Goal: Information Seeking & Learning: Learn about a topic

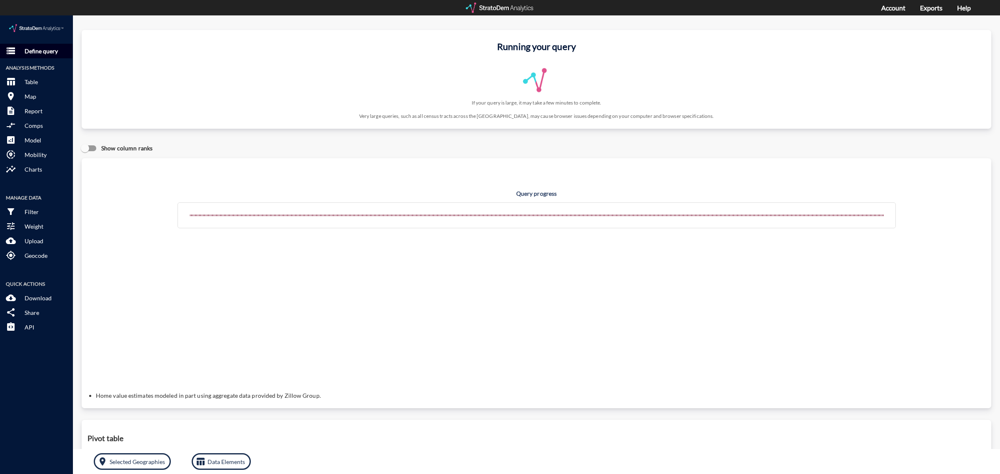
click p "Define query"
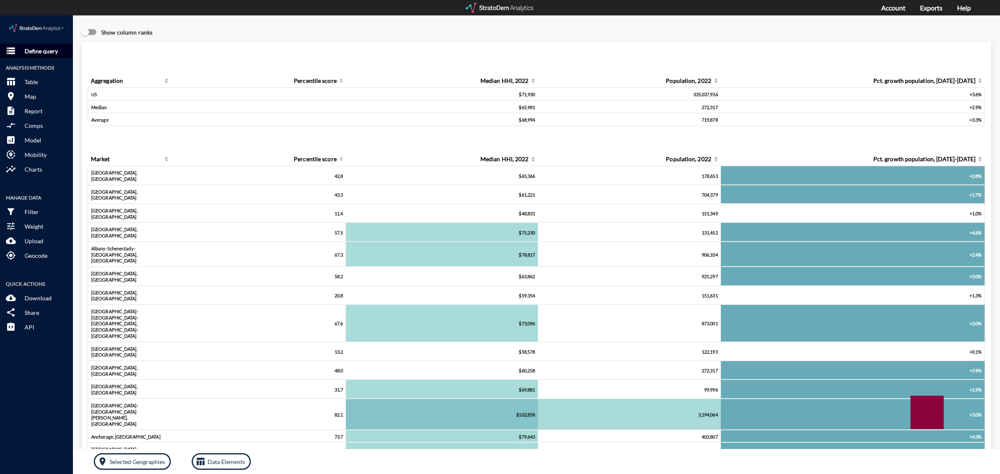
click p "Define query"
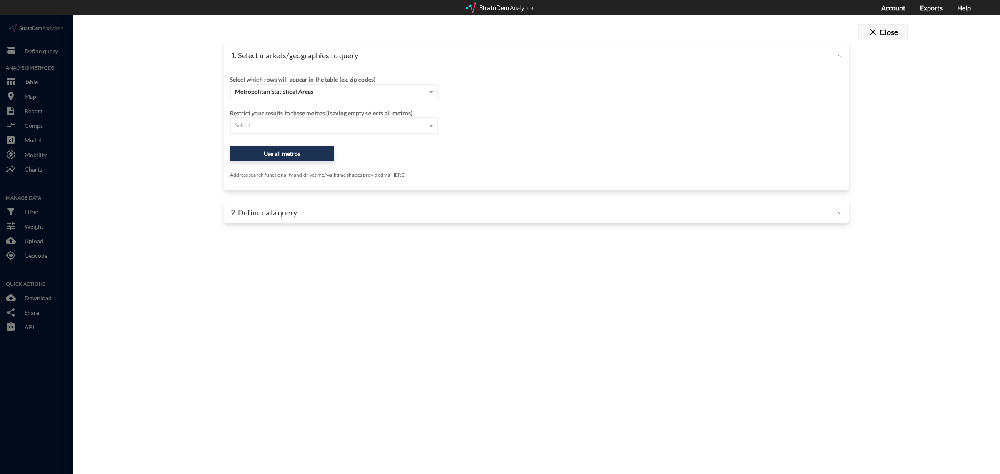
click button "close Close"
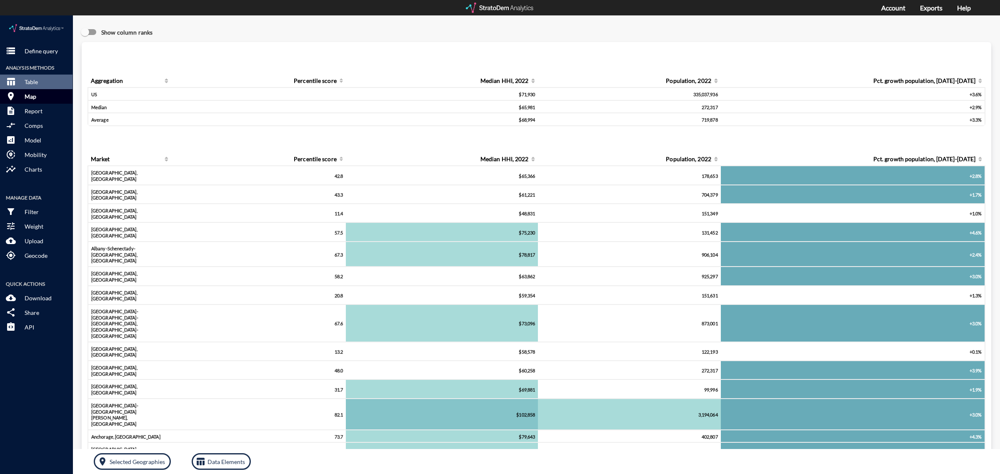
click p "Map"
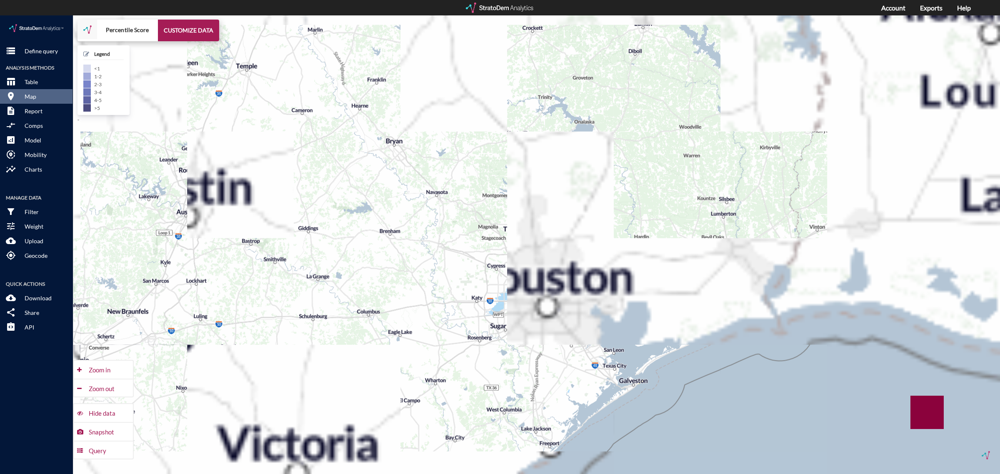
drag, startPoint x: 666, startPoint y: 243, endPoint x: 446, endPoint y: 352, distance: 244.6
click div "+ − Percentile Score CUSTOMIZE DATA Legend < 1 1 - 2 2 - 3 3 - 4 4 - 5 > 5 Draw…"
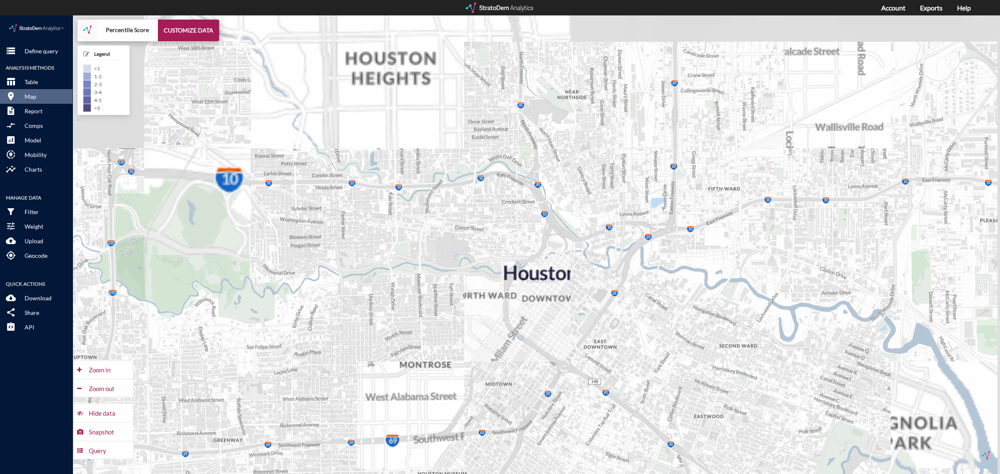
drag, startPoint x: 454, startPoint y: 240, endPoint x: 436, endPoint y: 286, distance: 49.2
click div "+ − Percentile Score CUSTOMIZE DATA Legend < 1 1 - 2 2 - 3 3 - 4 4 - 5 > 5 Draw…"
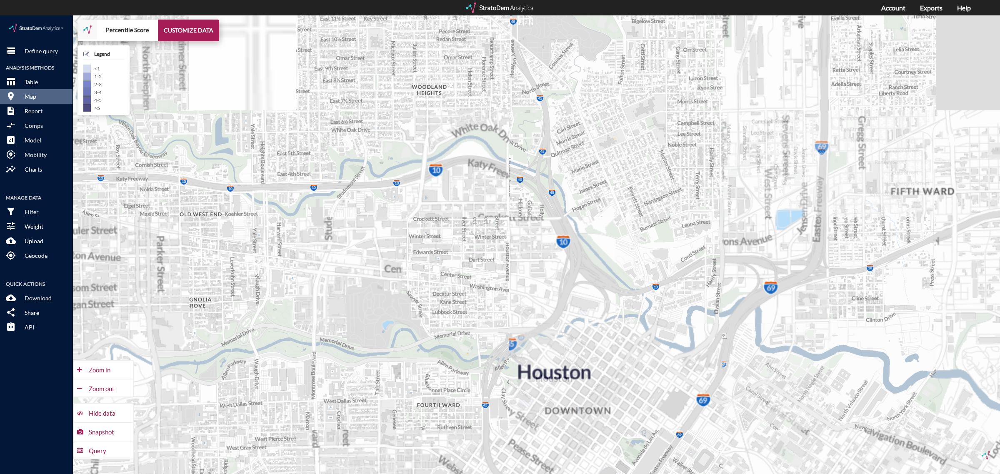
drag, startPoint x: 520, startPoint y: 204, endPoint x: 442, endPoint y: 241, distance: 85.7
click div "+ − Percentile Score CUSTOMIZE DATA Legend < 1 1 - 2 2 - 3 3 - 4 4 - 5 > 5 Draw…"
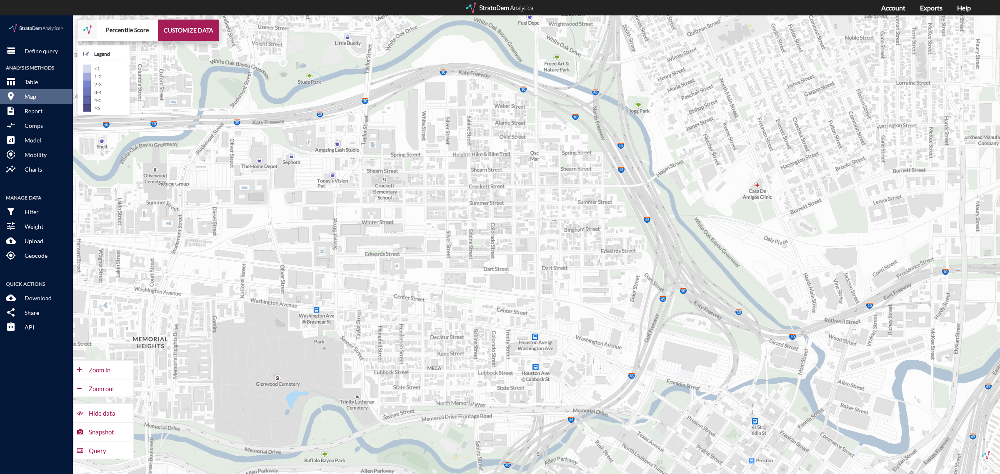
click div "+ − Percentile Score CUSTOMIZE DATA Legend < 1 1 - 2 2 - 3 3 - 4 4 - 5 > 5 Draw…"
click button "CUSTOMIZE DATA"
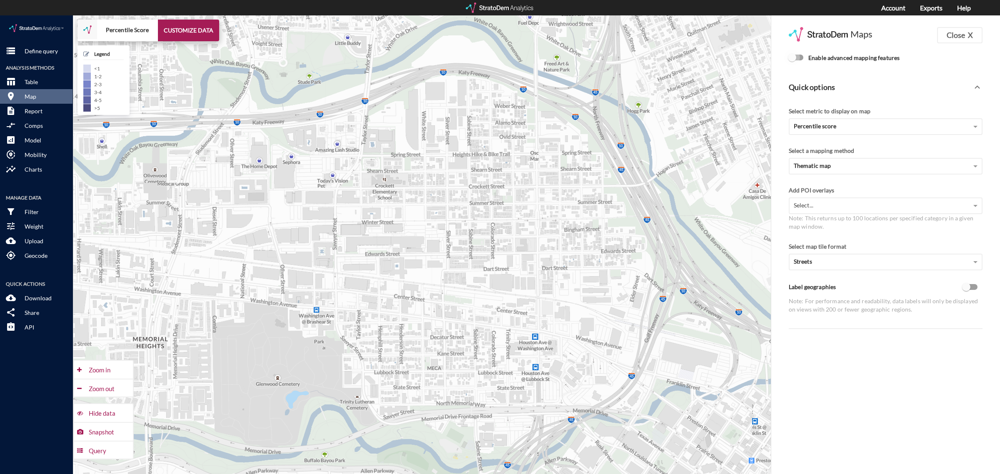
click input "Enable advanced mapping features"
checkbox input "true"
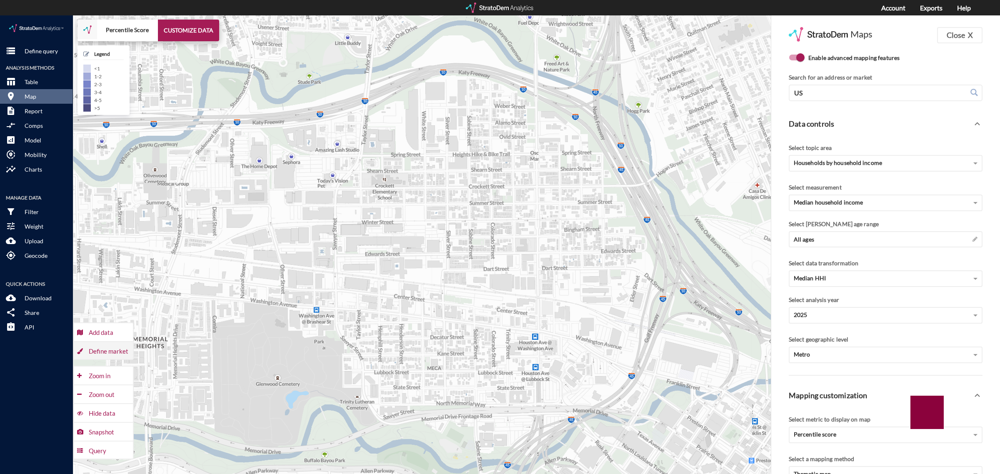
click div "Define market"
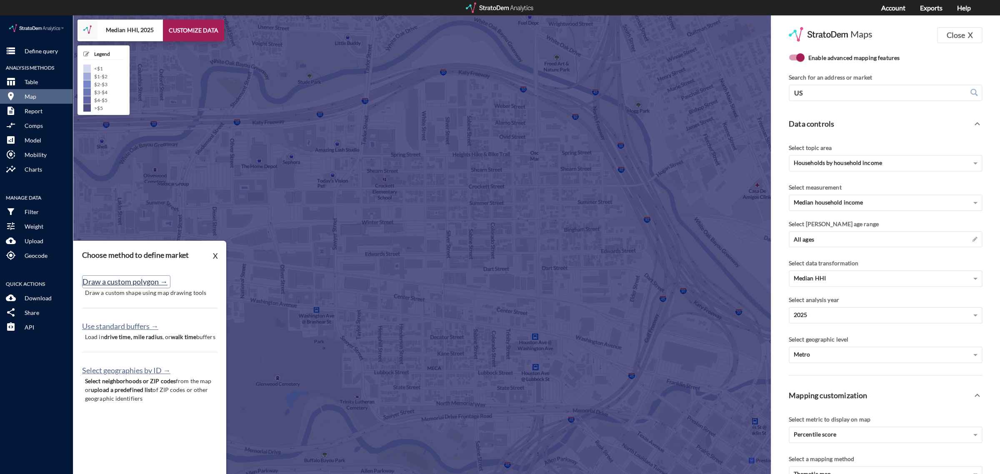
click button "Draw a custom polygon →"
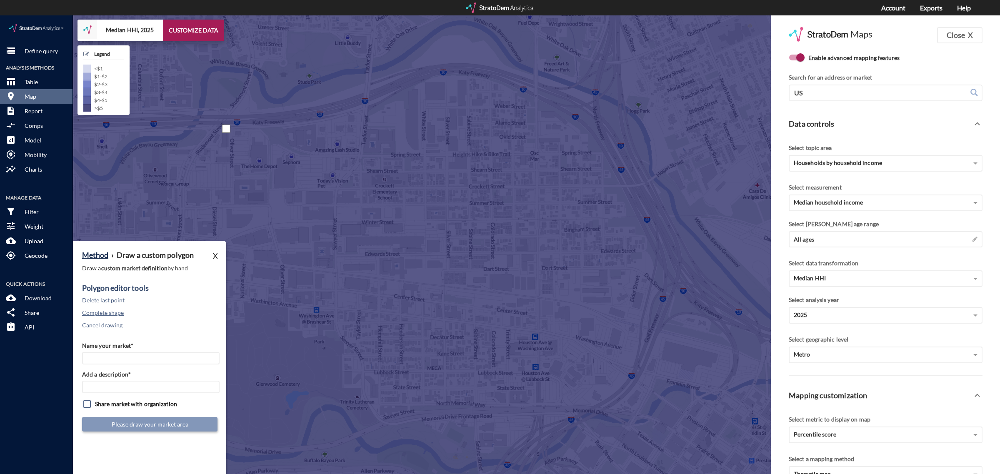
click div
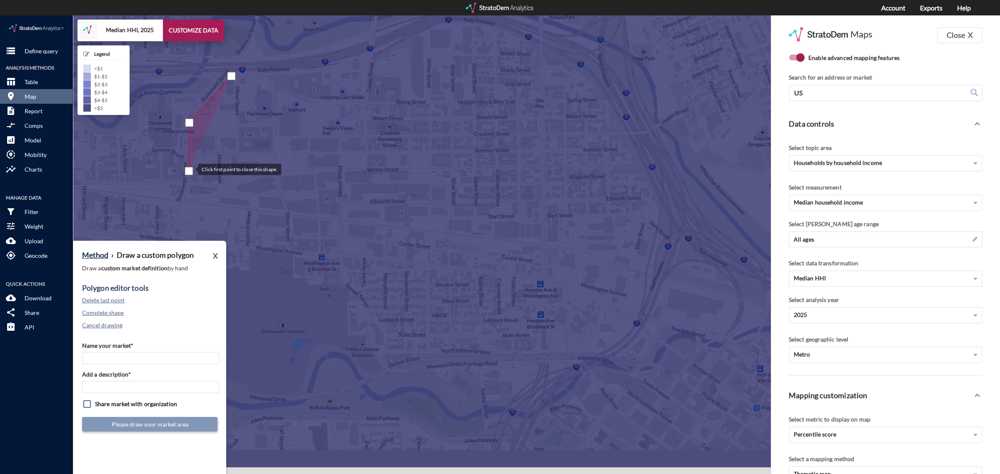
drag, startPoint x: 184, startPoint y: 208, endPoint x: 190, endPoint y: 152, distance: 56.2
click div
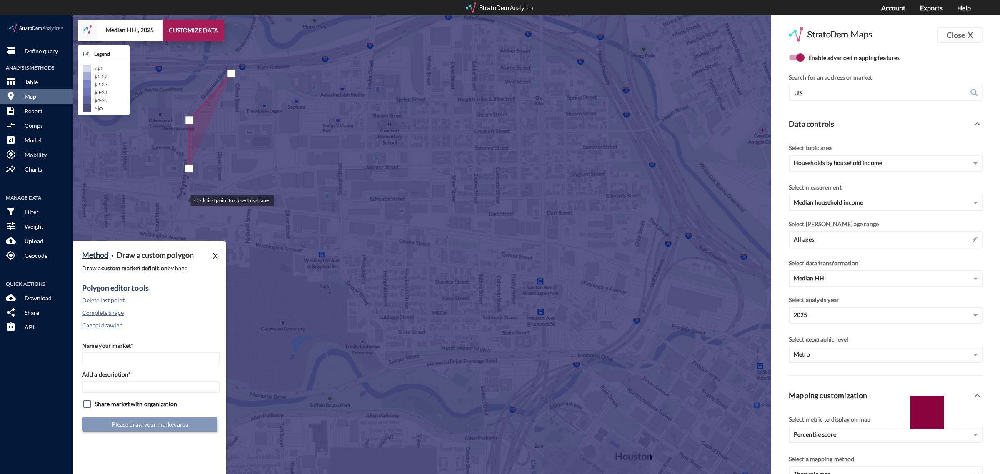
click div
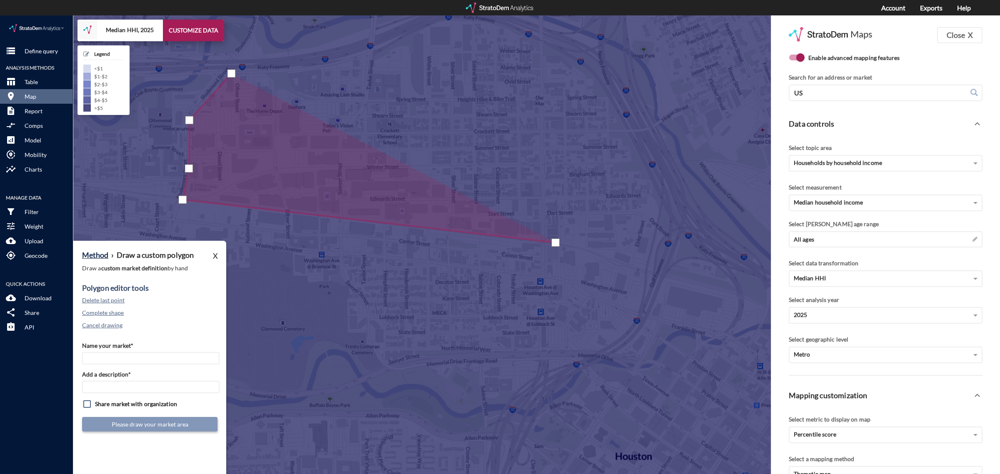
click div
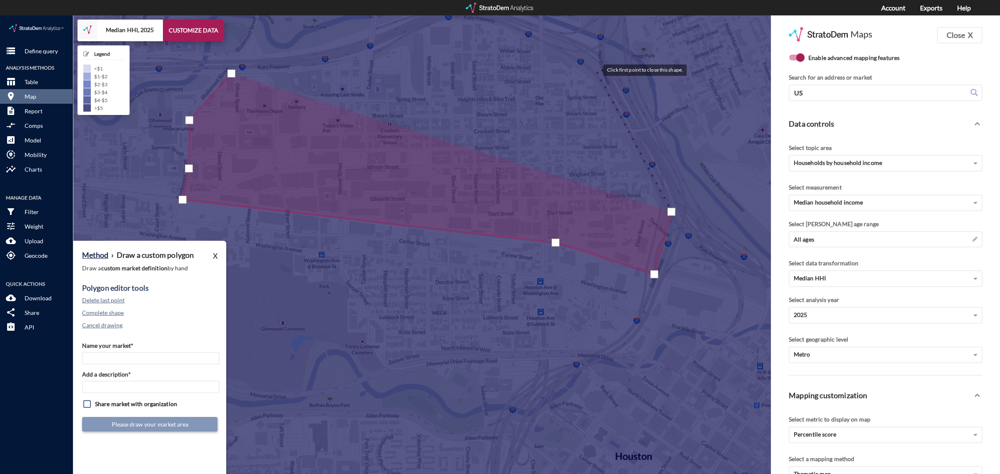
click div
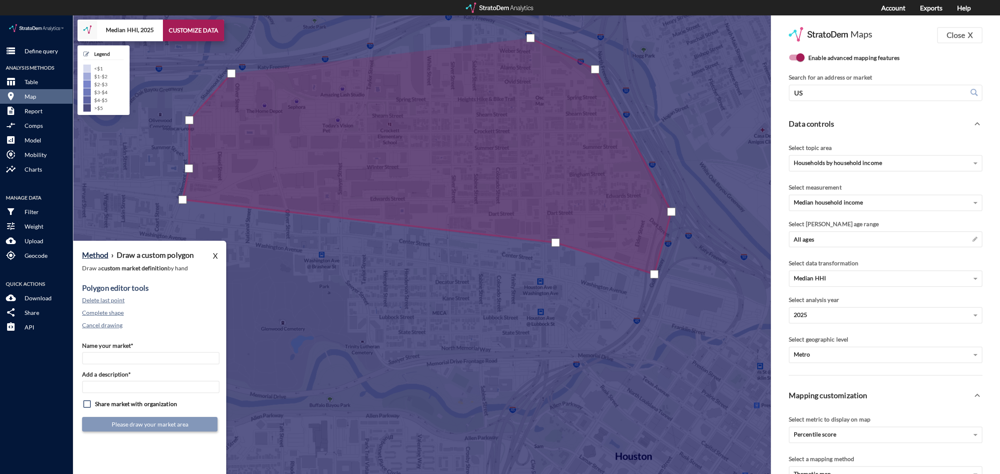
click div
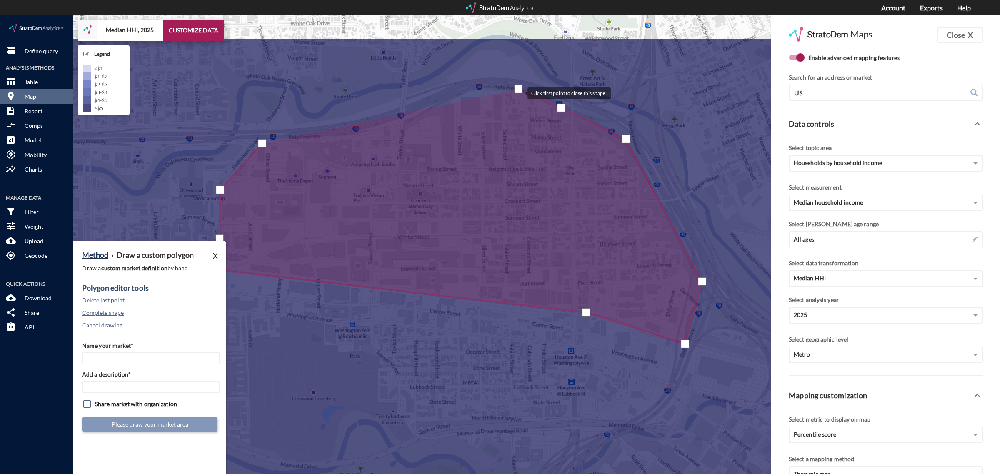
drag, startPoint x: 487, startPoint y: 4, endPoint x: 519, endPoint y: 77, distance: 79.5
click div
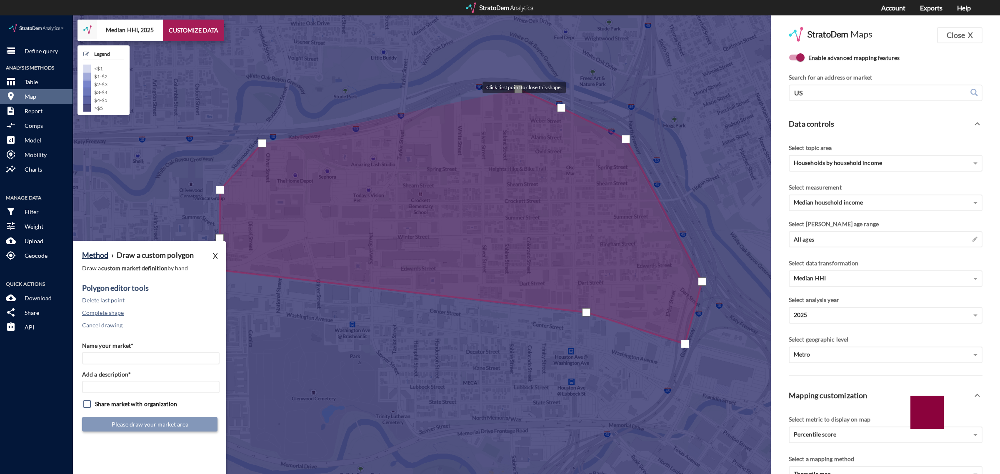
click div
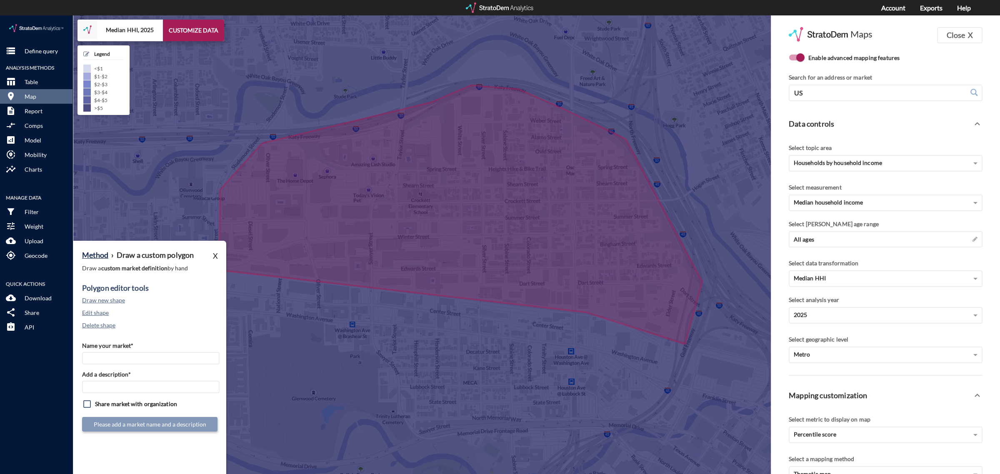
click div "Name your market* Add a description* Share market with organization Please add …"
click input "Name your market*"
type input "Taylor Heights Micro-Location"
paste input "Taylor Heights Micro-Location"
type input "Taylor Heights Micro-Location"
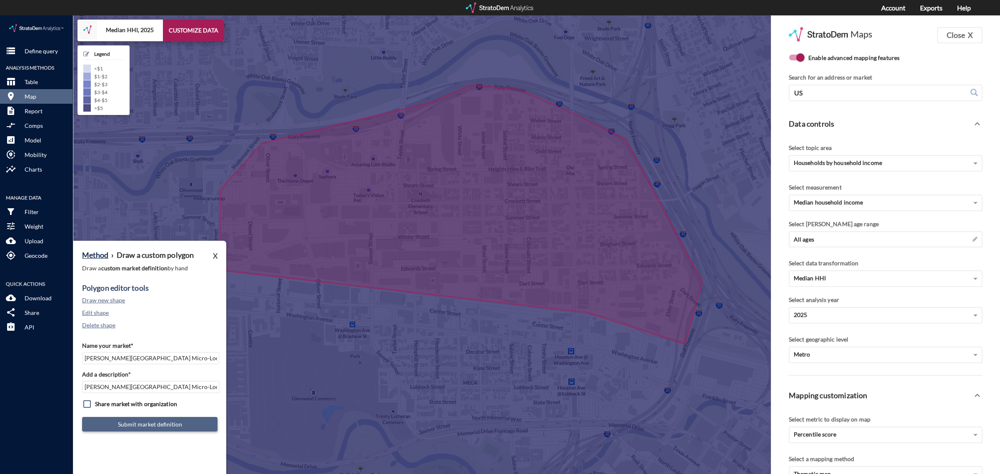
click button "Submit market definition"
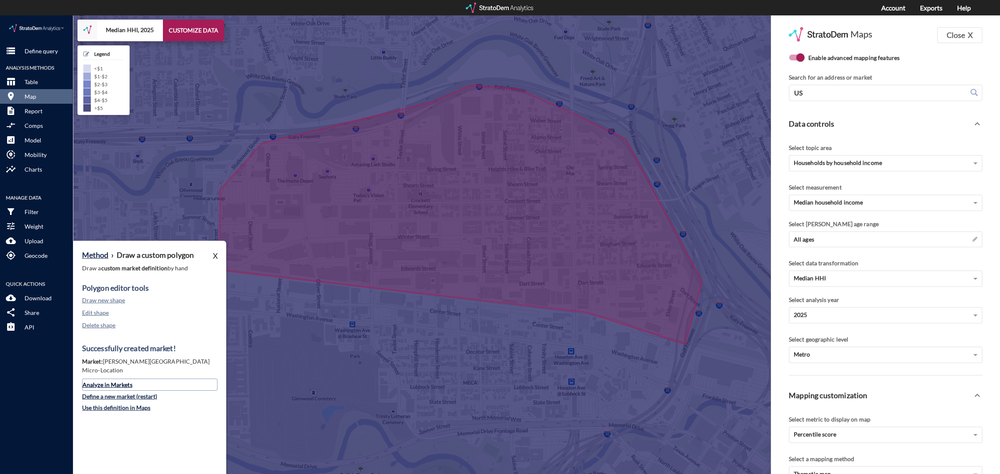
click link "Analyze in Markets"
click p "Define query"
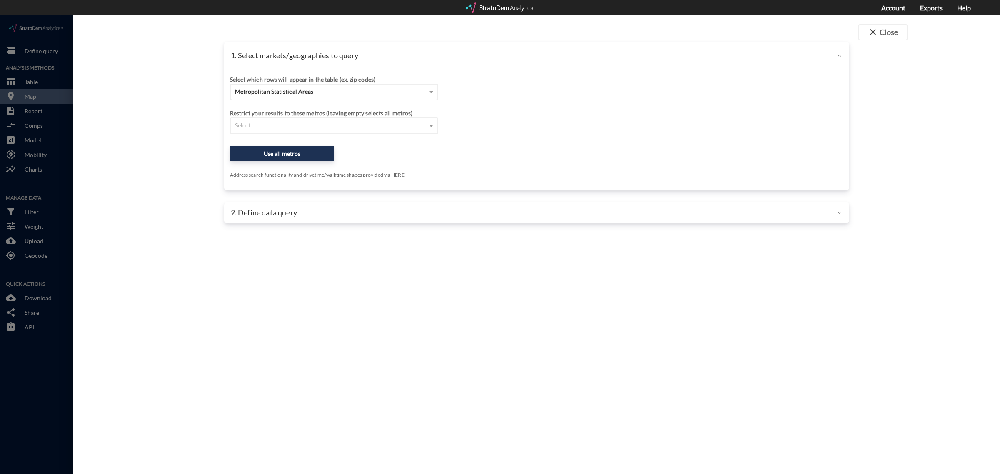
click span "Metropolitan Statistical Areas"
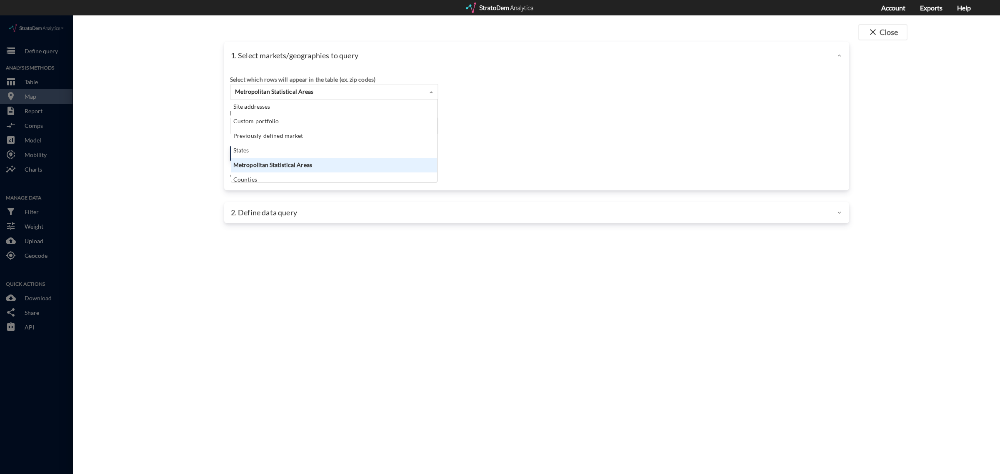
scroll to position [75, 201]
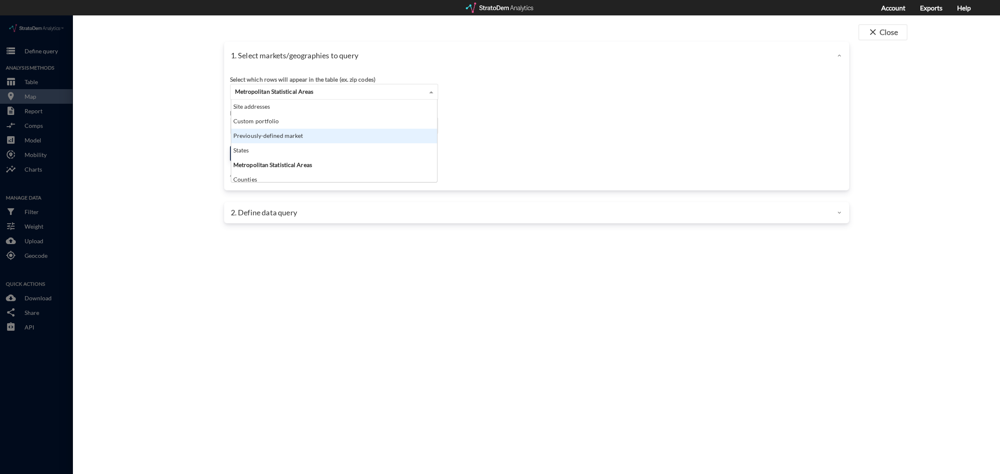
click div "Previously-defined market"
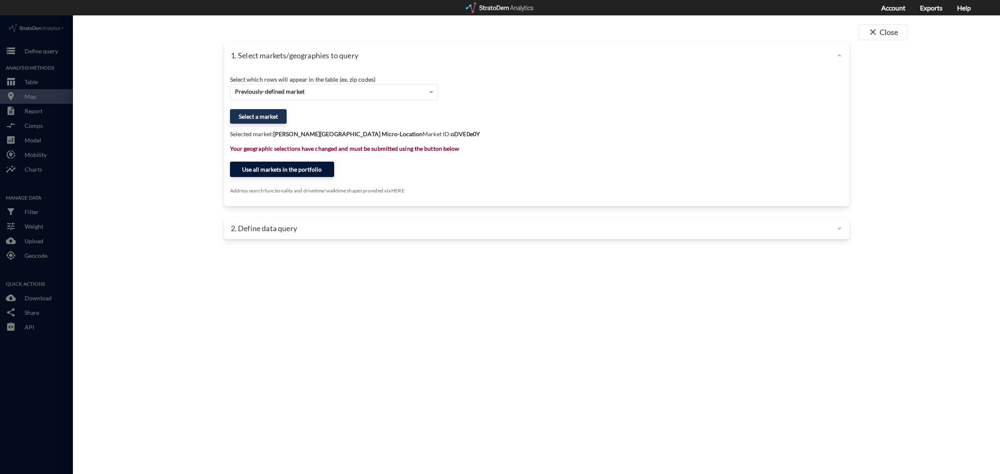
click button "Use all markets in the portfolio"
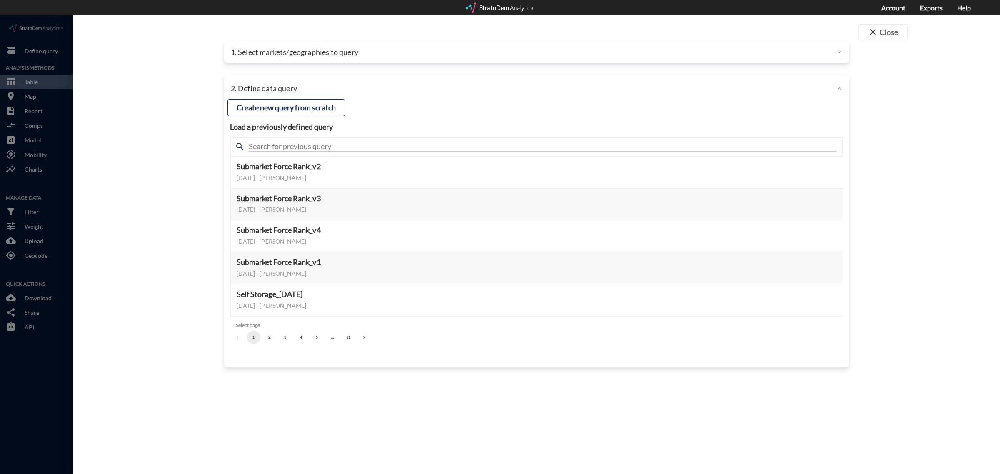
click button "2"
click button "Select this query"
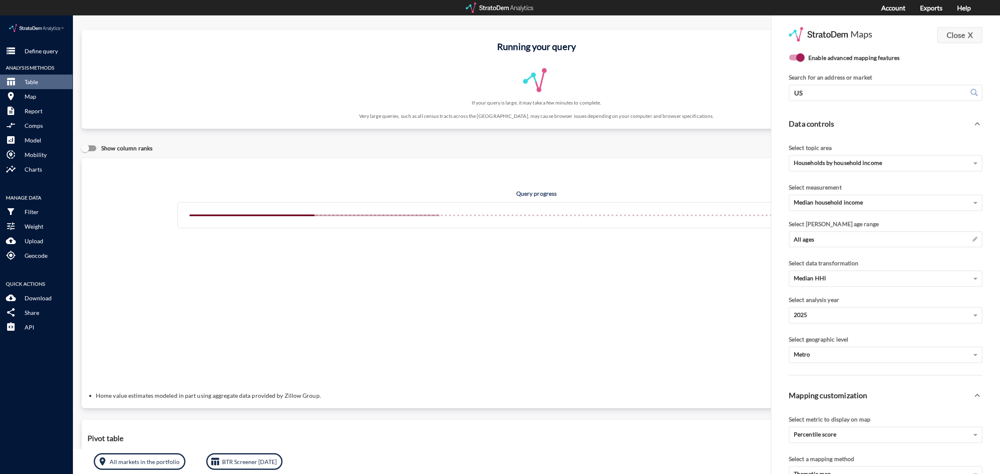
click button "Close X"
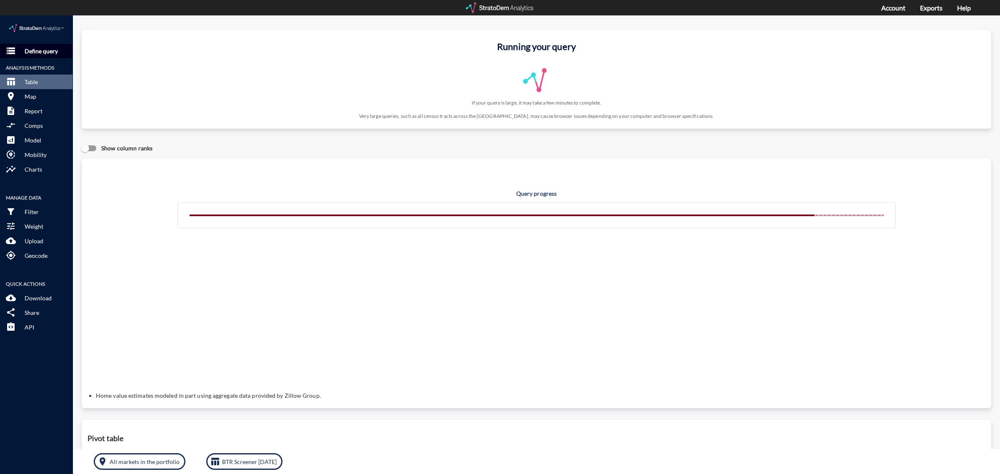
click p "Define query"
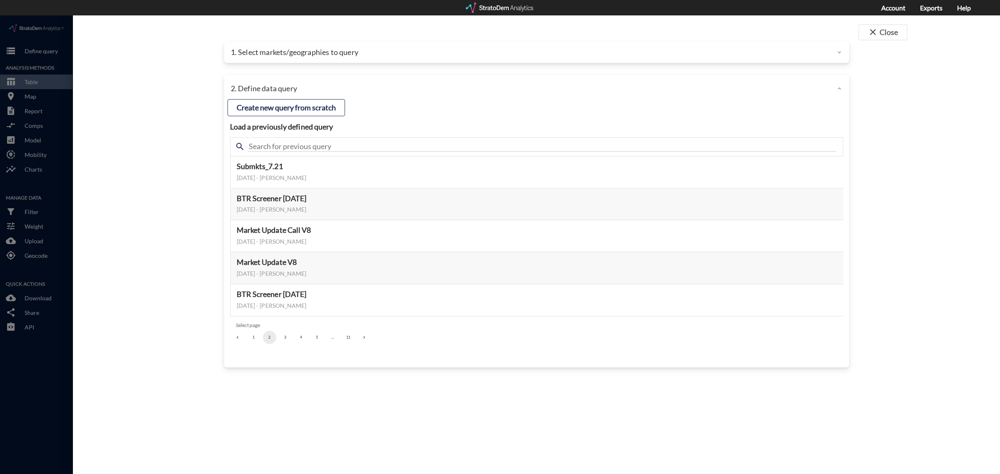
click p "1. Select markets/geographies to query"
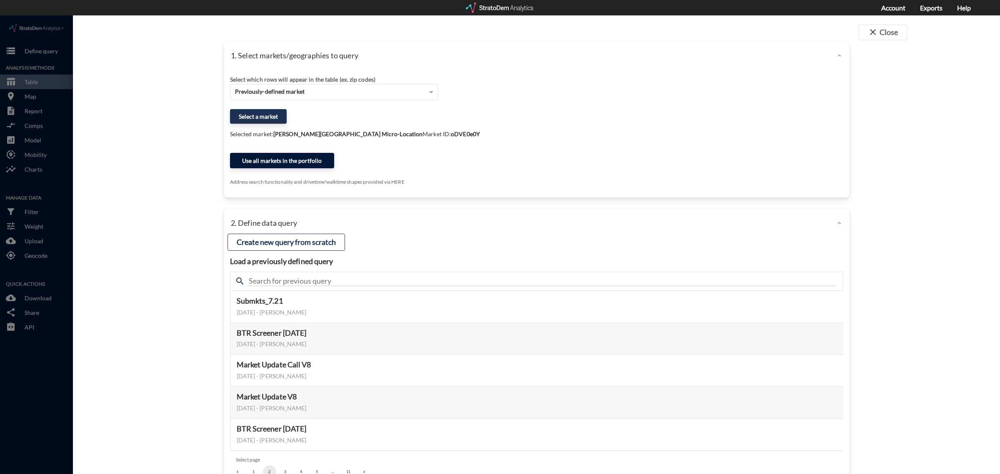
click button "Use all markets in the portfolio"
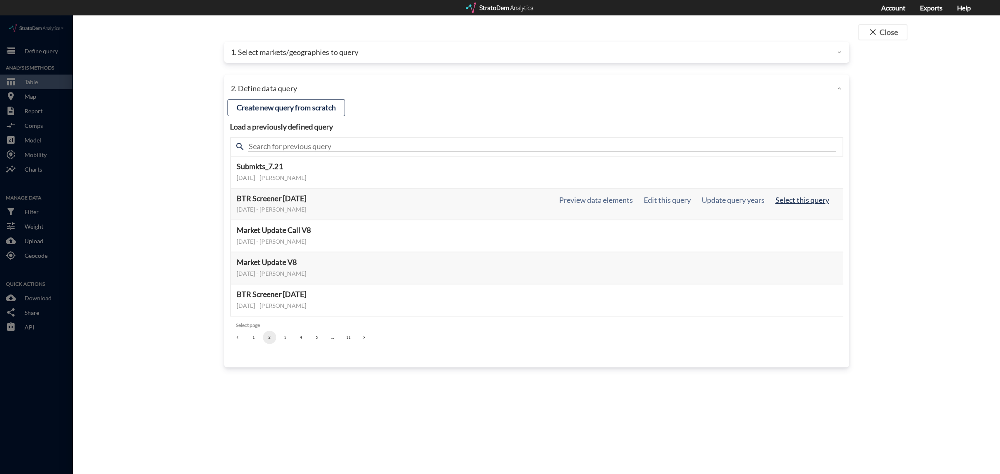
click button "Select this query"
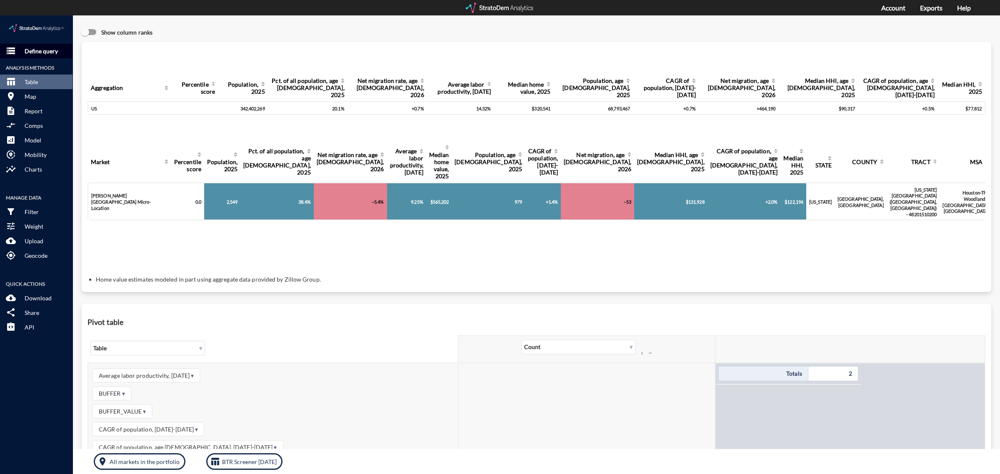
click p "Define query"
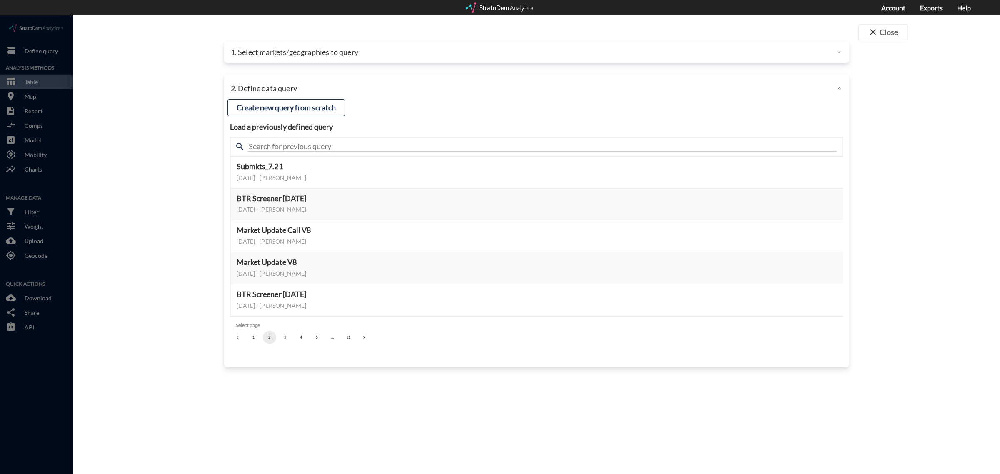
click button "3"
click button "4"
click button "5"
click button "6"
click icon "Go to next page"
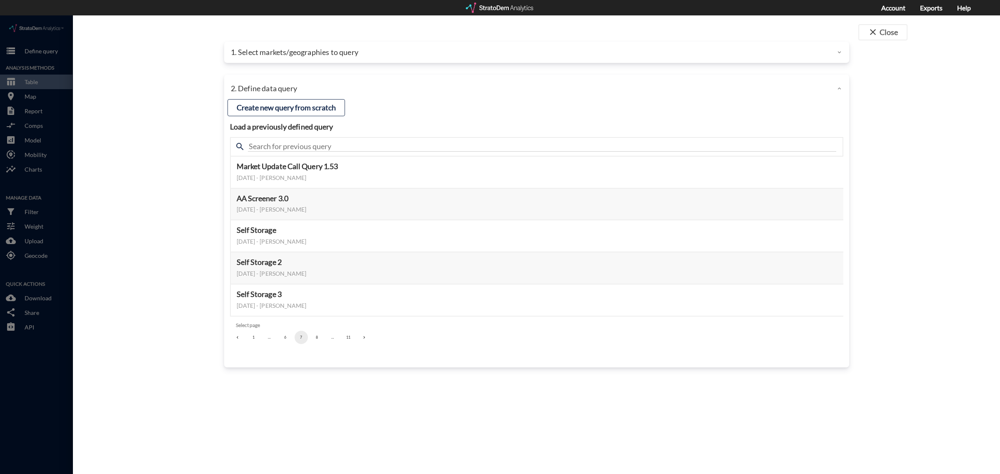
click icon "Go to next page"
click button "Select this query"
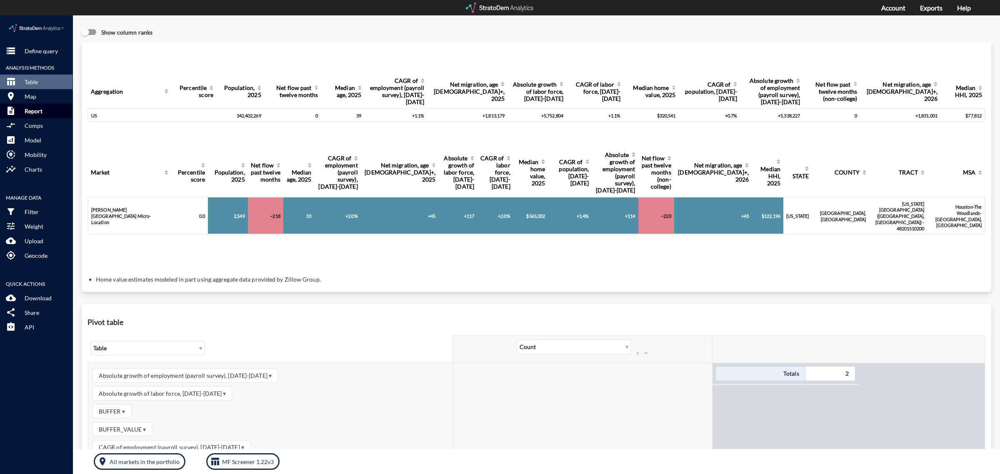
click p "Report"
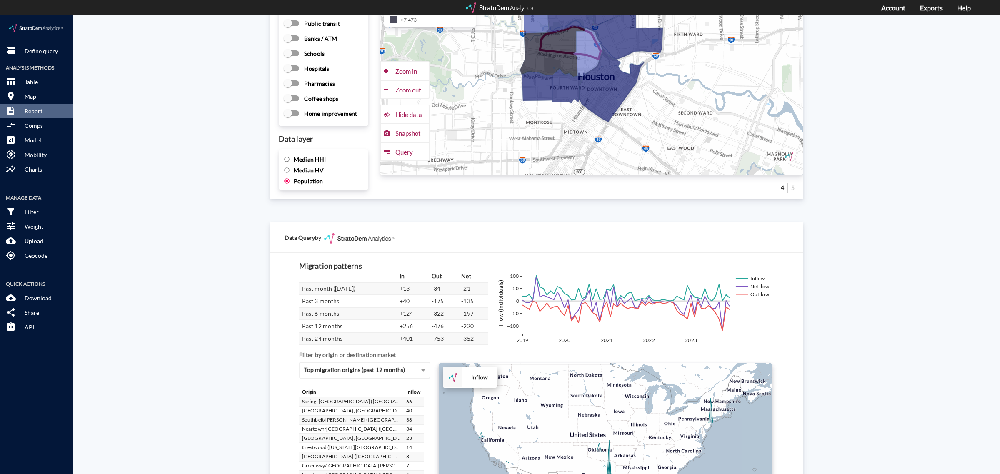
scroll to position [1314, 0]
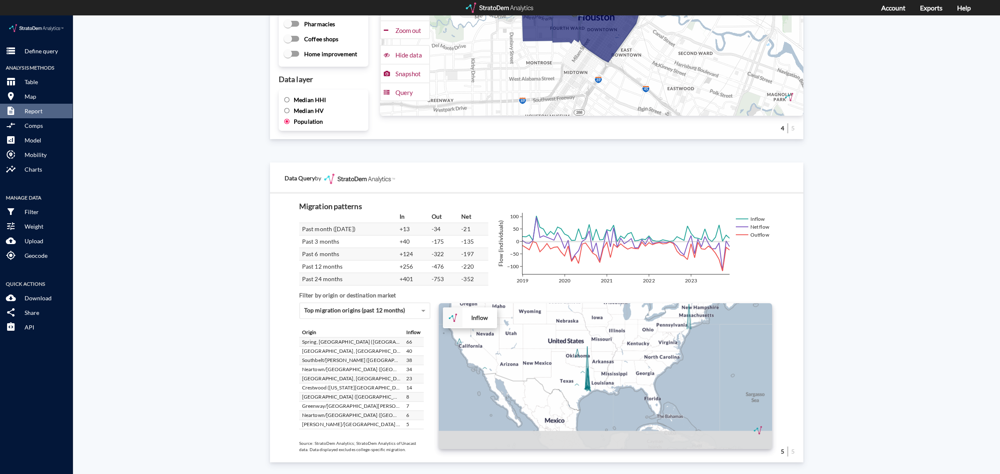
drag, startPoint x: 513, startPoint y: 364, endPoint x: 491, endPoint y: 325, distance: 44.4
click div "+ − Inflow CUSTOMIZE DATA Draw a polygon Draw a rectangle Draw a marker Edit la…"
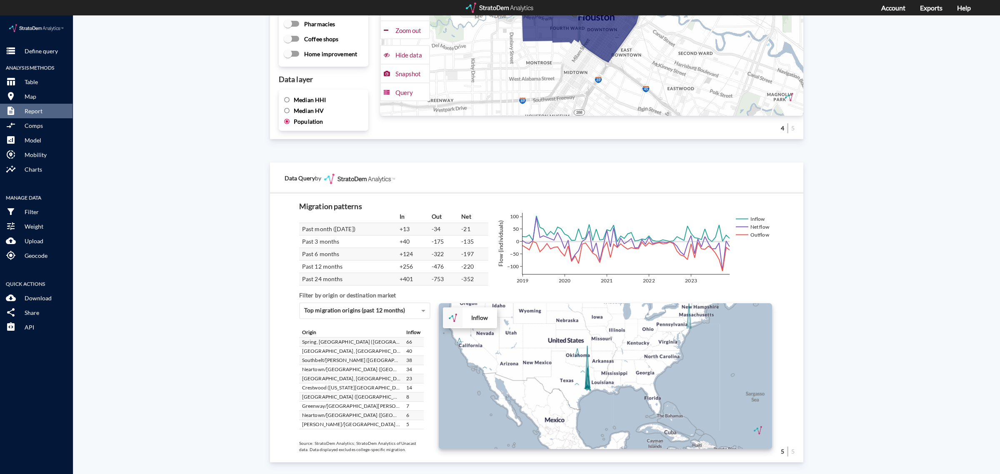
click div "+ − Inflow CUSTOMIZE DATA Draw a polygon Draw a rectangle Draw a marker Edit la…"
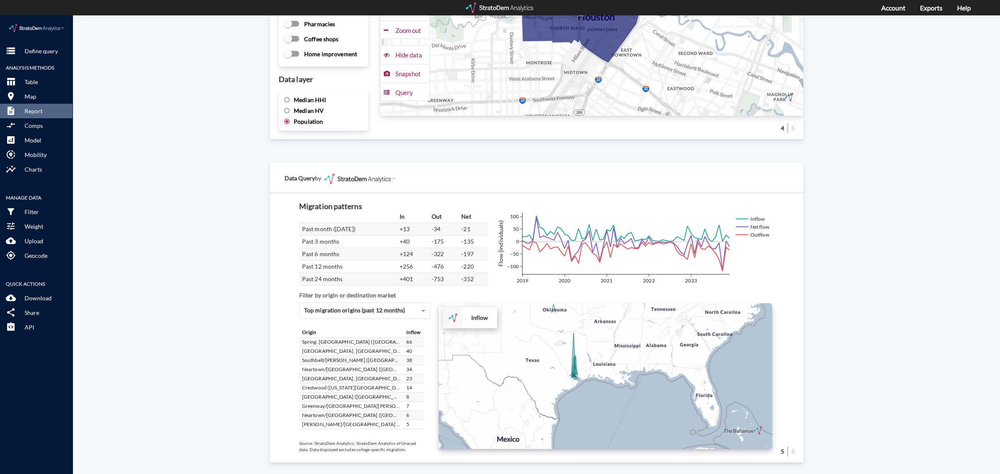
click div "+ − Inflow CUSTOMIZE DATA Draw a polygon Draw a rectangle Draw a marker Edit la…"
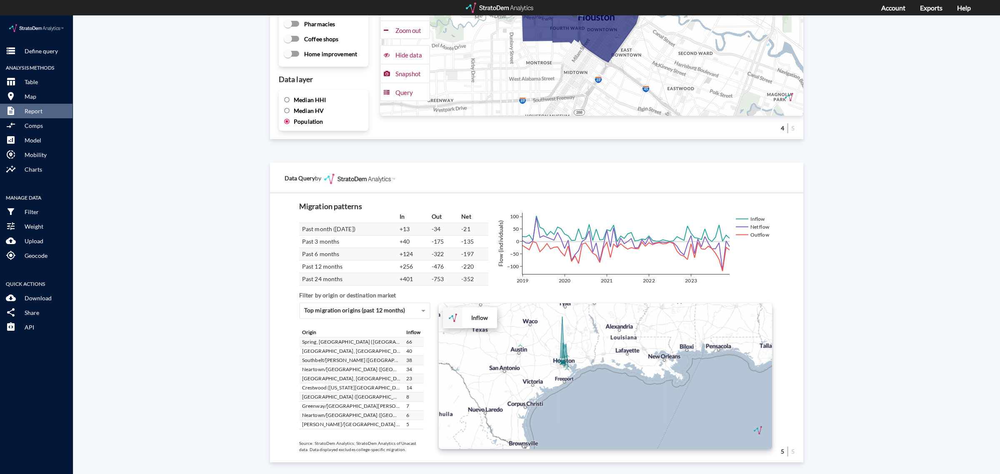
click div "+ − Inflow CUSTOMIZE DATA Draw a polygon Draw a rectangle Draw a marker Edit la…"
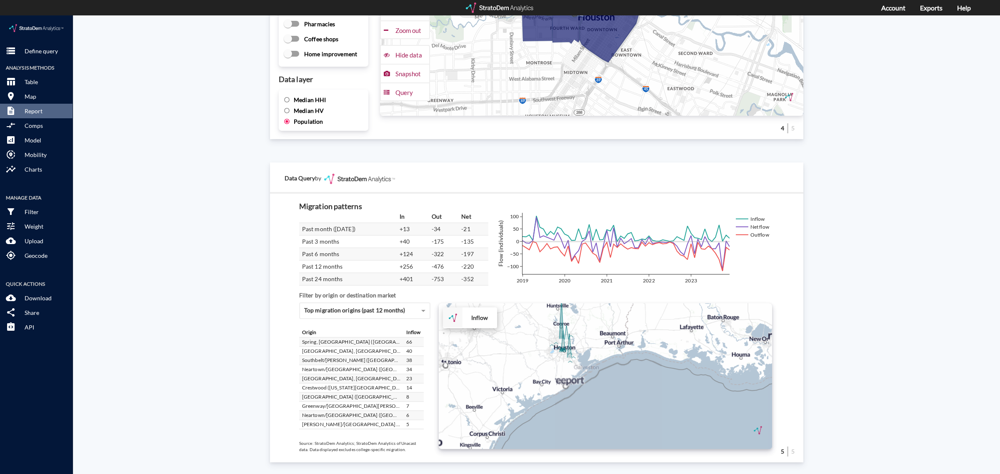
click div "+ − Inflow CUSTOMIZE DATA Draw a polygon Draw a rectangle Draw a marker Edit la…"
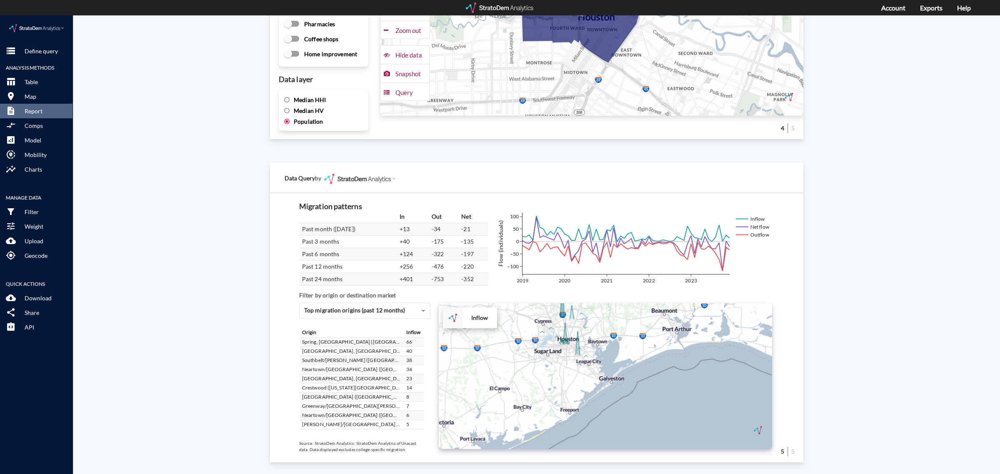
click div "+ − Inflow CUSTOMIZE DATA Draw a polygon Draw a rectangle Draw a marker Edit la…"
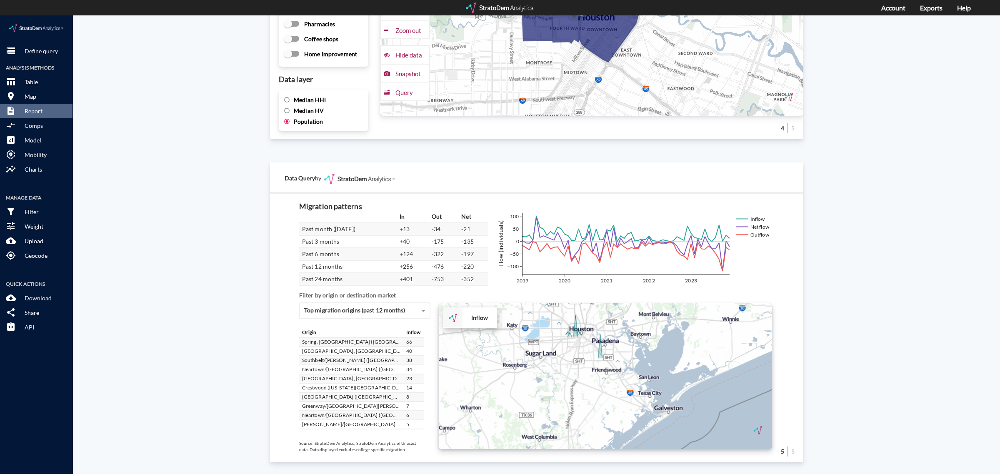
click div "+ − Inflow CUSTOMIZE DATA Draw a polygon Draw a rectangle Draw a marker Edit la…"
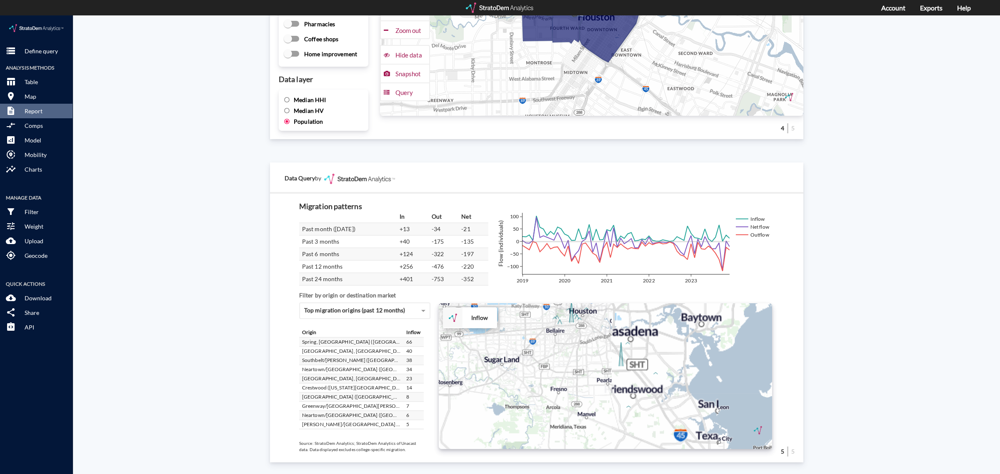
click div "+ − Inflow CUSTOMIZE DATA Draw a polygon Draw a rectangle Draw a marker Edit la…"
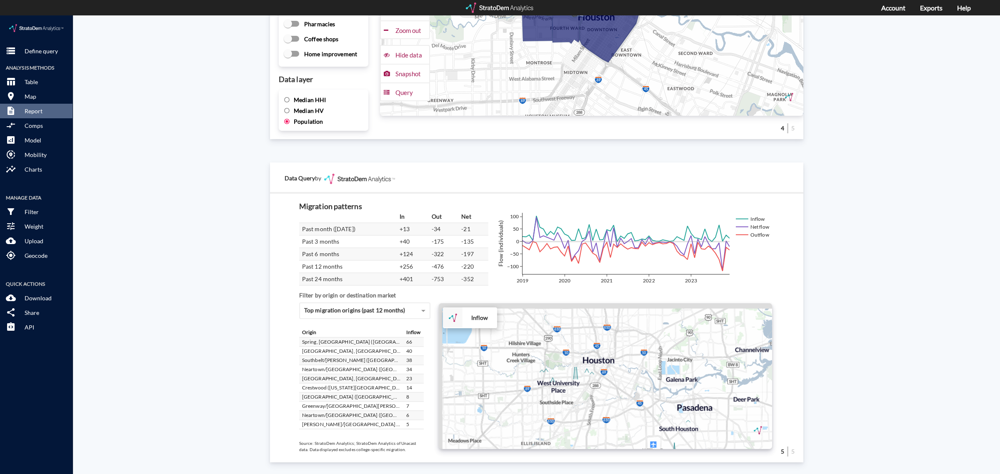
drag, startPoint x: 569, startPoint y: 302, endPoint x: 571, endPoint y: 383, distance: 81.3
click div "+ − Inflow CUSTOMIZE DATA Draw a polygon Draw a rectangle Draw a marker Edit la…"
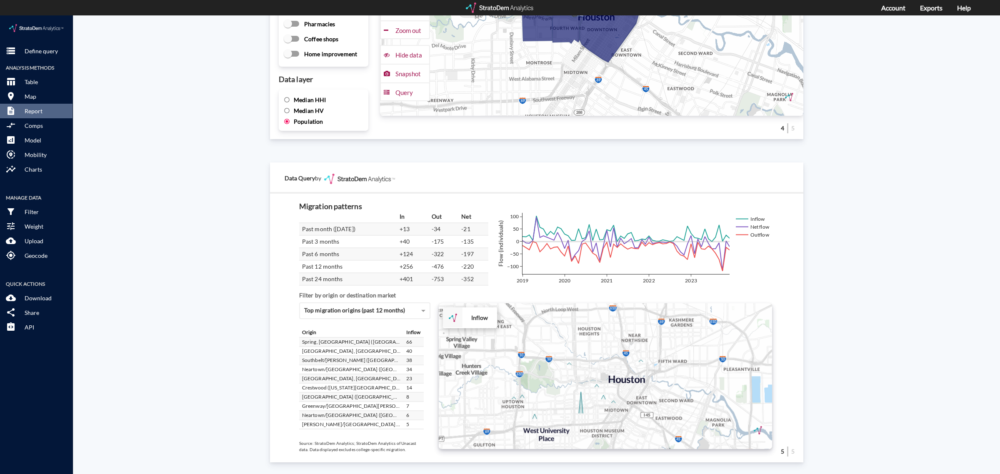
drag, startPoint x: 559, startPoint y: 327, endPoint x: 558, endPoint y: 374, distance: 47.9
click div "+ − Inflow CUSTOMIZE DATA Draw a polygon Draw a rectangle Draw a marker Edit la…"
click span "Top migration origins (past 12 months)"
click div "Top migration destinations (past 12 months)"
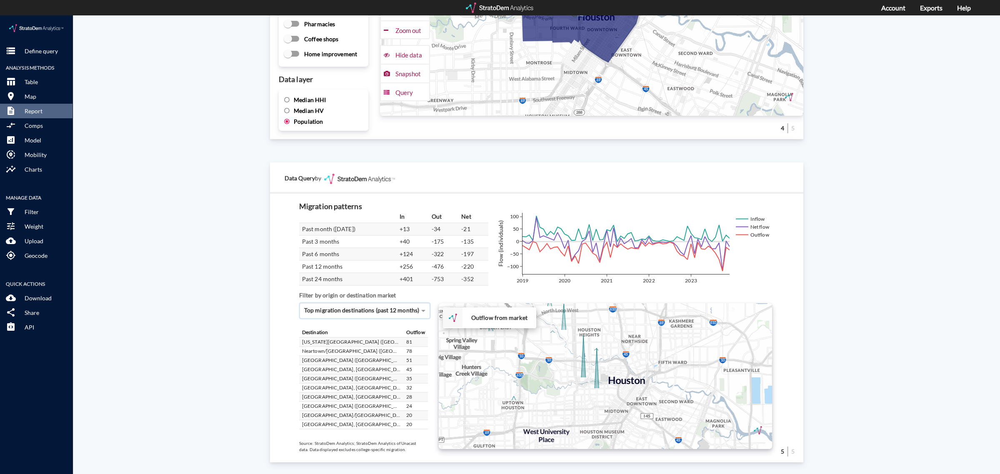
click div "Top migration destinations (past 12 months)"
click div "Top migration origins (past 12 months)"
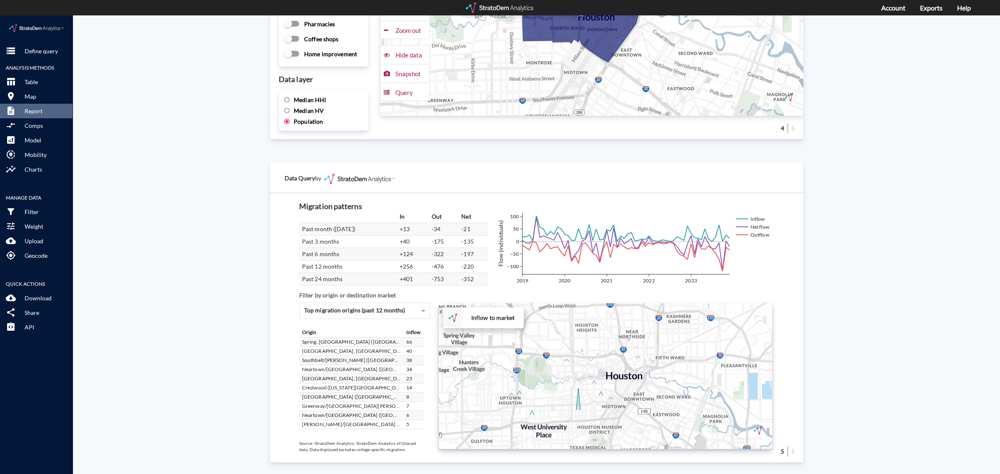
drag, startPoint x: 571, startPoint y: 303, endPoint x: 566, endPoint y: 300, distance: 5.3
click div "+ − Inflow to market CUSTOMIZE DATA Draw a polygon Draw a rectangle Draw a mark…"
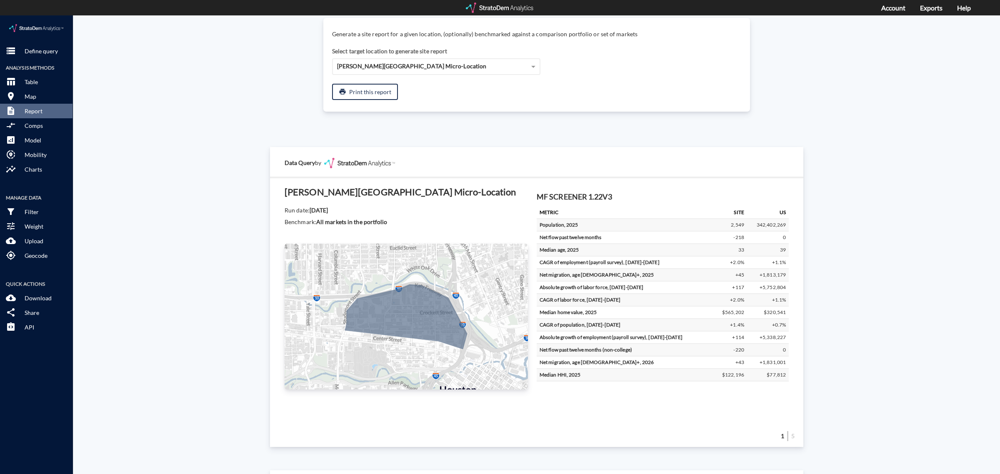
scroll to position [0, 0]
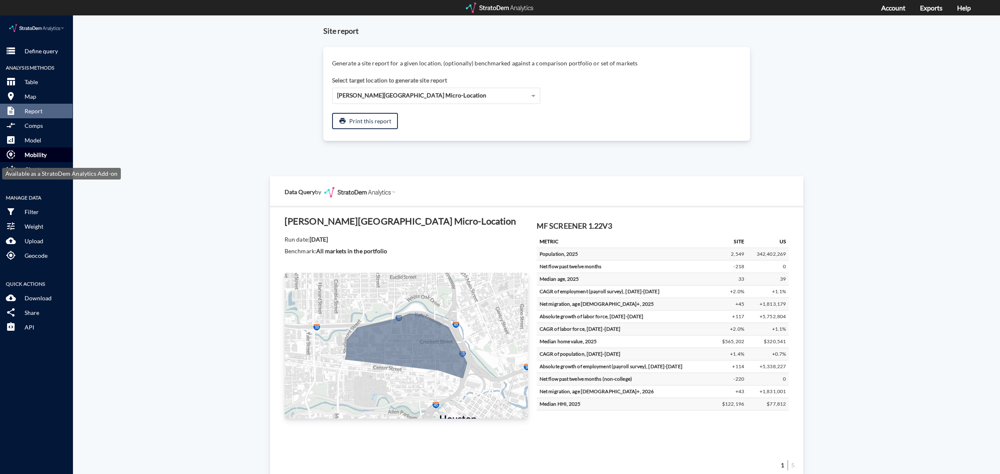
click button "share_location Mobility"
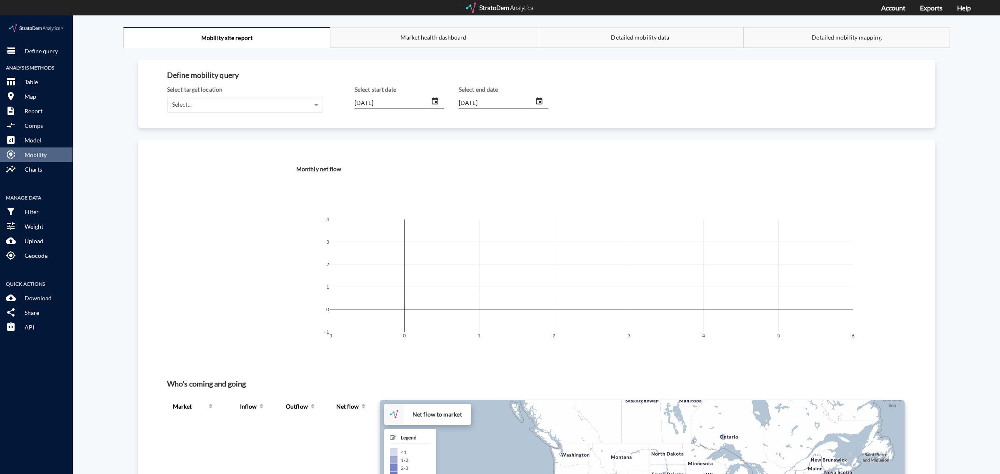
click div "Select..."
click div "Taylor Heights Micro-Location"
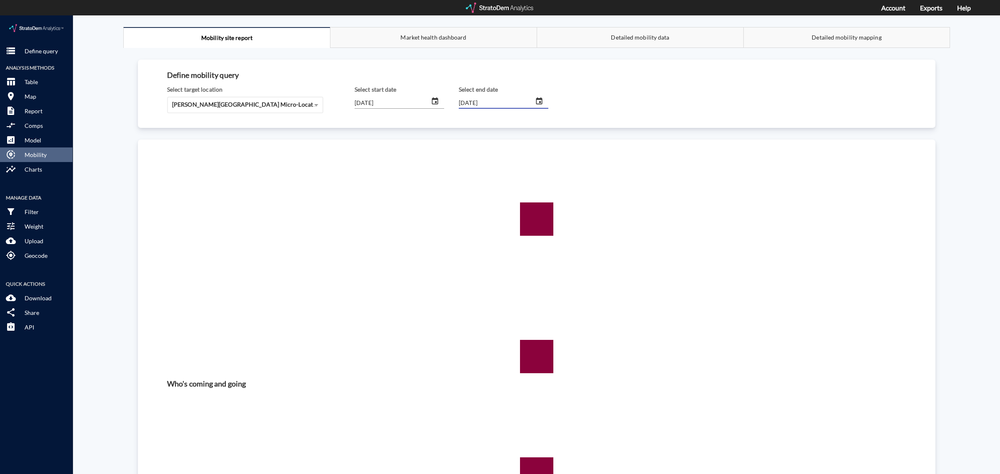
click input "[DATE]"
type input "2025/06/01"
click input "[DATE]"
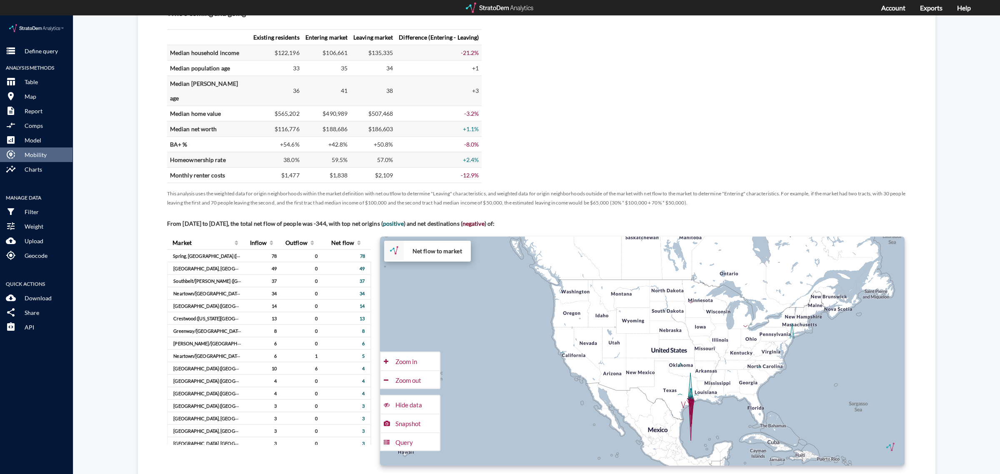
scroll to position [416, 0]
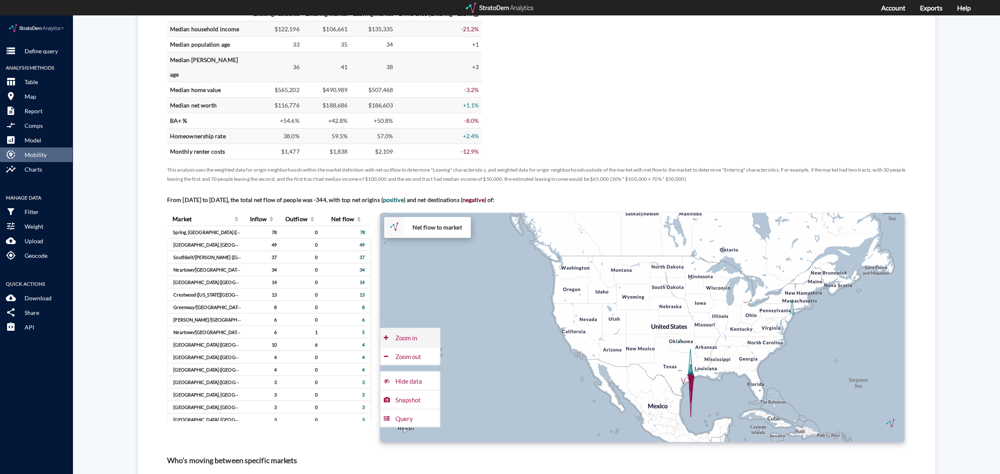
click div "Zoom in"
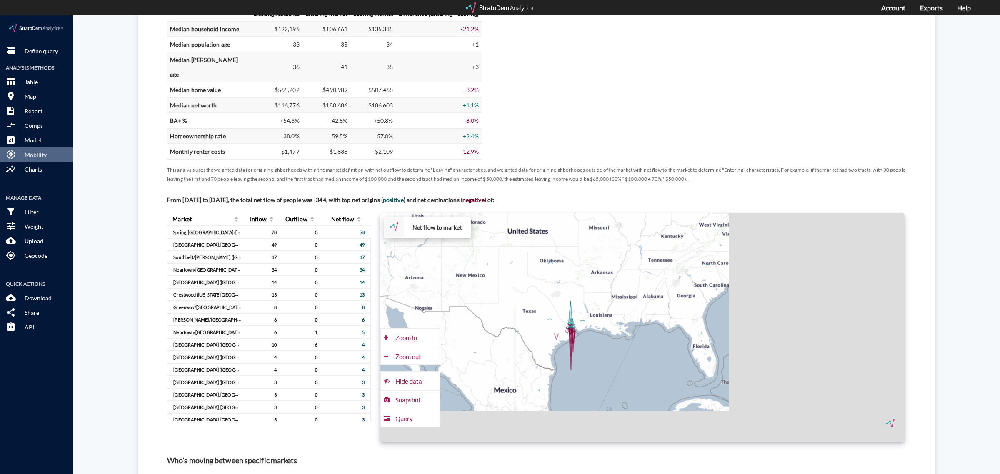
drag, startPoint x: 646, startPoint y: 344, endPoint x: 474, endPoint y: 242, distance: 200.7
click div "+ − Net flow to market CUSTOMIZE DATA Draw a polygon Draw a rectangle Draw a ma…"
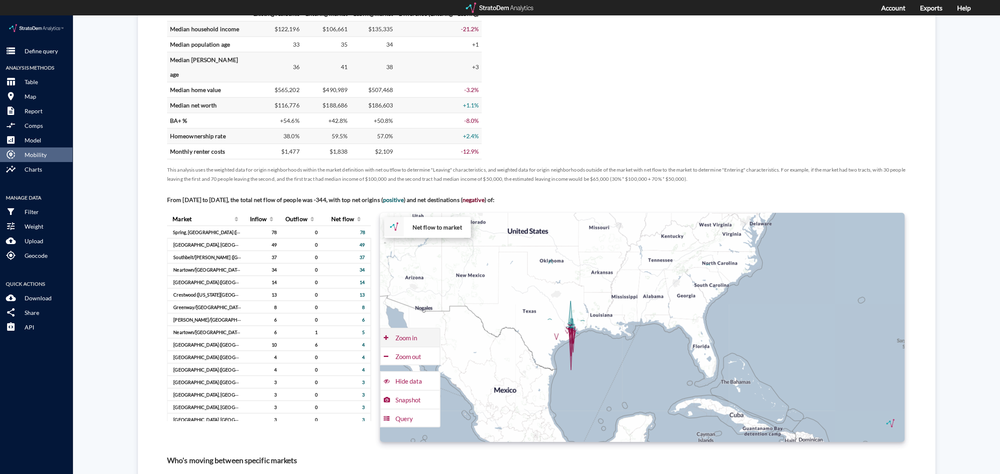
click div "Zoom in"
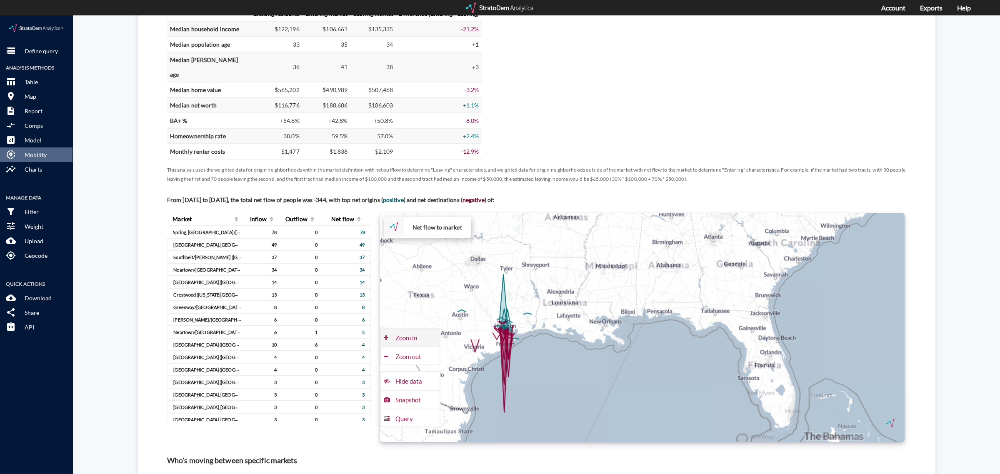
click div "Zoom in"
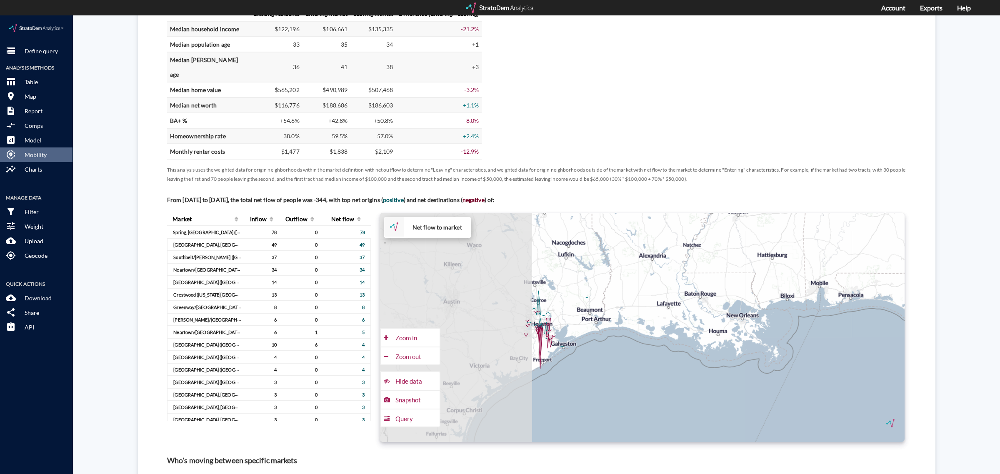
drag, startPoint x: 513, startPoint y: 293, endPoint x: 682, endPoint y: 289, distance: 169.1
click div "+ − Net flow to market CUSTOMIZE DATA Draw a polygon Draw a rectangle Draw a ma…"
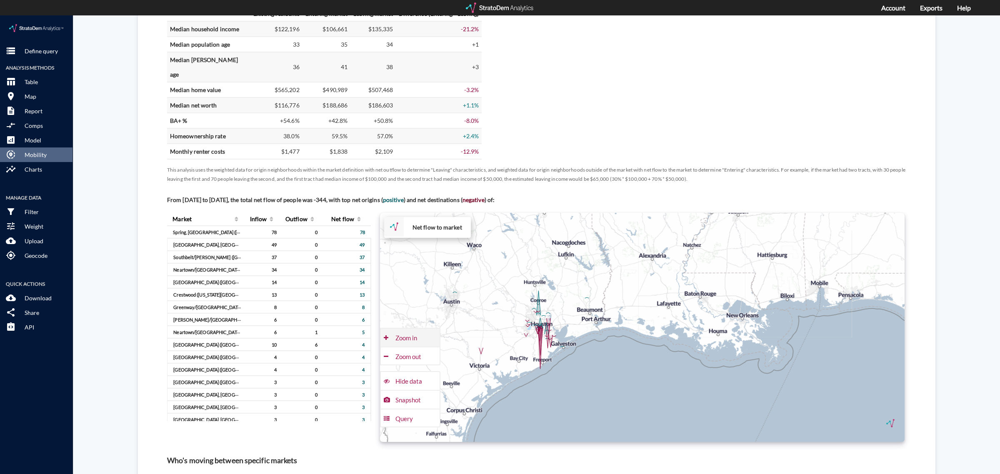
click div "Zoom in"
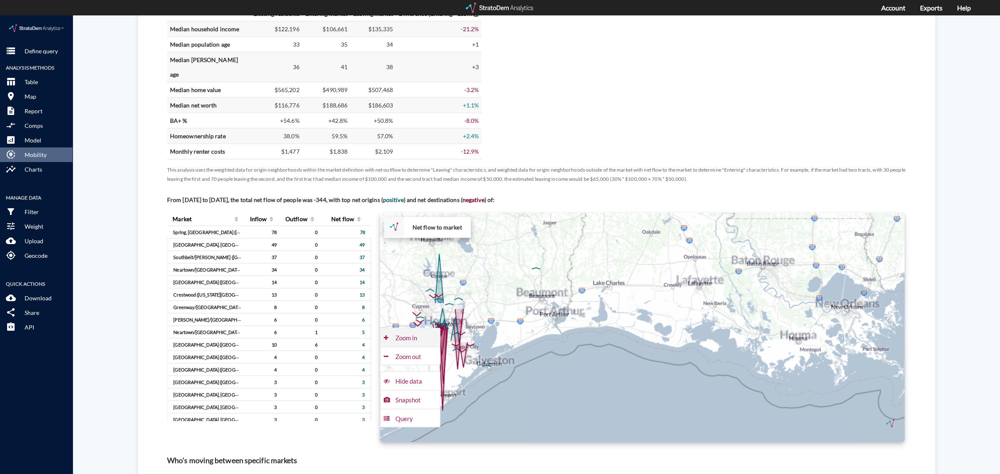
click div "Zoom in"
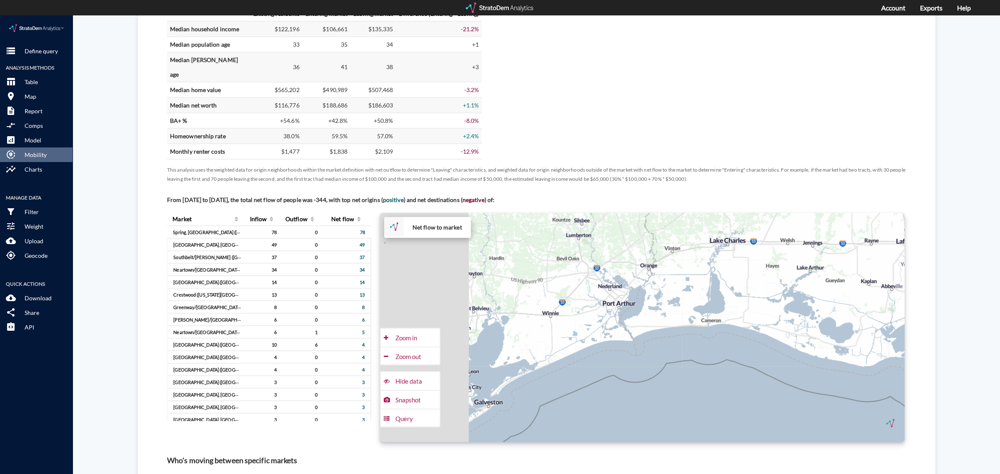
drag, startPoint x: 511, startPoint y: 271, endPoint x: 779, endPoint y: 270, distance: 267.4
click div "+ − Net flow to market CUSTOMIZE DATA Draw a polygon Draw a rectangle Draw a ma…"
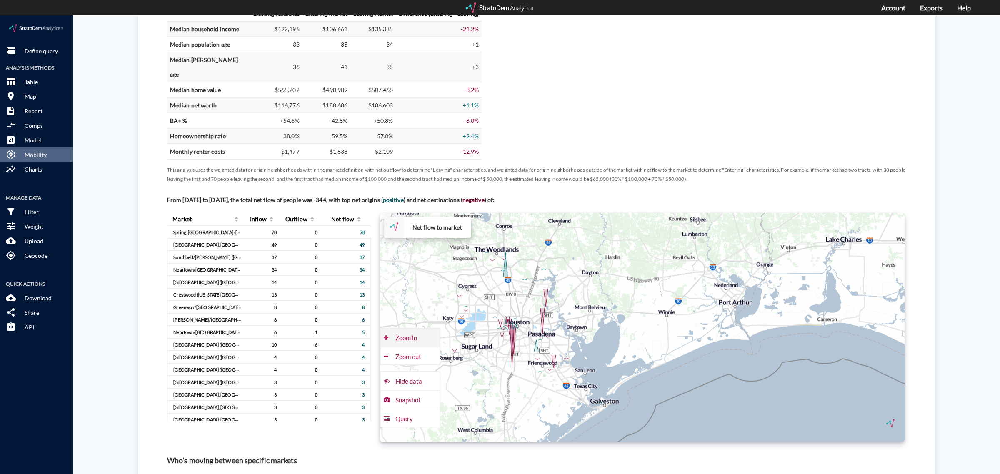
click div "Zoom in"
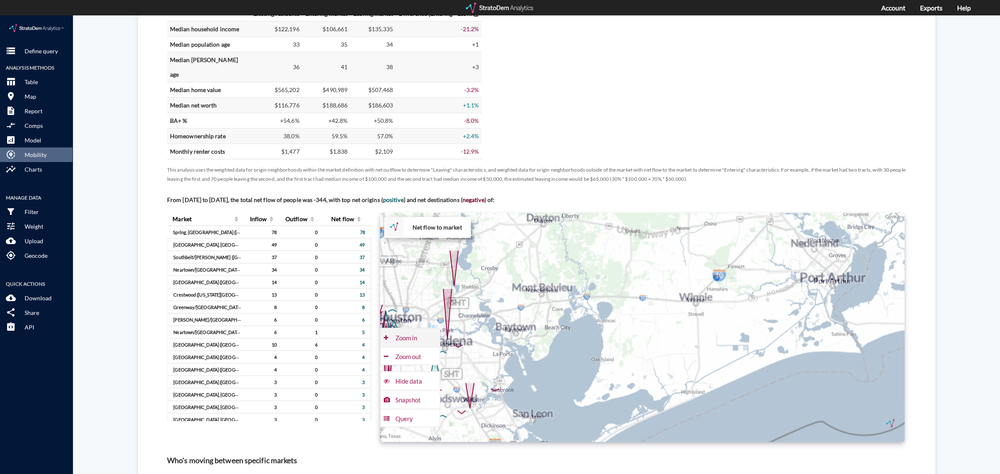
click div "Zoom in"
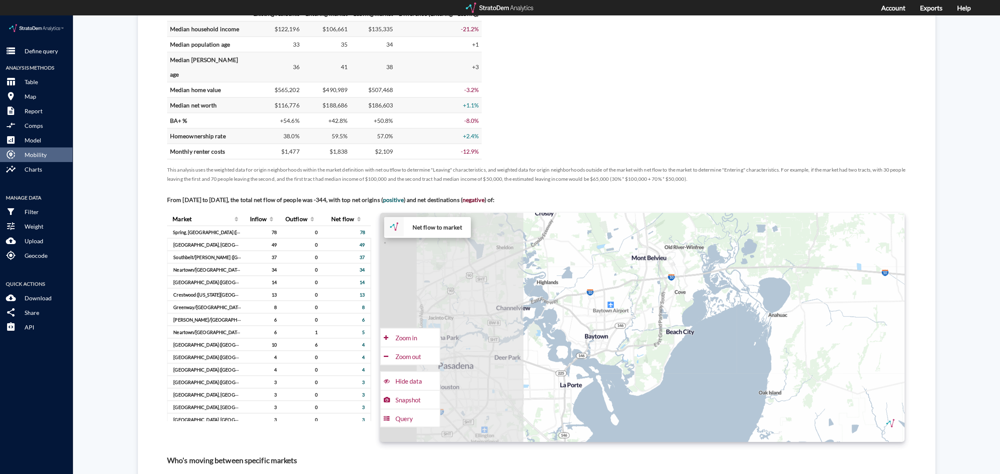
drag, startPoint x: 545, startPoint y: 284, endPoint x: 776, endPoint y: 285, distance: 230.7
click div "+ − Net flow to market CUSTOMIZE DATA Draw a polygon Draw a rectangle Draw a ma…"
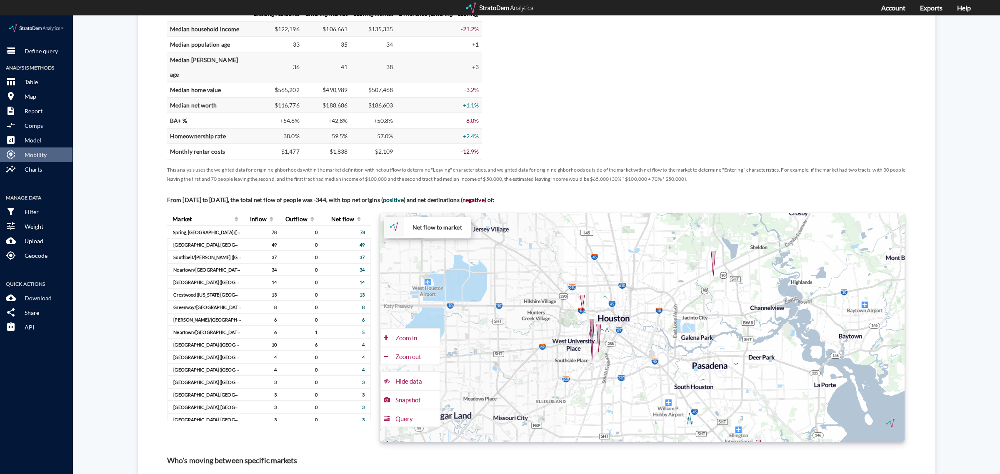
drag, startPoint x: 484, startPoint y: 306, endPoint x: 735, endPoint y: 306, distance: 251.6
click div "+ − Net flow to market CUSTOMIZE DATA Draw a polygon Draw a rectangle Draw a ma…"
click div "Zoom in"
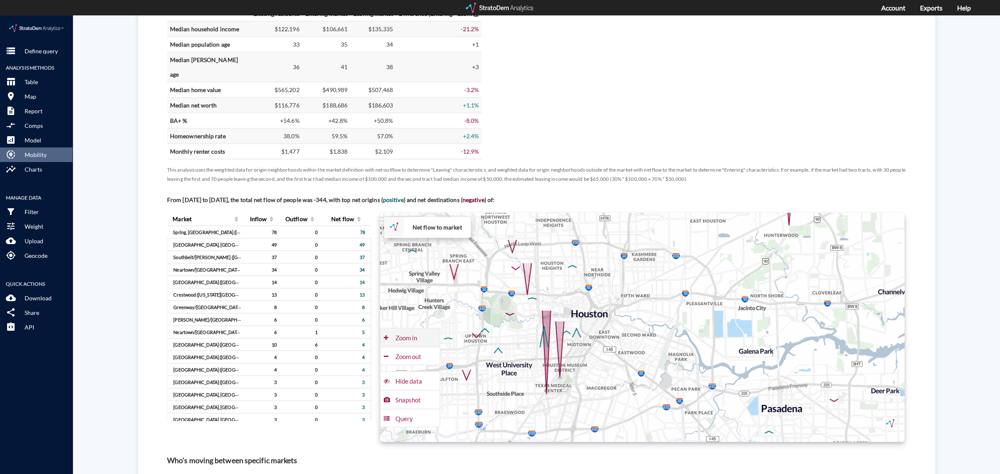
click div "Zoom in"
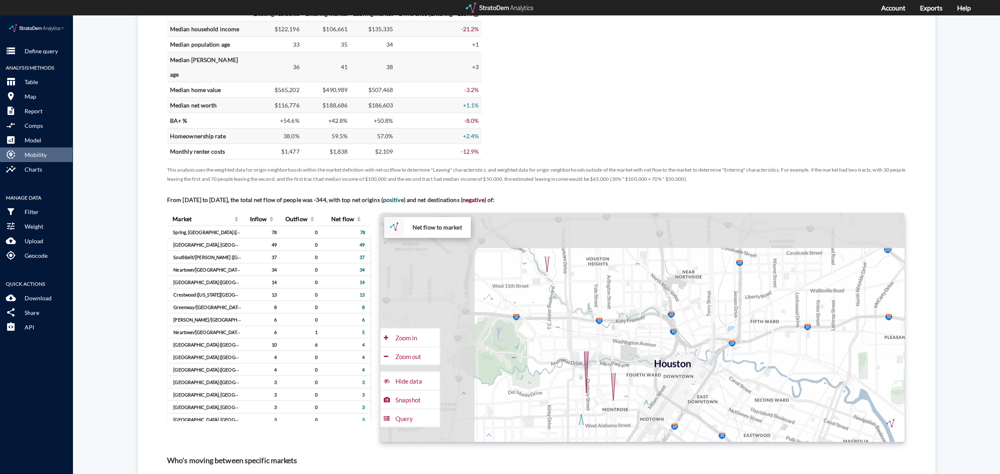
drag, startPoint x: 512, startPoint y: 266, endPoint x: 658, endPoint y: 325, distance: 157.7
click div "+ − Net flow to market CUSTOMIZE DATA Draw a polygon Draw a rectangle Draw a ma…"
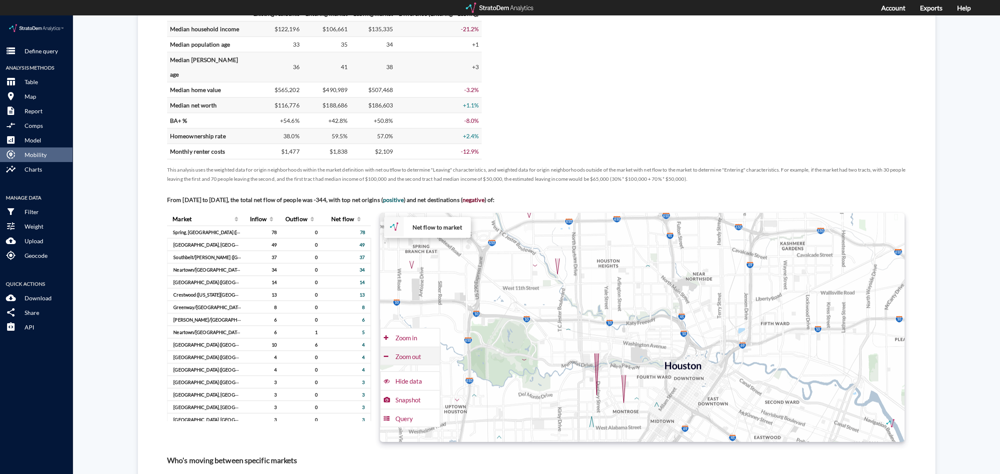
click div "Zoom out"
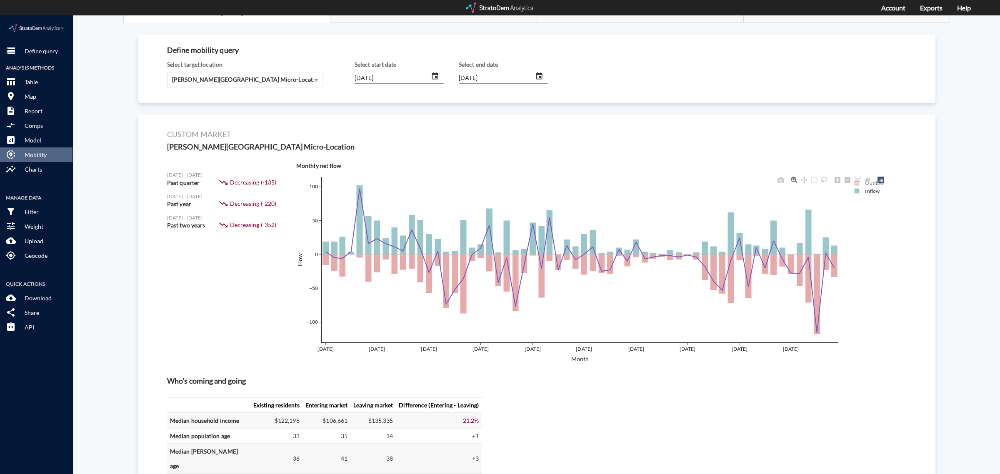
scroll to position [0, 0]
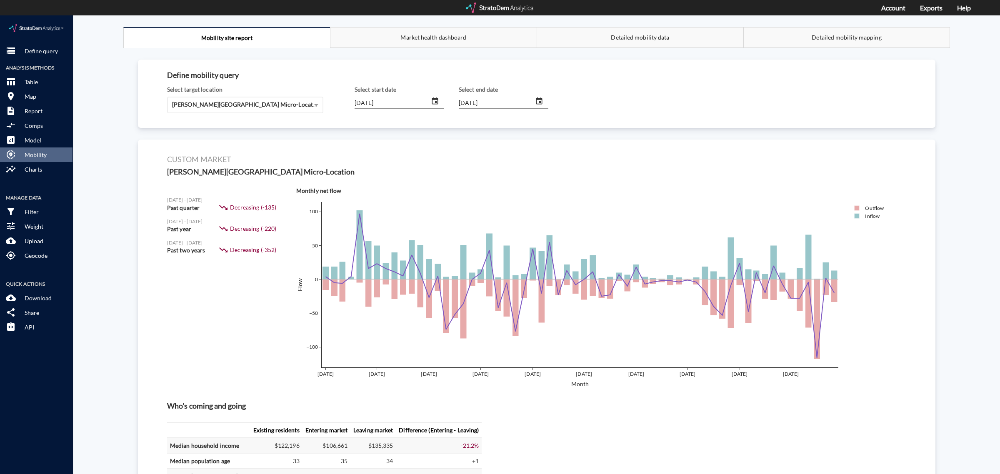
click input "2022/01/01"
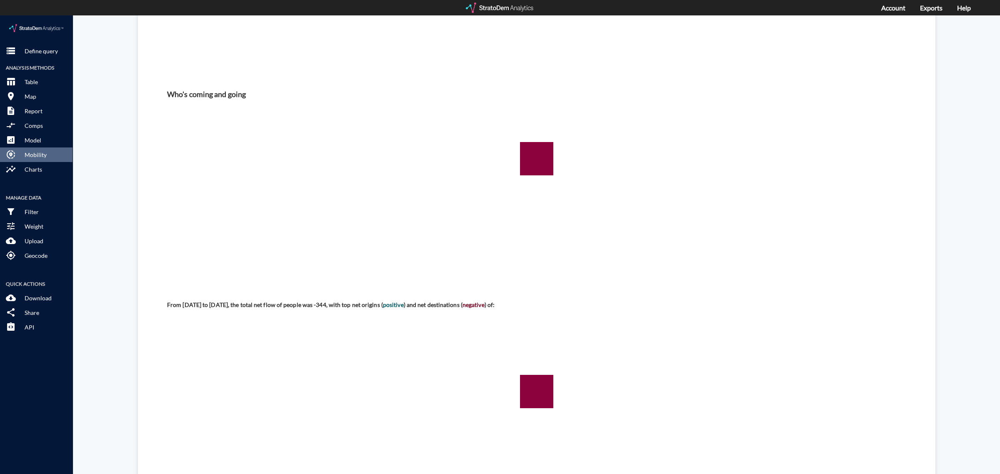
scroll to position [312, 0]
type input "2020/01/01"
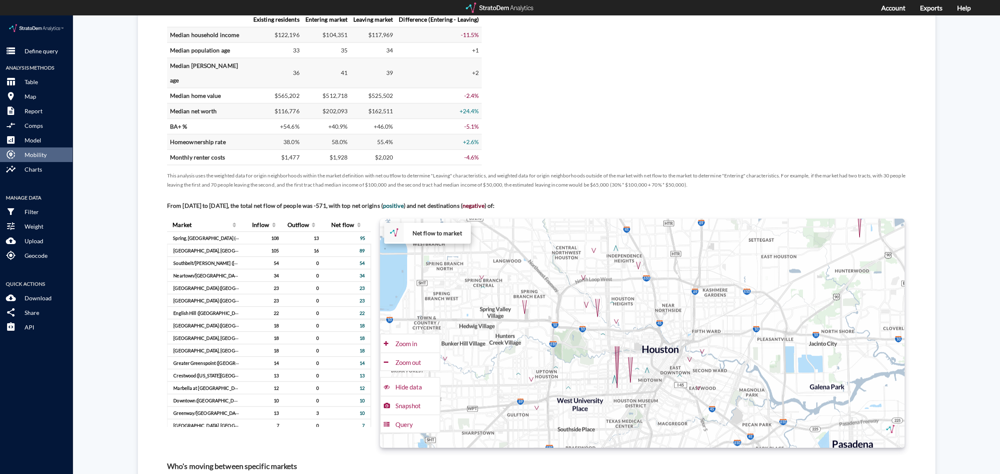
scroll to position [416, 0]
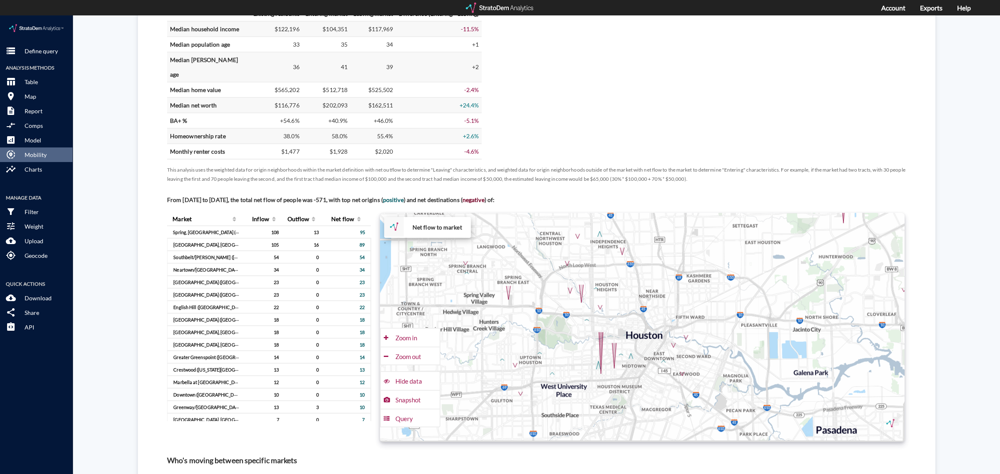
drag, startPoint x: 599, startPoint y: 326, endPoint x: 579, endPoint y: 317, distance: 22.0
click div "+ − Net flow to market CUSTOMIZE DATA Draw a polygon Draw a rectangle Draw a ma…"
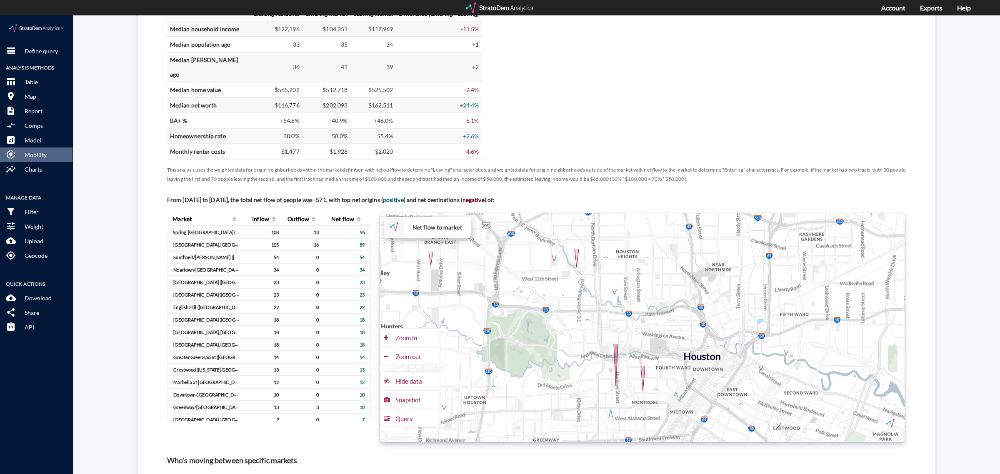
drag, startPoint x: 588, startPoint y: 298, endPoint x: 580, endPoint y: 329, distance: 32.3
click div "+ − Net flow to market CUSTOMIZE DATA Draw a polygon Draw a rectangle Draw a ma…"
click div "Zoom out"
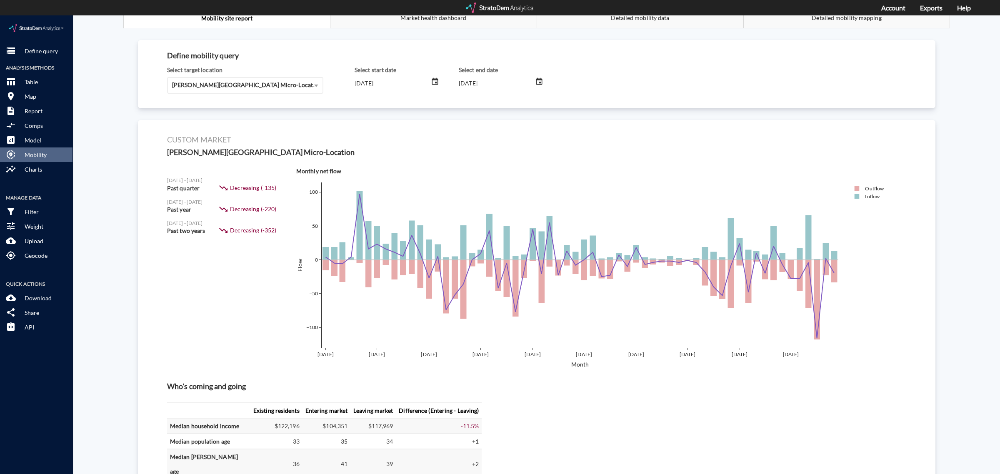
scroll to position [0, 0]
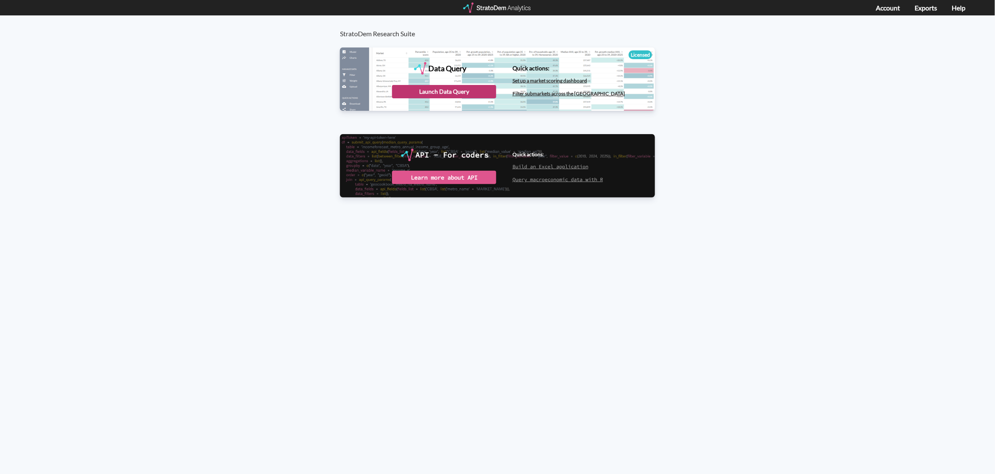
click at [419, 92] on div "Launch Data Query" at bounding box center [444, 91] width 104 height 13
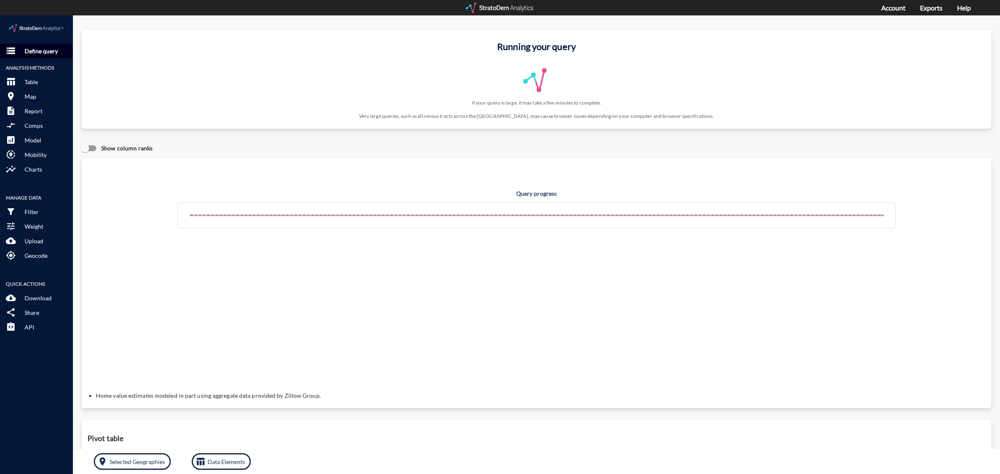
click p "Define query"
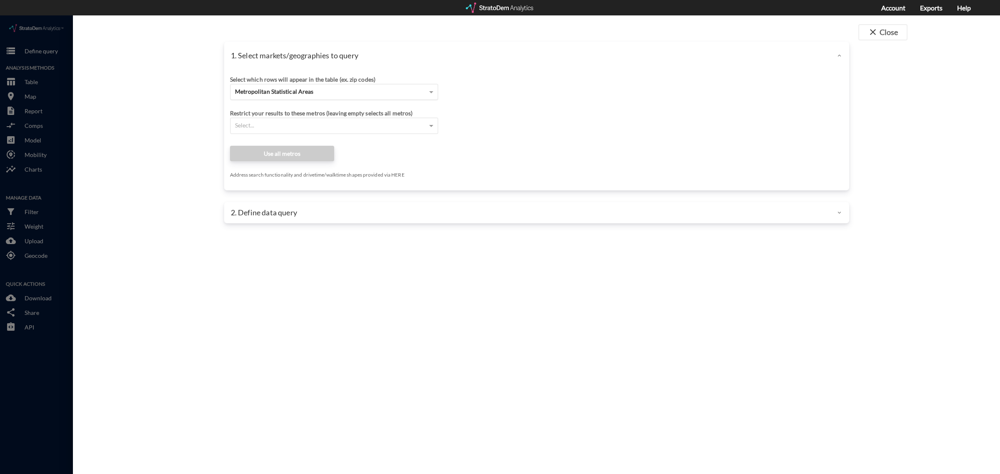
click div "Metropolitan Statistical Areas"
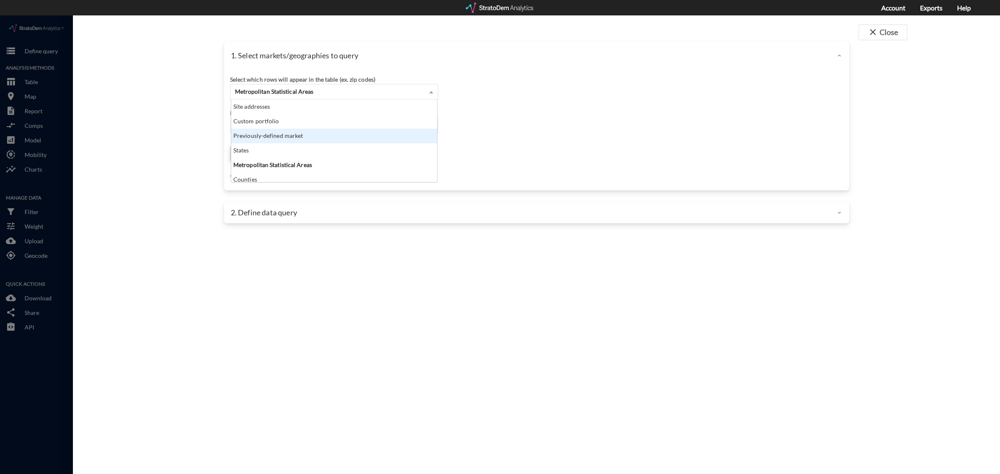
scroll to position [75, 201]
click div "Previously-defined market"
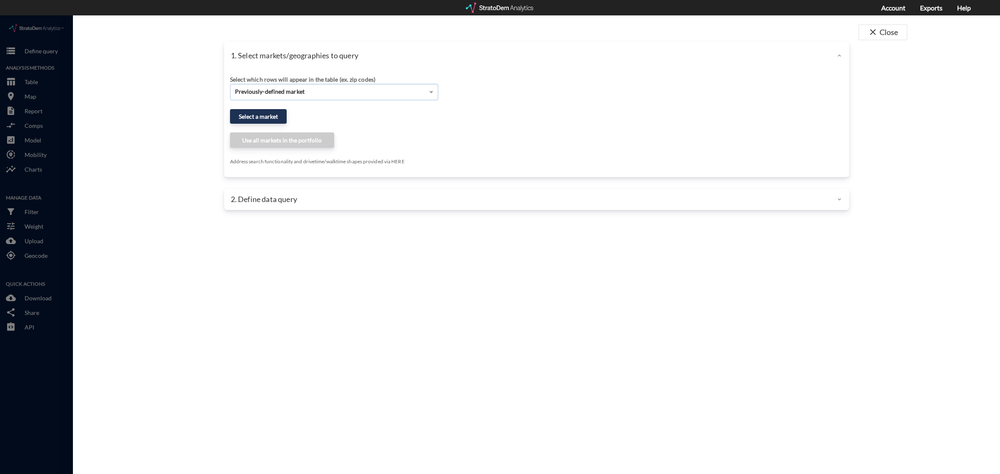
click div "Select which rows will appear in the table (ex. zip codes) Previously-defined m…"
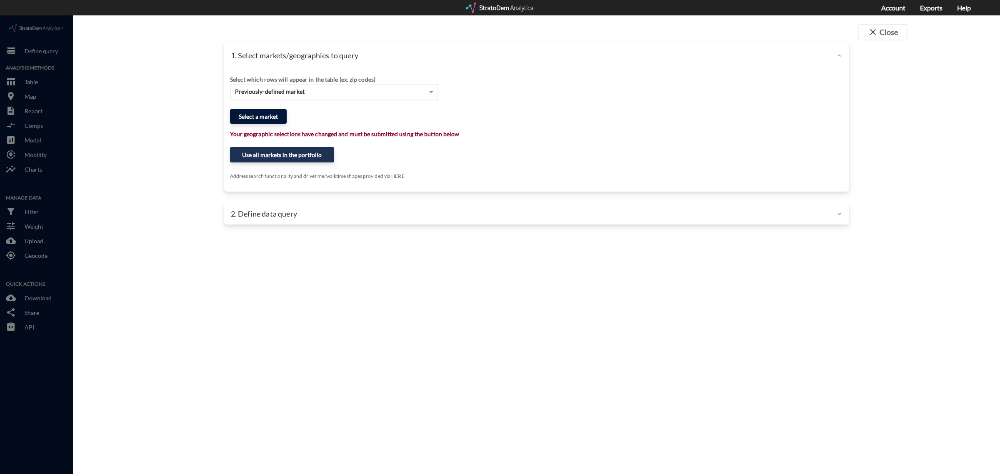
click button "Select a market"
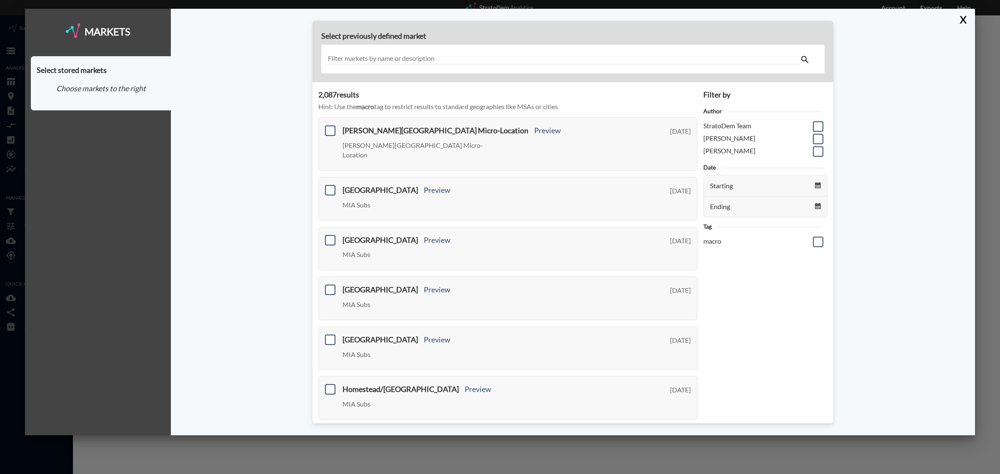
click at [413, 61] on input "text" at bounding box center [563, 58] width 473 height 11
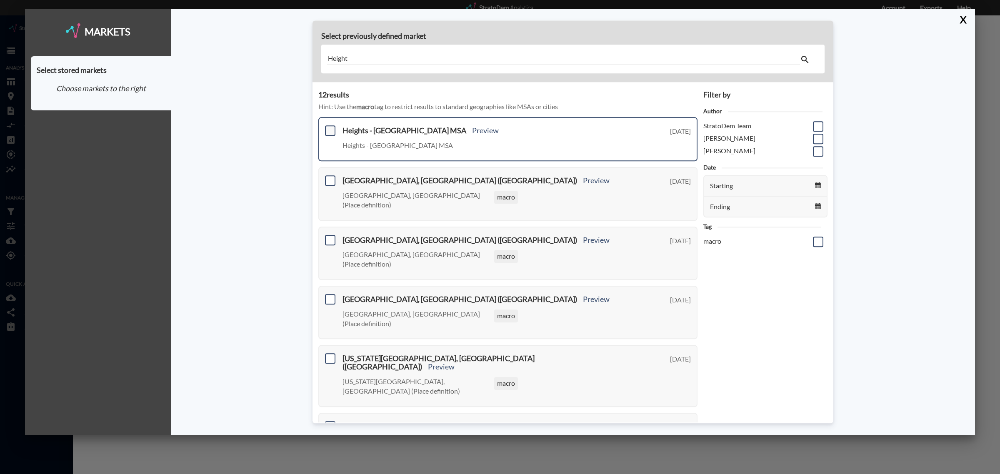
type input "Height"
click at [328, 126] on span at bounding box center [330, 131] width 10 height 10
click at [329, 127] on input "checkbox" at bounding box center [329, 127] width 0 height 0
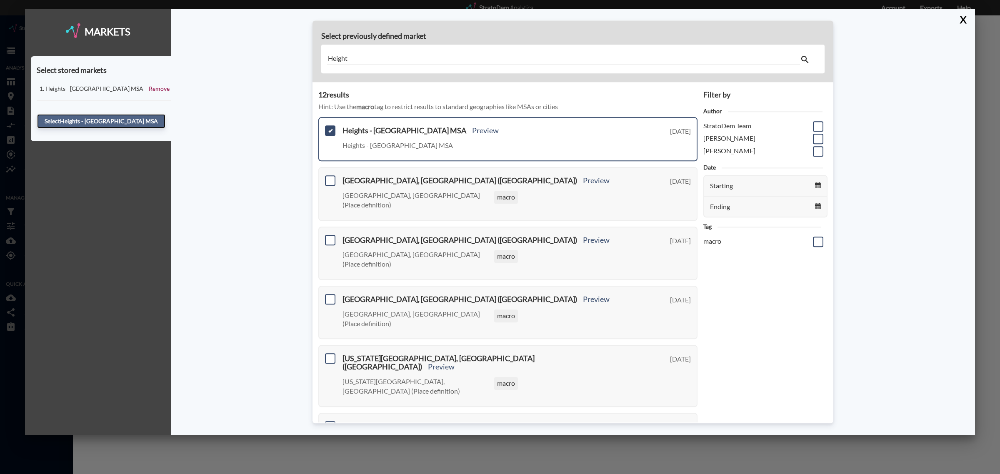
click at [133, 121] on button "Select Heights - Houston MSA" at bounding box center [101, 121] width 128 height 14
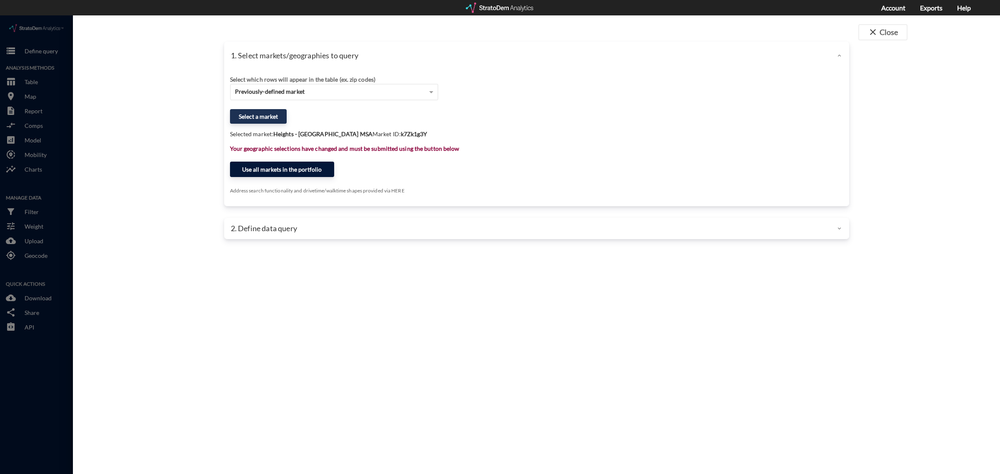
click button "Use all markets in the portfolio"
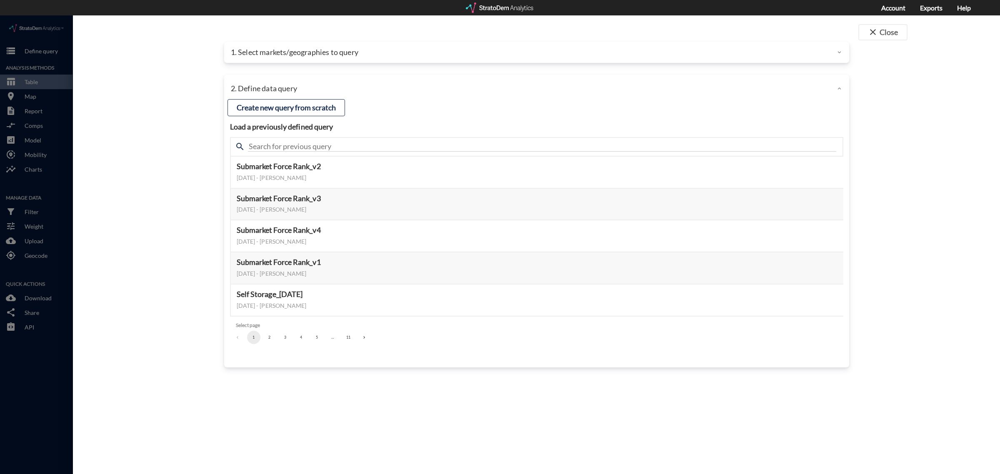
click div "Submarket Force Rank_v2 August 19, 2025 - Jay Sturm Preview data elements Edit …"
click button "2"
click button "Select this query"
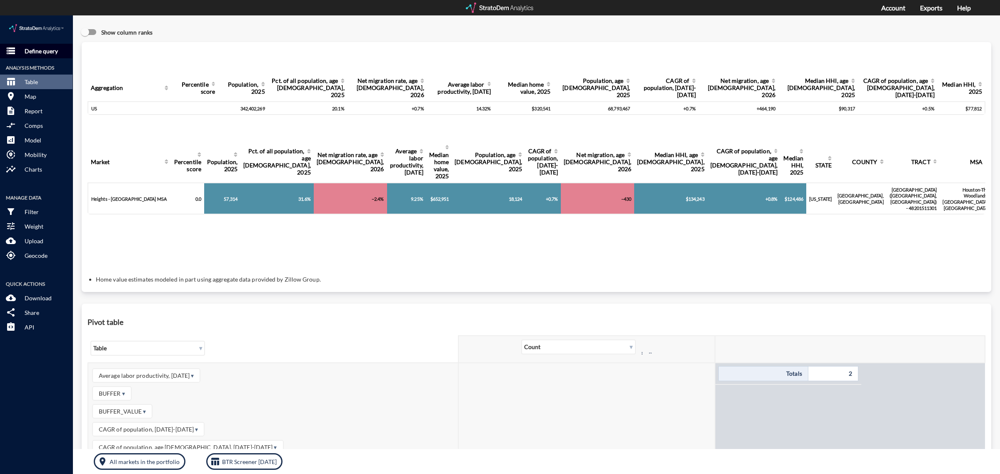
click p "Define query"
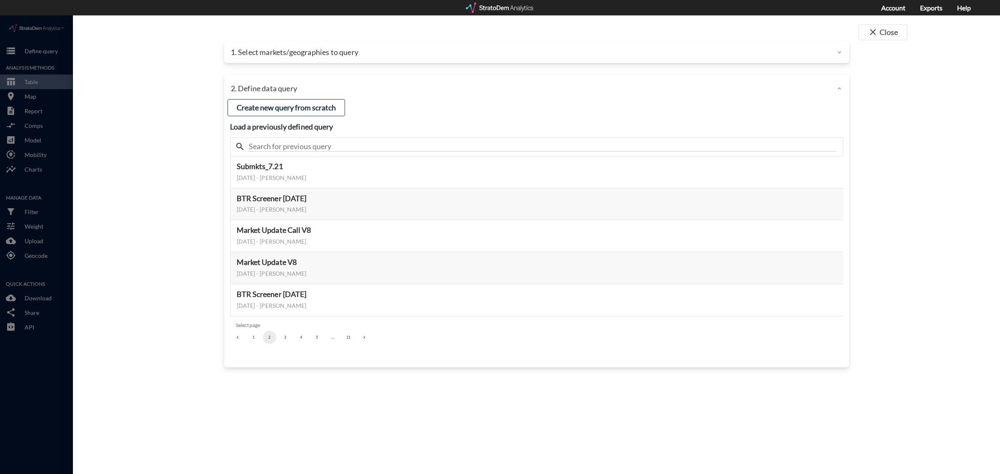
click button "5"
click button "6"
click button "7"
click button "8"
click button "9"
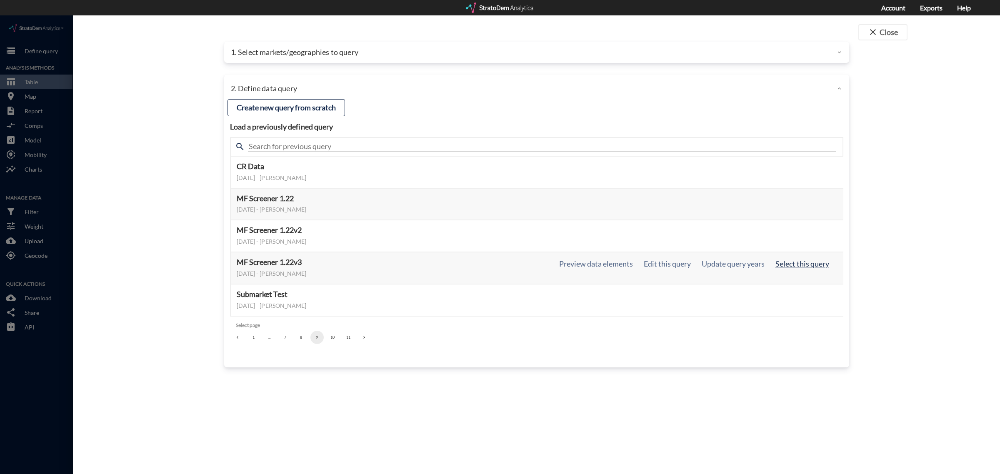
click button "Select this query"
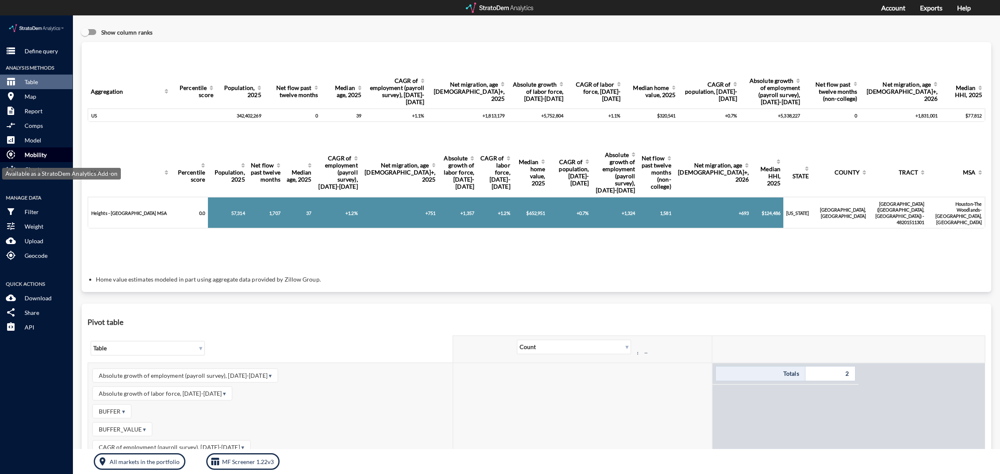
click p "Mobility"
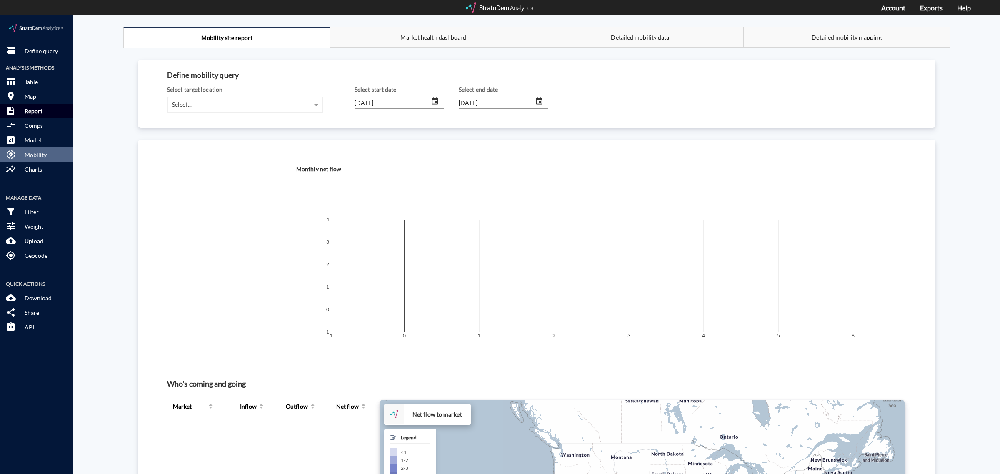
click p "Report"
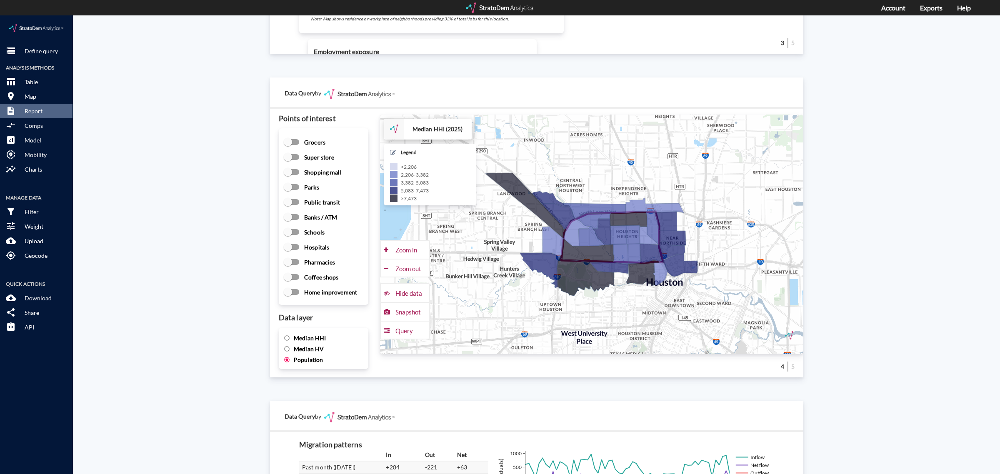
scroll to position [1093, 0]
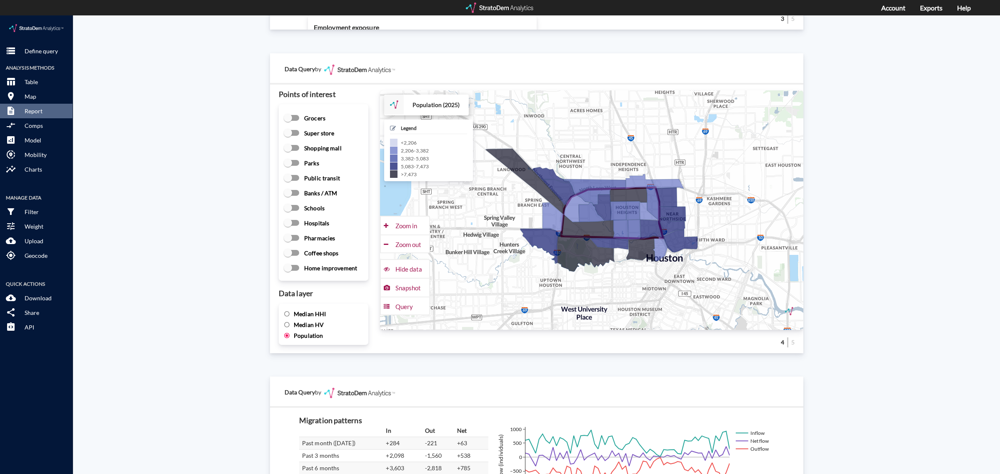
click span "Median HHI"
click input "Median HHI"
radio input "true"
radio input "false"
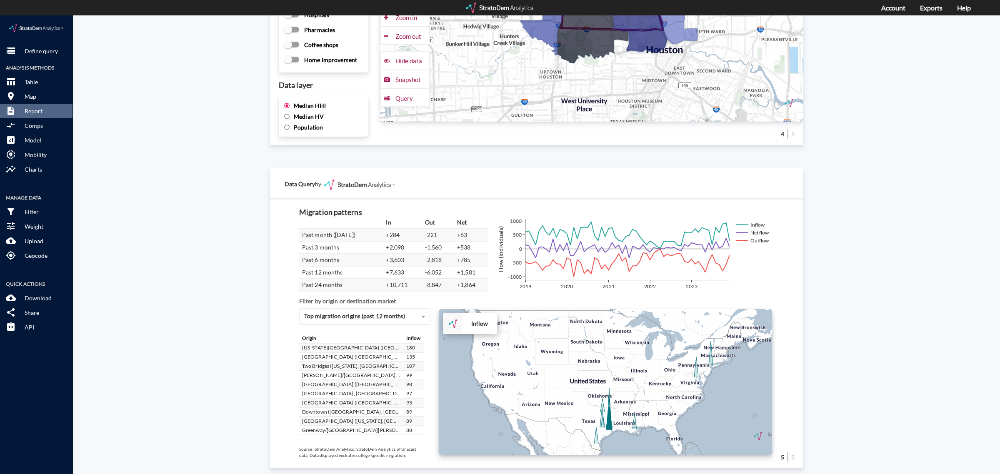
scroll to position [1314, 0]
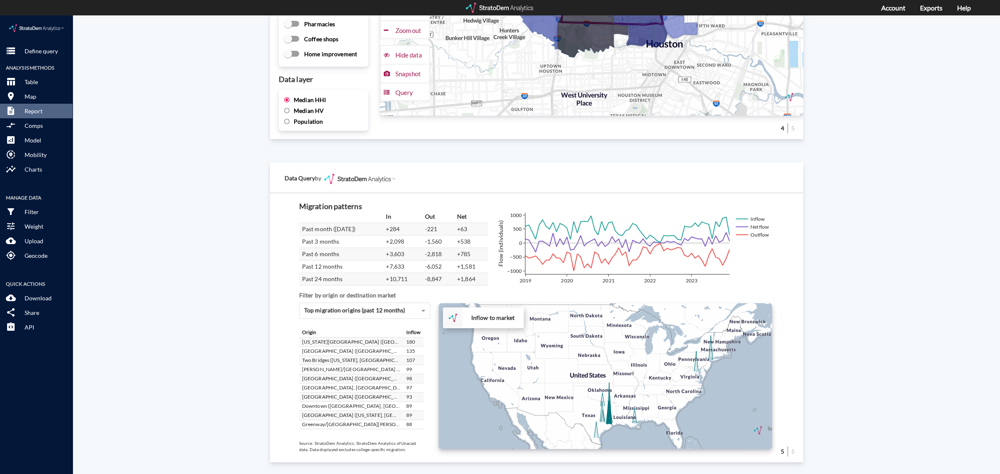
click div "+ − Inflow to market CUSTOMIZE DATA Draw a polygon Draw a rectangle Draw a mark…"
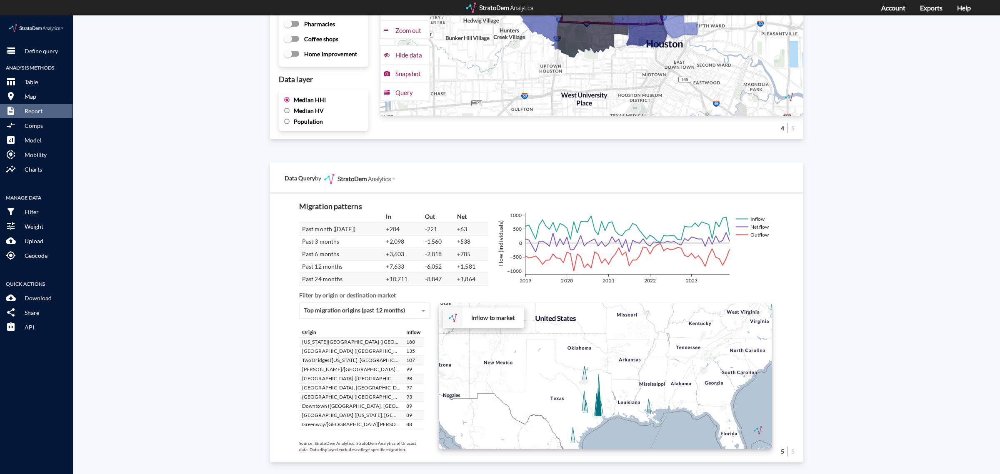
click div "+ − Inflow to market CUSTOMIZE DATA Draw a polygon Draw a rectangle Draw a mark…"
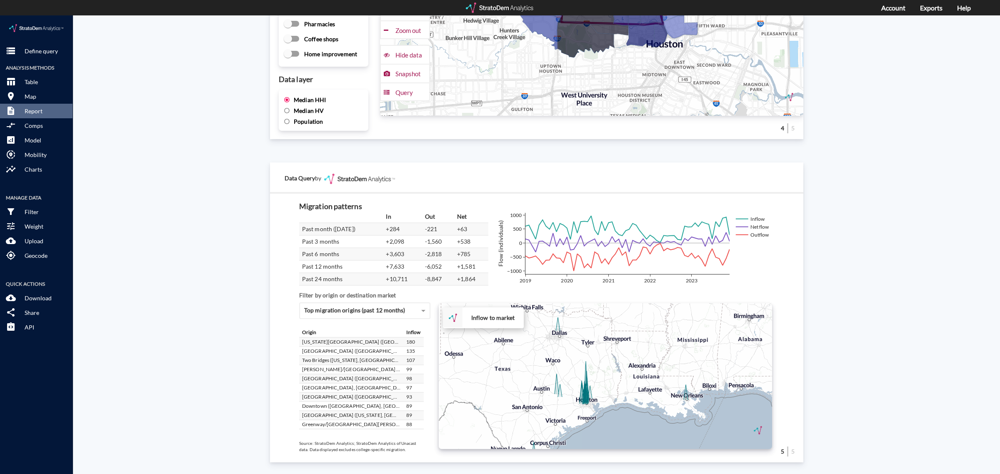
click div "+ − Inflow to market CUSTOMIZE DATA Draw a polygon Draw a rectangle Draw a mark…"
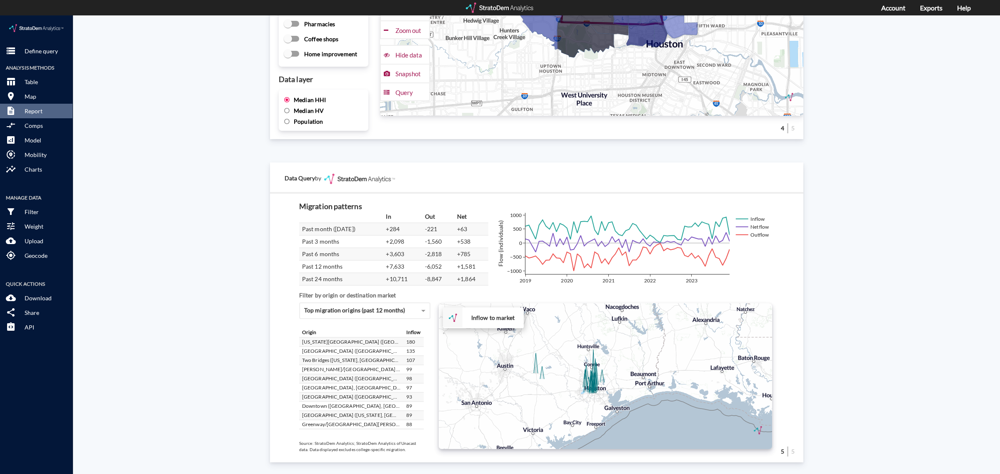
click div "+ − Inflow to market CUSTOMIZE DATA Draw a polygon Draw a rectangle Draw a mark…"
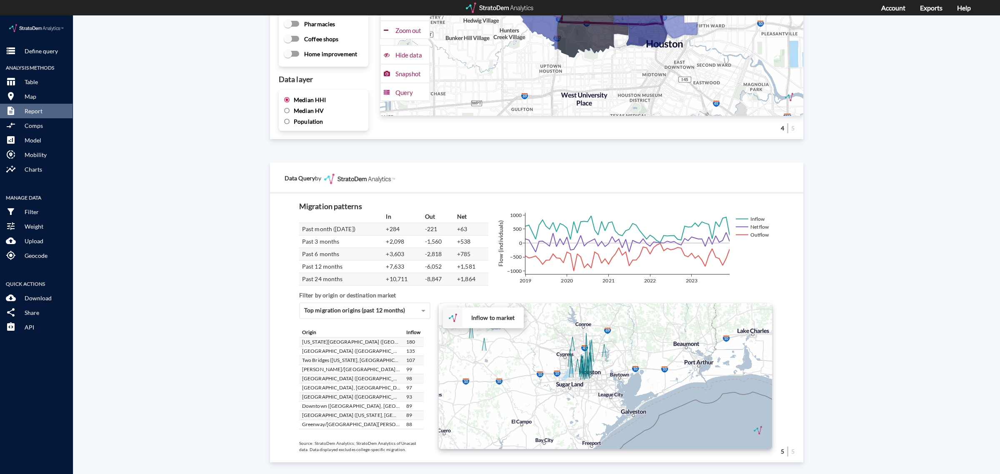
click div "+ − Inflow to market CUSTOMIZE DATA Draw a polygon Draw a rectangle Draw a mark…"
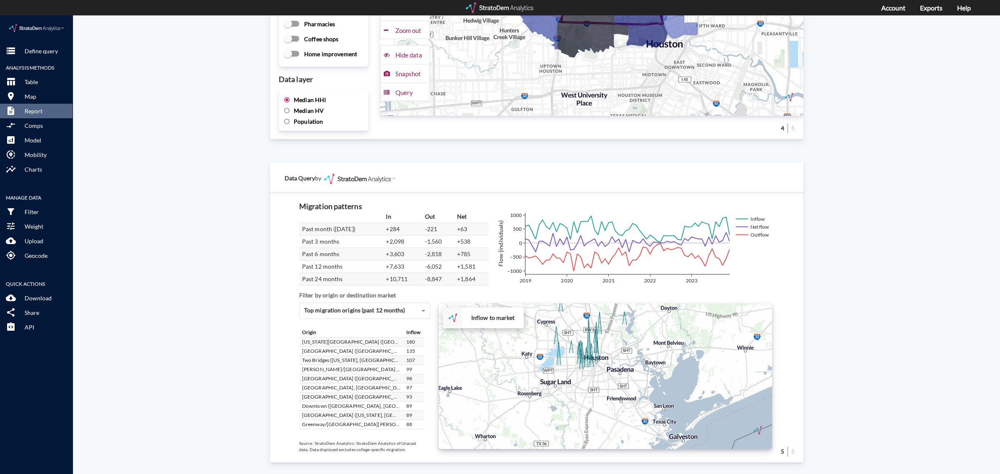
click div "+ − Inflow to market CUSTOMIZE DATA Draw a polygon Draw a rectangle Draw a mark…"
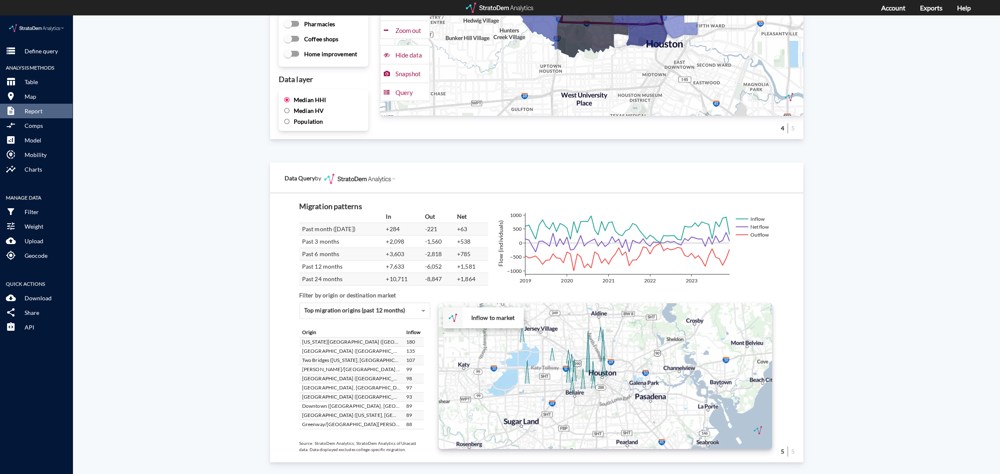
drag, startPoint x: 554, startPoint y: 332, endPoint x: 547, endPoint y: 370, distance: 38.2
click div "+ − Inflow to market CUSTOMIZE DATA Draw a polygon Draw a rectangle Draw a mark…"
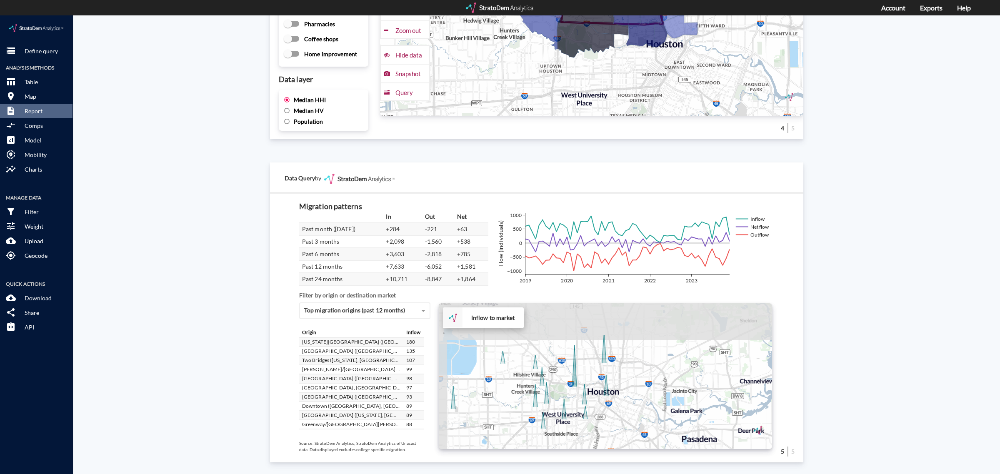
drag, startPoint x: 580, startPoint y: 345, endPoint x: 599, endPoint y: 400, distance: 58.0
click div "+ − Inflow to market CUSTOMIZE DATA Draw a polygon Draw a rectangle Draw a mark…"
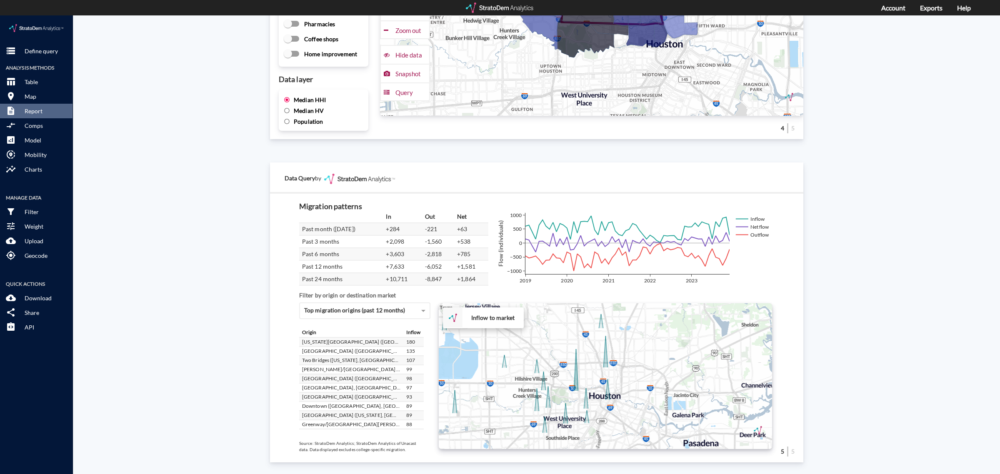
click div "+ − Inflow to market CUSTOMIZE DATA Draw a polygon Draw a rectangle Draw a mark…"
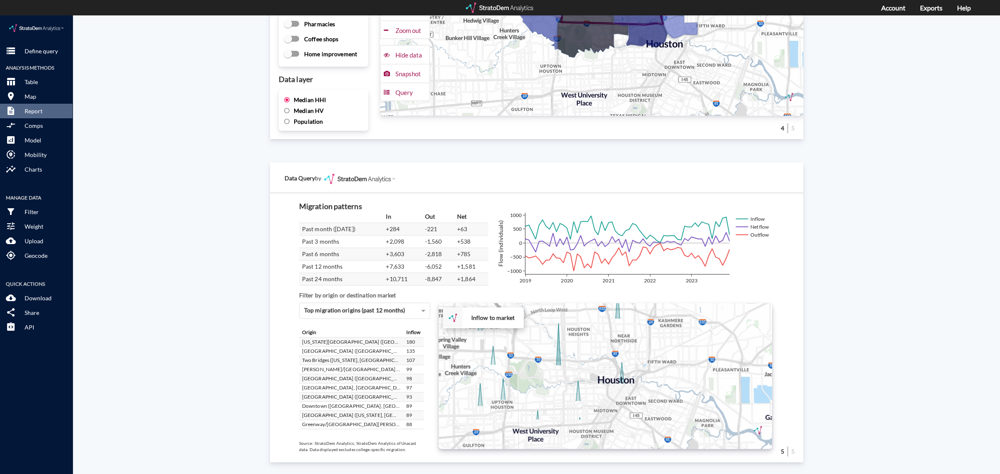
drag, startPoint x: 588, startPoint y: 382, endPoint x: 584, endPoint y: 335, distance: 46.8
click div "+ − Inflow to market CUSTOMIZE DATA Draw a polygon Draw a rectangle Draw a mark…"
click div "Top migration origins (past 12 months)"
click div "Top migration destinations (past 12 months)"
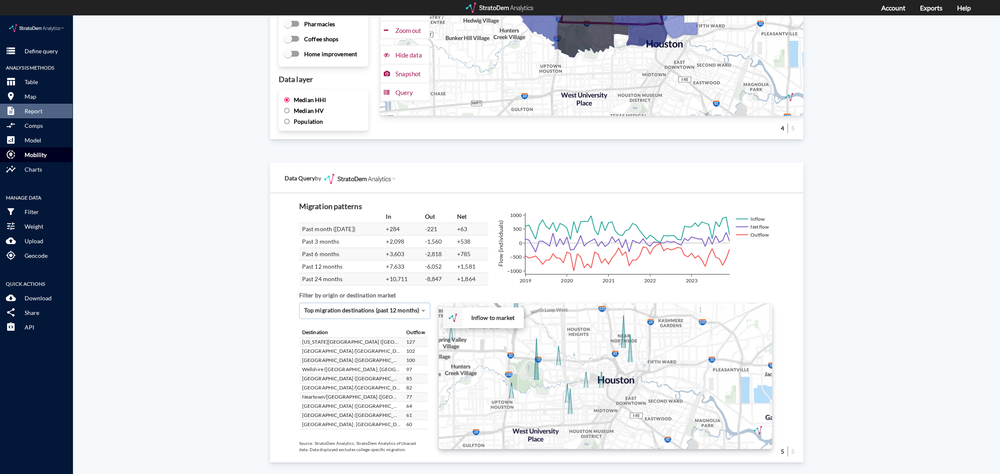
click button "share_location Mobility"
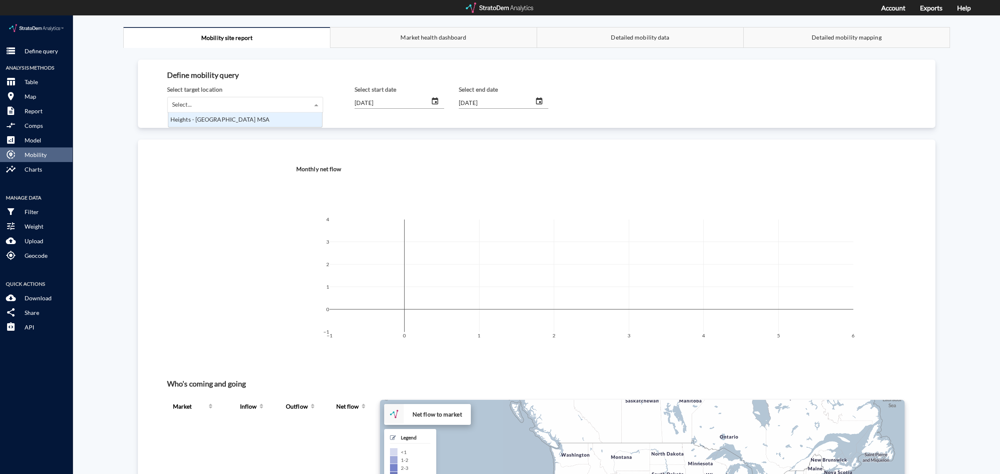
click div "Select..."
click div "Heights - Houston MSA"
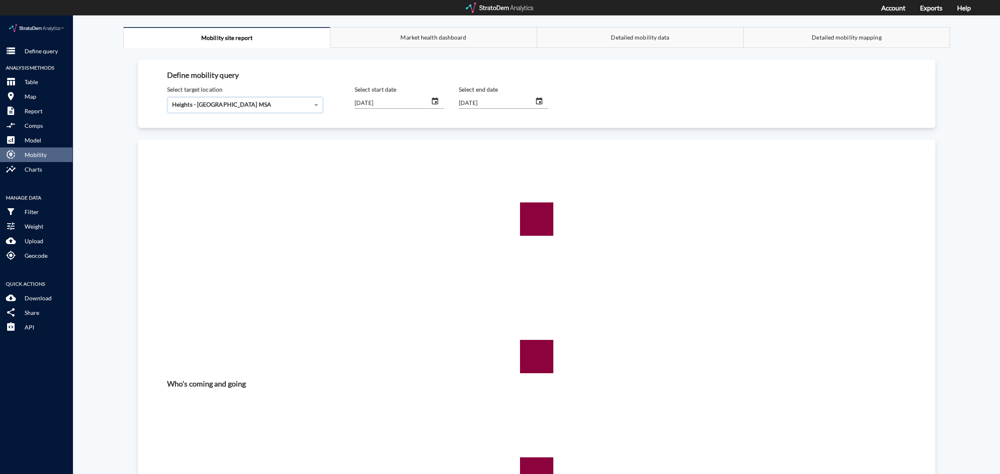
click input "[DATE]"
type input "2025/06/01"
click input "[DATE]"
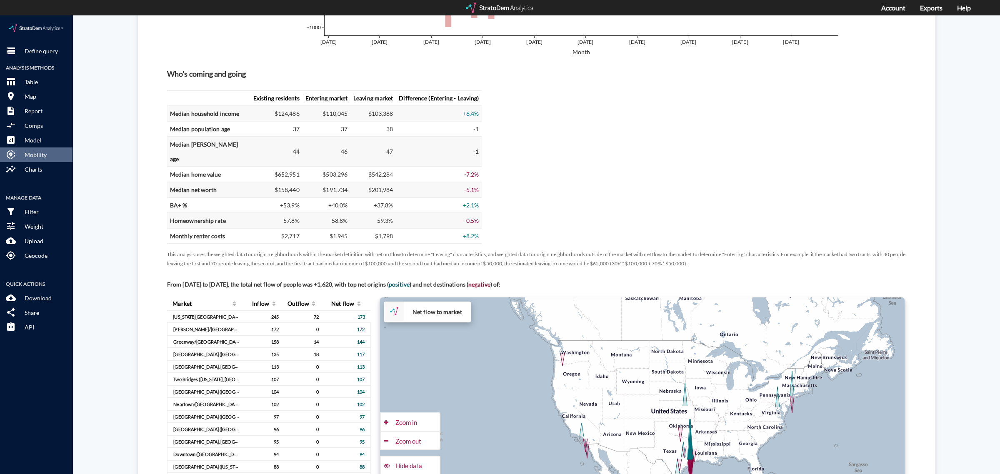
scroll to position [416, 0]
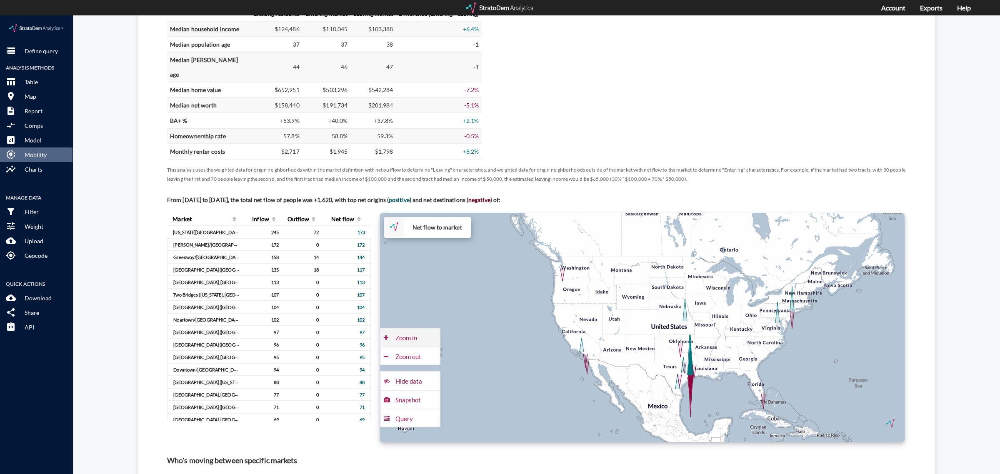
click div "Zoom in"
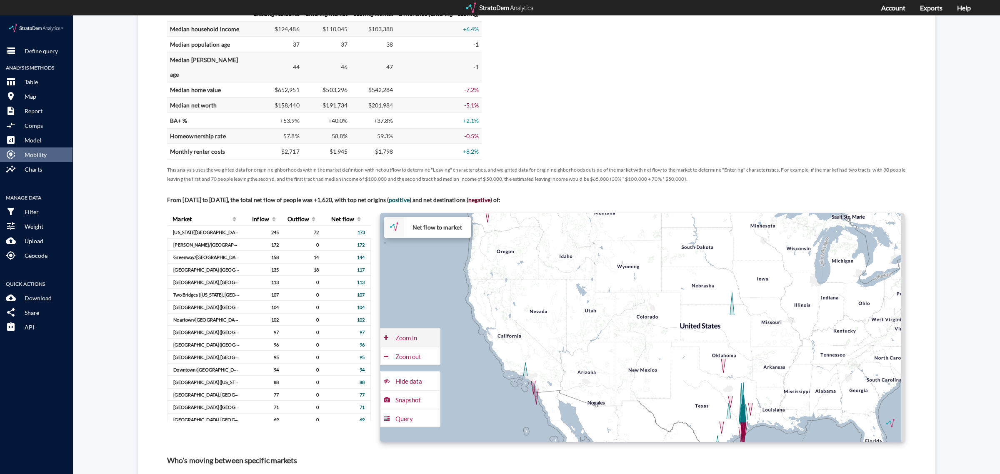
click div "Zoom in"
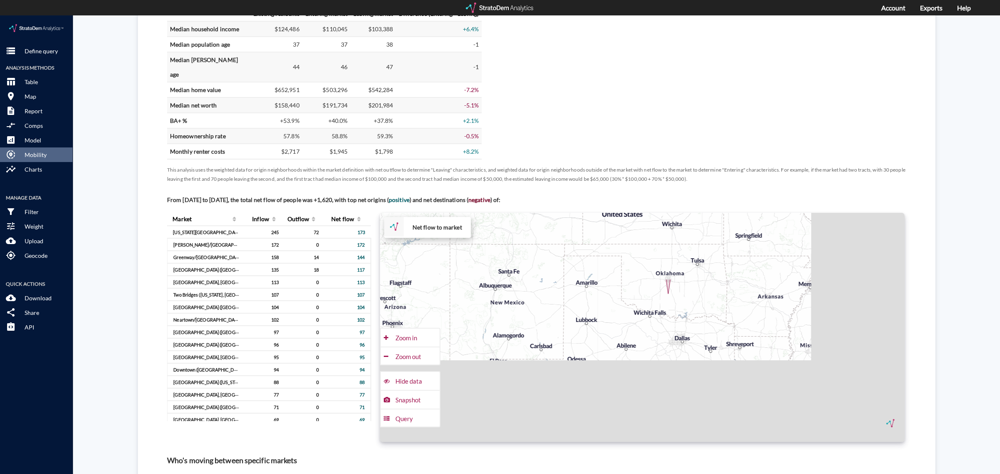
drag, startPoint x: 711, startPoint y: 379, endPoint x: 549, endPoint y: 243, distance: 211.7
click div "+ − Net flow to market CUSTOMIZE DATA Draw a polygon Draw a rectangle Draw a ma…"
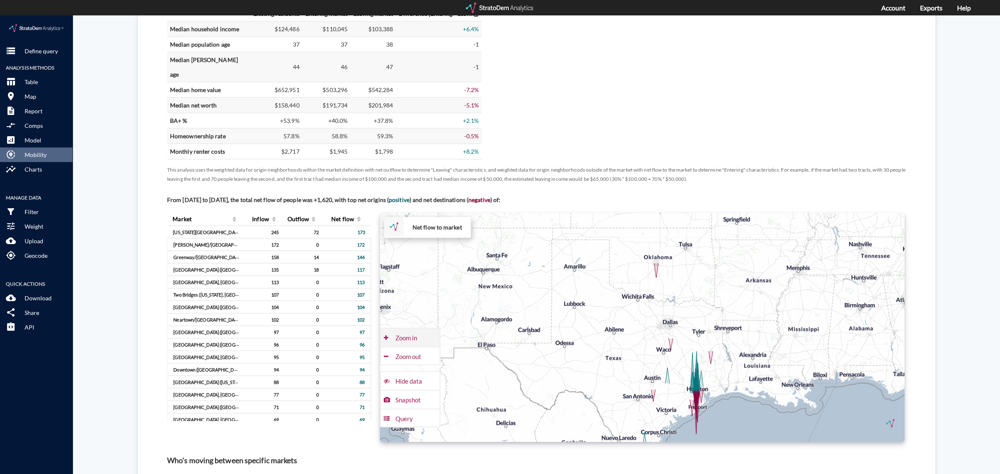
click div "Zoom in"
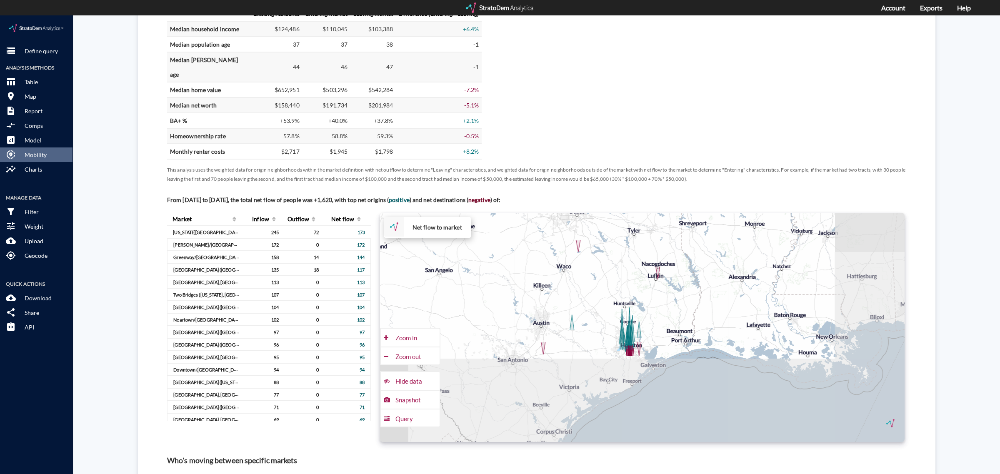
drag, startPoint x: 673, startPoint y: 377, endPoint x: 537, endPoint y: 262, distance: 178.5
click div "+ − Net flow to market CUSTOMIZE DATA Draw a polygon Draw a rectangle Draw a ma…"
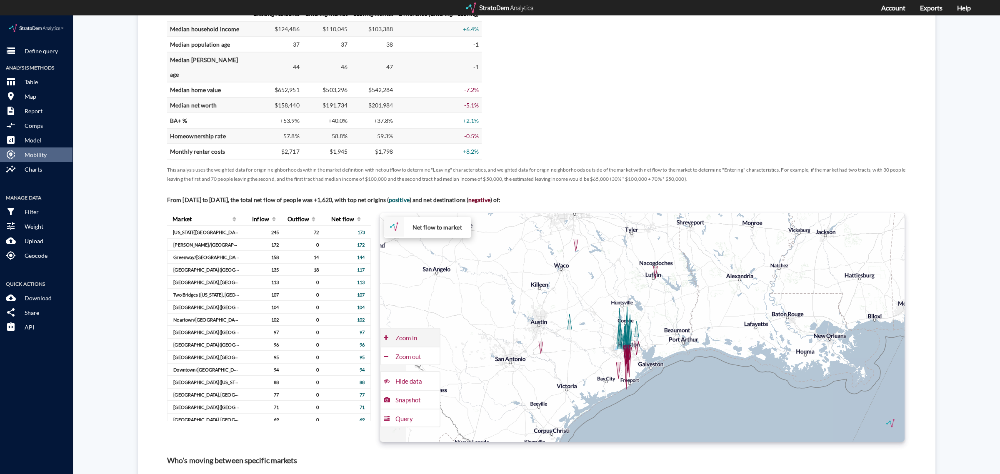
click div "Zoom in"
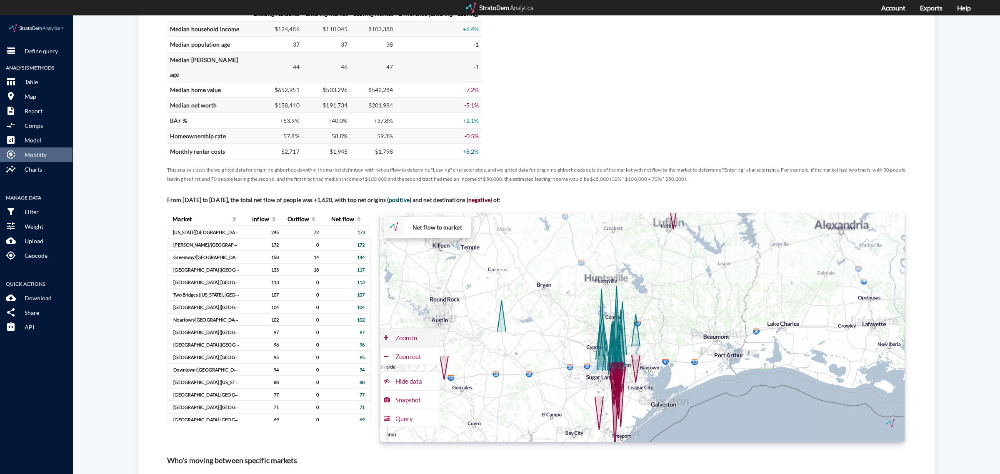
click div "Zoom in"
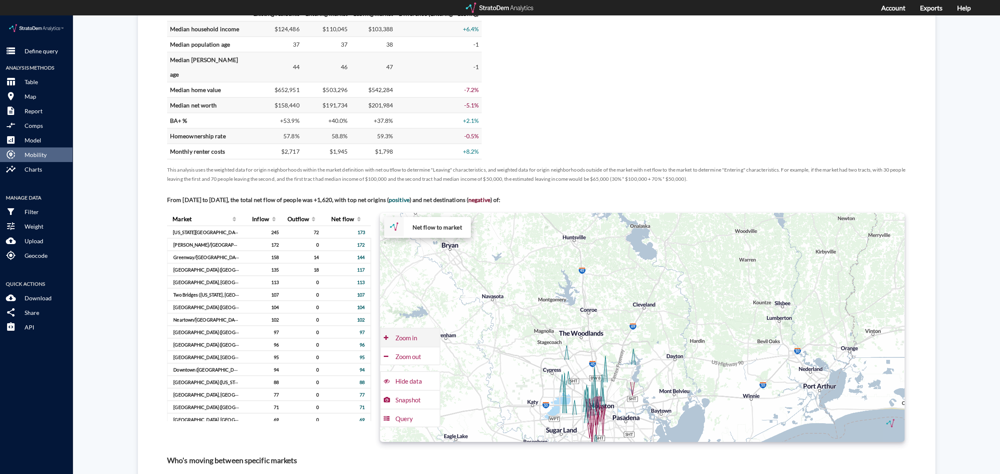
click div "Zoom in"
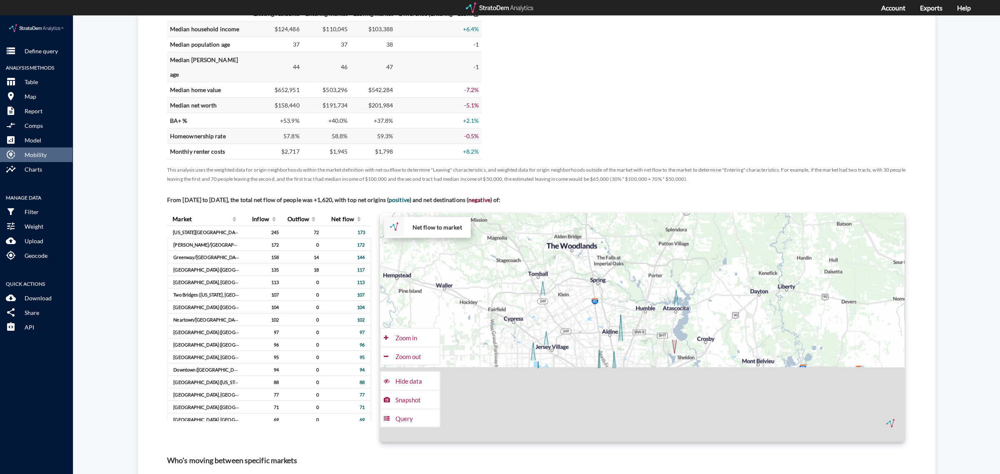
drag, startPoint x: 671, startPoint y: 291, endPoint x: 692, endPoint y: 244, distance: 51.3
click div "+ − Net flow to market CUSTOMIZE DATA Draw a polygon Draw a rectangle Draw a ma…"
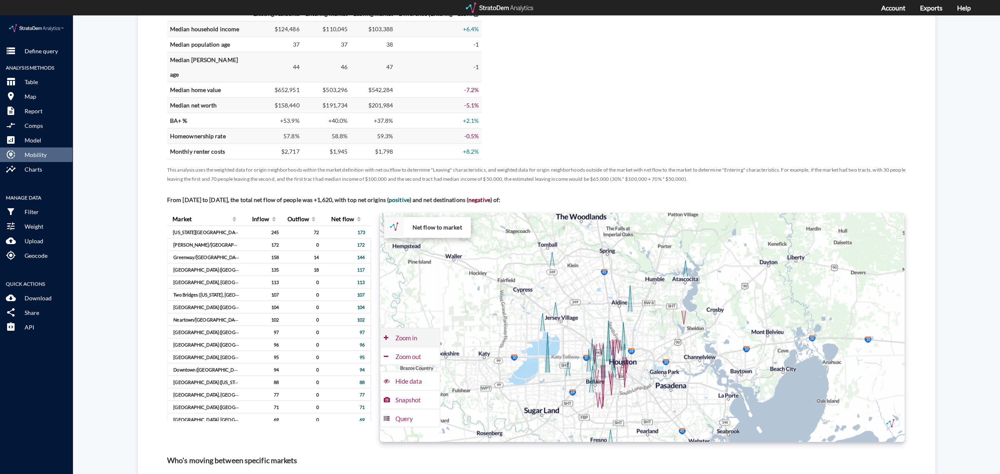
click div "Zoom in"
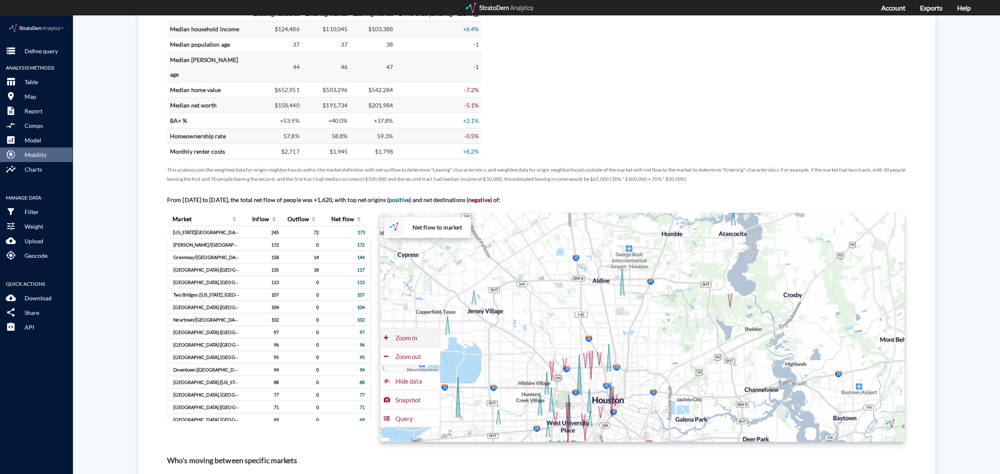
click div "Zoom in"
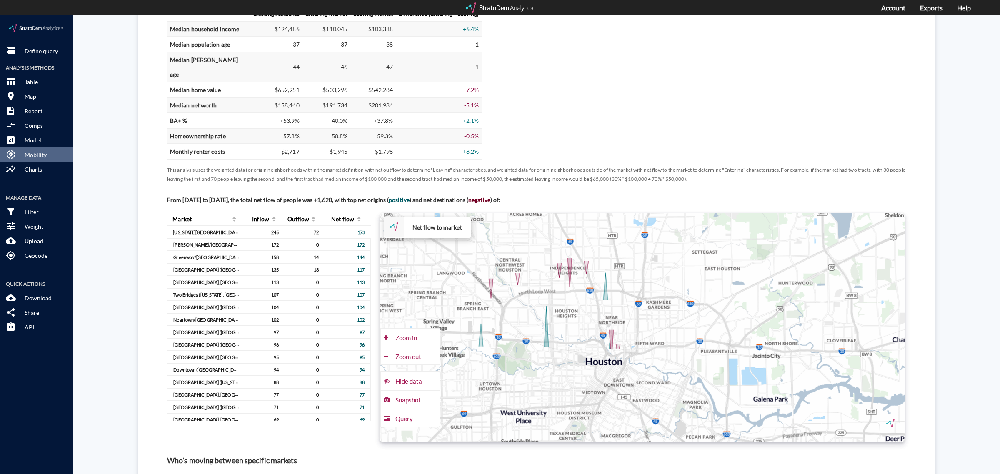
drag, startPoint x: 665, startPoint y: 388, endPoint x: 692, endPoint y: 262, distance: 128.3
click div "+ − Net flow to market CUSTOMIZE DATA Draw a polygon Draw a rectangle Draw a ma…"
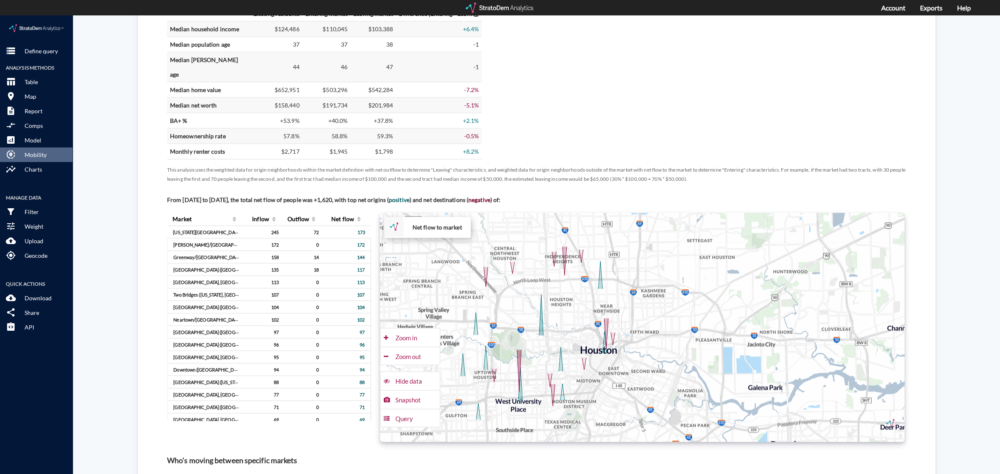
drag, startPoint x: 577, startPoint y: 302, endPoint x: 572, endPoint y: 289, distance: 13.5
click div "+ − Net flow to market CUSTOMIZE DATA Draw a polygon Draw a rectangle Draw a ma…"
click div "Zoom in"
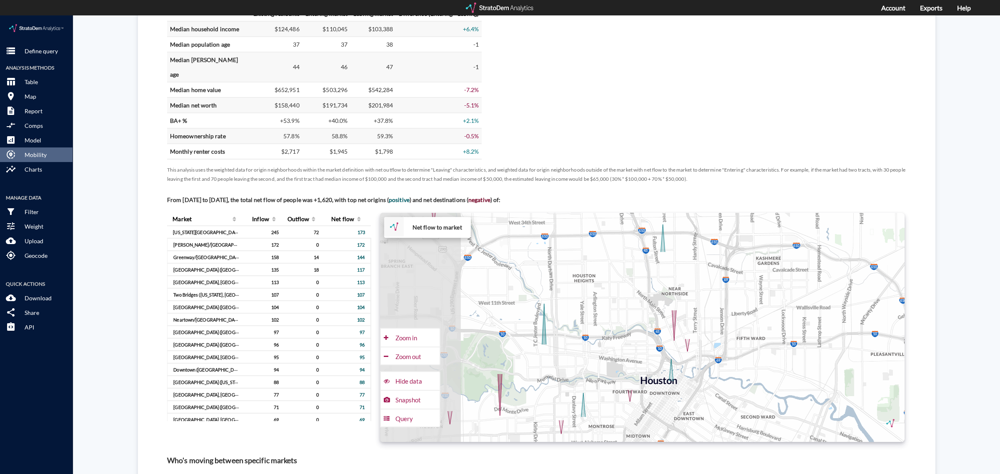
drag, startPoint x: 504, startPoint y: 312, endPoint x: 605, endPoint y: 314, distance: 100.4
click div "+ − Net flow to market CUSTOMIZE DATA Draw a polygon Draw a rectangle Draw a ma…"
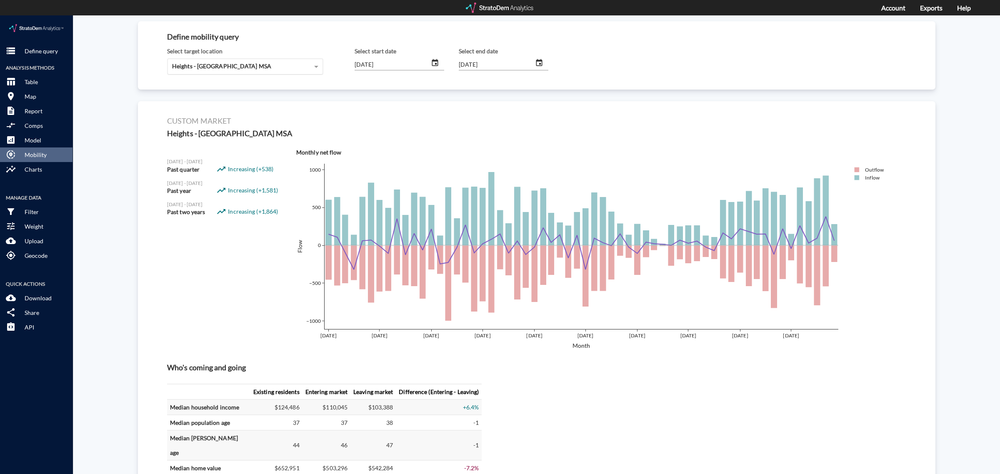
scroll to position [0, 0]
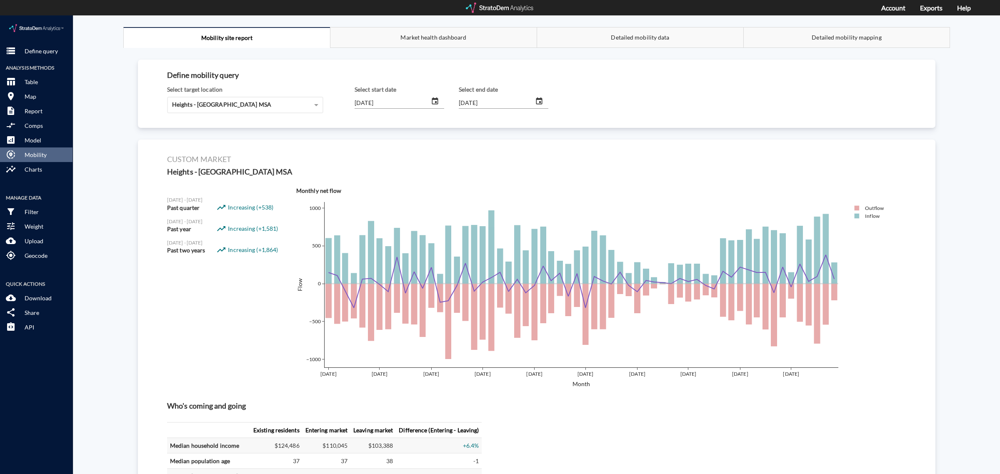
click input "2022/01/01"
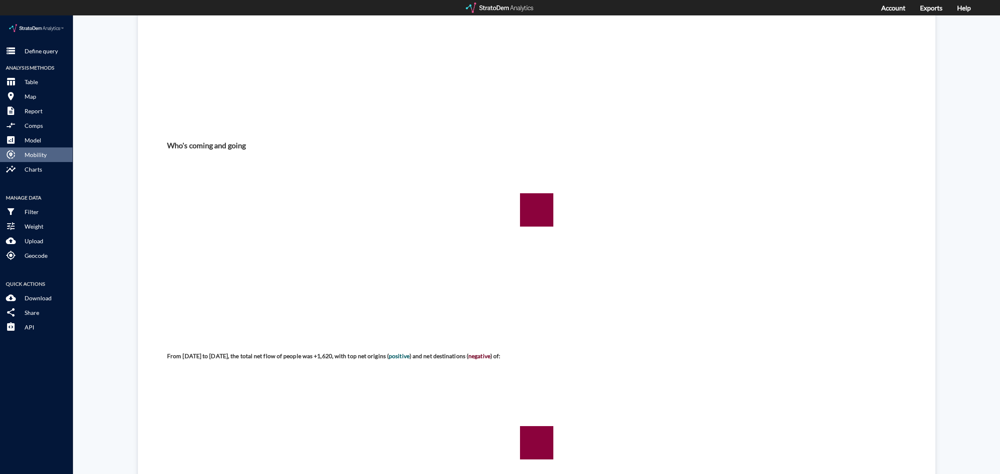
scroll to position [364, 0]
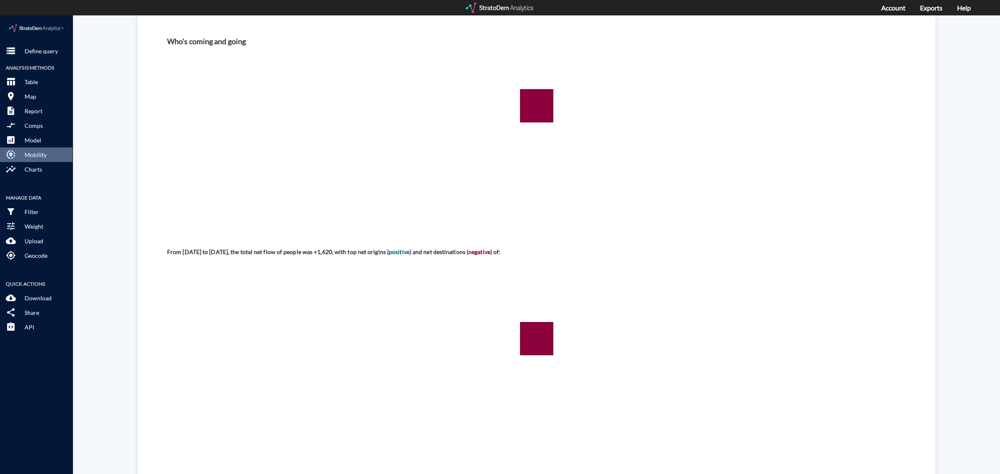
type input "2020/01/01"
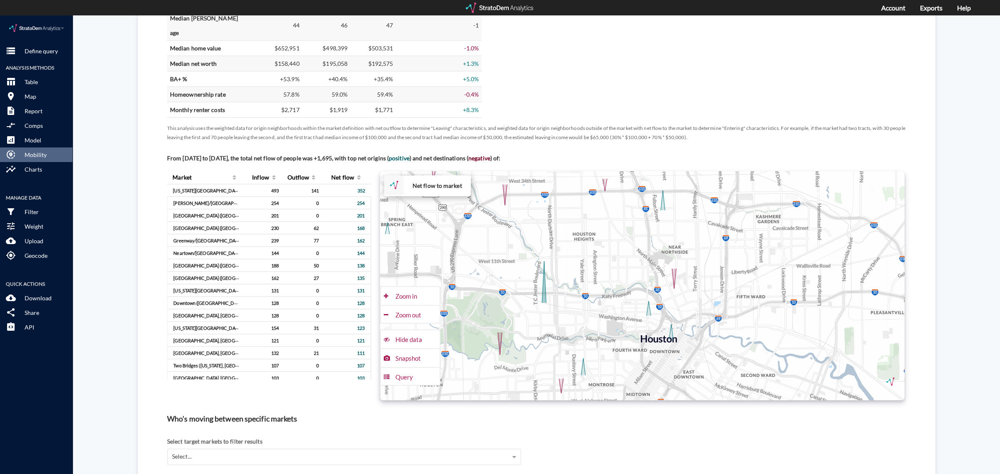
scroll to position [469, 0]
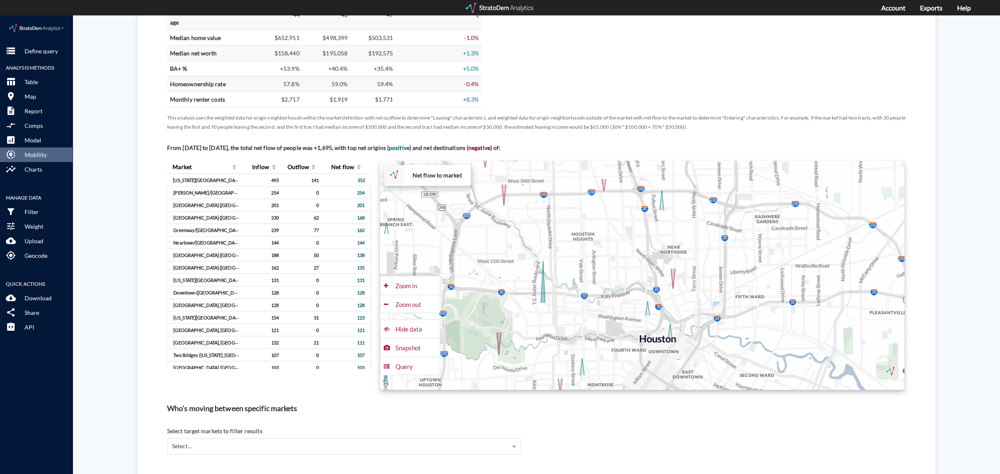
drag, startPoint x: 546, startPoint y: 197, endPoint x: 544, endPoint y: 210, distance: 12.6
click div "+ − Net flow to market CUSTOMIZE DATA Draw a polygon Draw a rectangle Draw a ma…"
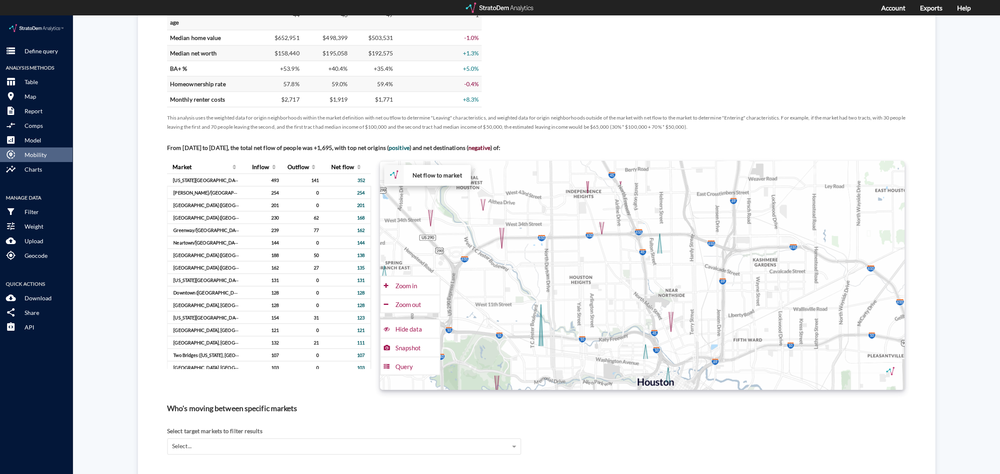
drag, startPoint x: 559, startPoint y: 206, endPoint x: 559, endPoint y: 221, distance: 15.4
click div "+ − Net flow to market CUSTOMIZE DATA Draw a polygon Draw a rectangle Draw a ma…"
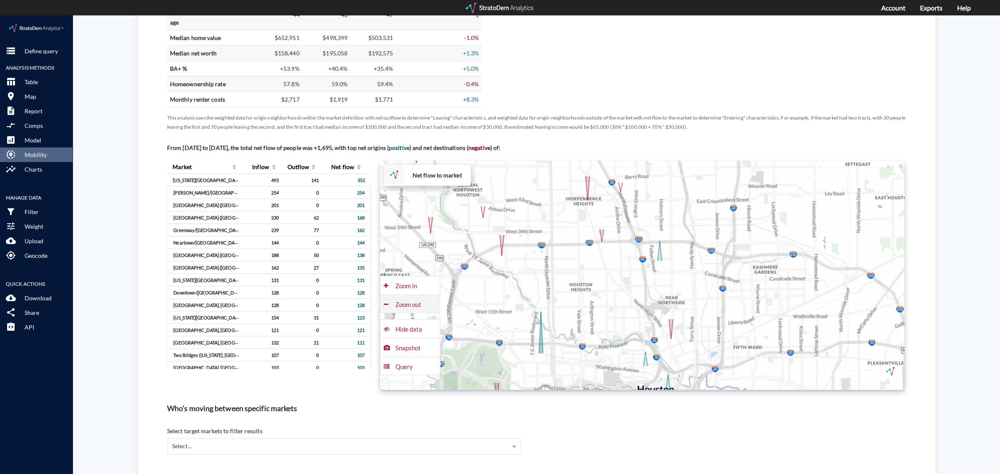
click div "Zoom out"
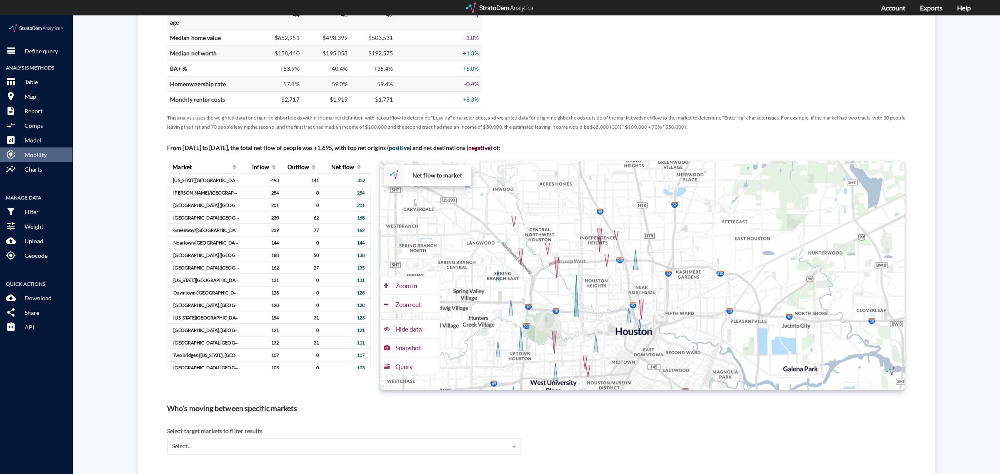
drag, startPoint x: 608, startPoint y: 247, endPoint x: 588, endPoint y: 254, distance: 21.3
click div "+ − Net flow to market CUSTOMIZE DATA Draw a polygon Draw a rectangle Draw a ma…"
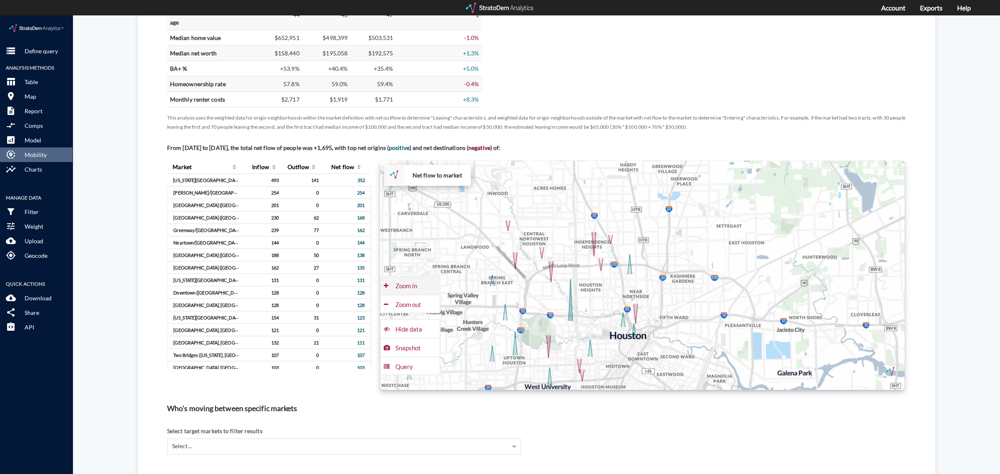
click div "Zoom in"
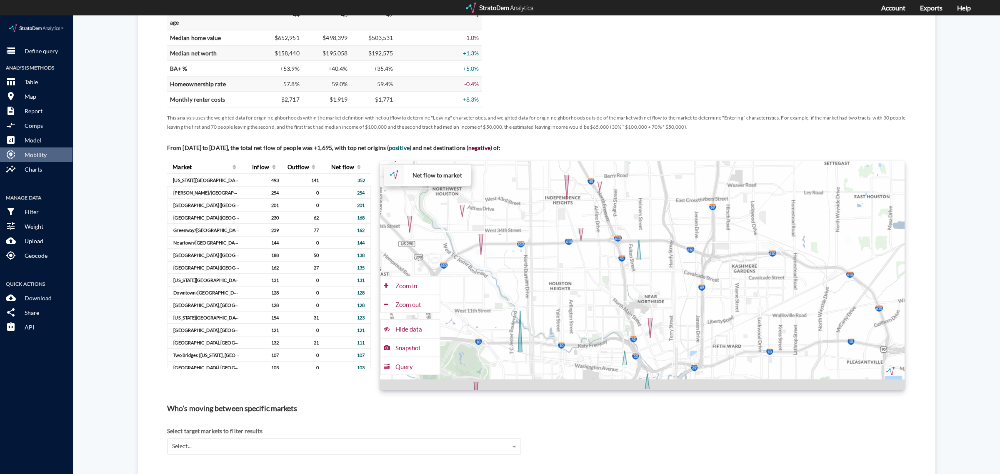
drag, startPoint x: 551, startPoint y: 254, endPoint x: 567, endPoint y: 242, distance: 20.0
click div "+ − Net flow to market CUSTOMIZE DATA Draw a polygon Draw a rectangle Draw a ma…"
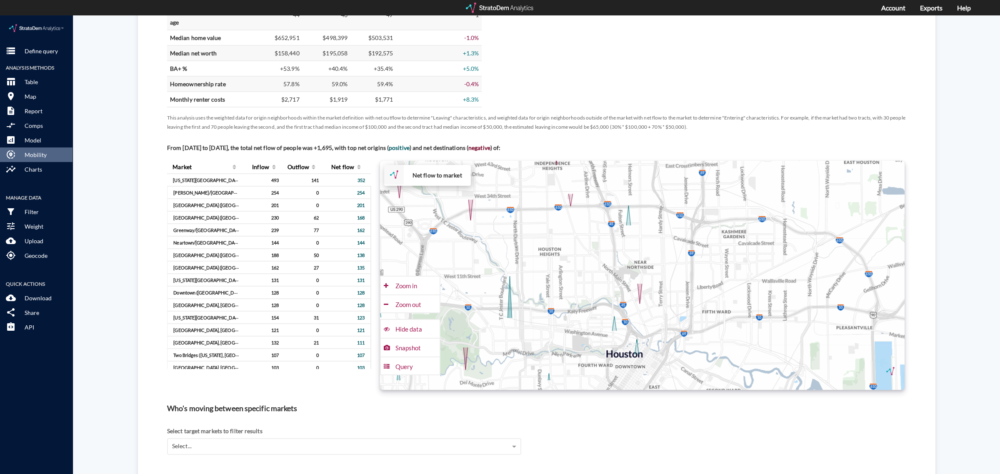
drag, startPoint x: 597, startPoint y: 299, endPoint x: 592, endPoint y: 284, distance: 15.8
click div "+ − Net flow to market CUSTOMIZE DATA Draw a polygon Draw a rectangle Draw a ma…"
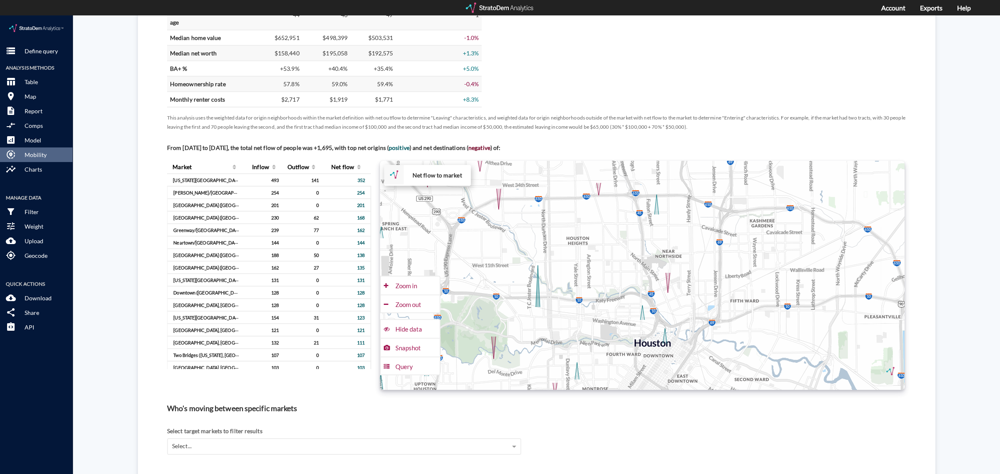
drag, startPoint x: 564, startPoint y: 308, endPoint x: 594, endPoint y: 298, distance: 31.4
click div "+ − Net flow to market CUSTOMIZE DATA Draw a polygon Draw a rectangle Draw a ma…"
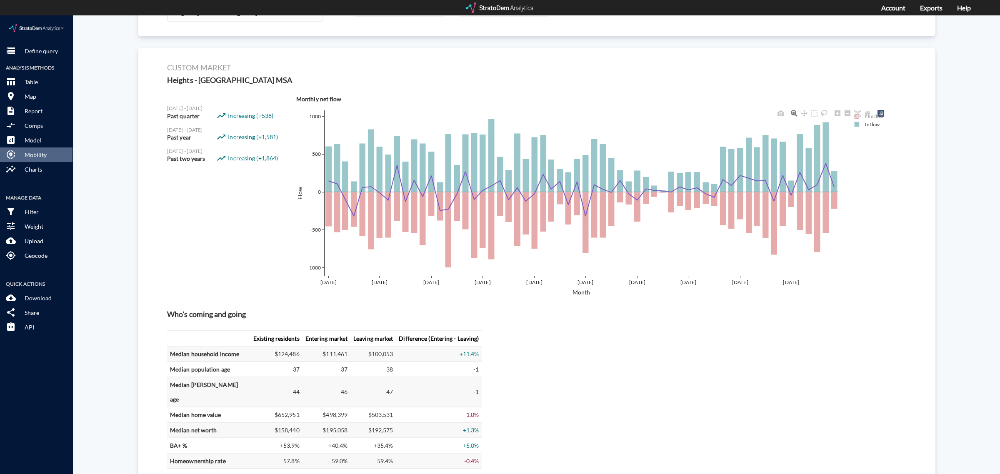
scroll to position [0, 0]
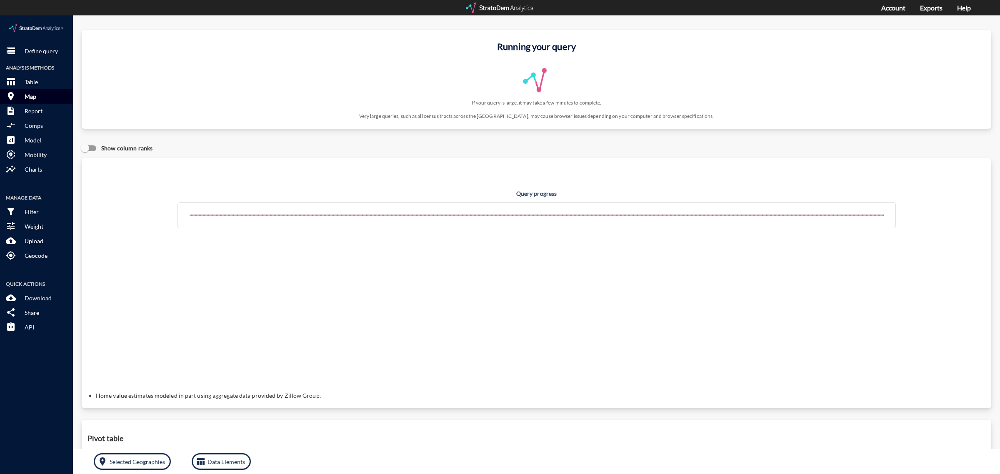
click p "Map"
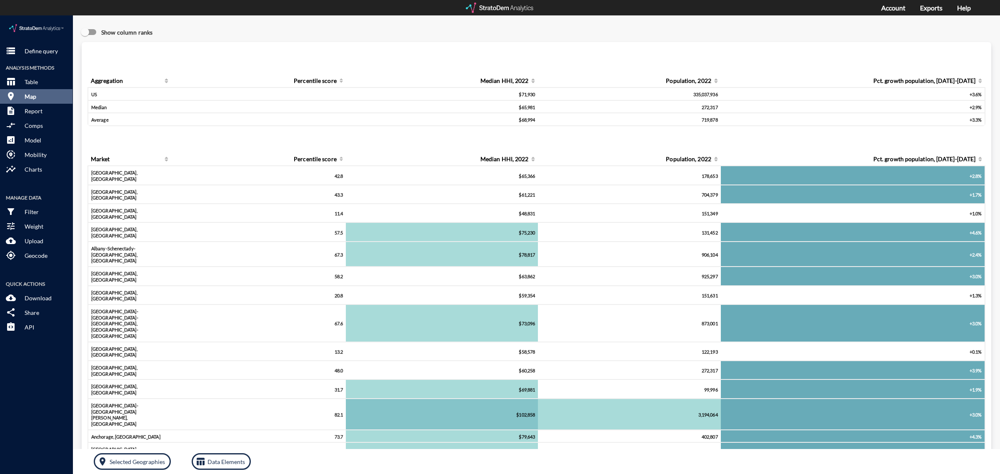
click button "room Map"
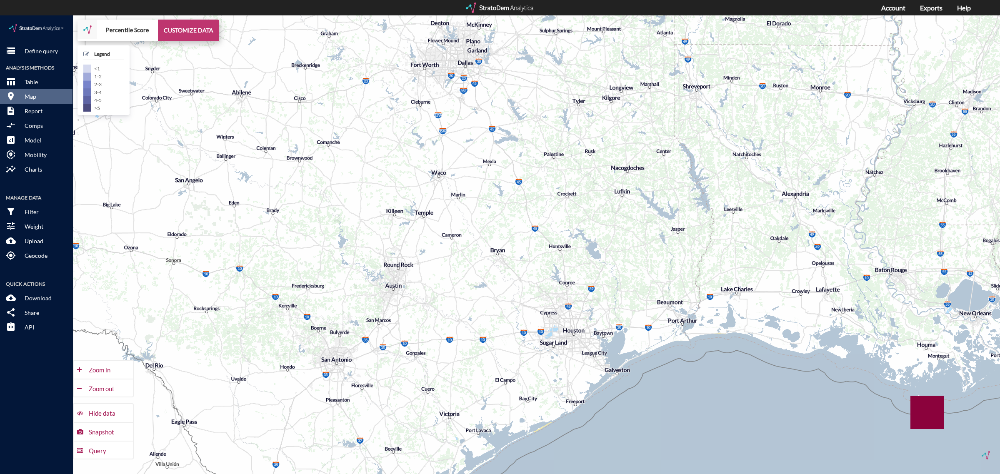
click button "CUSTOMIZE DATA"
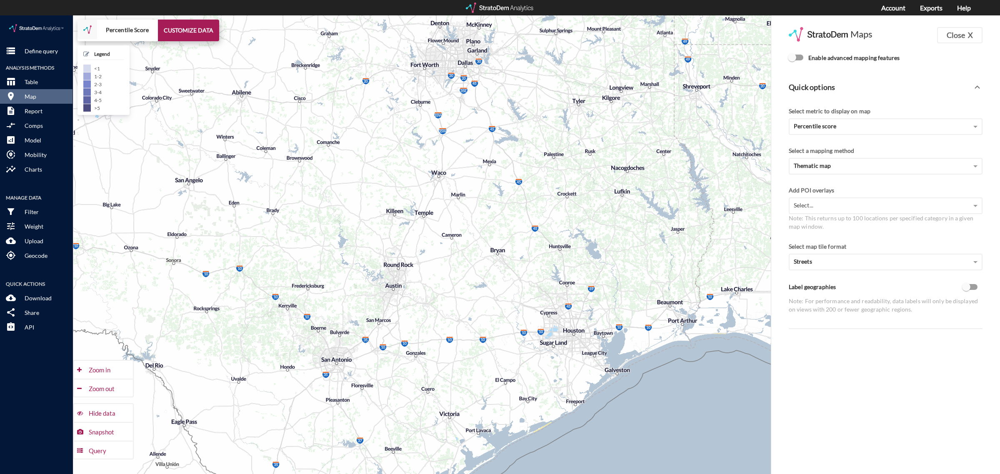
click input "Enable advanced mapping features"
checkbox input "true"
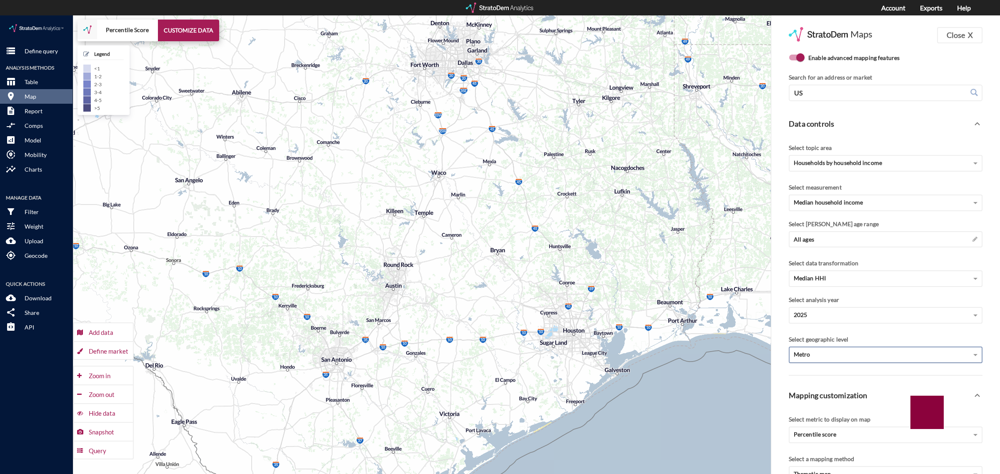
click div "Metro"
click div "Census tract"
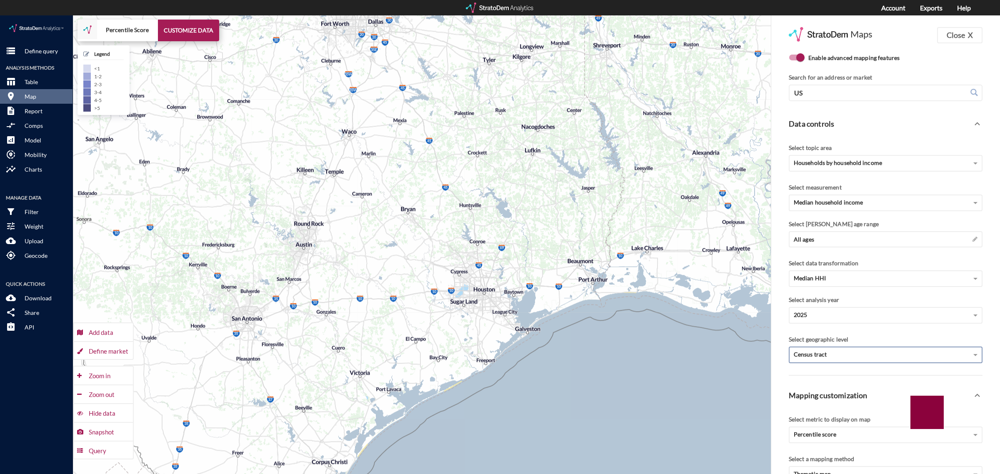
drag, startPoint x: 521, startPoint y: 344, endPoint x: 421, endPoint y: 298, distance: 110.5
click div "+ − Percentile Score CUSTOMIZE DATA Legend < 1 1 - 2 2 - 3 3 - 4 4 - 5 > 5 Draw…"
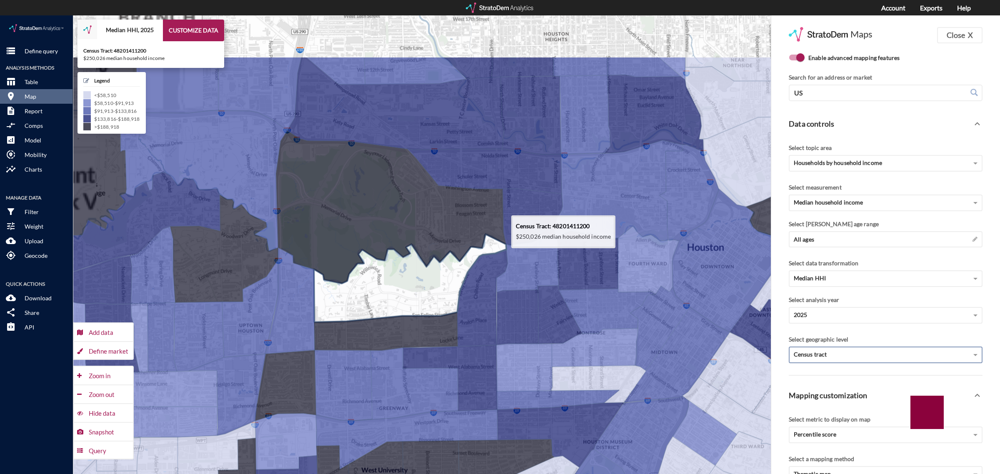
drag, startPoint x: 469, startPoint y: 229, endPoint x: 402, endPoint y: 287, distance: 88.6
click icon
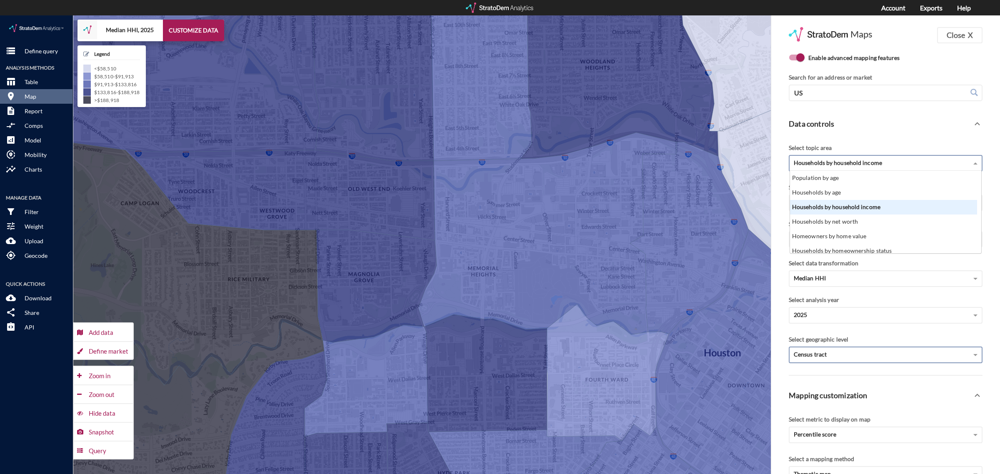
click span "Households by household income"
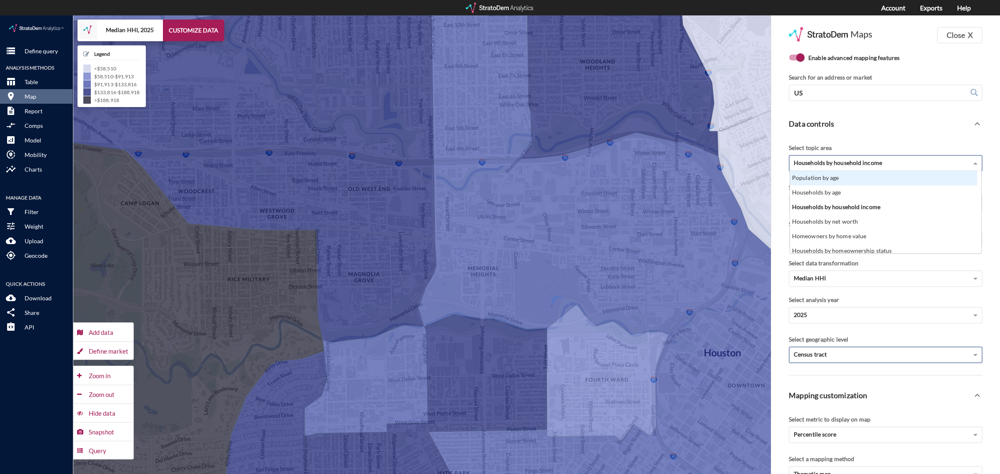
click div "Population by age"
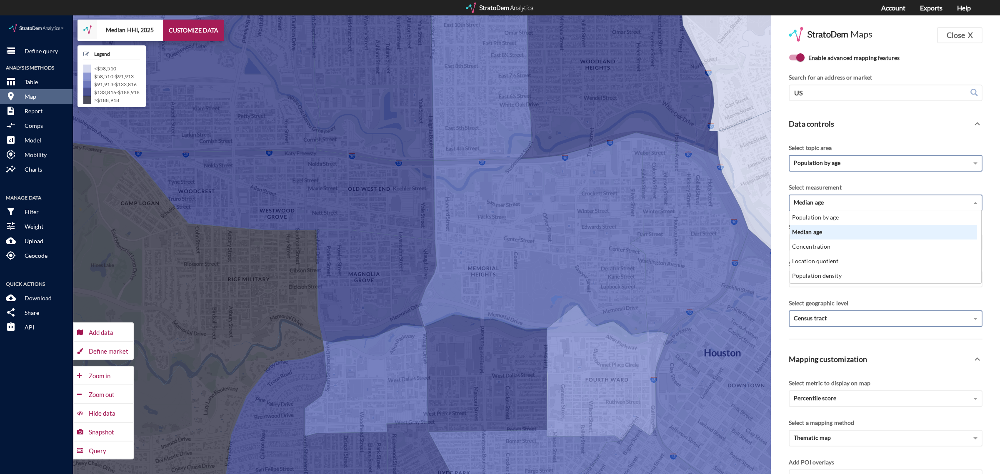
click div "Median age"
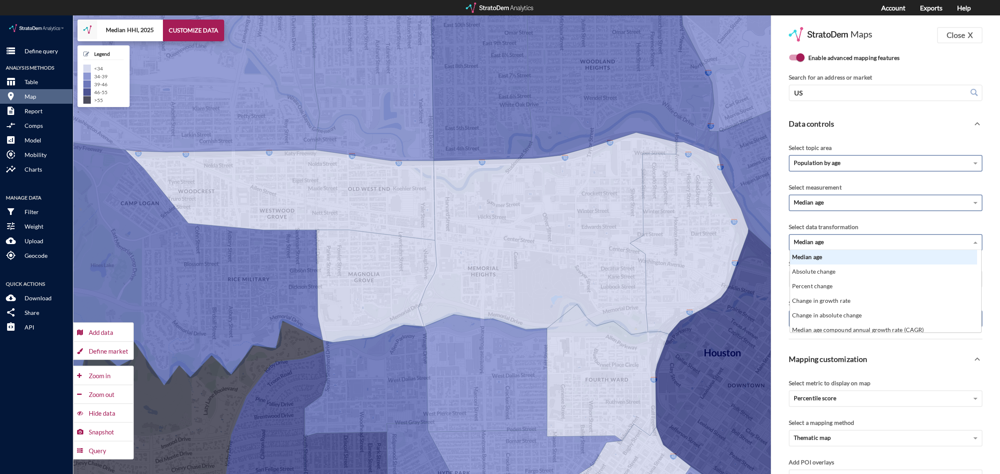
click div "Median age"
click div "Median age compound annual growth rate (CAGR)"
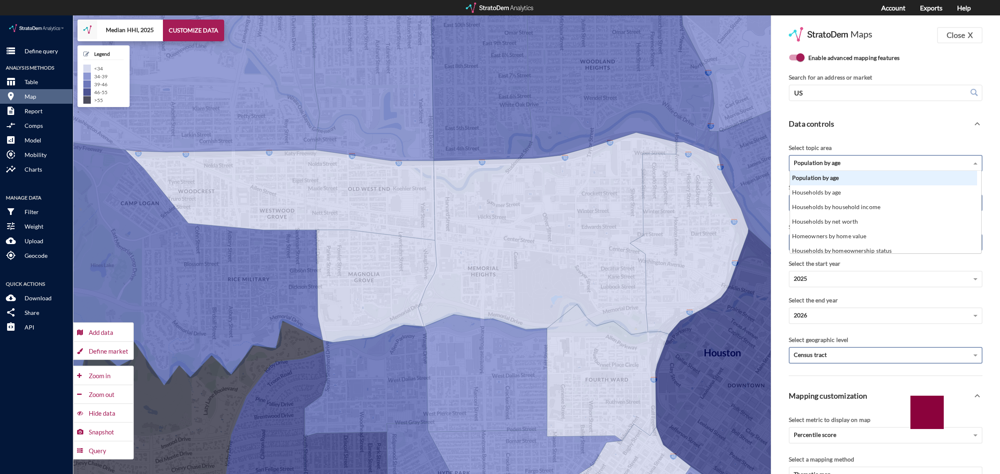
click span "Population by age"
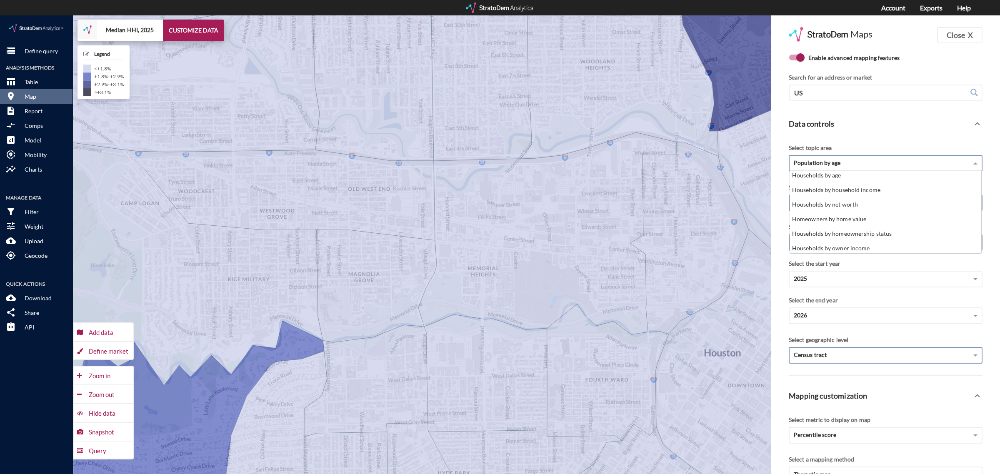
scroll to position [0, 0]
click div "Population by age"
click div "Median age"
click div "Population by age"
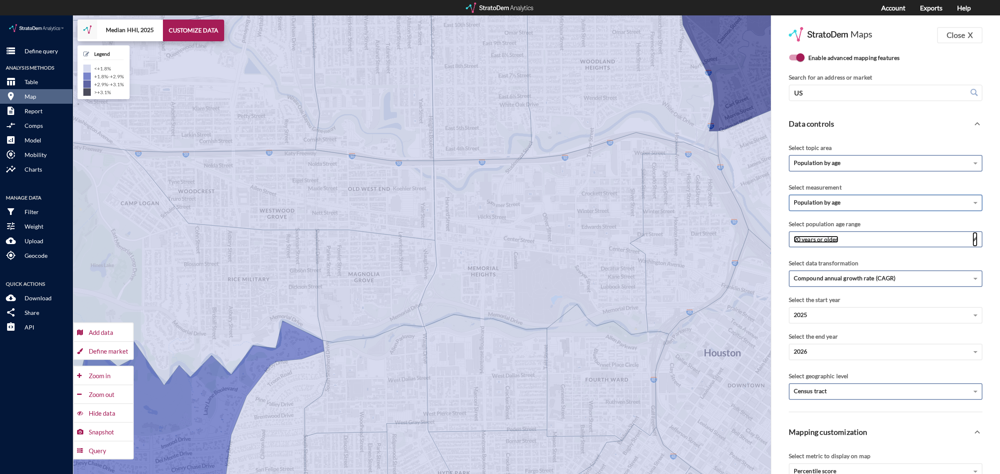
click span
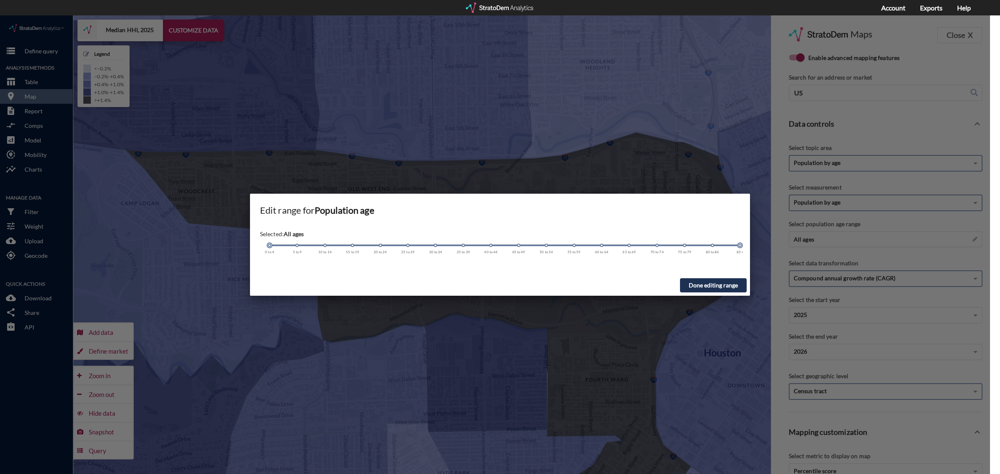
drag, startPoint x: 381, startPoint y: 230, endPoint x: 264, endPoint y: 227, distance: 116.7
click div "Selected: All ages 0 to 4 5 to 9 10 to 14 15 to 19 20 to 24 25 to 29 30 to 34 3…"
click button "Done editing range"
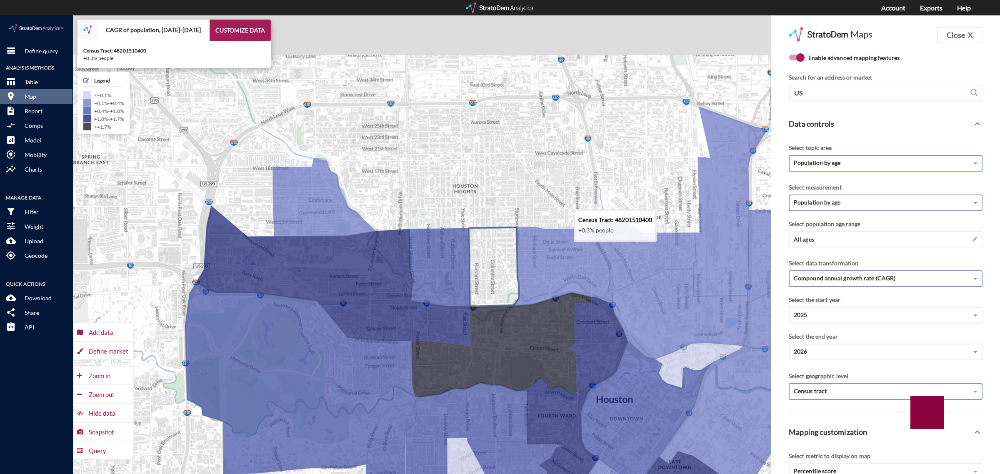
drag, startPoint x: 582, startPoint y: 167, endPoint x: 496, endPoint y: 262, distance: 128.0
click icon
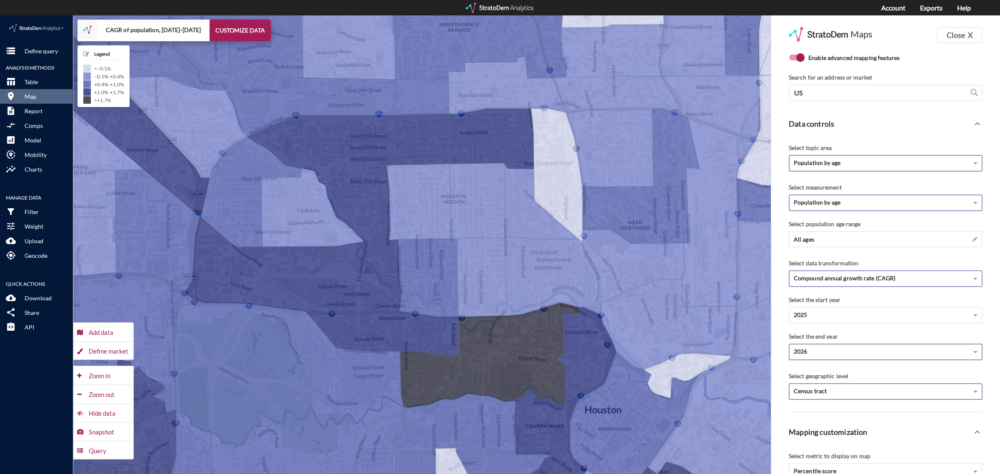
click div "2026"
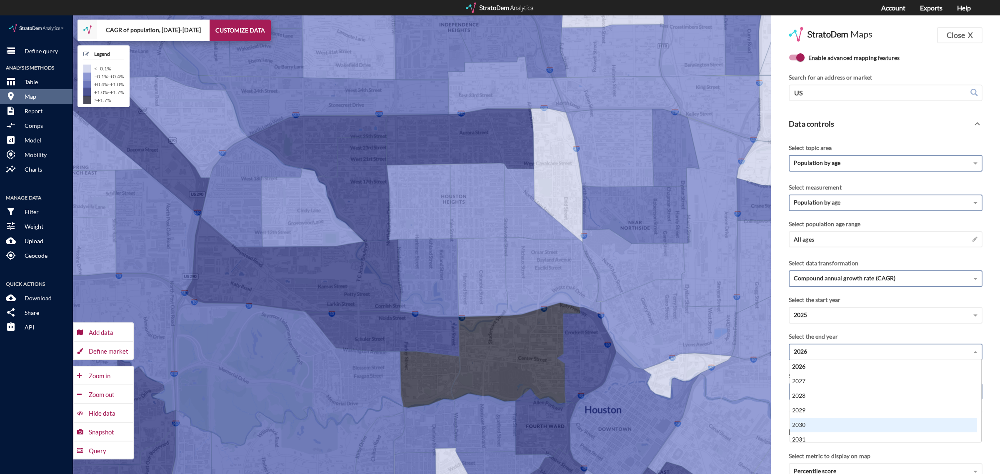
click div "2030"
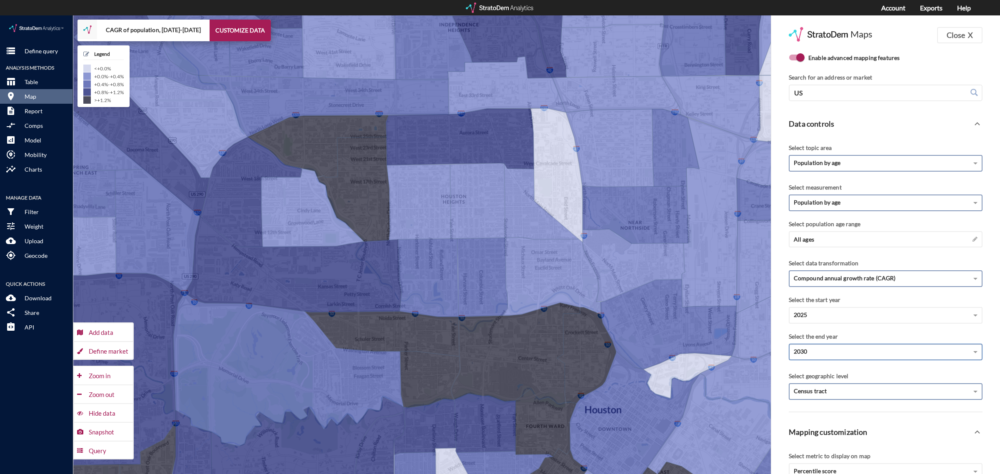
click div "2030"
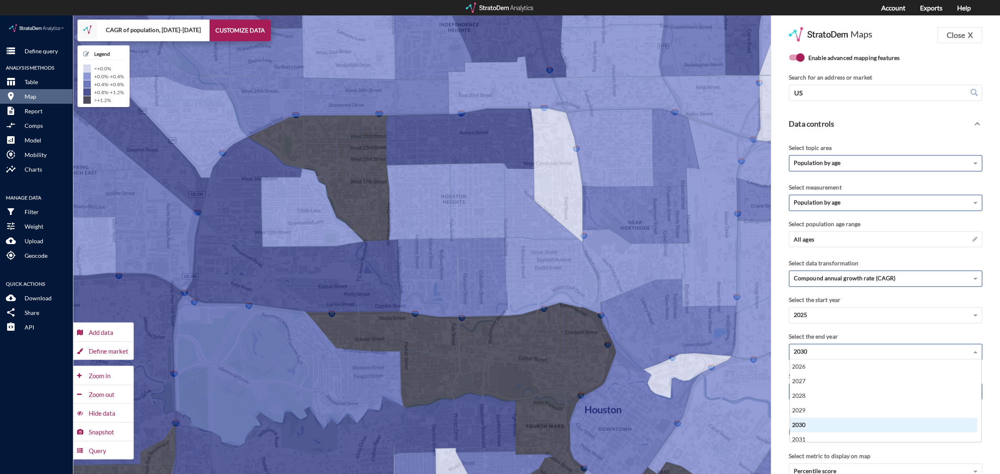
scroll to position [4, 0]
click div "2031"
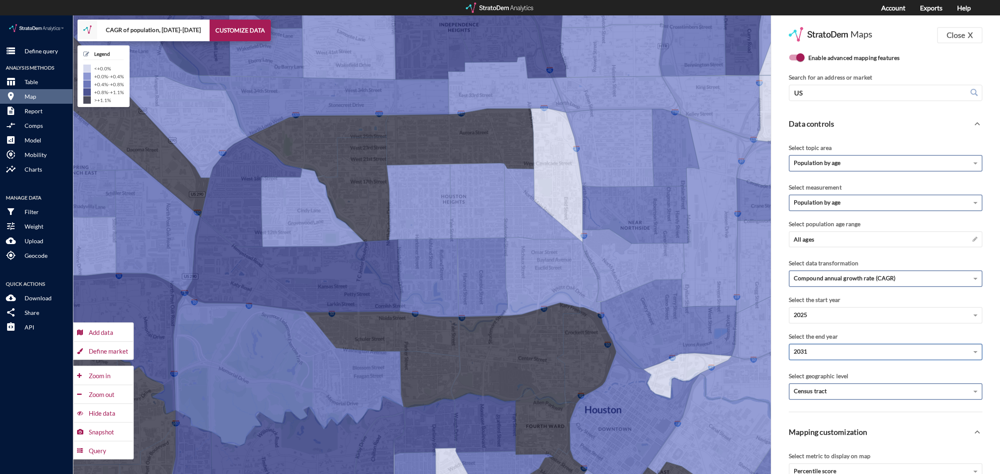
click div "2031"
click div "2028"
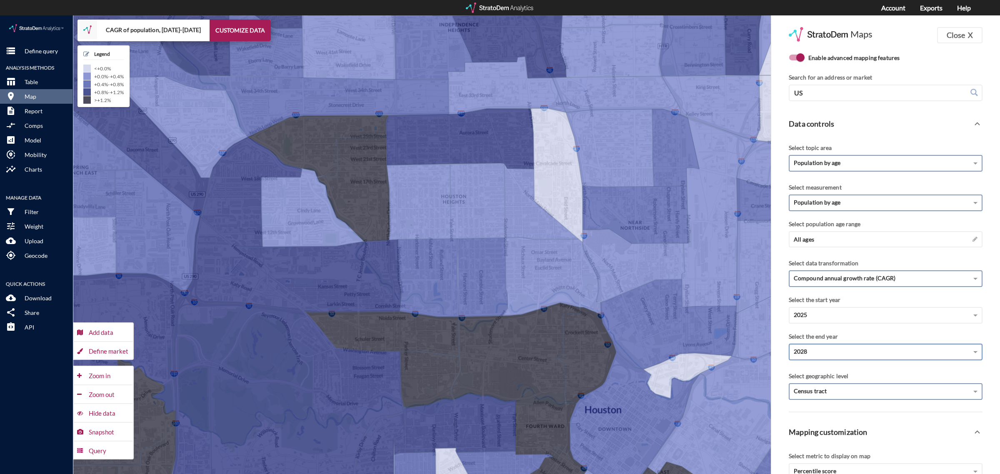
click div "2028"
click div "2029"
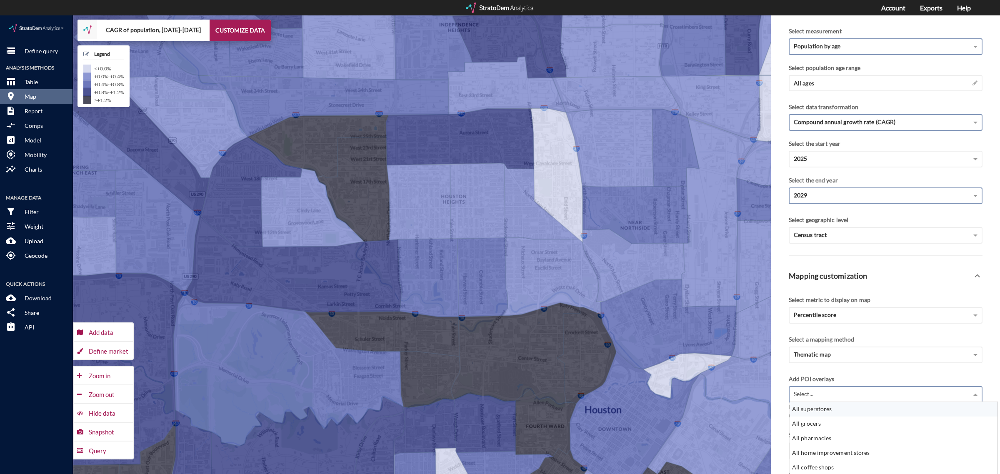
scroll to position [3, 0]
click div "Select..."
click div "All superstores"
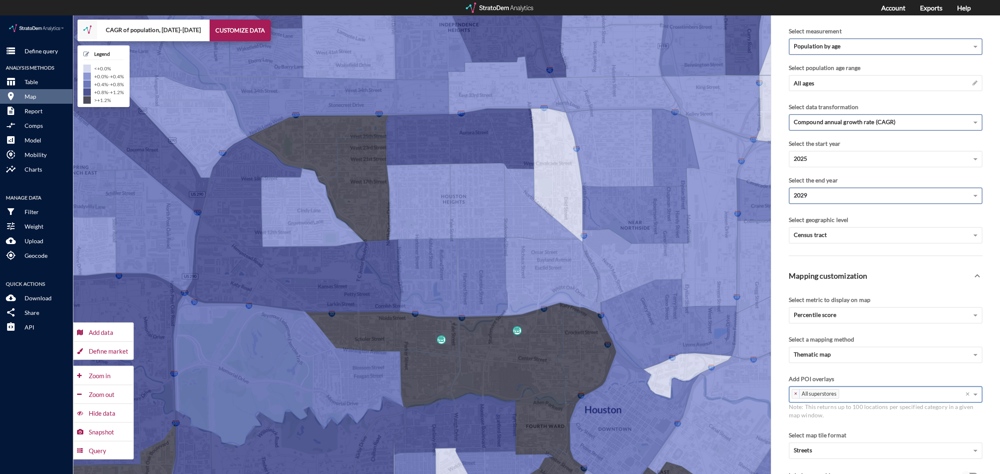
click div "× All superstores Press backspace to remove All superstores ×"
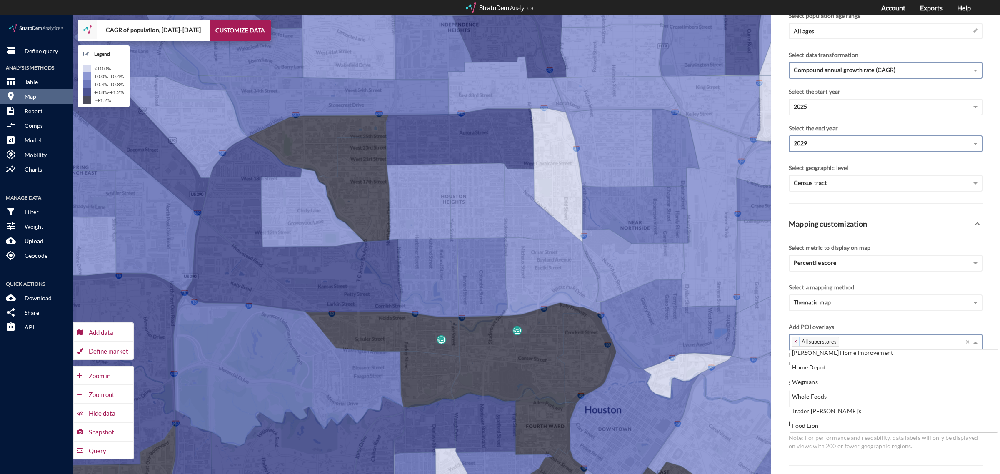
scroll to position [0, 0]
click div "All coffee shops"
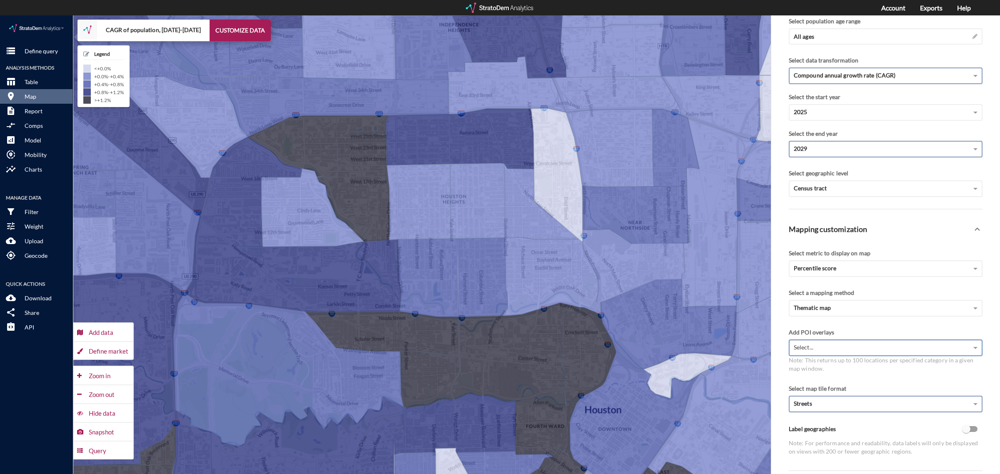
scroll to position [63, 0]
click input "Label geographies"
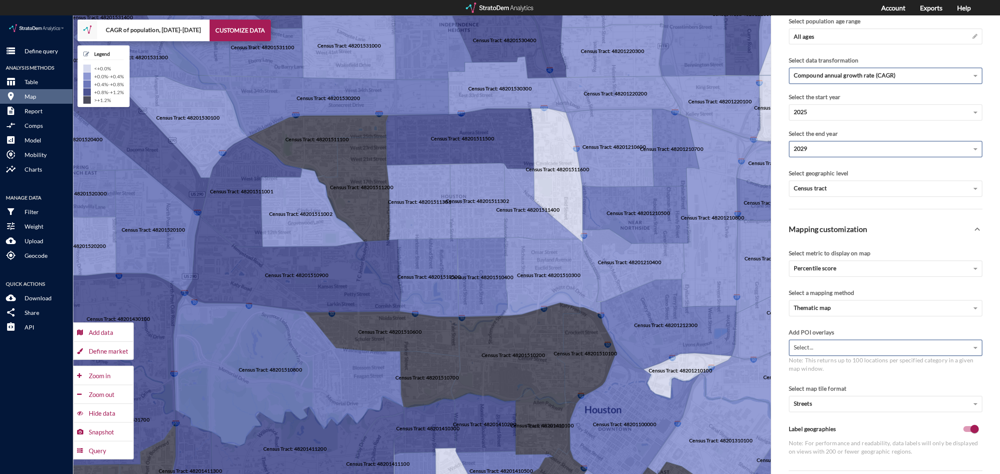
click input "Label geographies"
checkbox input "false"
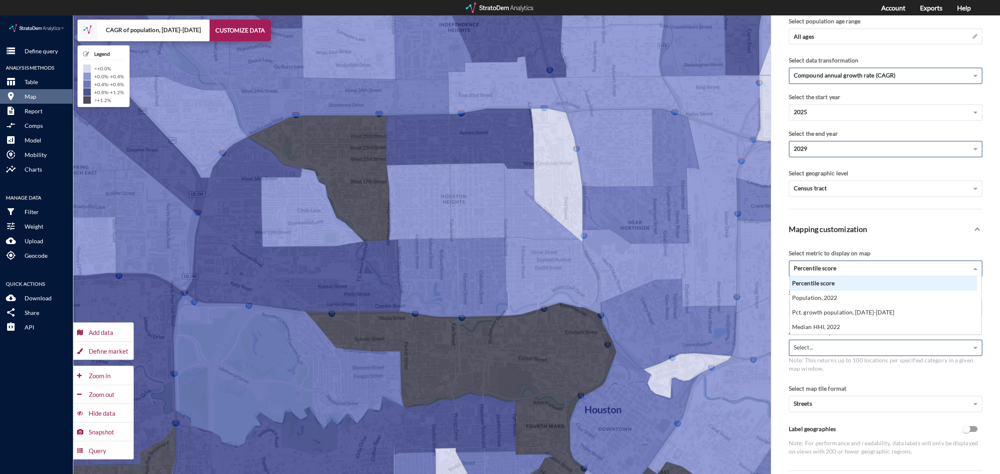
click div "Percentile score"
click div "Mapping customization"
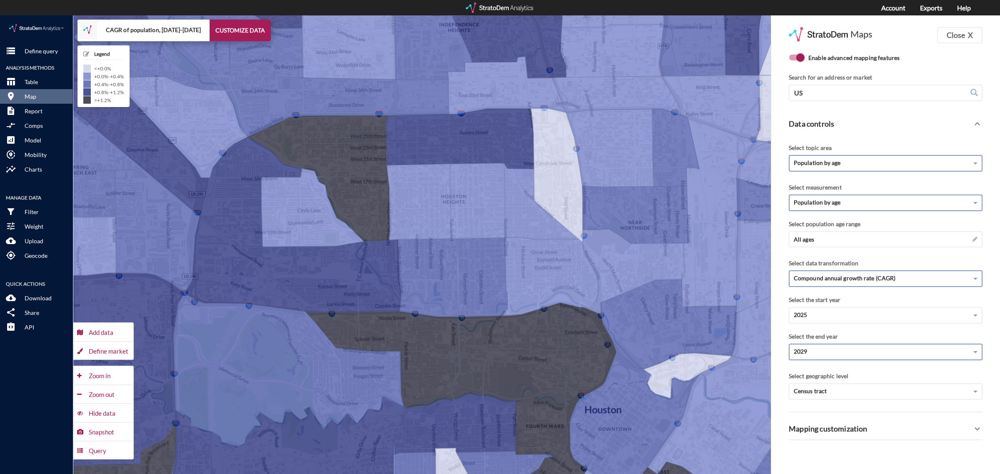
scroll to position [115, 0]
click p "Mapping customization"
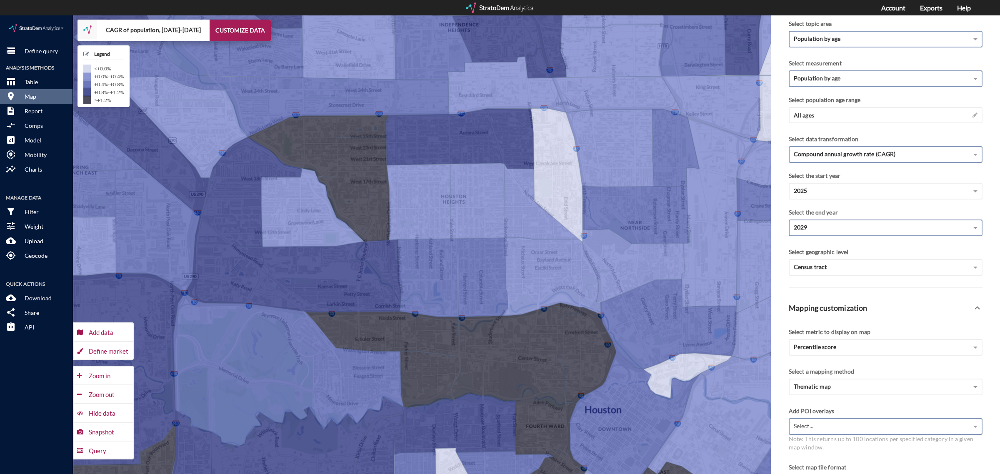
scroll to position [156, 0]
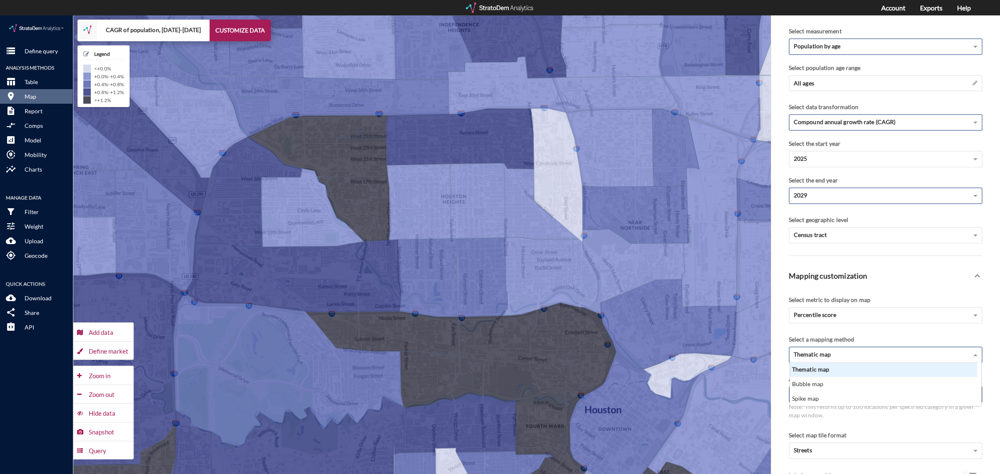
click div "Thematic map"
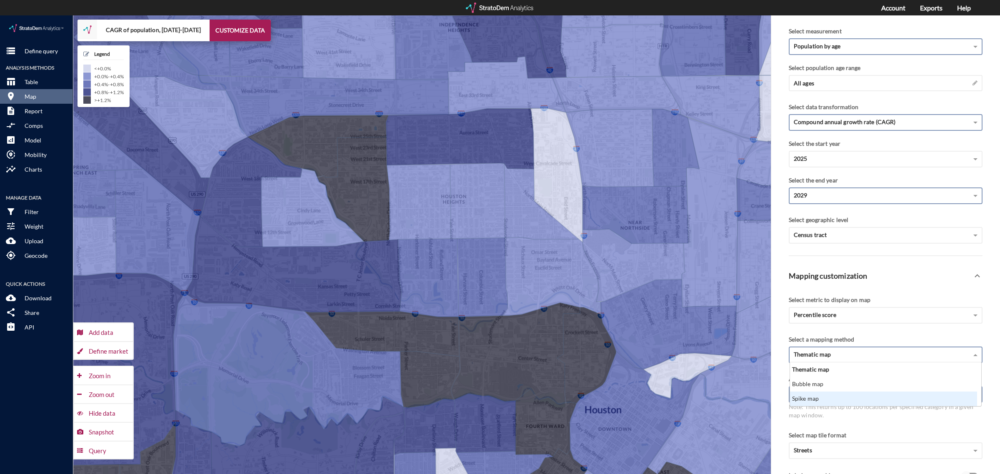
click div "Spike map"
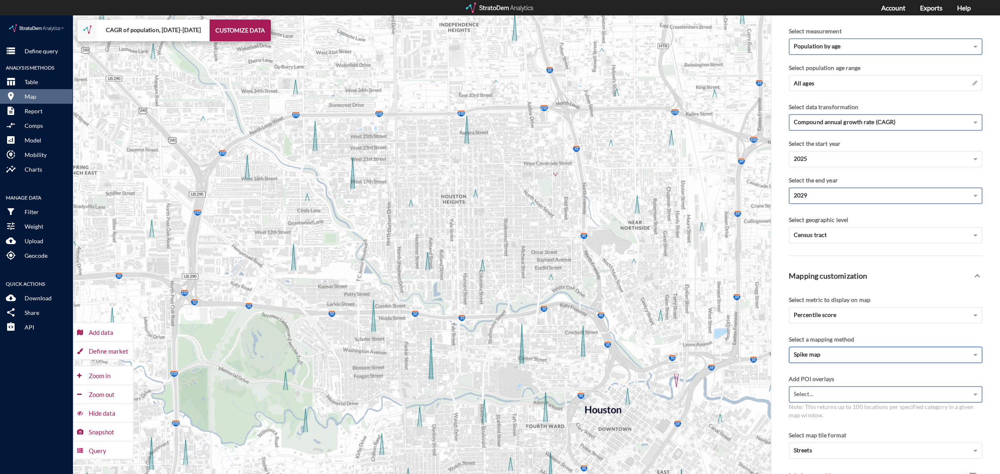
click div "Spike map"
click div "Bubble map"
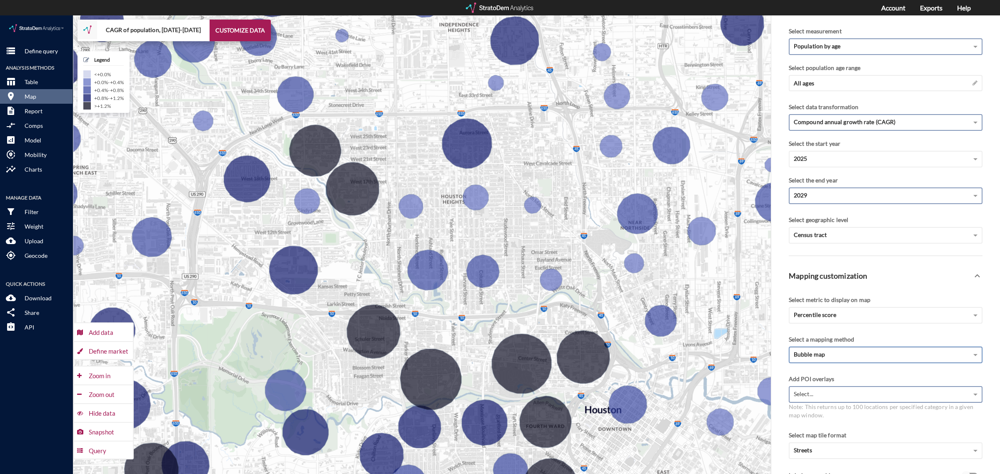
click span "Bubble map"
click div "Thematic map"
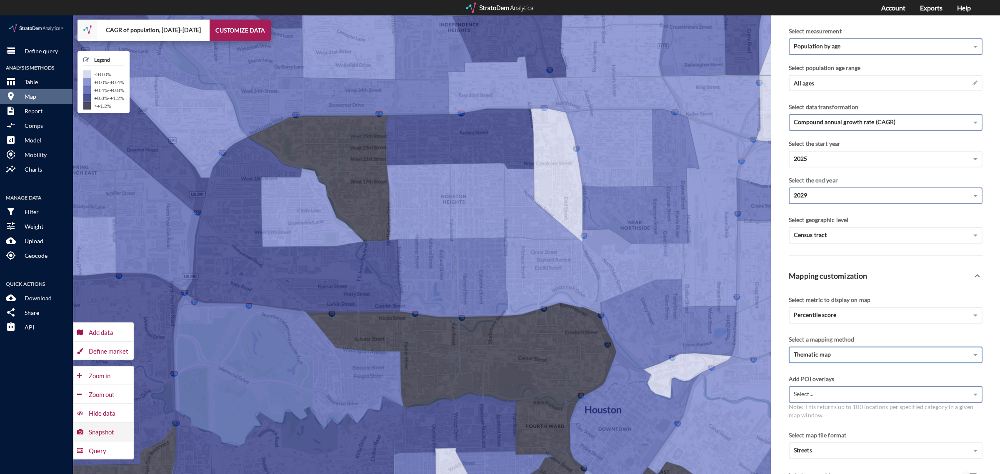
click div "Snapshot"
click div "2029"
click div "2030"
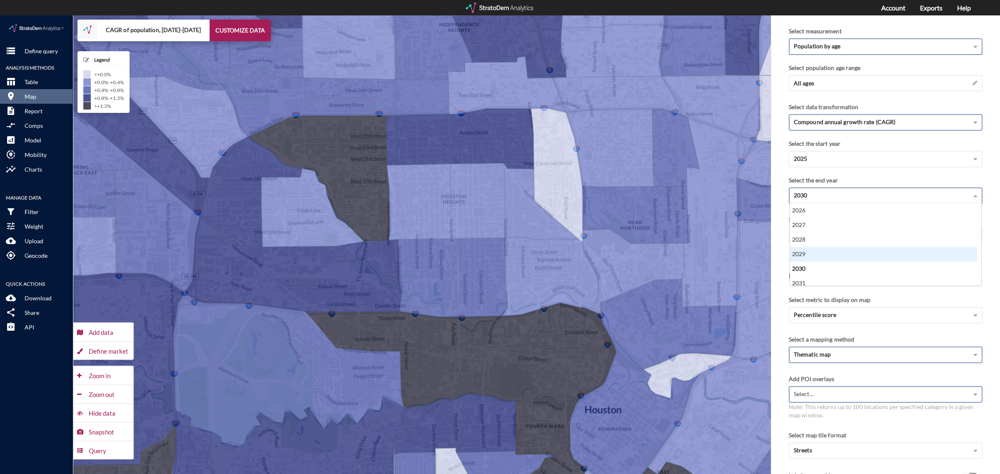
click div "2029"
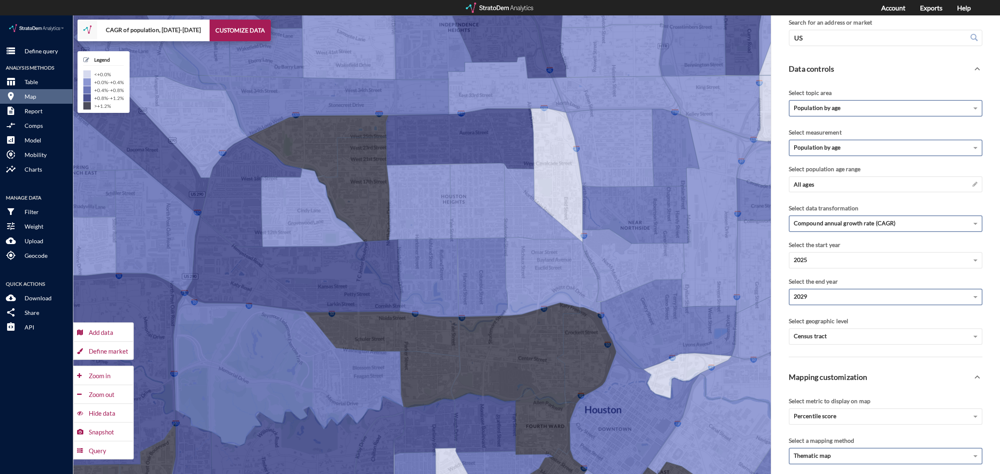
scroll to position [52, 0]
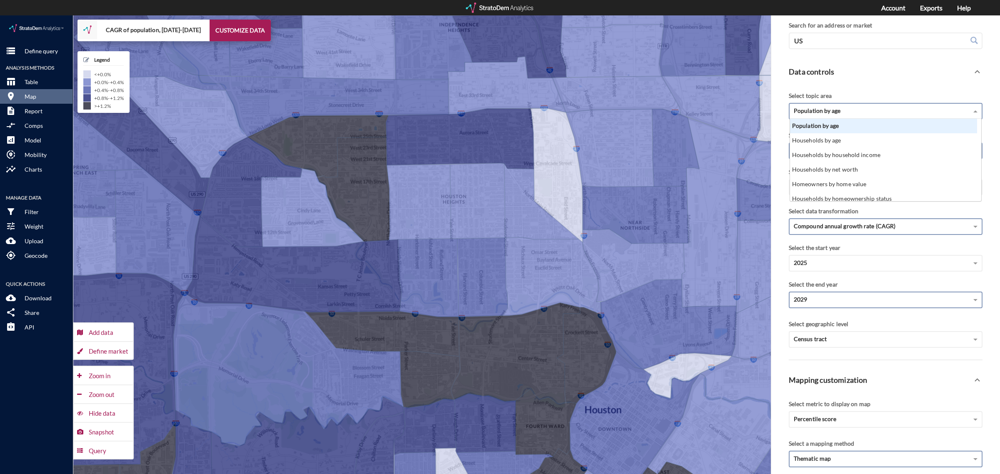
click div "Population by age"
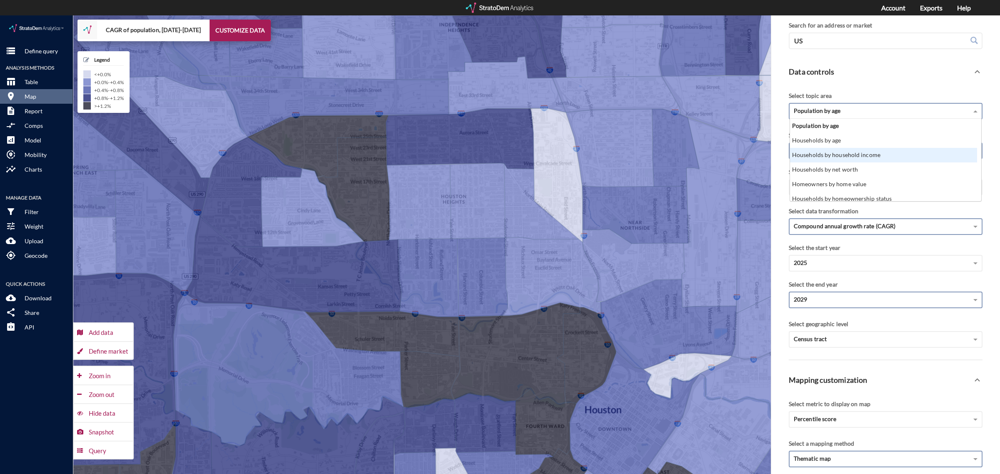
click div "Households by household income"
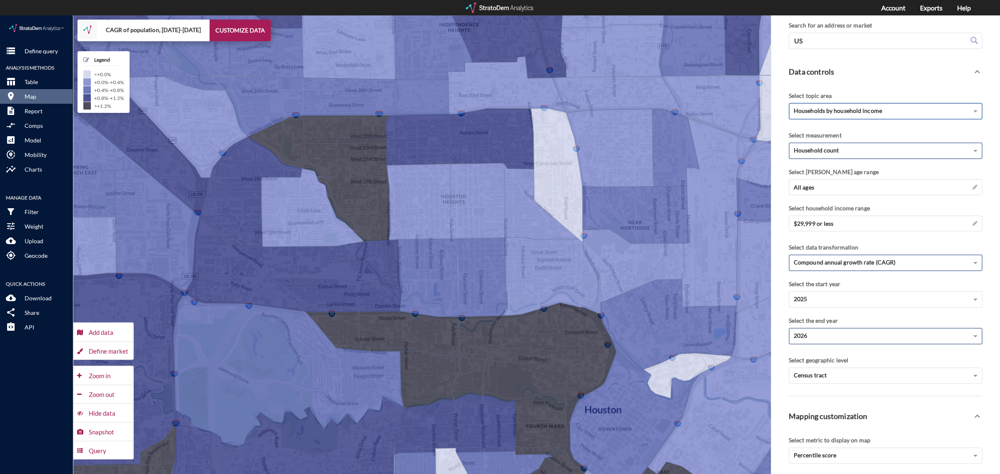
click div "Household count"
click div "Median household income"
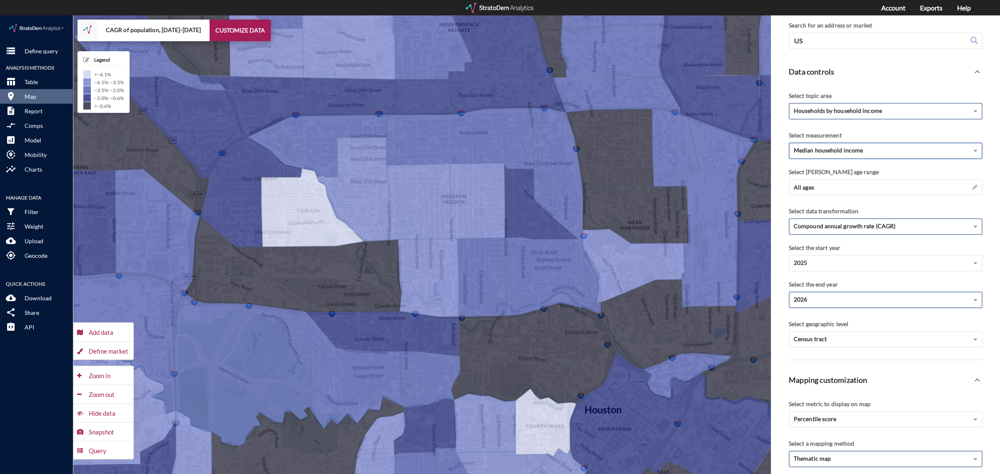
click div "2026"
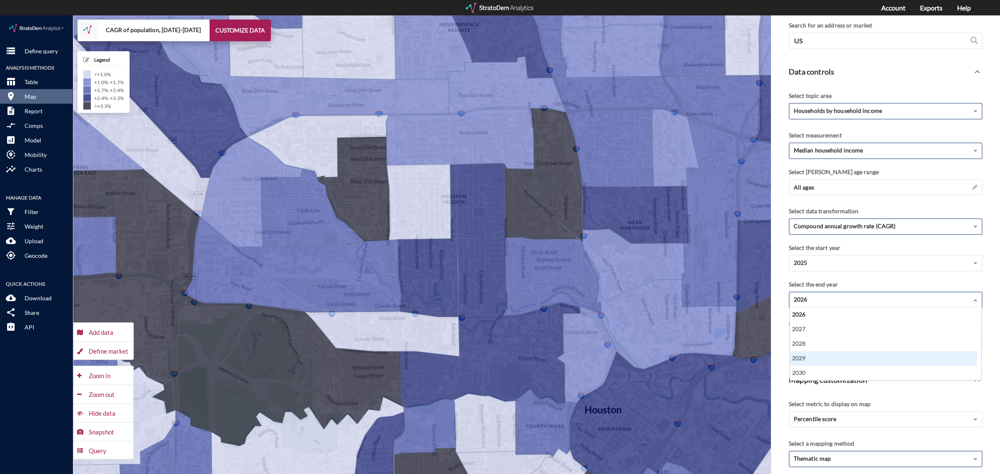
click div "2029"
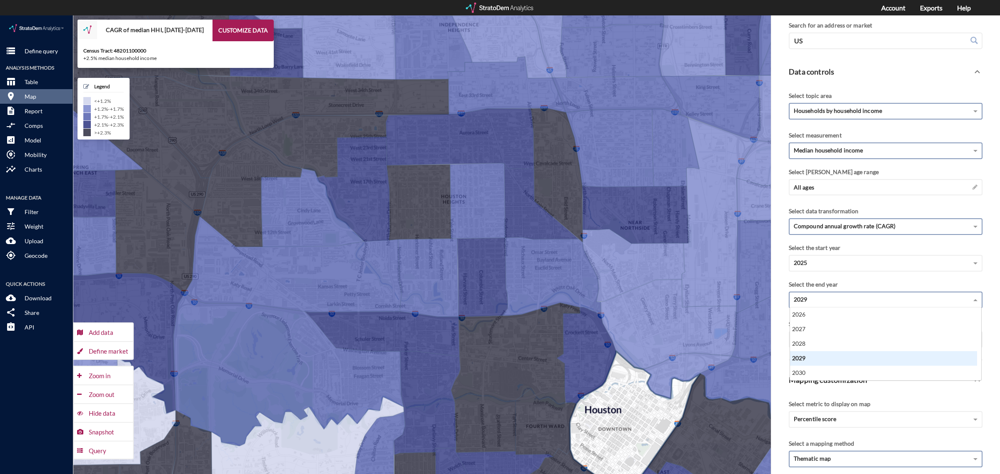
scroll to position [0, 0]
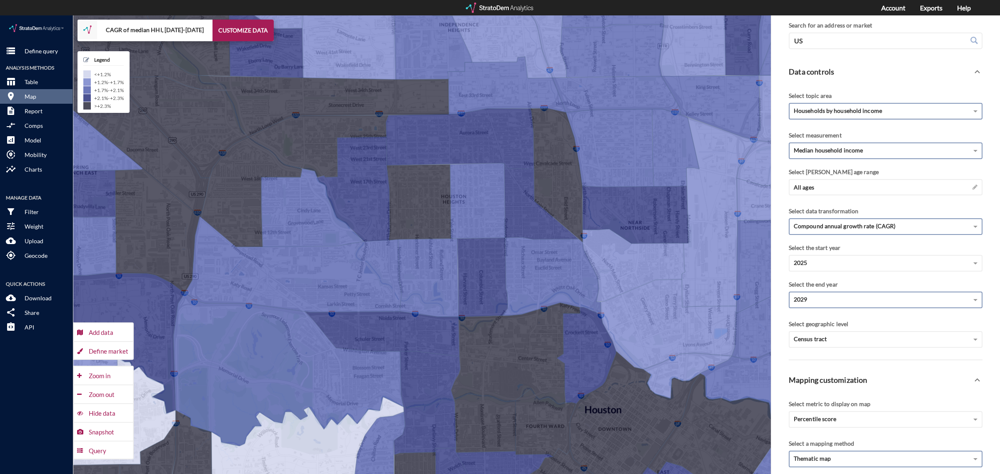
click span "Households by household income"
click div "Macroeconomics"
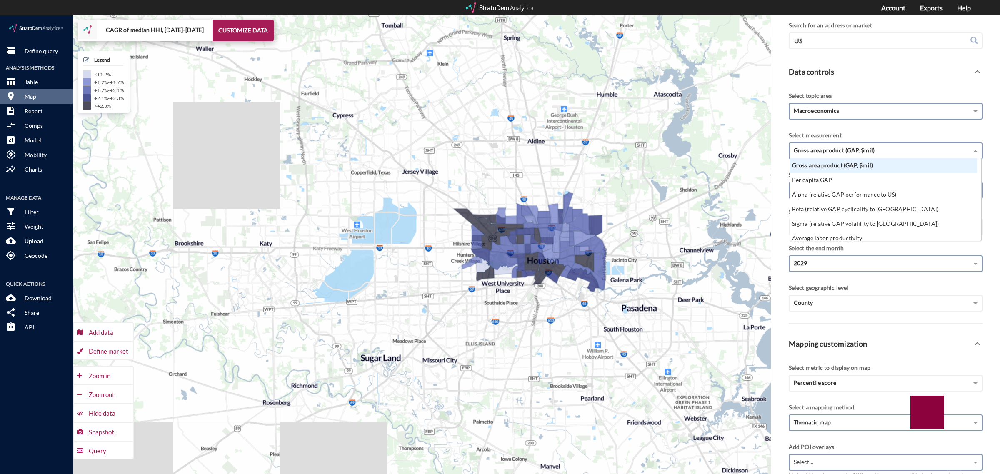
click div "Gross area product (GAP, $mil)"
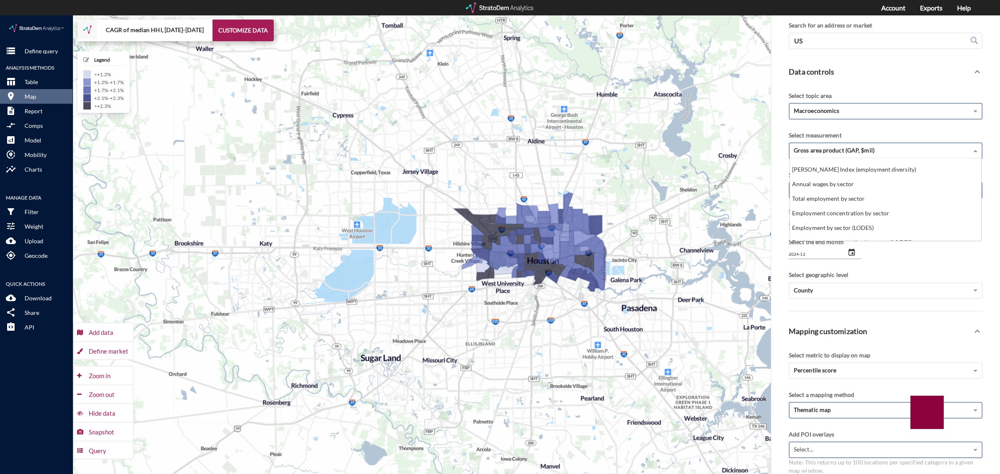
scroll to position [208, 0]
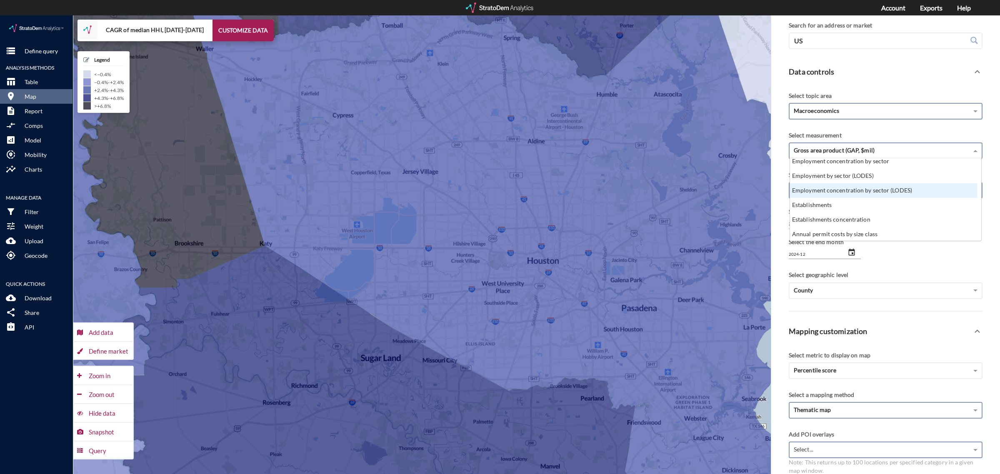
click div "Employment concentration by sector (LODES)"
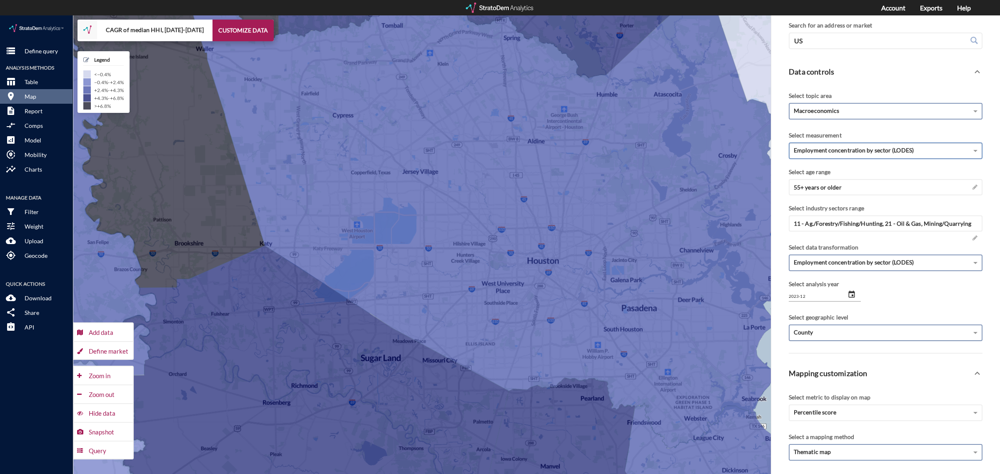
click div "County"
type input "1969-12"
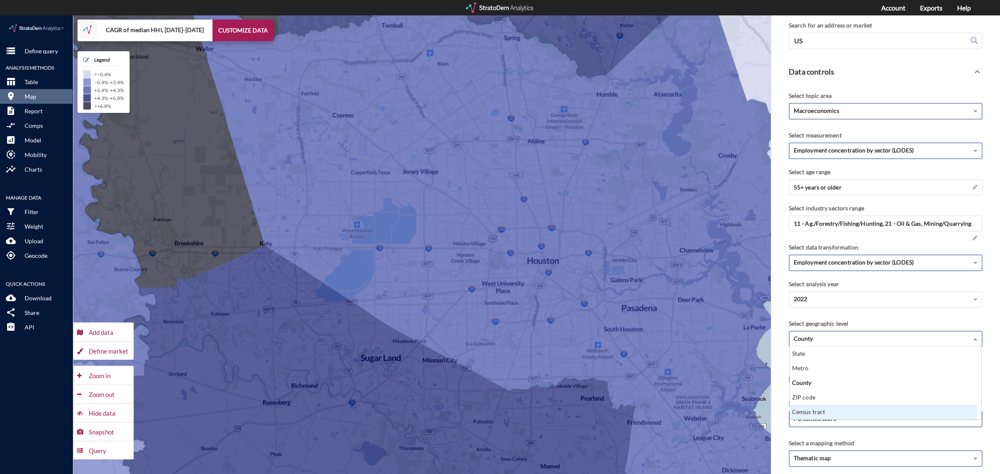
click div "Census tract"
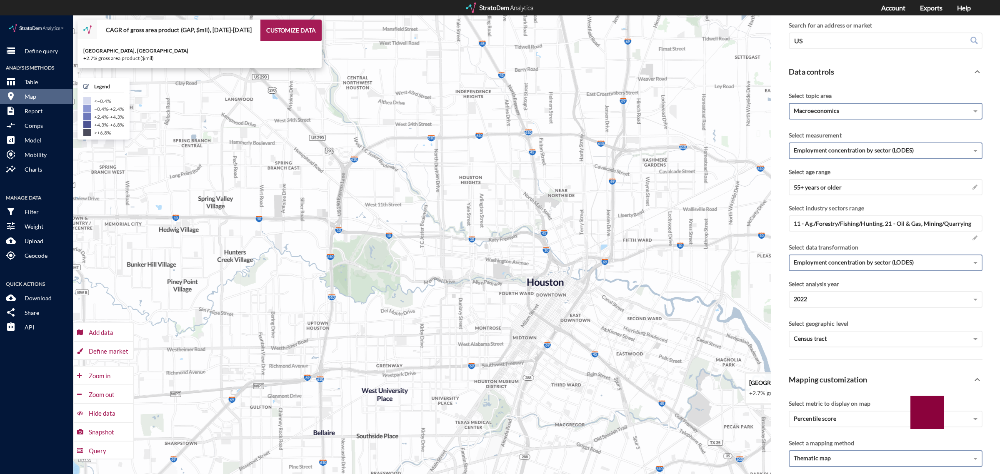
drag, startPoint x: 479, startPoint y: 190, endPoint x: 492, endPoint y: 233, distance: 45.6
click icon
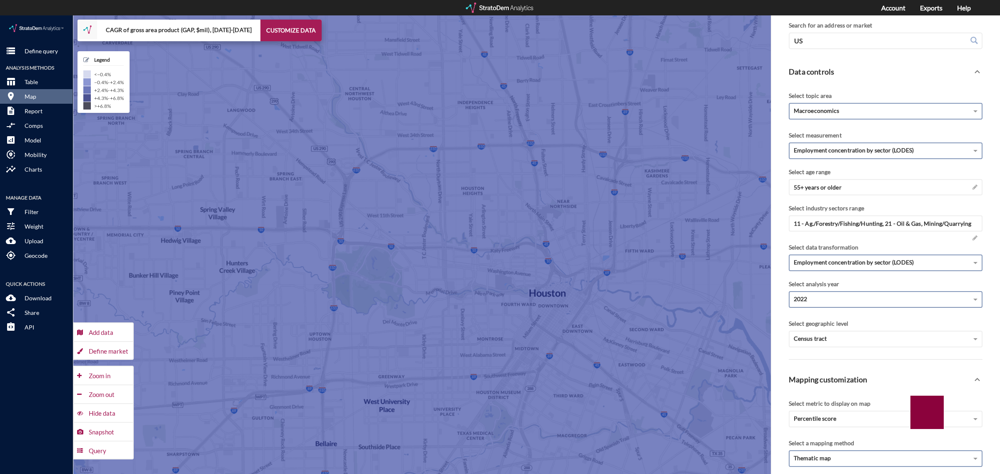
click div "2022"
click span "11 - Ag./Forestry/Fishing/Hunting, 21 - Oil & Gas, Mining/Quarrying"
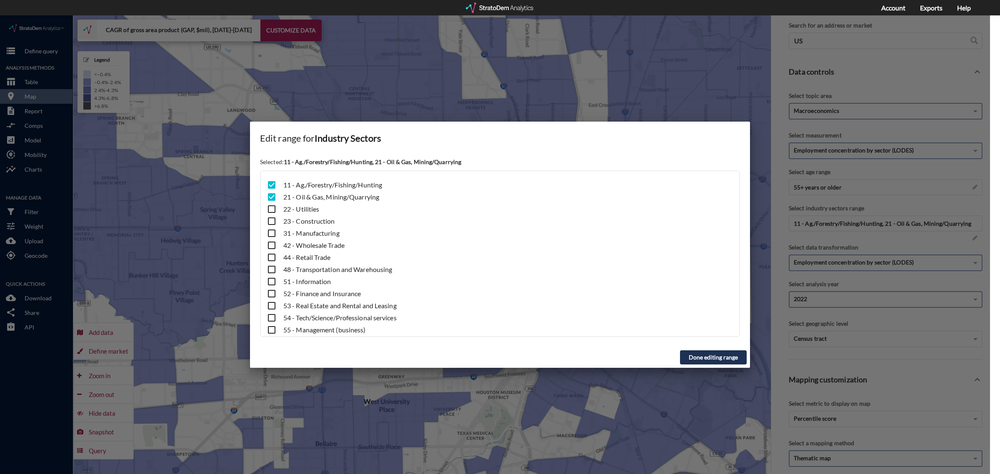
click input "checkbox"
checkbox input "false"
click input "checkbox"
checkbox input "true"
click input "checkbox"
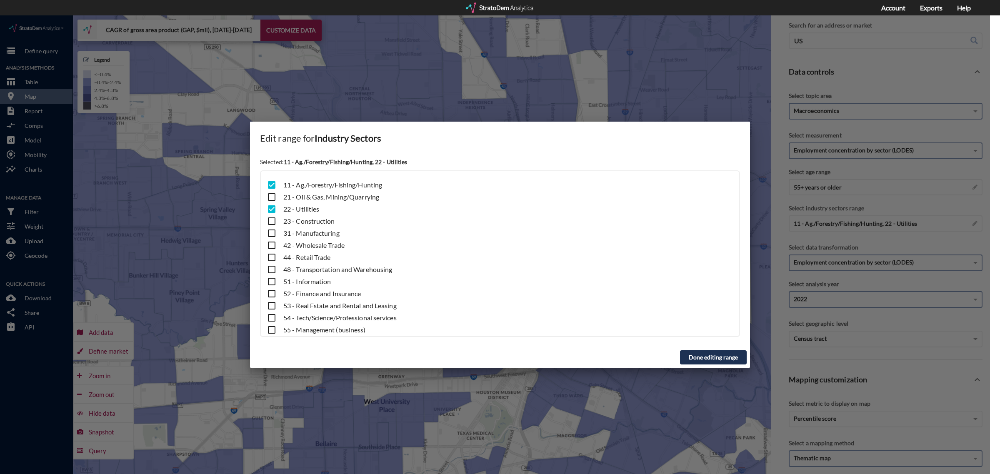
checkbox input "true"
click input "checkbox"
checkbox input "true"
click input "checkbox"
checkbox input "true"
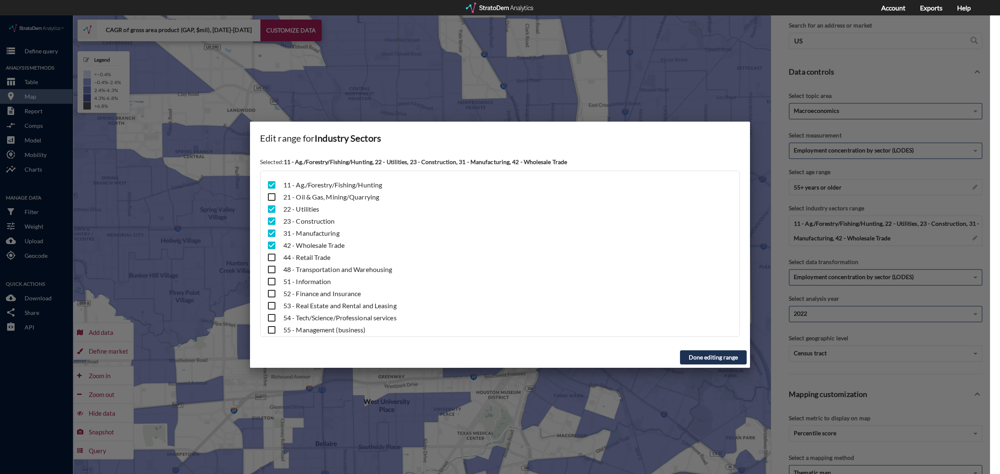
click input "checkbox"
checkbox input "true"
click input "checkbox"
checkbox input "true"
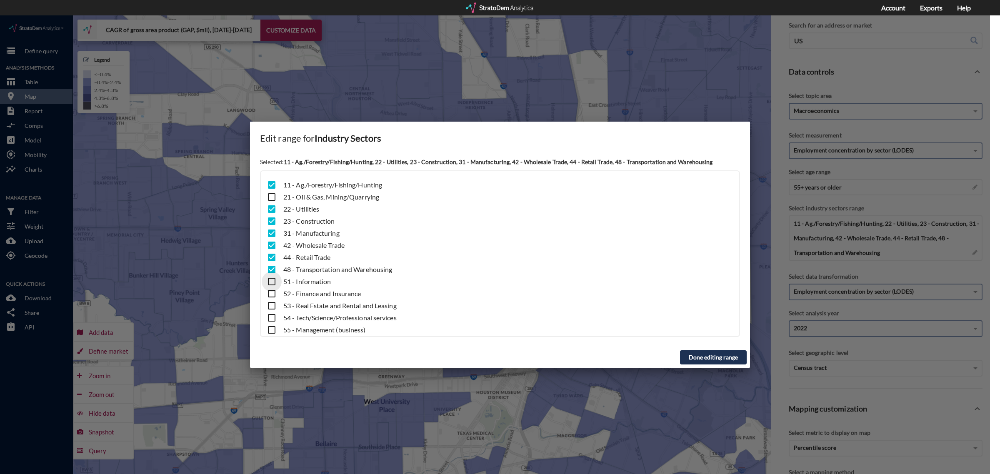
click input "checkbox"
checkbox input "true"
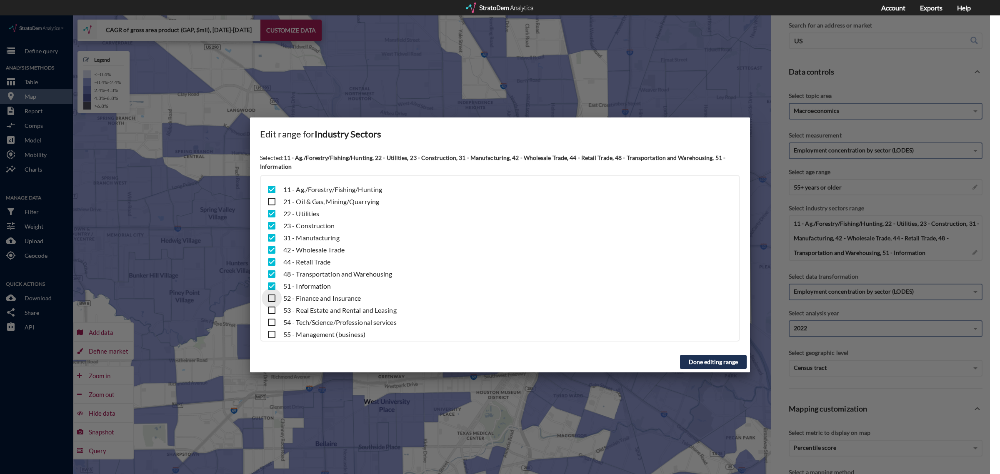
click input "checkbox"
checkbox input "true"
click input "checkbox"
checkbox input "true"
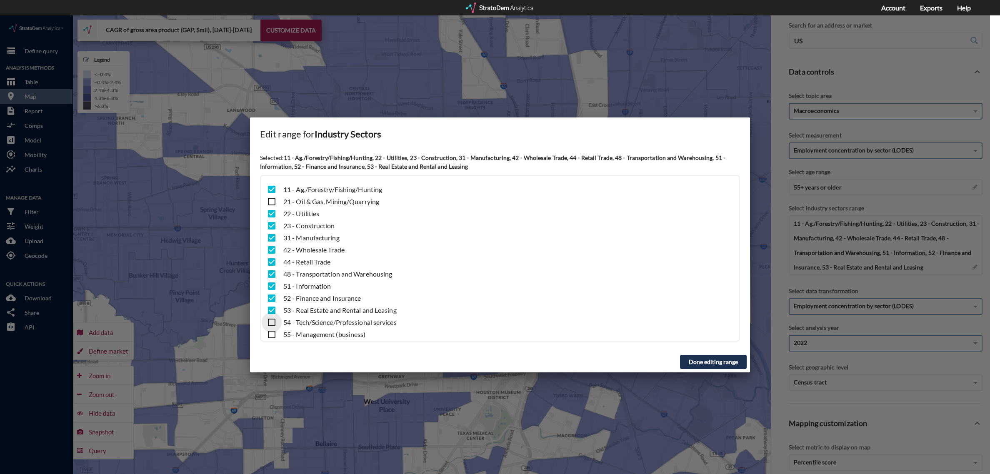
drag, startPoint x: 270, startPoint y: 308, endPoint x: 270, endPoint y: 313, distance: 5.0
click input "checkbox"
checkbox input "true"
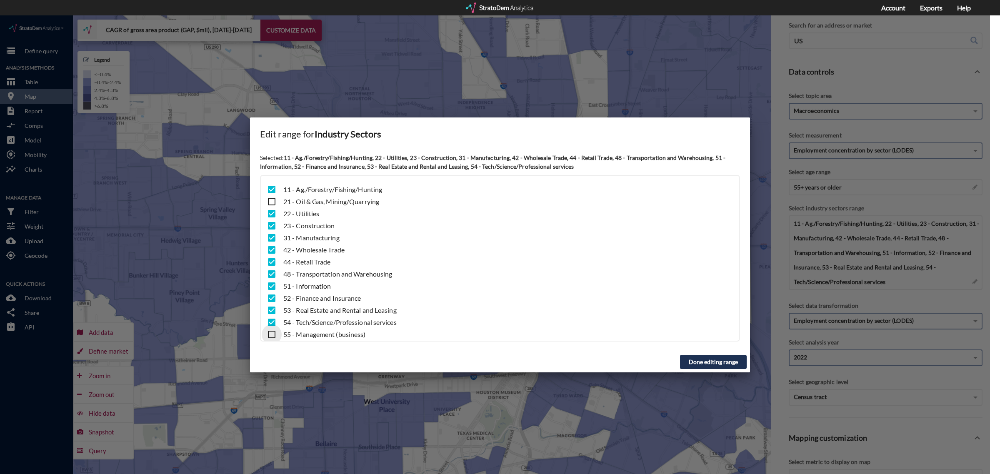
click input "checkbox"
checkbox input "true"
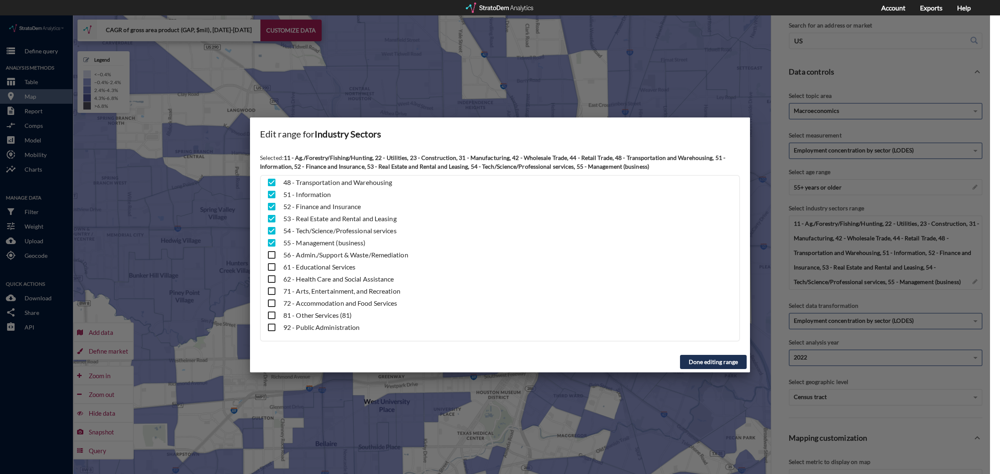
scroll to position [93, 0]
click input "checkbox"
checkbox input "true"
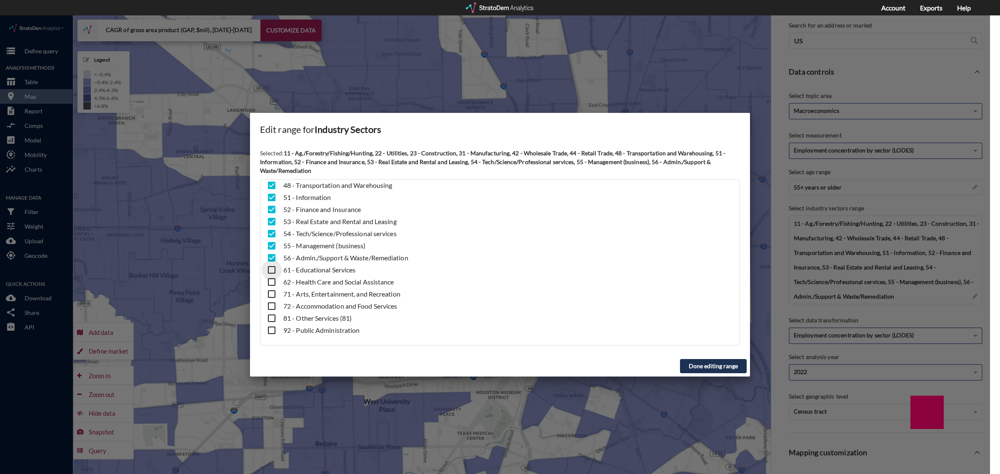
click input "checkbox"
checkbox input "true"
click input "checkbox"
checkbox input "true"
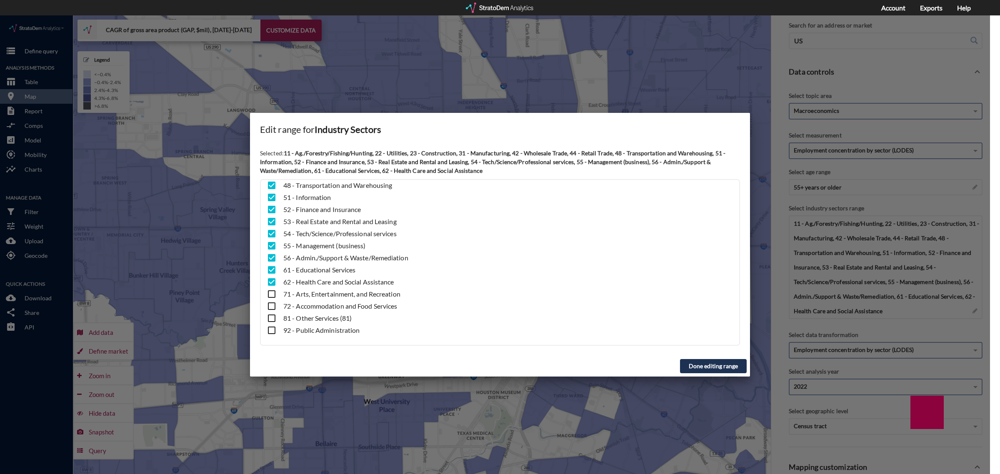
click input "checkbox"
checkbox input "true"
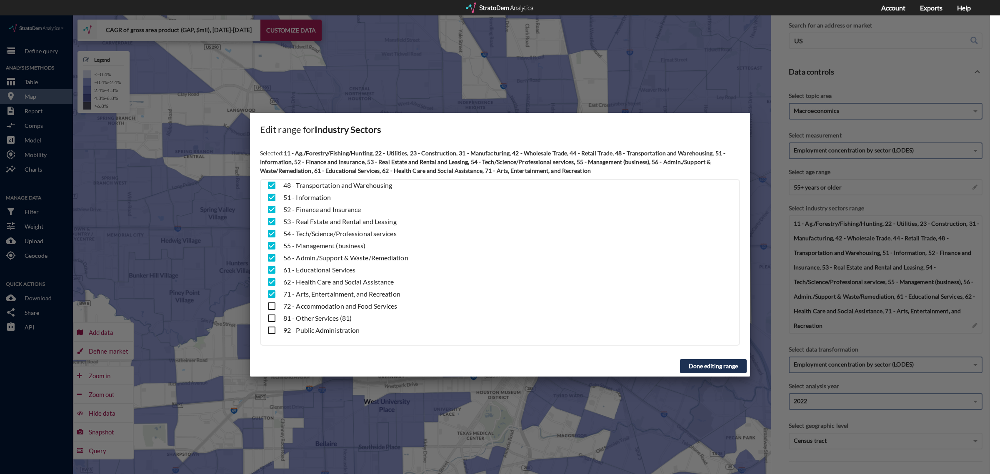
click input "checkbox"
checkbox input "true"
click input "checkbox"
checkbox input "true"
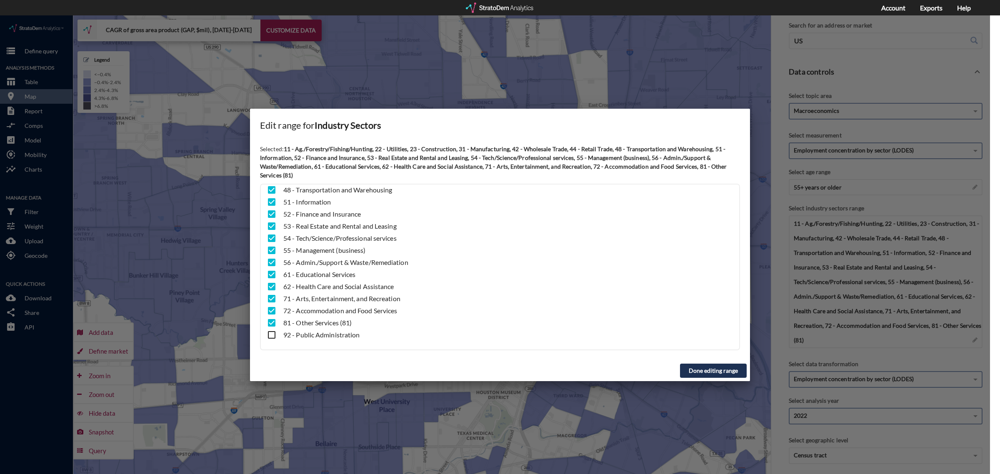
click input "checkbox"
checkbox input "true"
click button "Done editing range"
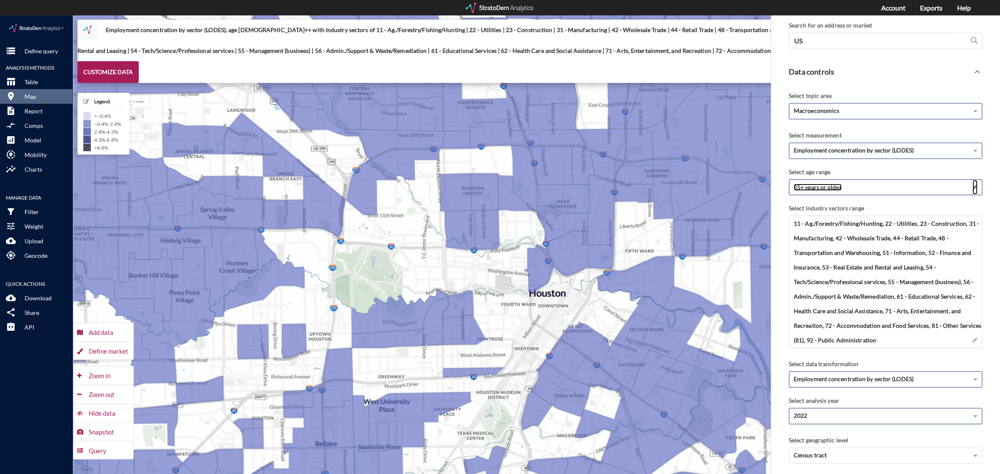
click span
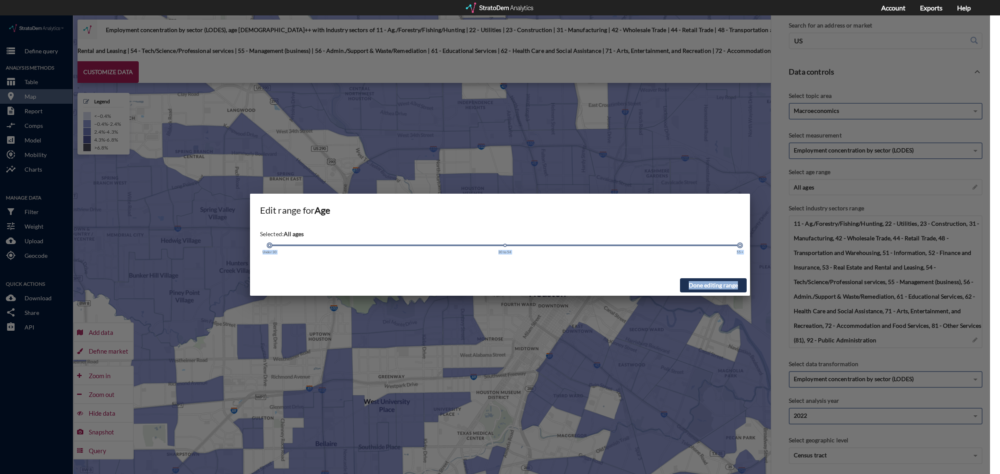
drag, startPoint x: 739, startPoint y: 228, endPoint x: 245, endPoint y: 229, distance: 494.4
click div "Edit range for Age Selected: All ages Under 30 30 to 54 55+ Done editing range"
click button "Done editing range"
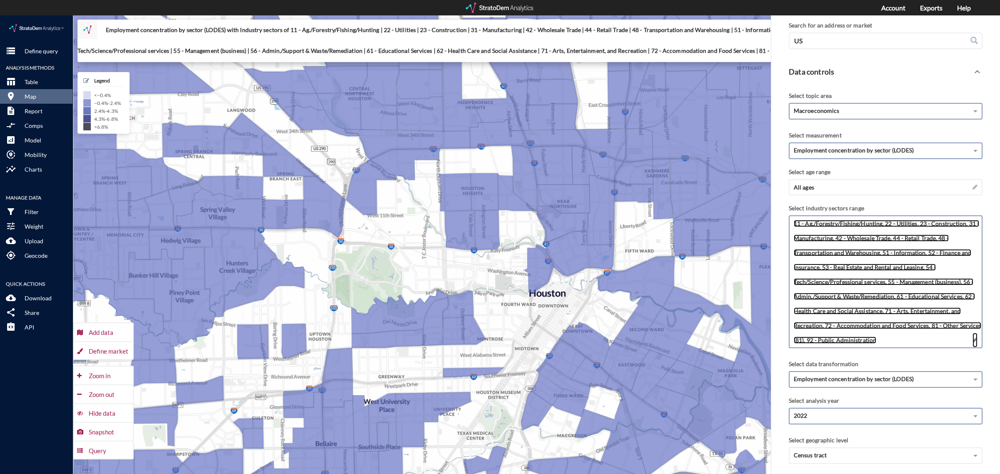
click span
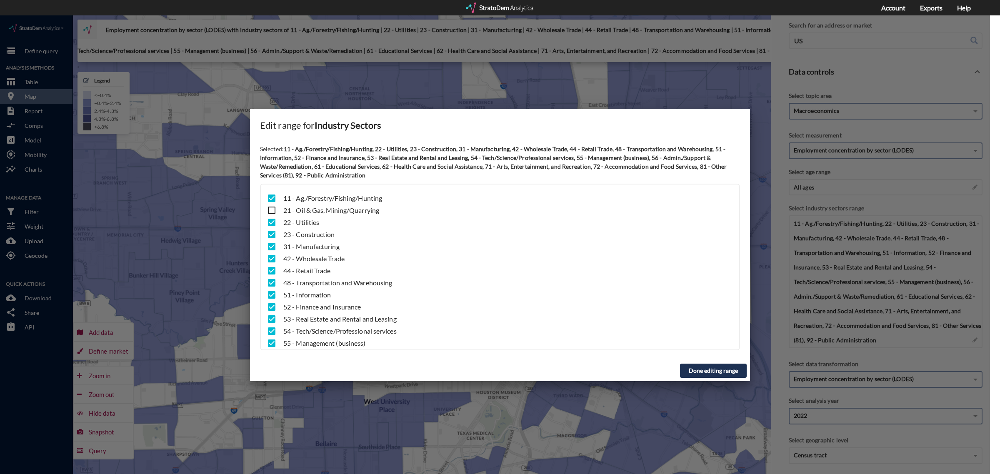
click input "checkbox"
checkbox input "false"
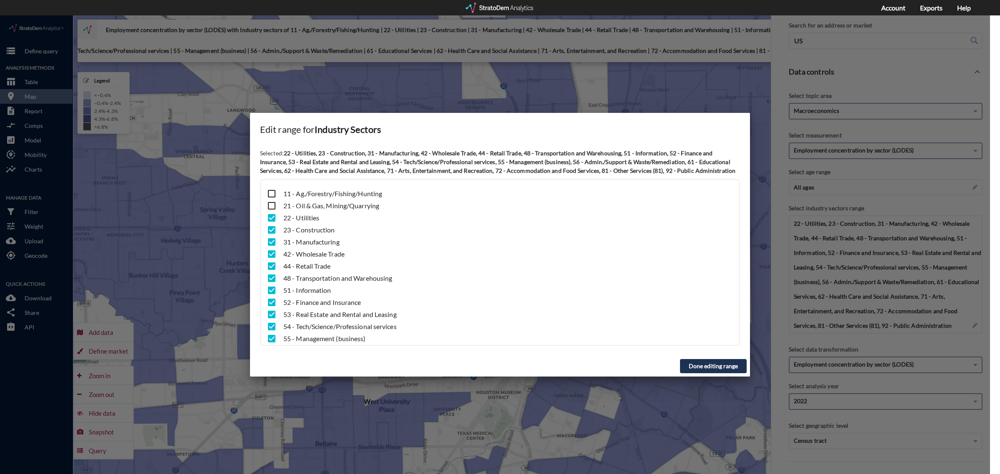
click input "checkbox"
checkbox input "false"
click input "checkbox"
checkbox input "false"
click input "checkbox"
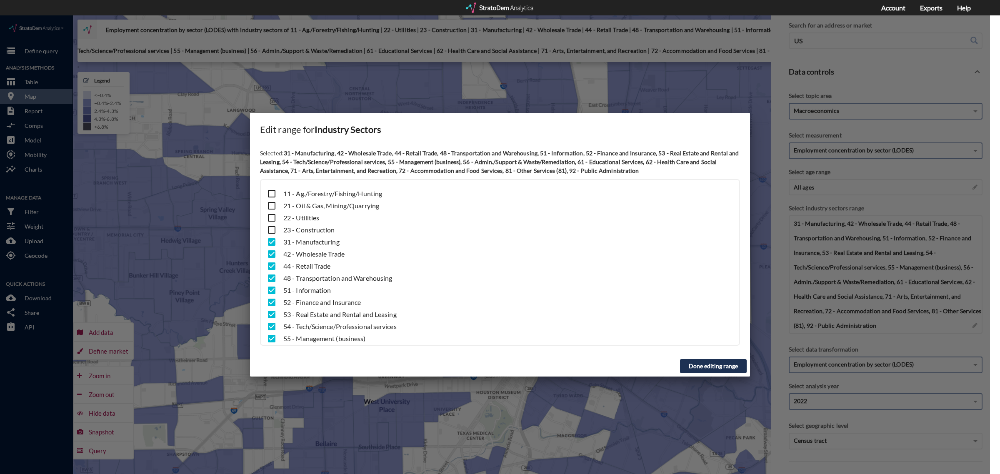
checkbox input "false"
click input "checkbox"
checkbox input "true"
click input "checkbox"
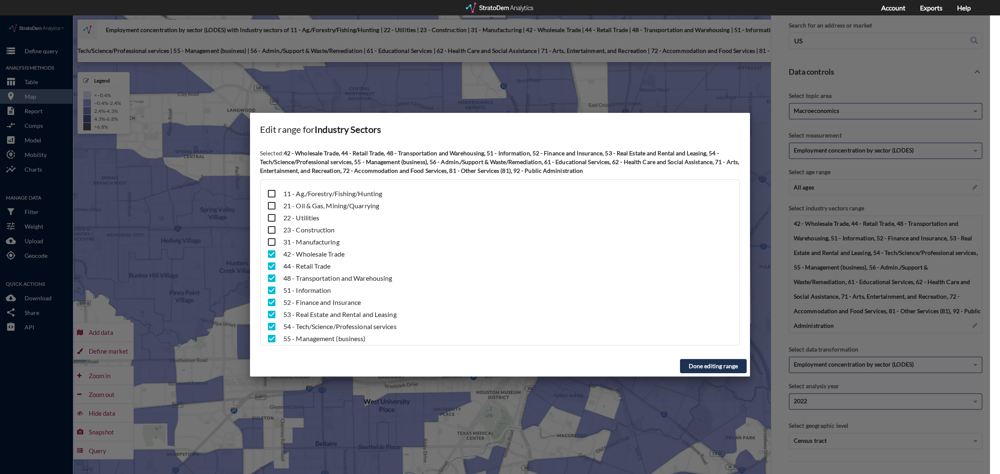
checkbox input "false"
click input "checkbox"
checkbox input "false"
click input "checkbox"
checkbox input "false"
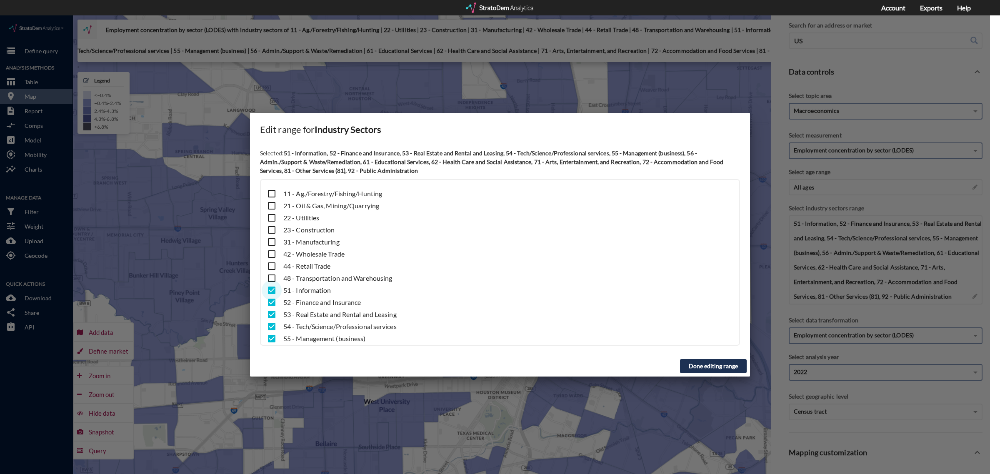
click input "checkbox"
checkbox input "false"
click input "checkbox"
checkbox input "false"
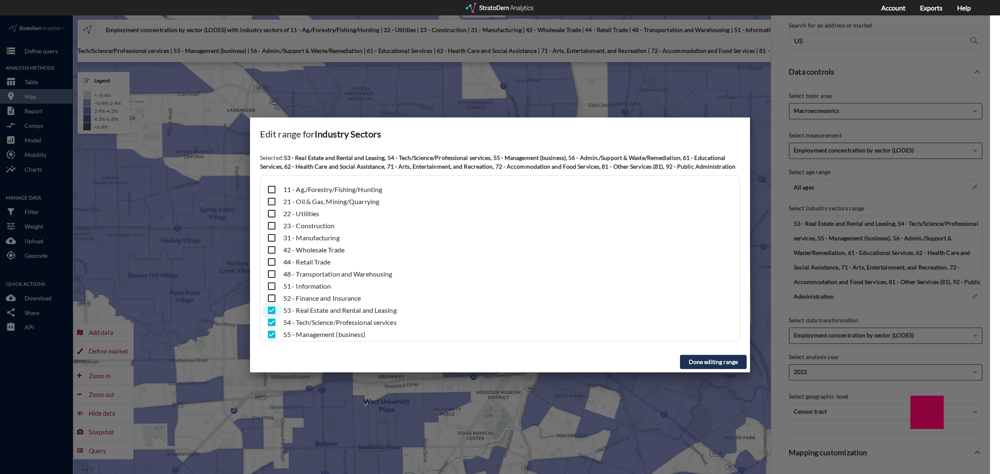
click input "checkbox"
checkbox input "false"
click input "checkbox"
checkbox input "false"
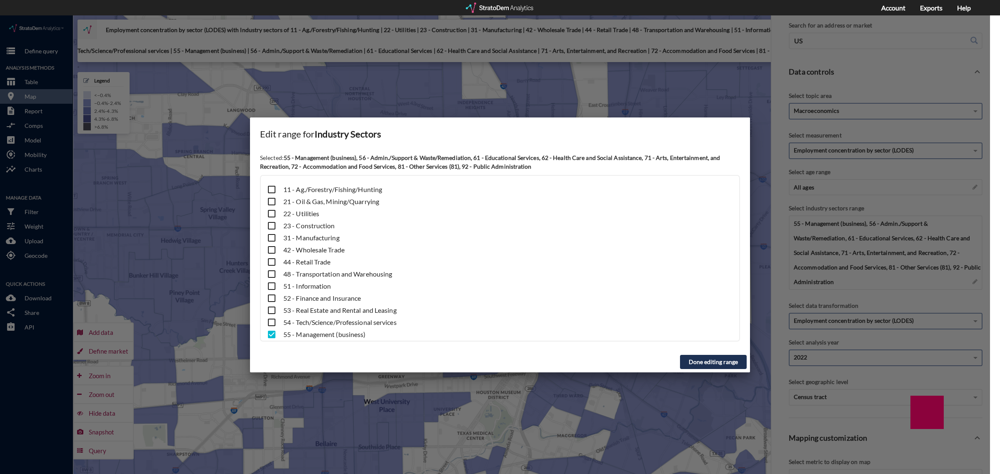
click input "checkbox"
checkbox input "false"
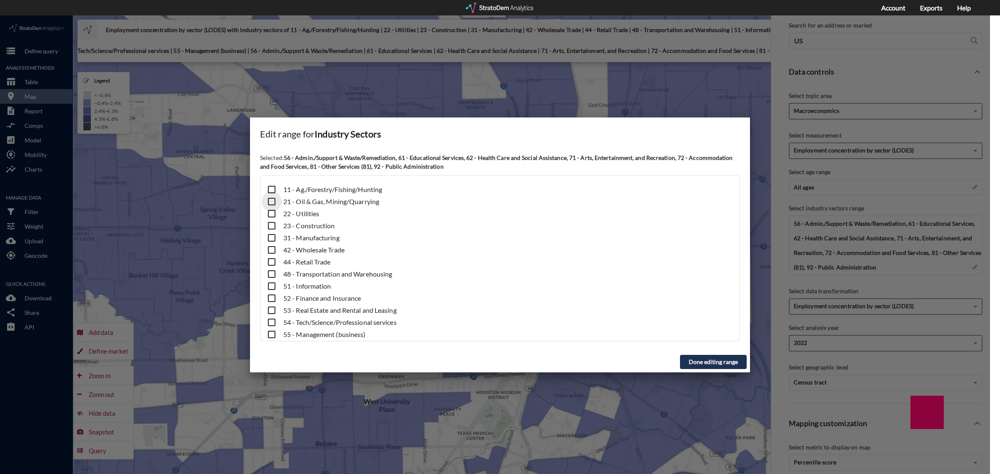
click input "checkbox"
checkbox input "true"
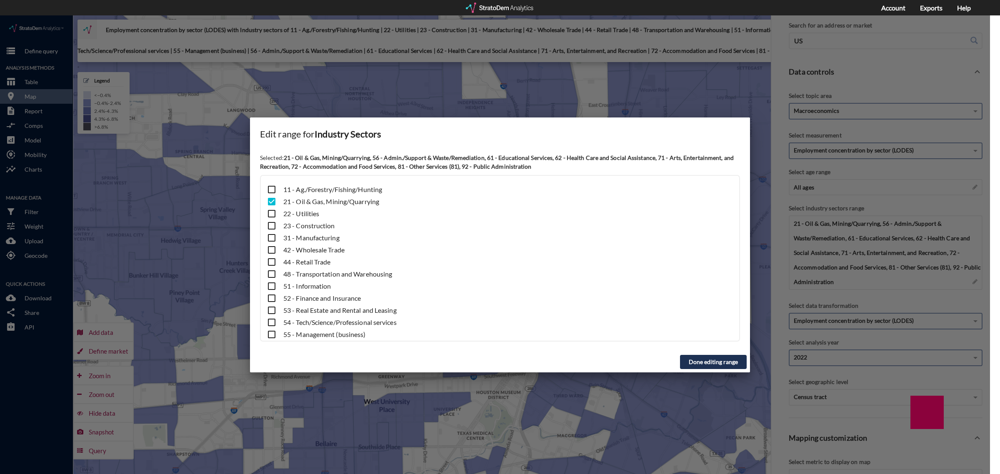
click button "Done editing range"
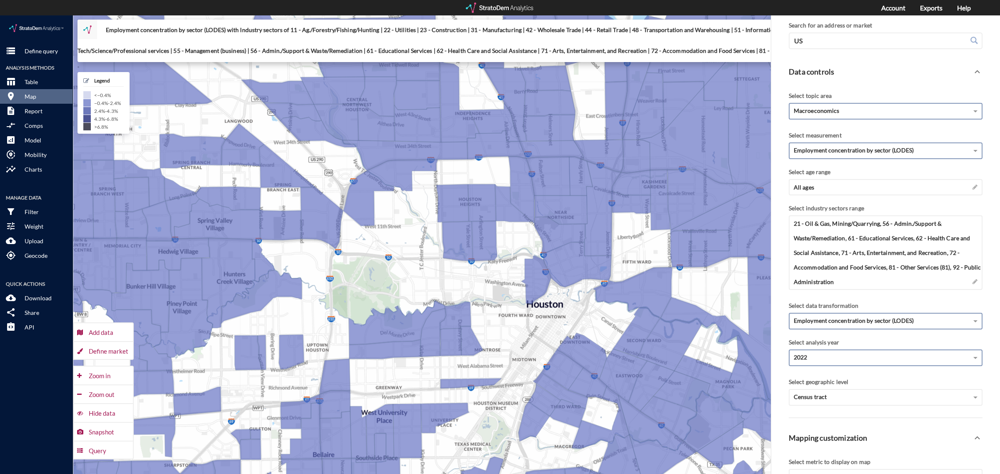
drag, startPoint x: 496, startPoint y: 264, endPoint x: 492, endPoint y: 298, distance: 34.4
click div "+ − Employment concentration by sector (LODES) with Industry sectors of 11 - Ag…"
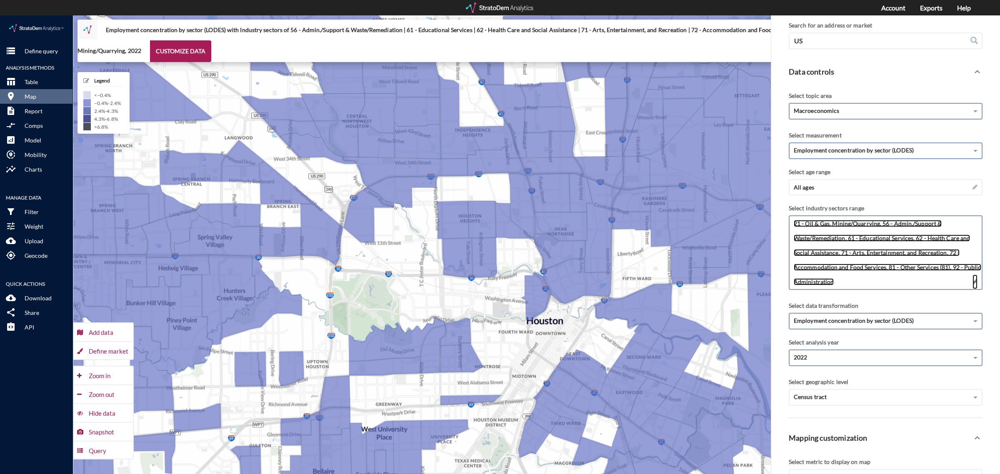
click span
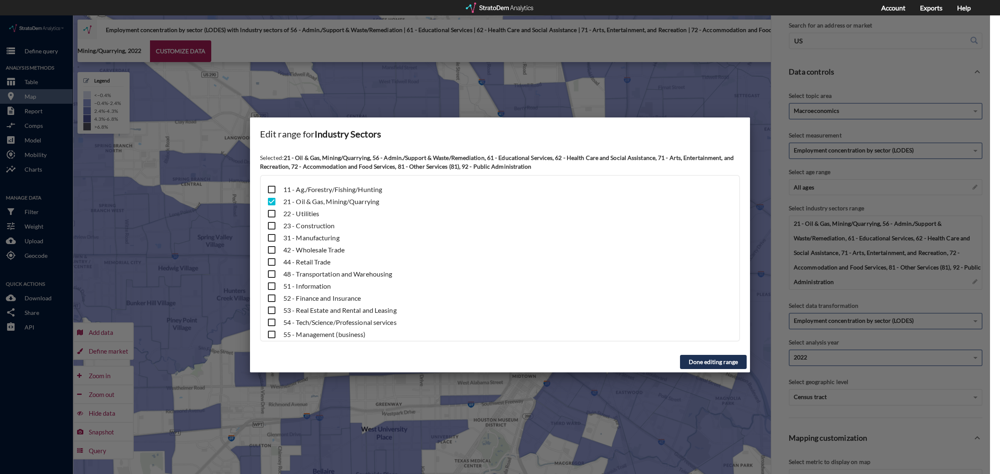
click button "Done editing range"
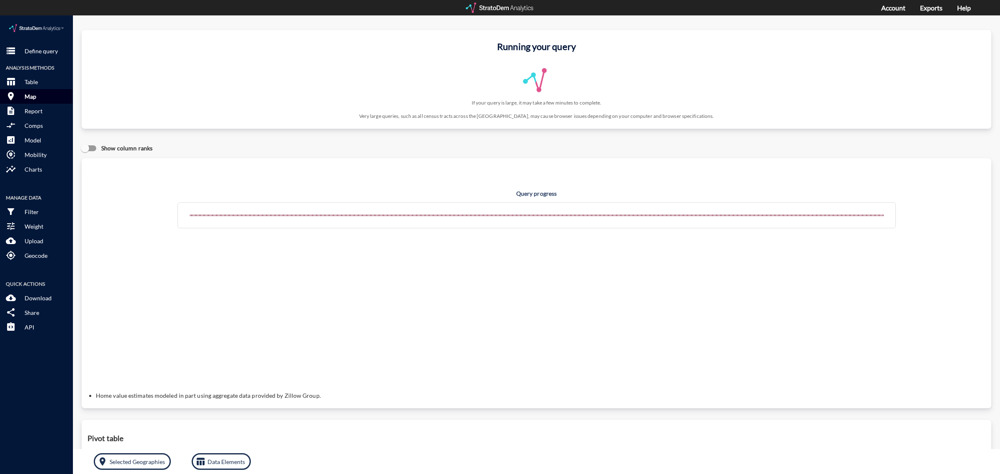
click p "Map"
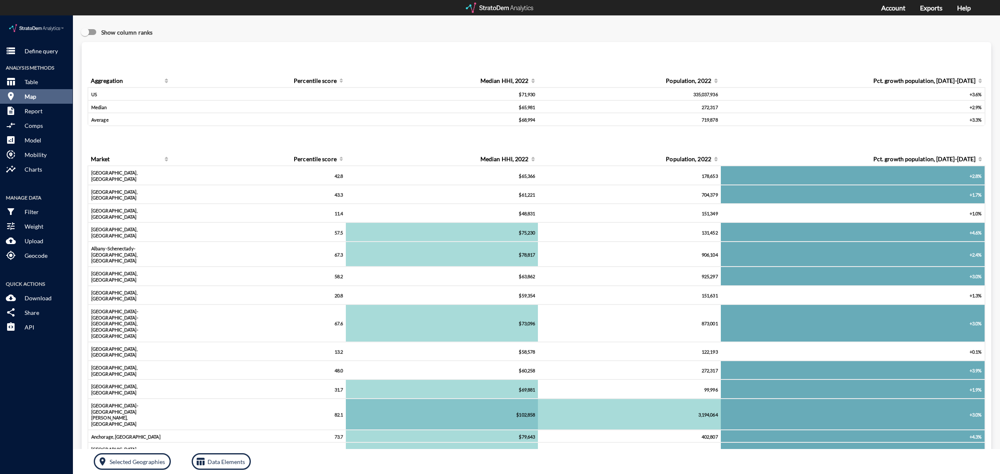
click button "room Map"
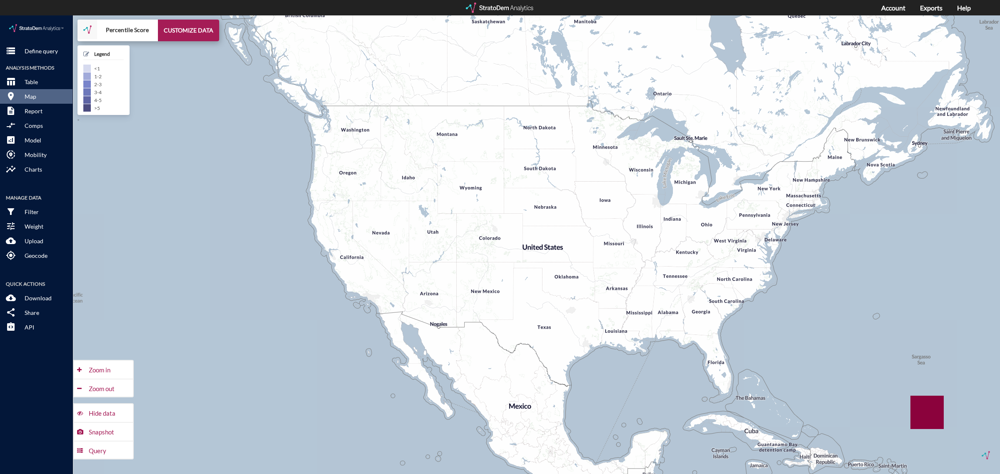
drag, startPoint x: 182, startPoint y: 7, endPoint x: 196, endPoint y: 5, distance: 13.8
click at [182, 7] on div "Account Exports Help" at bounding box center [500, 7] width 1000 height 15
click button "CUSTOMIZE DATA"
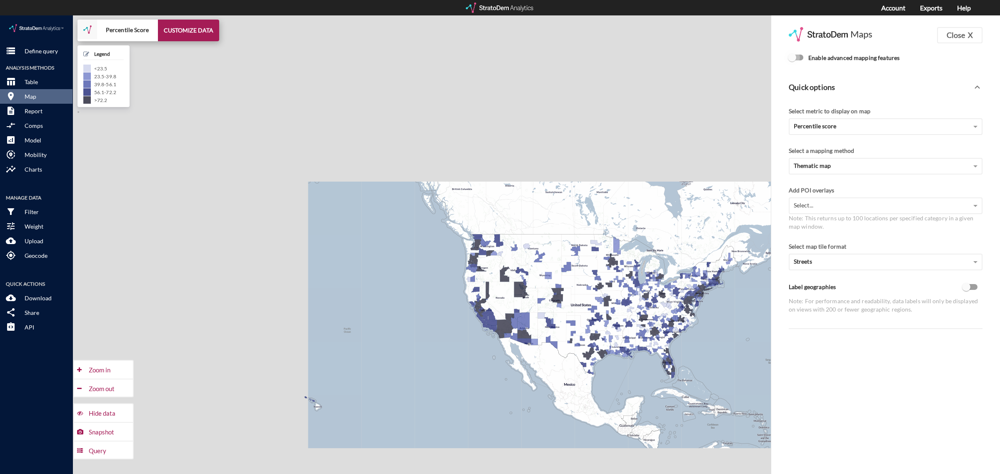
click input "Enable advanced mapping features"
checkbox input "true"
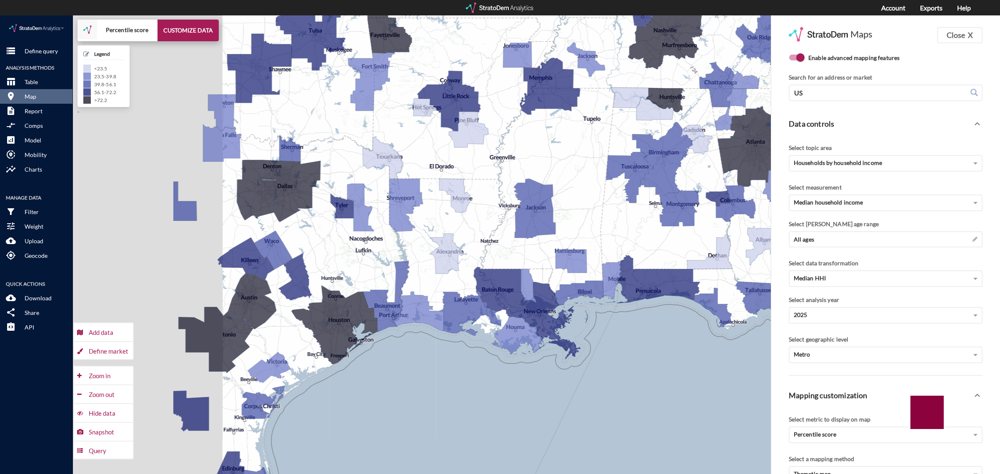
drag, startPoint x: 429, startPoint y: 233, endPoint x: 666, endPoint y: 227, distance: 236.2
click div "+ − Percentile score CUSTOMIZE DATA Legend < 23.5 23.5 - 39.8 39.8 - 56.1 56.1 …"
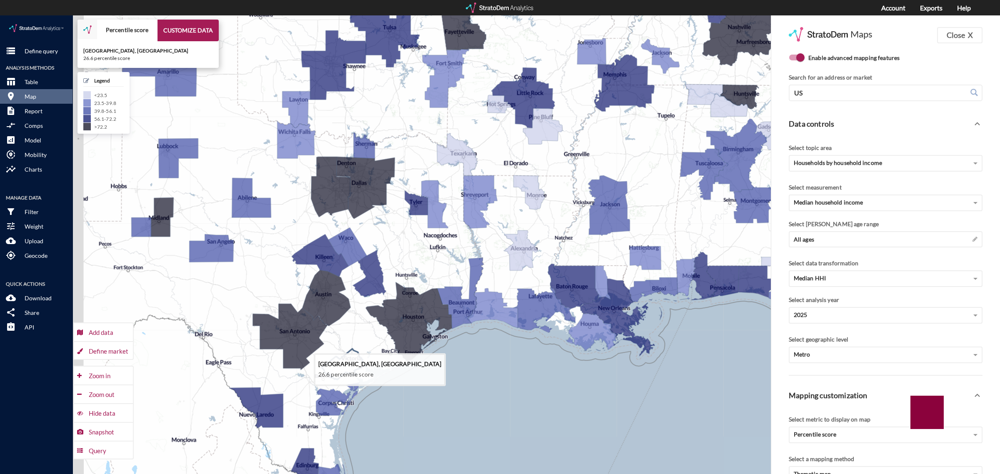
drag, startPoint x: 317, startPoint y: 347, endPoint x: 338, endPoint y: 344, distance: 21.1
click icon
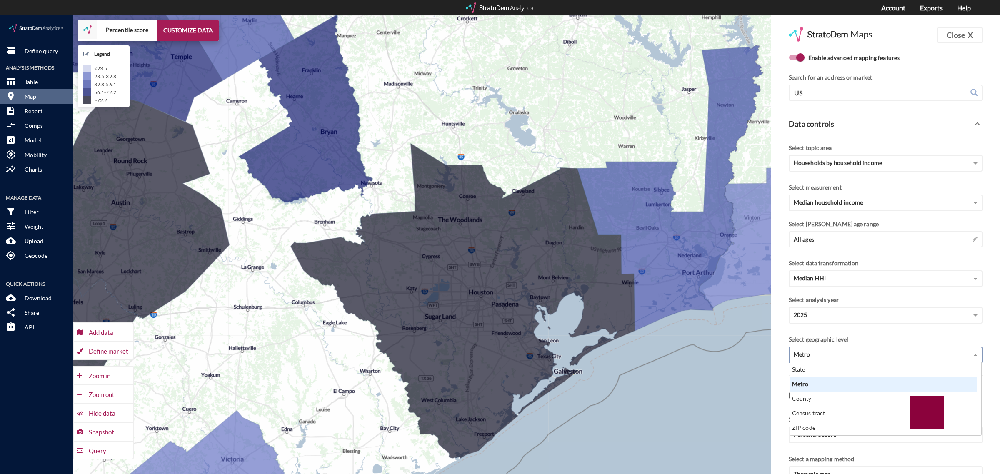
click div "Metro"
click div "Census tract"
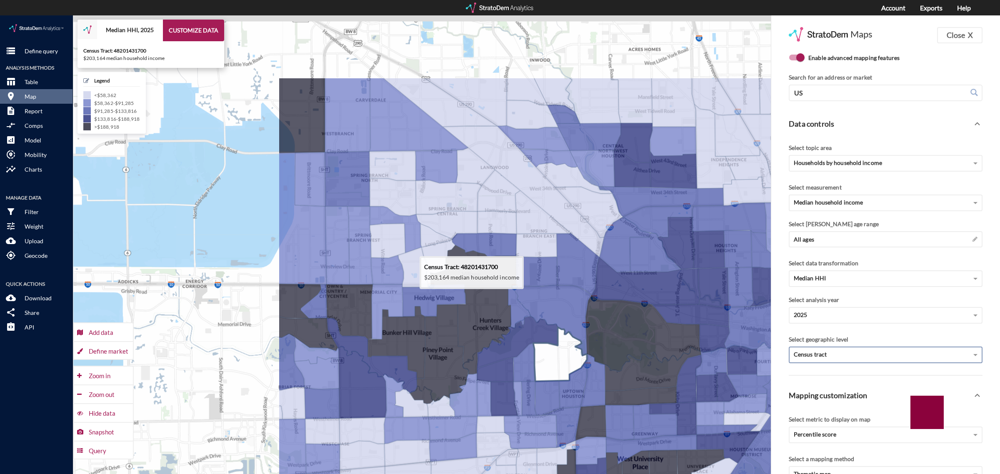
drag, startPoint x: 265, startPoint y: 234, endPoint x: 560, endPoint y: 342, distance: 313.8
click icon
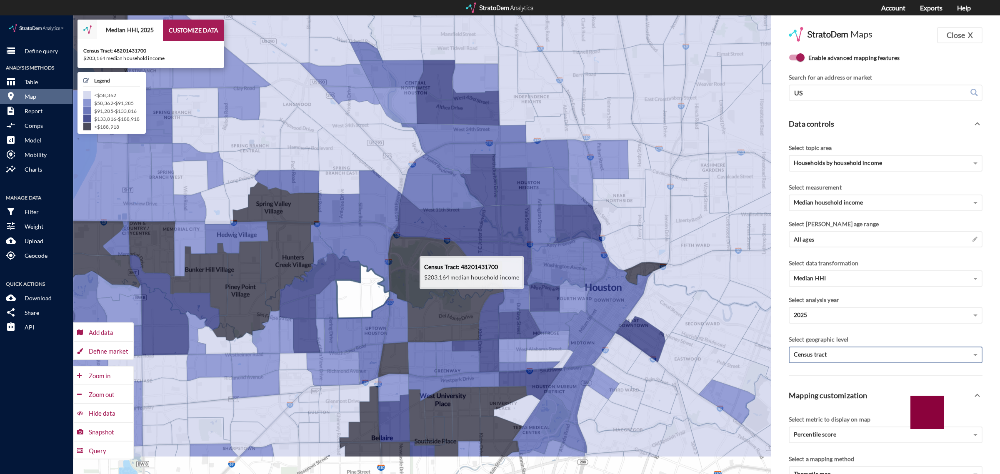
drag, startPoint x: 575, startPoint y: 340, endPoint x: 309, endPoint y: 267, distance: 275.6
click icon
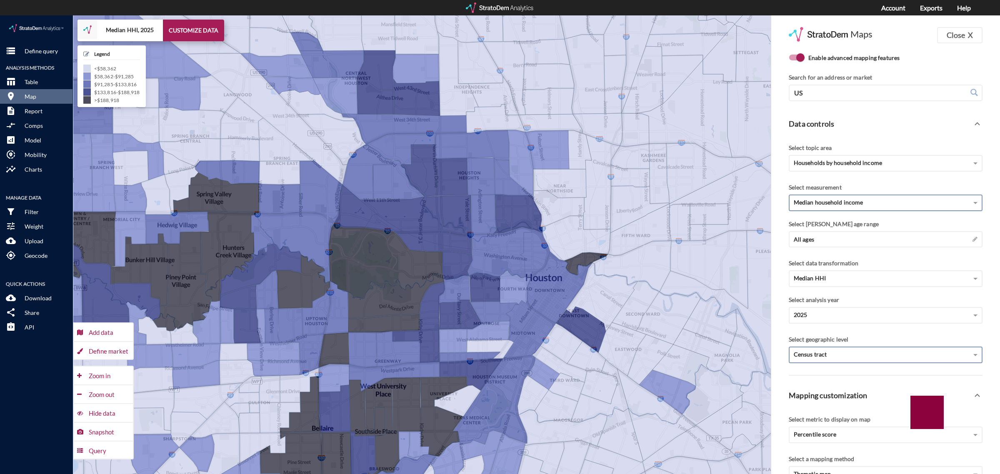
click span "Median household income"
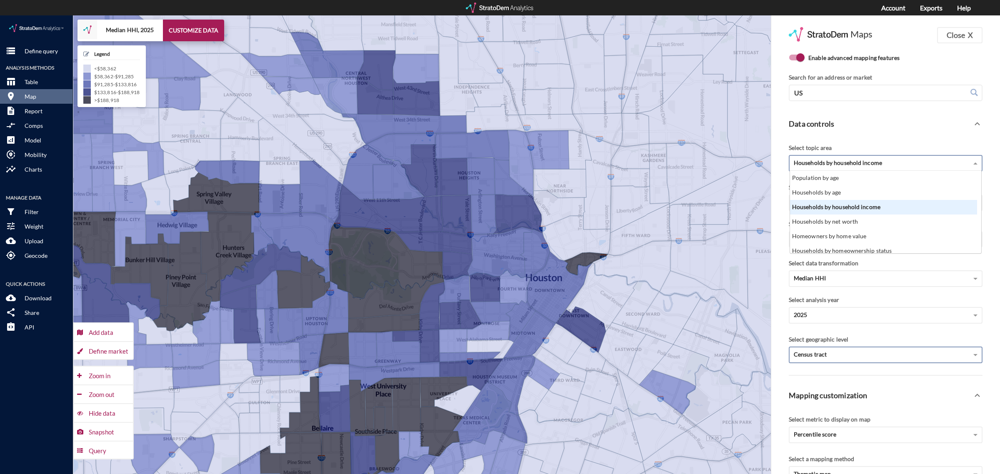
click div "Households by household income"
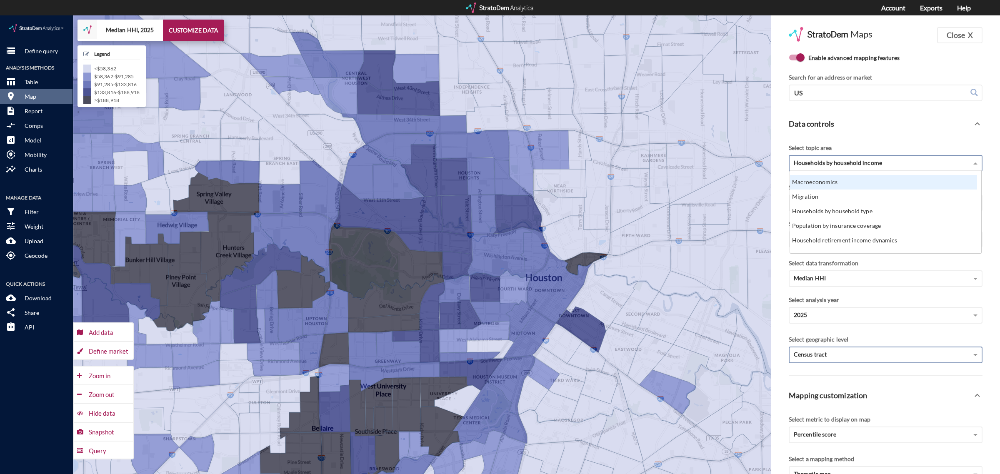
click div "Macroeconomics"
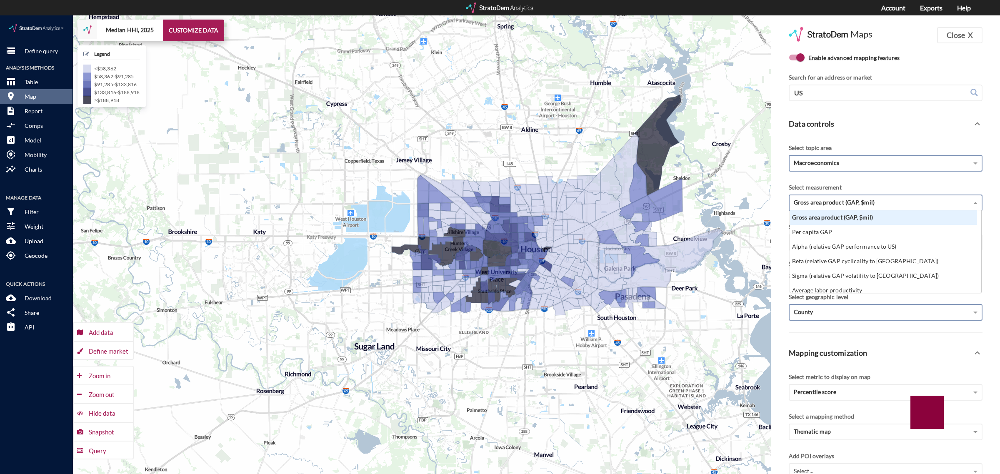
click span "Gross area product (GAP, $mil)"
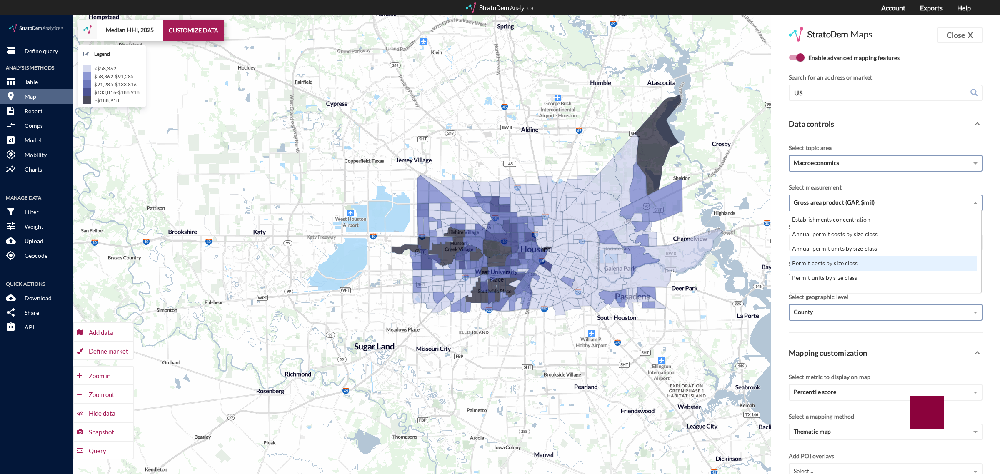
scroll to position [208, 0]
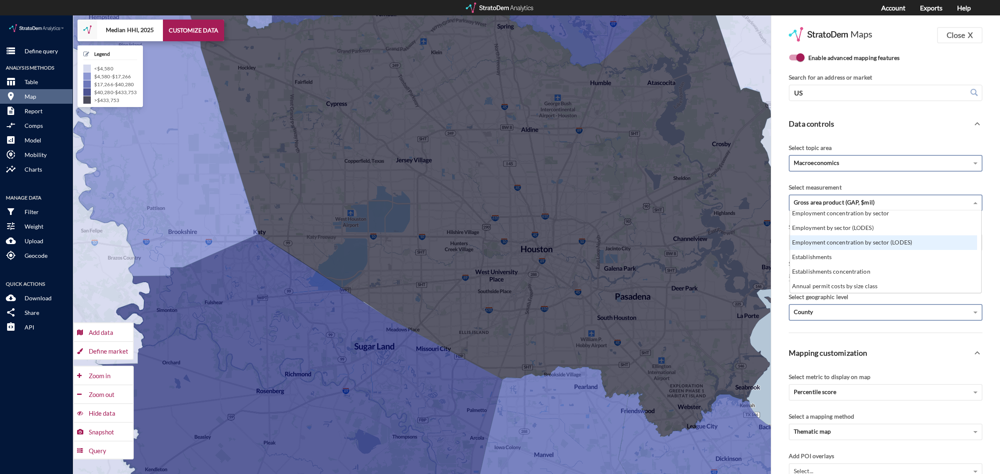
click div "Employment concentration by sector (LODES)"
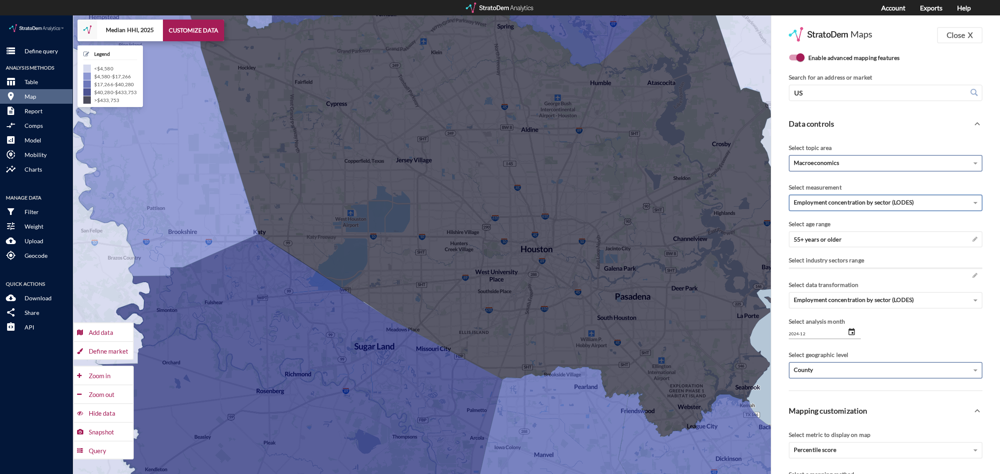
type input "1969-12"
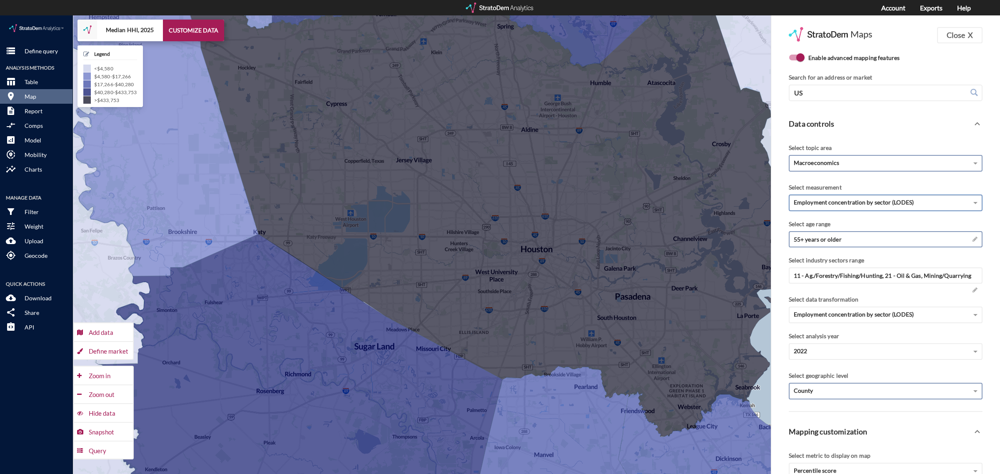
click div "55+ years or older →"
click span
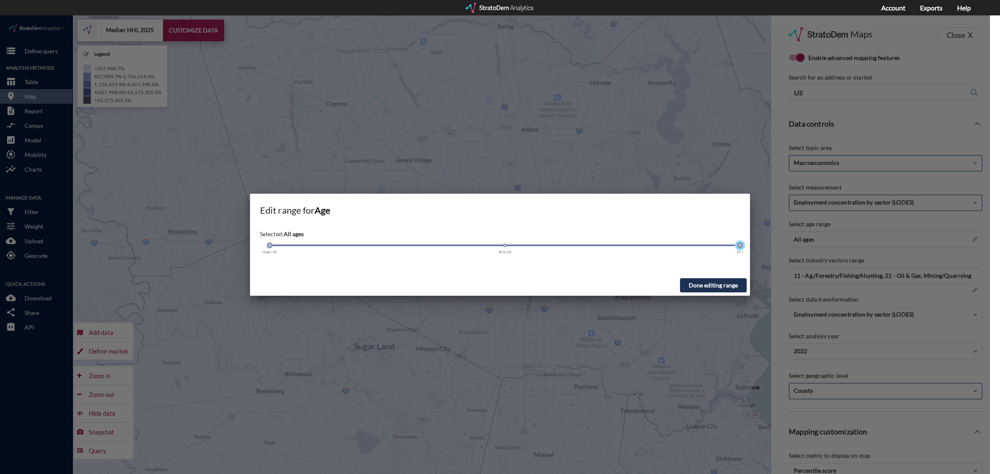
drag, startPoint x: 740, startPoint y: 231, endPoint x: 267, endPoint y: 206, distance: 473.8
click div "Edit range for Age Selected: All ages Under 30 30 to 54 55+ Done editing range"
click button "Done editing range"
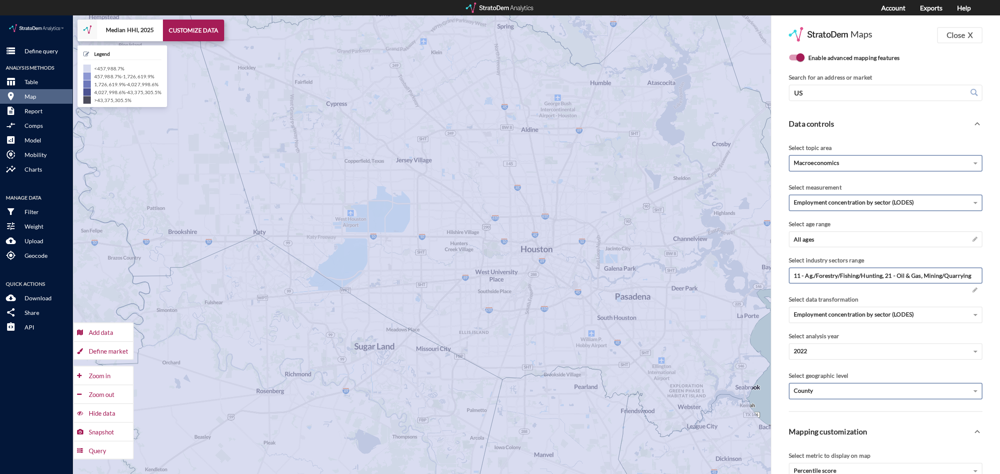
click div "11 - Ag./Forestry/Fishing/Hunting, 21 - Oil & Gas, Mining/Quarrying →"
click span "11 - Ag./Forestry/Fishing/Hunting, 21 - Oil & Gas, Mining/Quarrying"
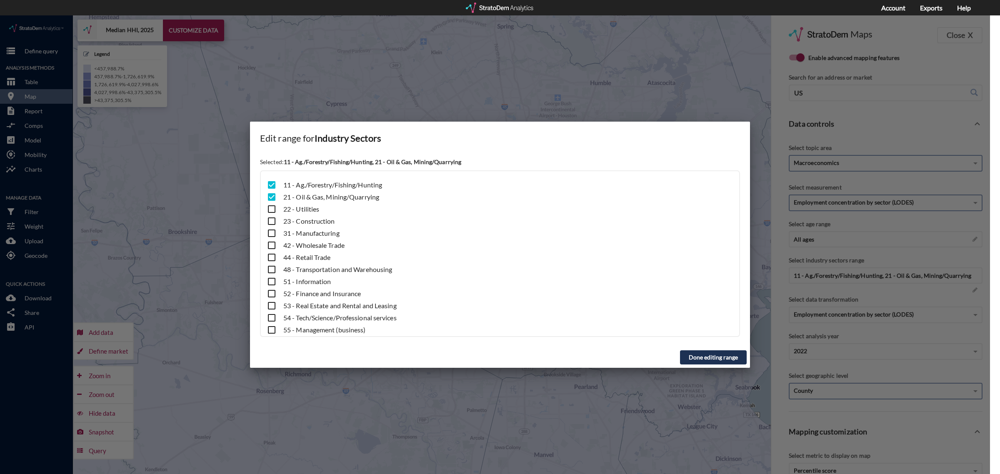
click input "checkbox"
checkbox input "false"
click button "Done editing range"
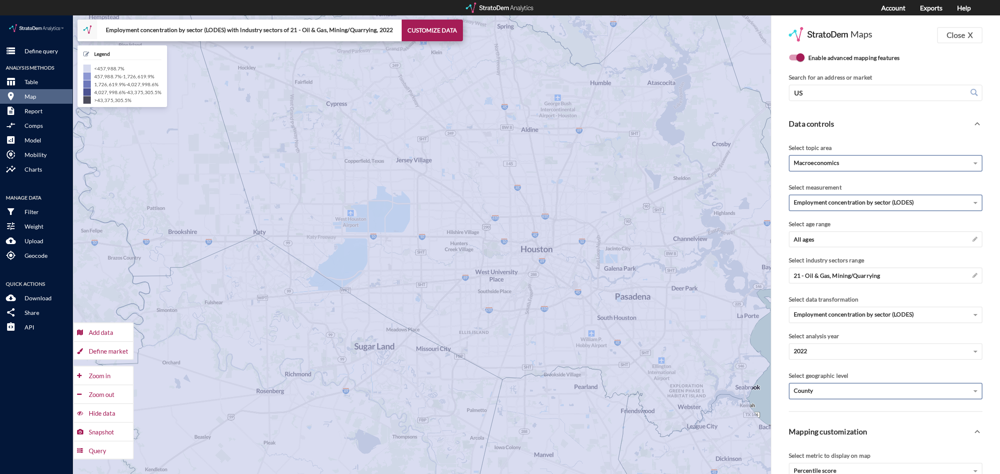
click span "County"
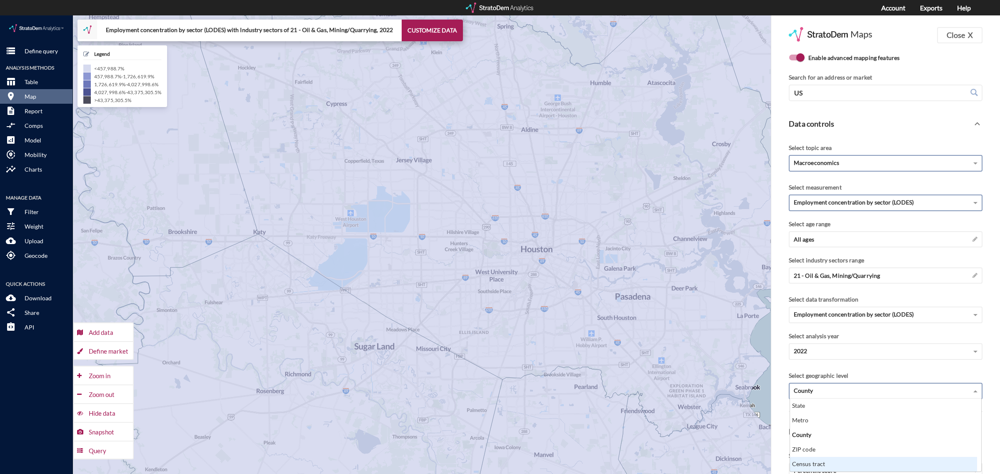
click div "Census tract"
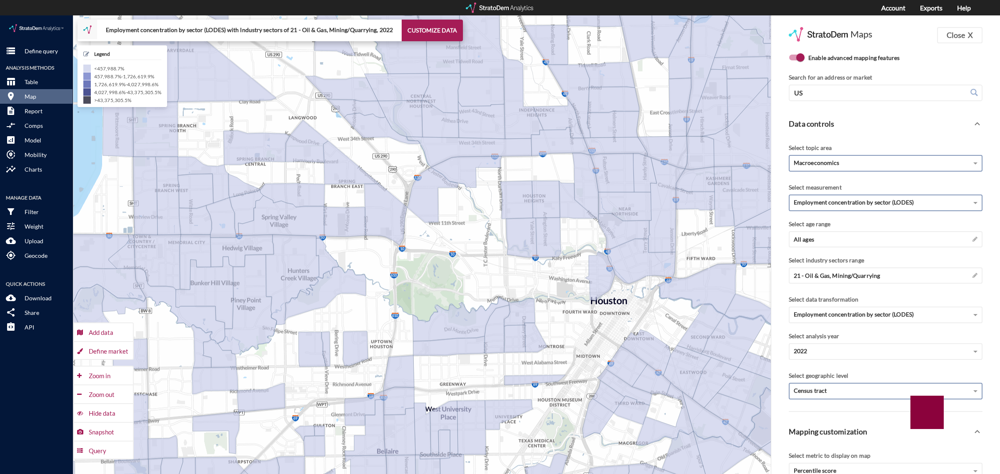
drag, startPoint x: 509, startPoint y: 217, endPoint x: 484, endPoint y: 239, distance: 33.6
click div "+ − Employment concentration by sector (LODES) with Industry sectors of 21 - Oi…"
click div "Employment concentration by sector (LODES)"
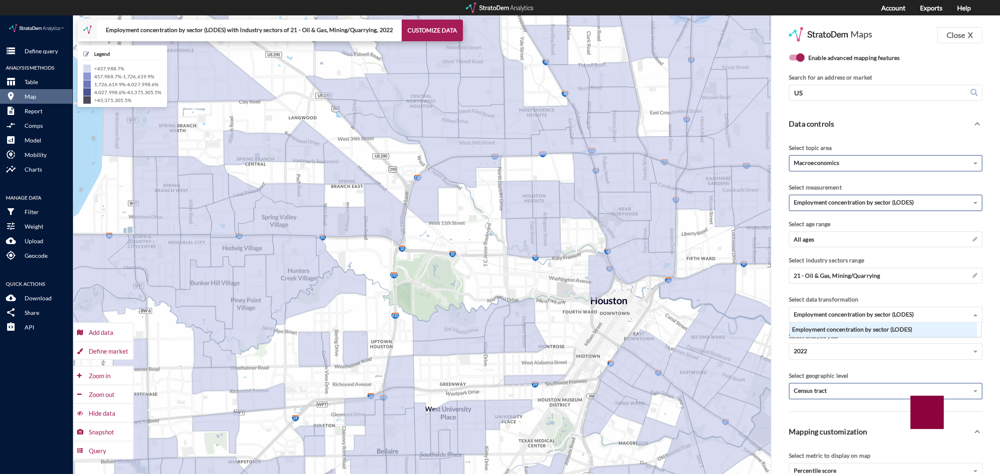
click div "Employment concentration by sector (LODES)"
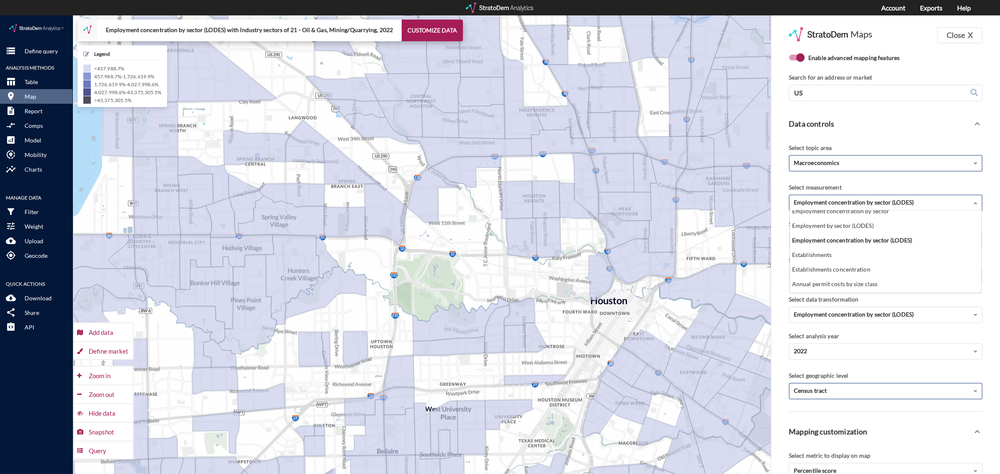
scroll to position [192, 0]
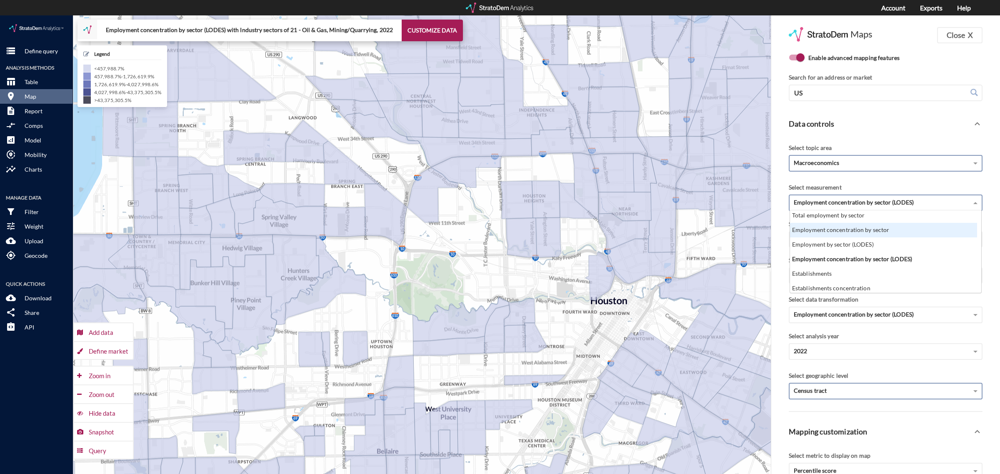
click div "Employment concentration by sector"
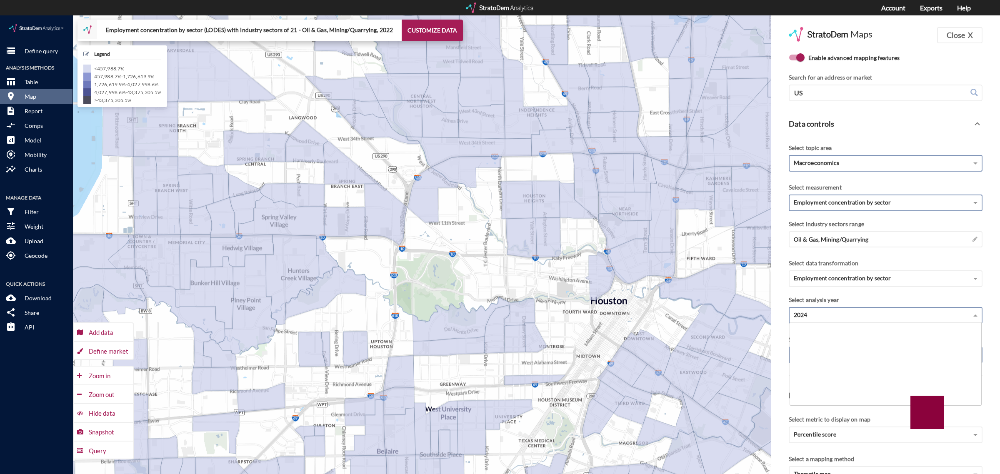
click div "2024"
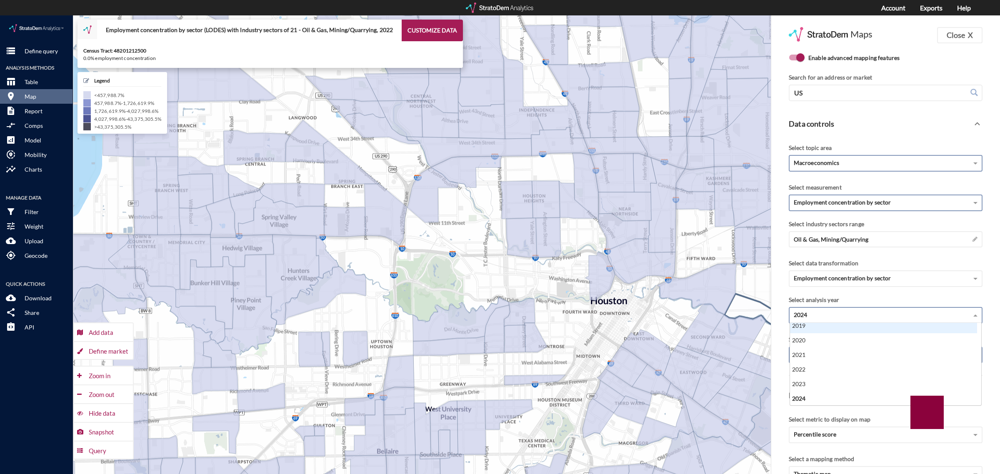
scroll to position [131, 0]
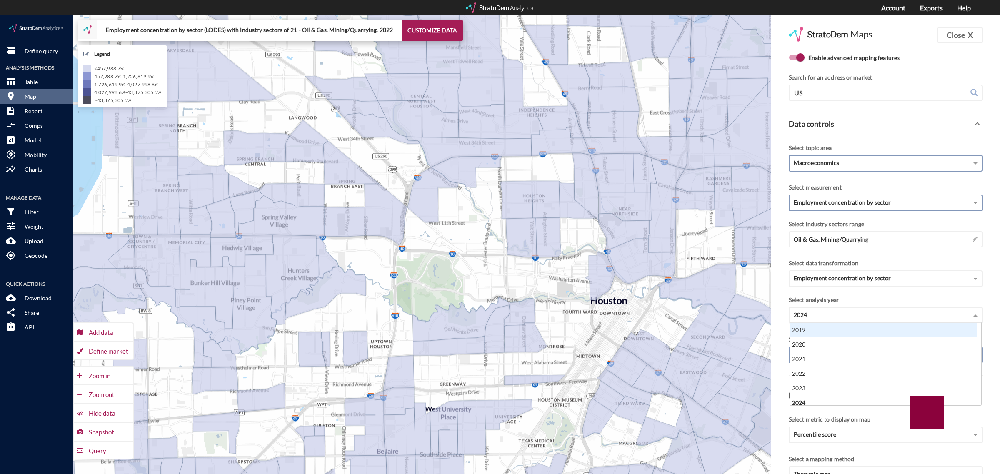
click div "+ − Employment concentration by sector (LODES) with Industry sectors of 21 - Oi…"
click div "2024"
click div "2019"
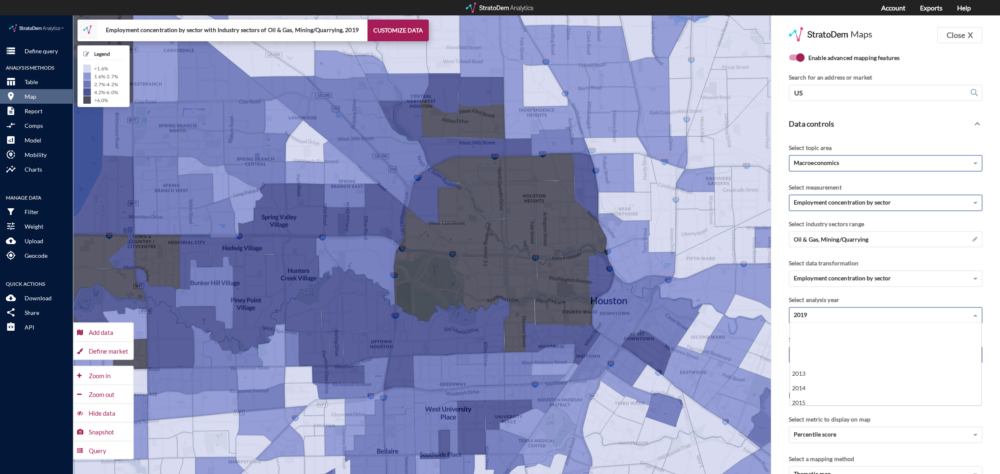
click div "2019"
click div "2024"
click span
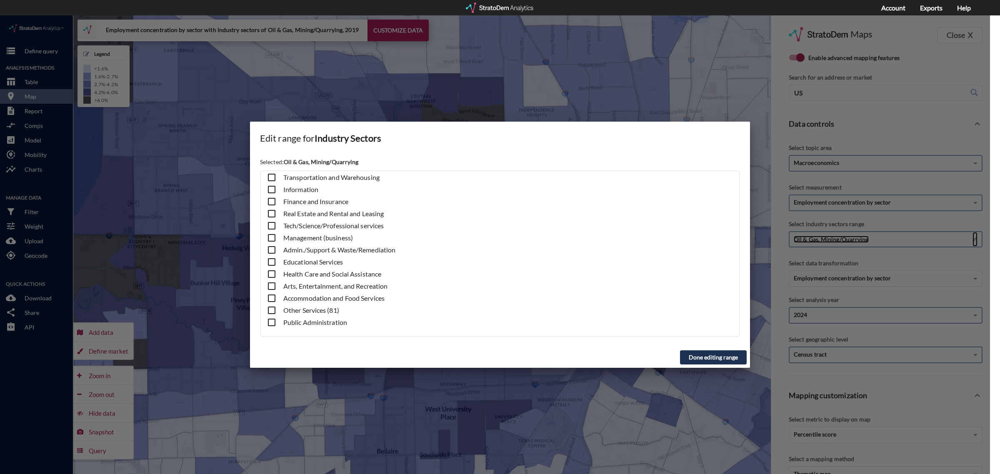
scroll to position [94, 0]
click button "Done editing range"
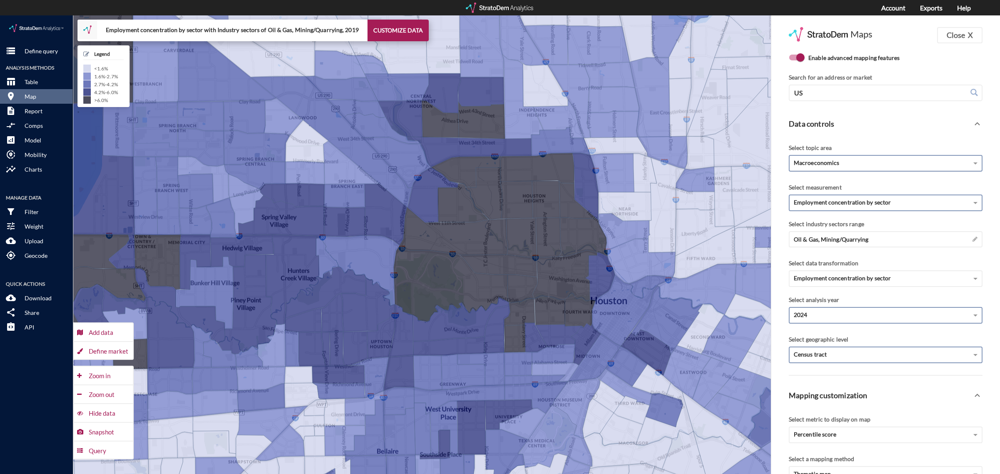
click div "Macroeconomics"
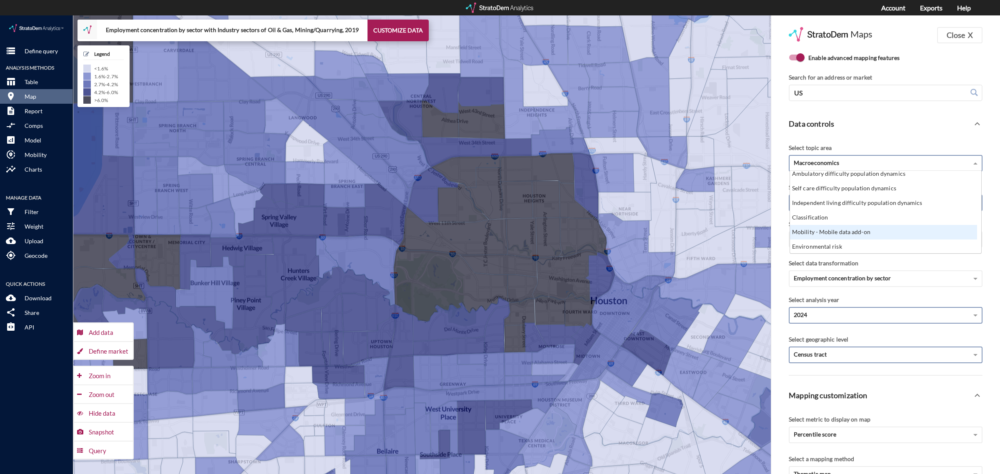
click div "Mobility - Mobile data add-on"
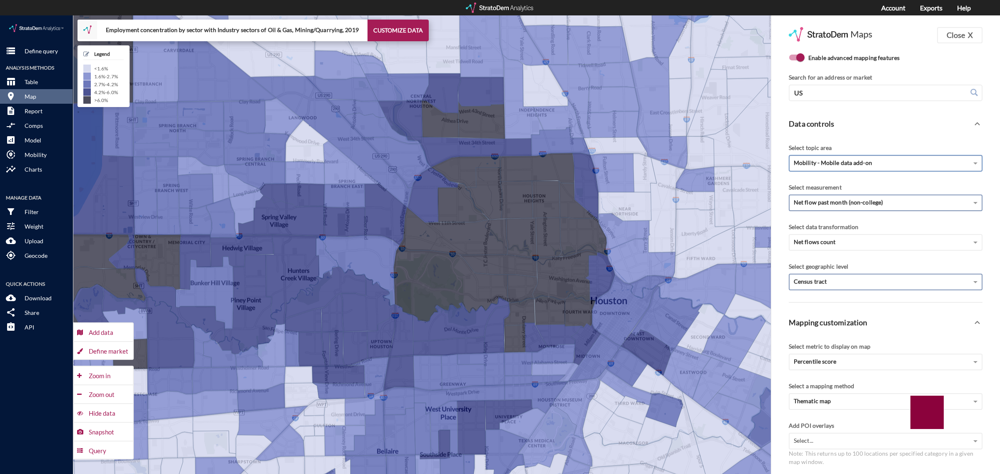
click span "Net flow past month (non-college)"
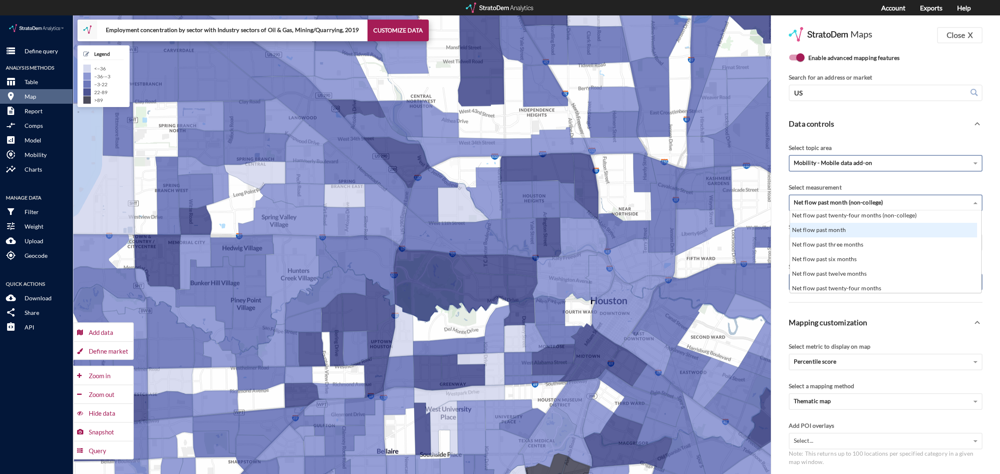
scroll to position [62, 0]
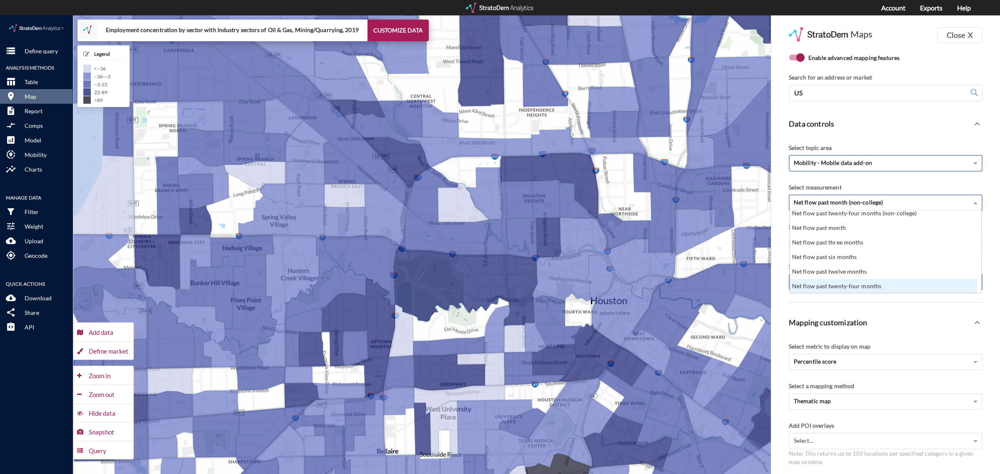
click div "Net flow past twenty-four months"
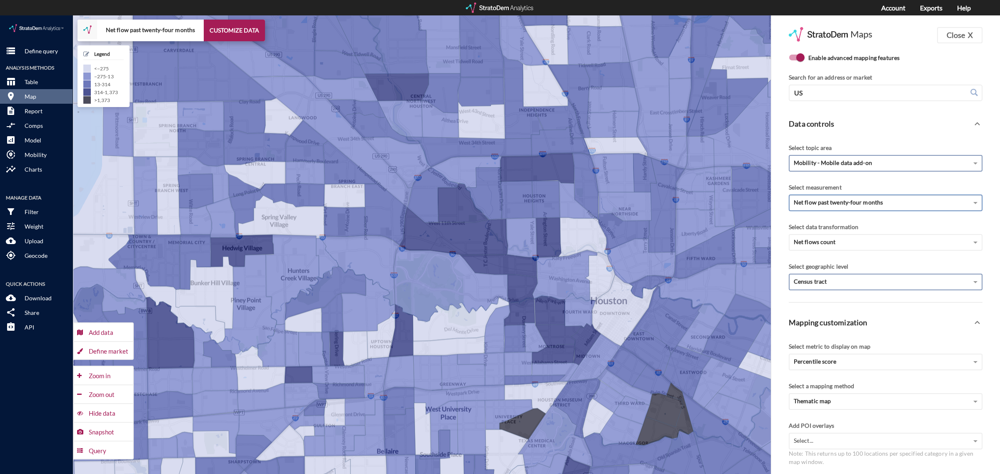
click div "Net flow past twenty-four months"
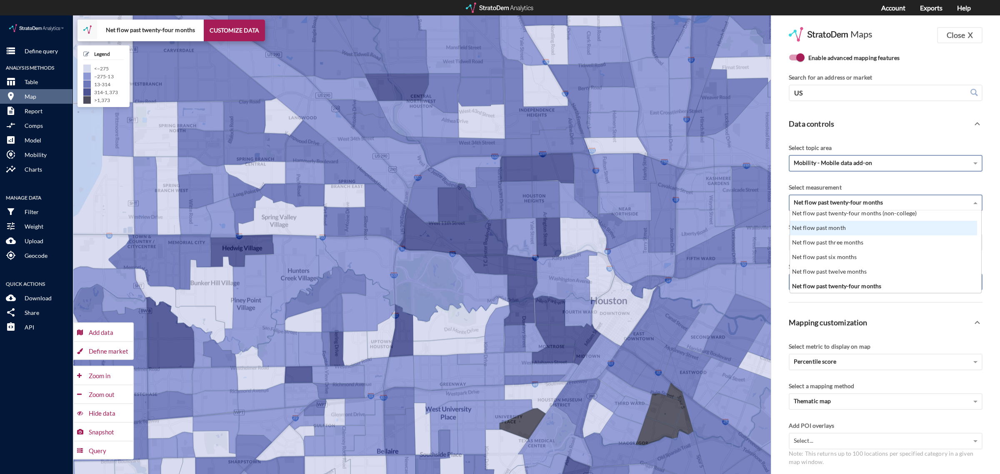
scroll to position [58, 0]
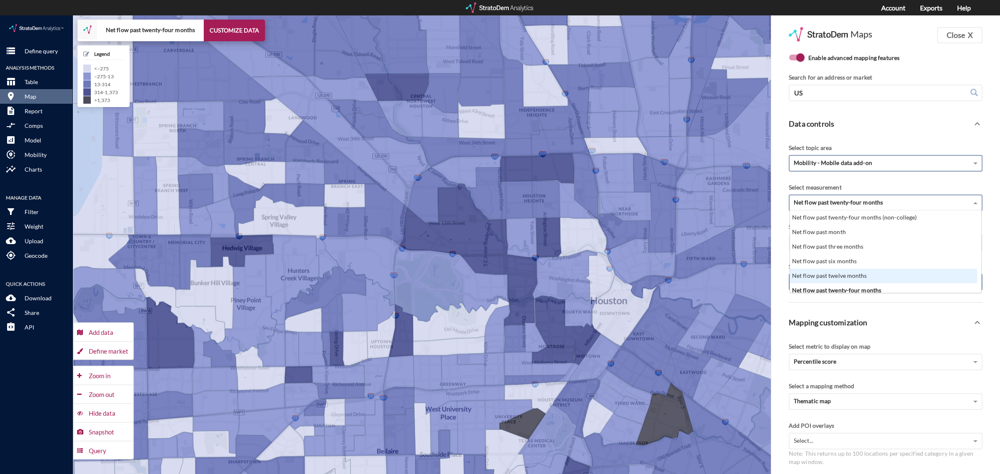
click div "Net flow past twelve months"
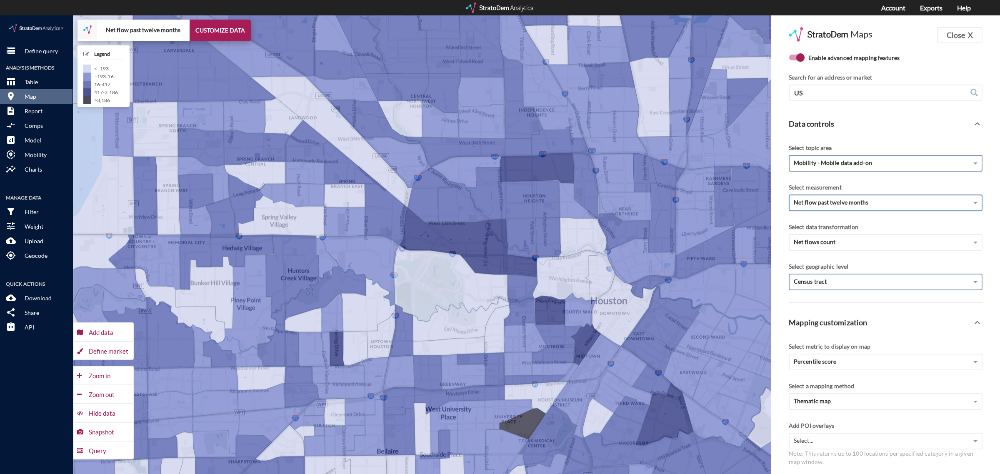
click div "Net flow past twelve months"
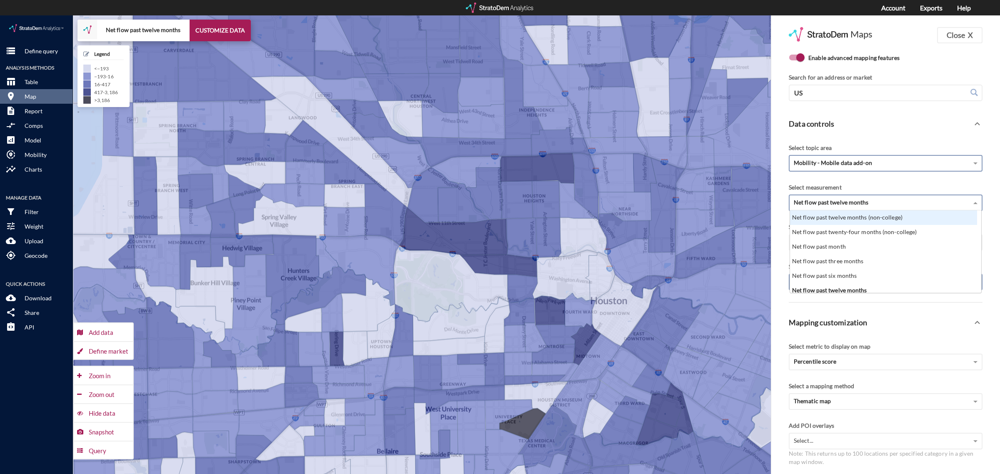
click div "Net flow past twelve months (non-college)"
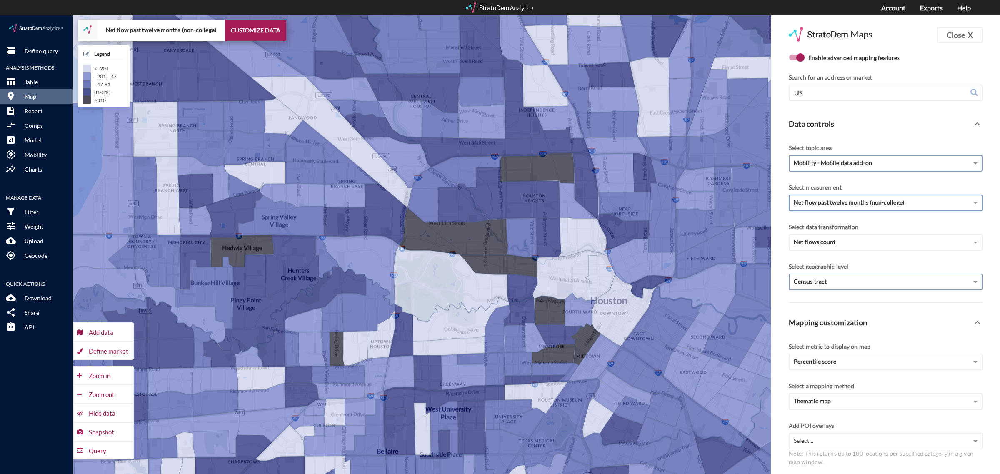
click span "Net flow past twelve months (non-college)"
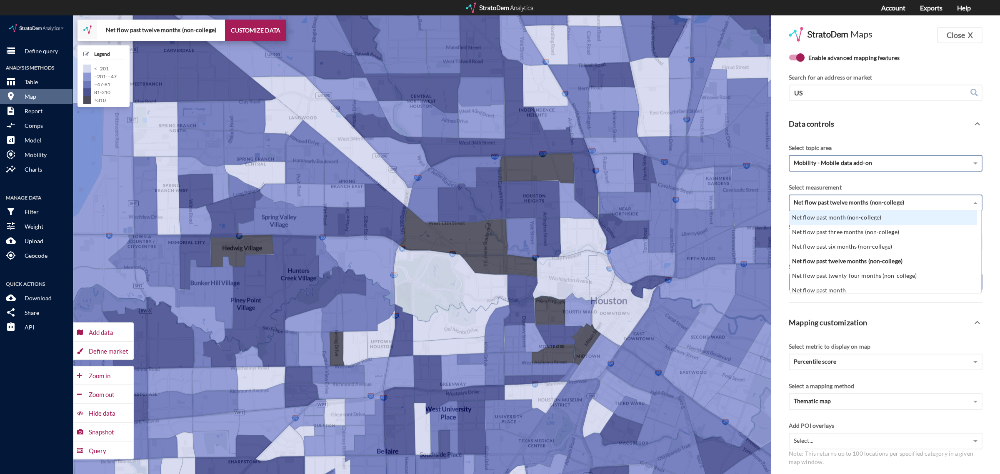
click div "Net flow past month (non-college)"
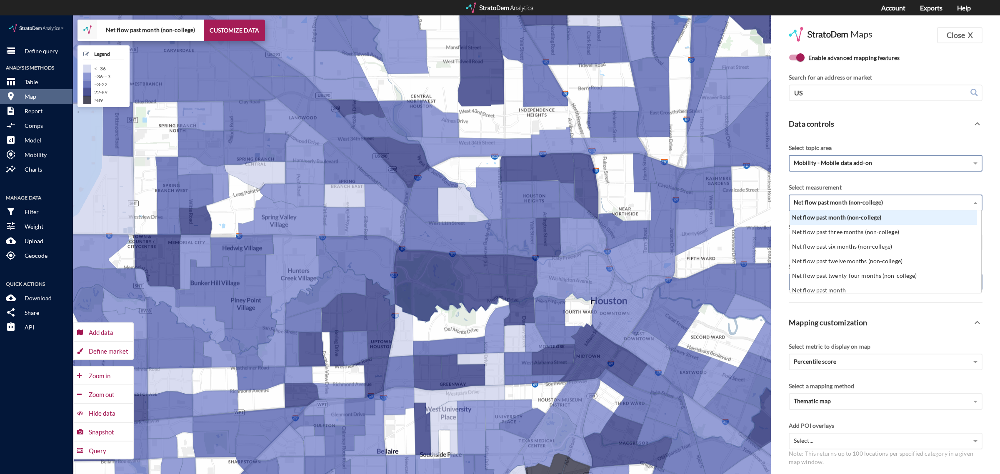
click div "Net flow past month (non-college)"
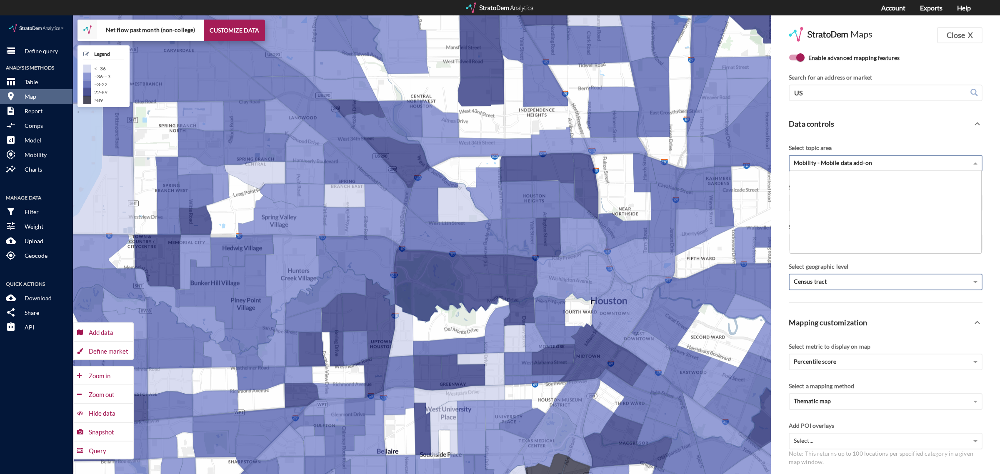
click span "Mobility - Mobile data add-on"
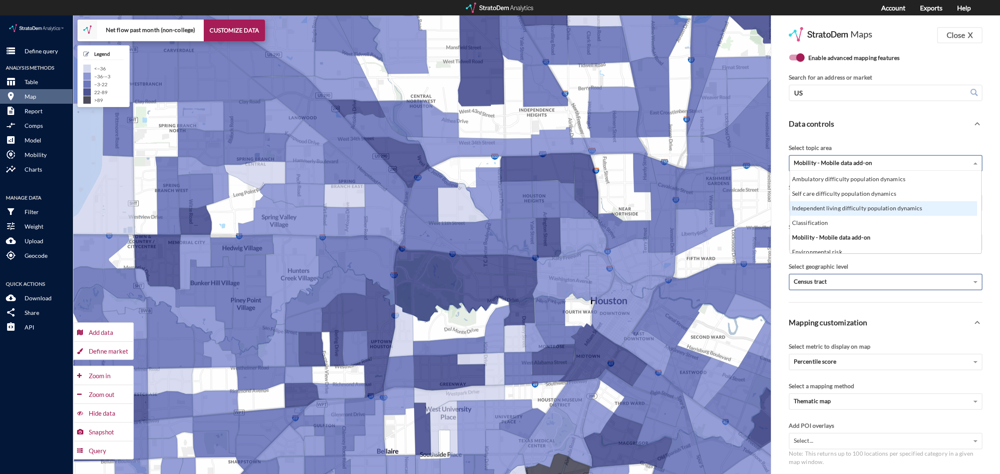
scroll to position [325, 0]
click div "Classification"
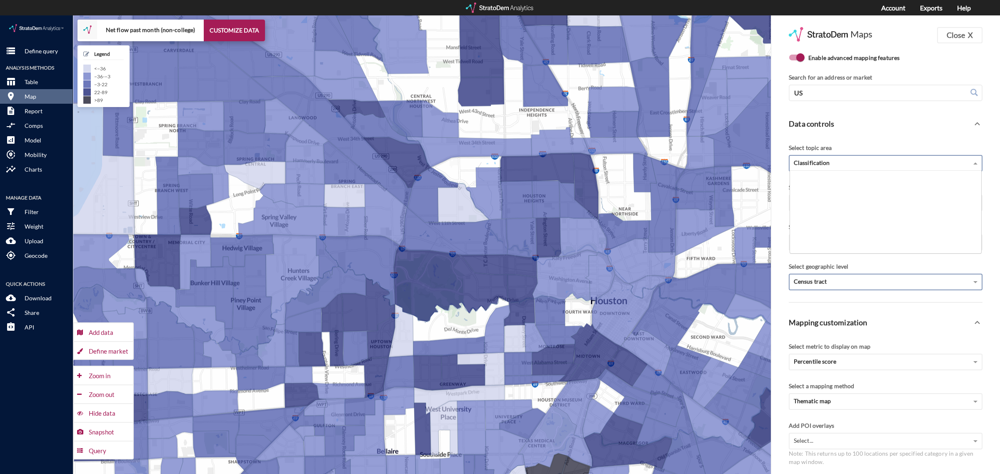
click div "Classification Hearing difficulty population dynamics Vision difficulty populat…"
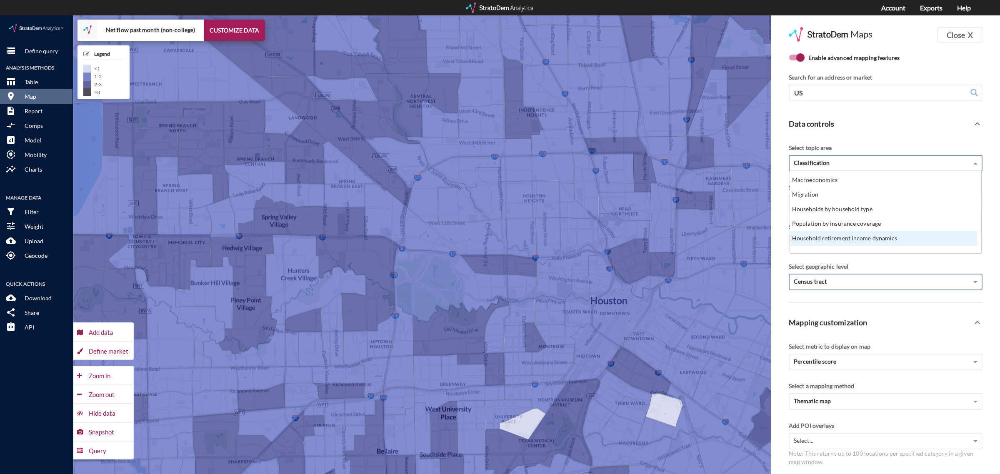
scroll to position [0, 0]
click div "Households by household type"
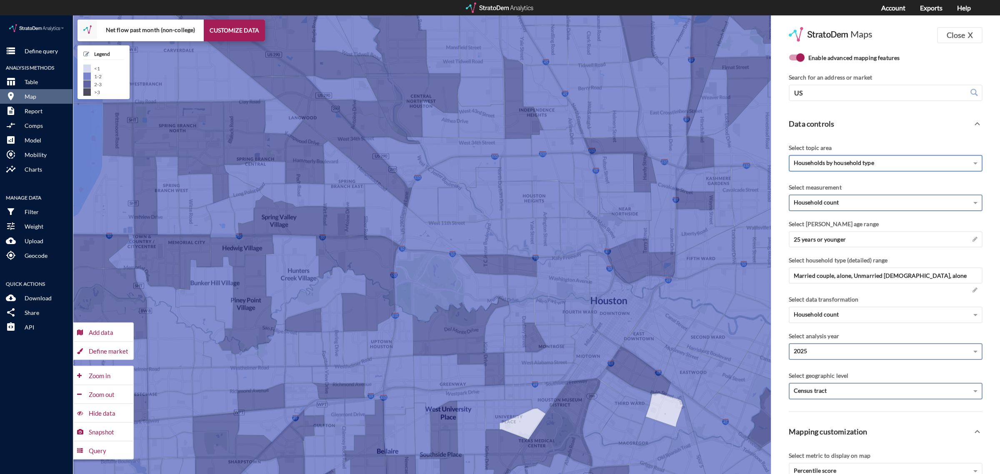
click div "Household count"
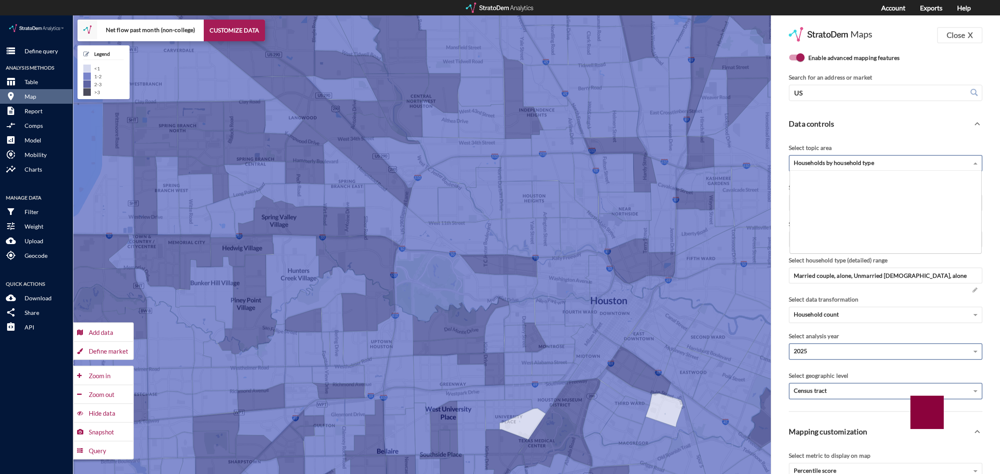
click span "Households by household type"
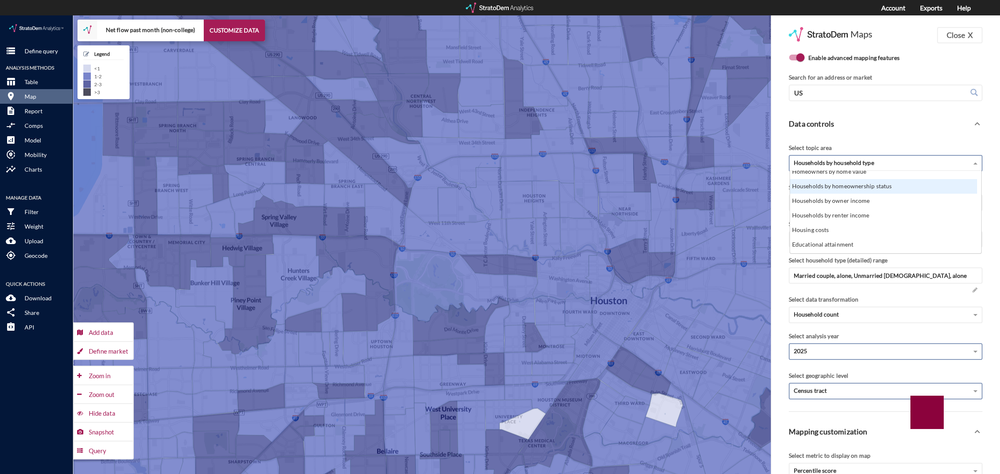
click div "Households by homeownership status"
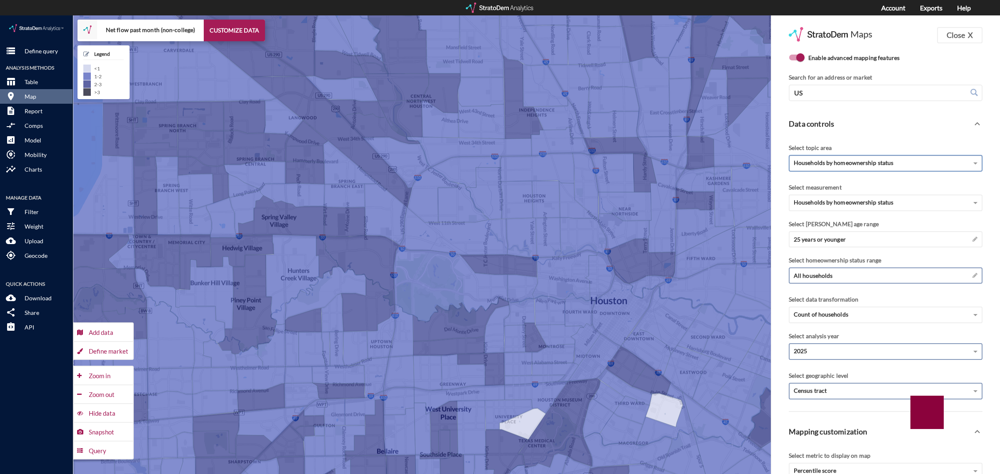
click div "All households →"
click span
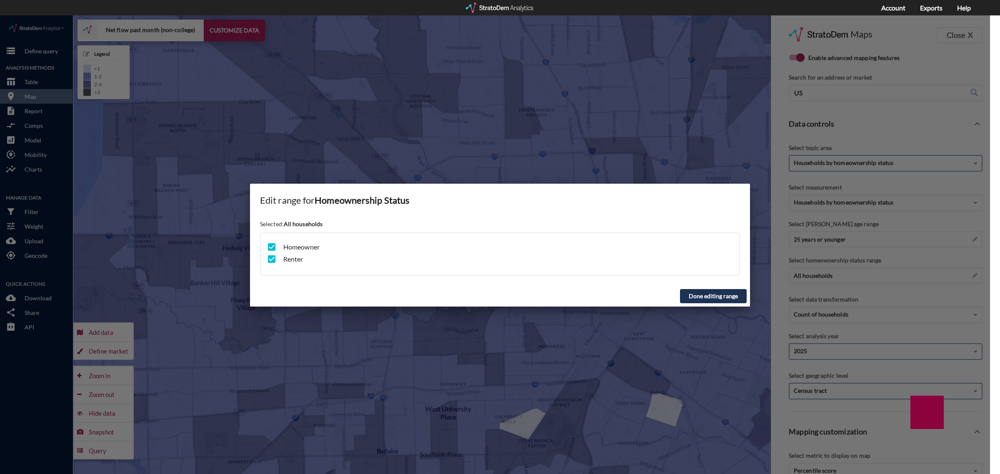
click div
click button "Done editing range"
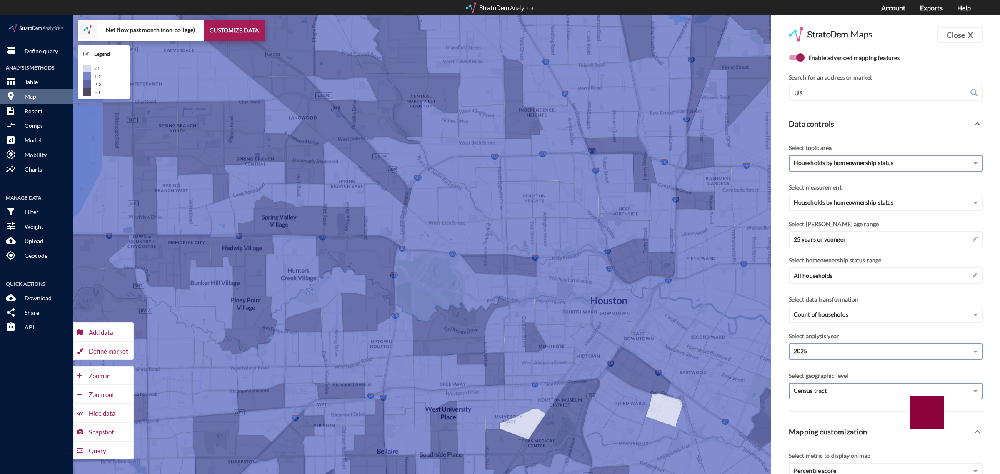
click body "/vantagepoint/us/-1 storage Define query Analysis Methods table_chart Table roo…"
click span "Households by homeownership status"
click div "Concentration of households by homeownership status"
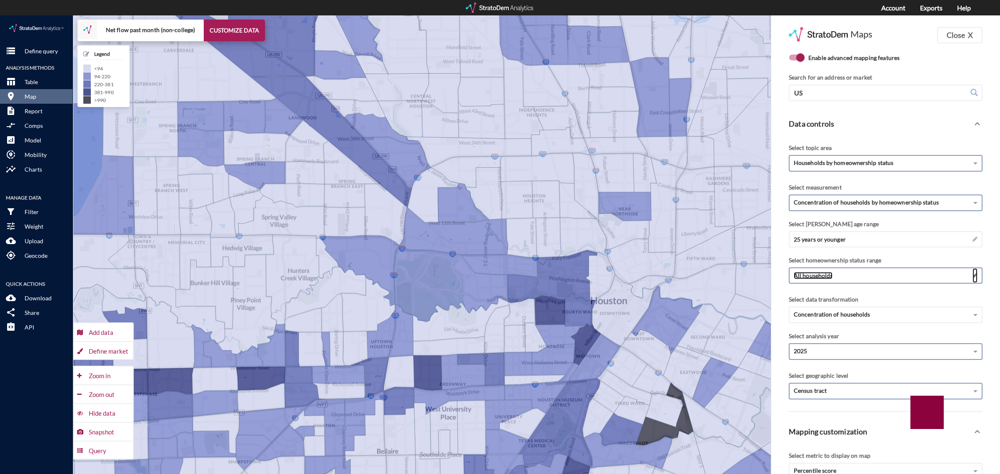
click span
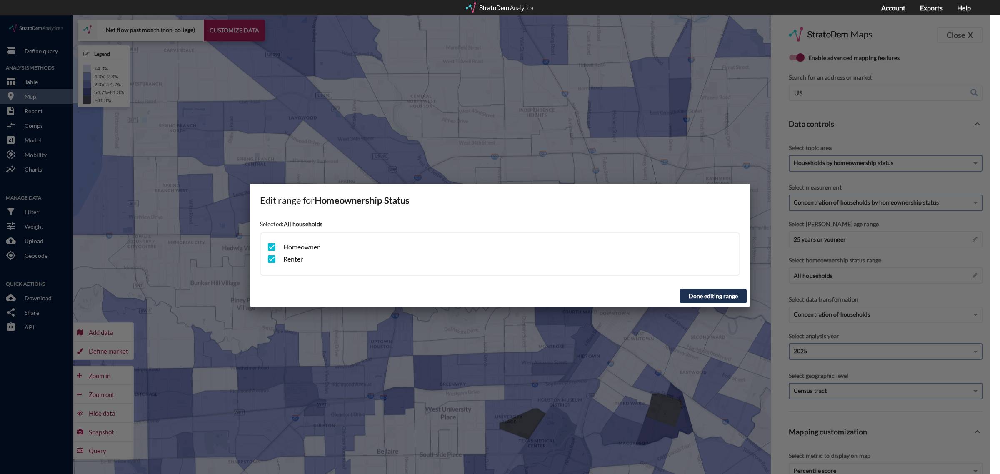
click input "checkbox"
checkbox input "false"
click button "Done editing range"
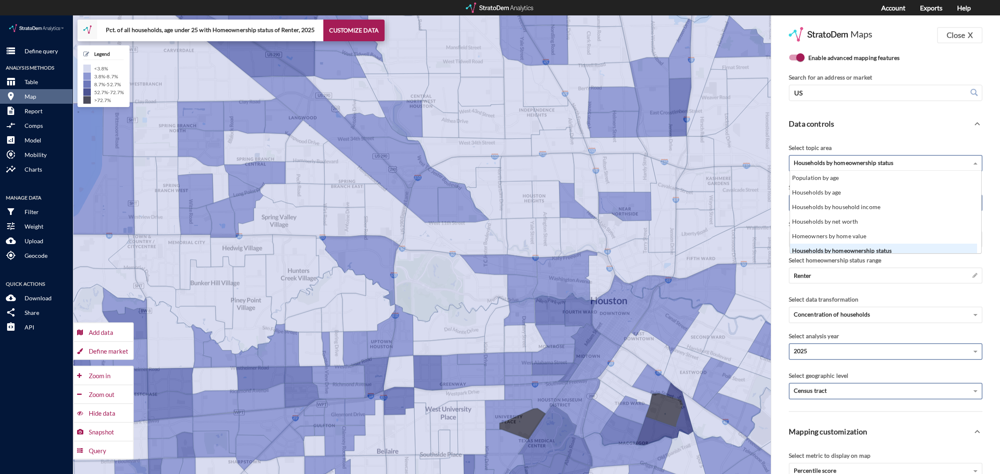
click span "Households by homeownership status"
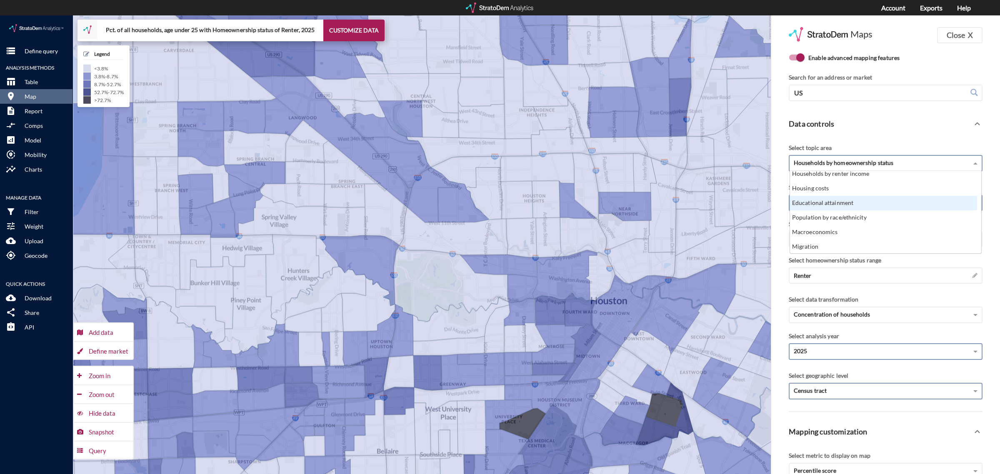
click div "Educational attainment"
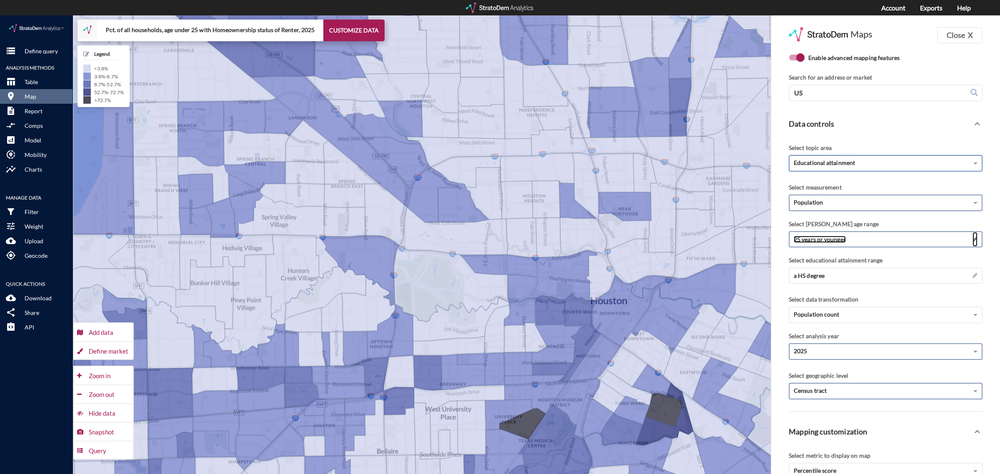
click span
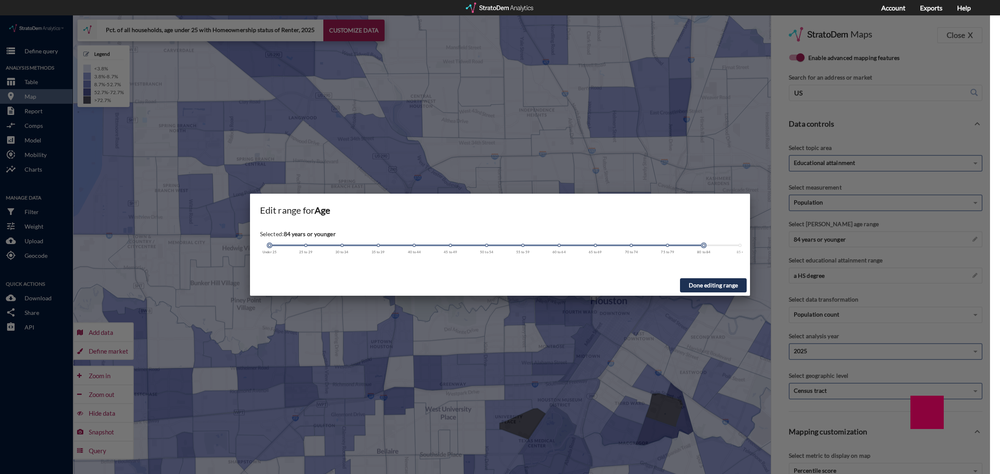
drag, startPoint x: 269, startPoint y: 229, endPoint x: 724, endPoint y: 245, distance: 454.7
click div "Selected: 84 years or younger Under 25 25 to 29 30 to 34 35 to 39 40 to 44 45 t…"
click button "Done editing range"
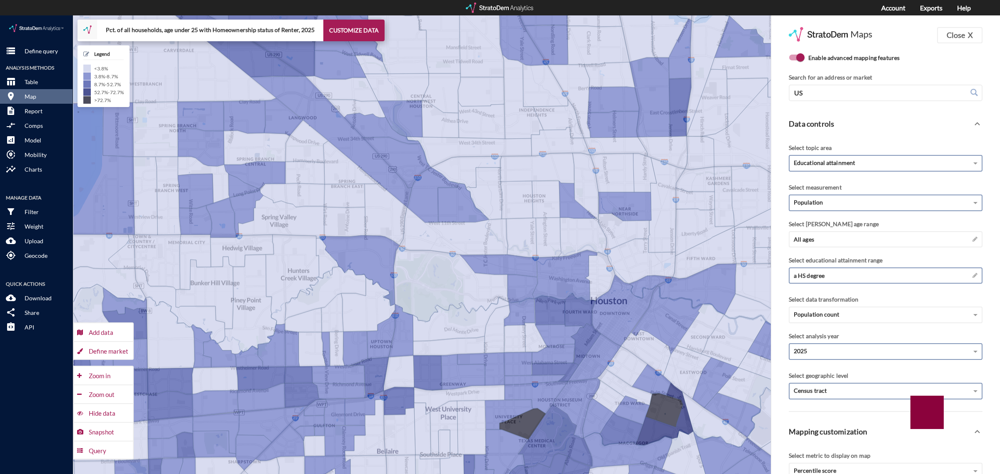
click div "a HS degree →"
click span
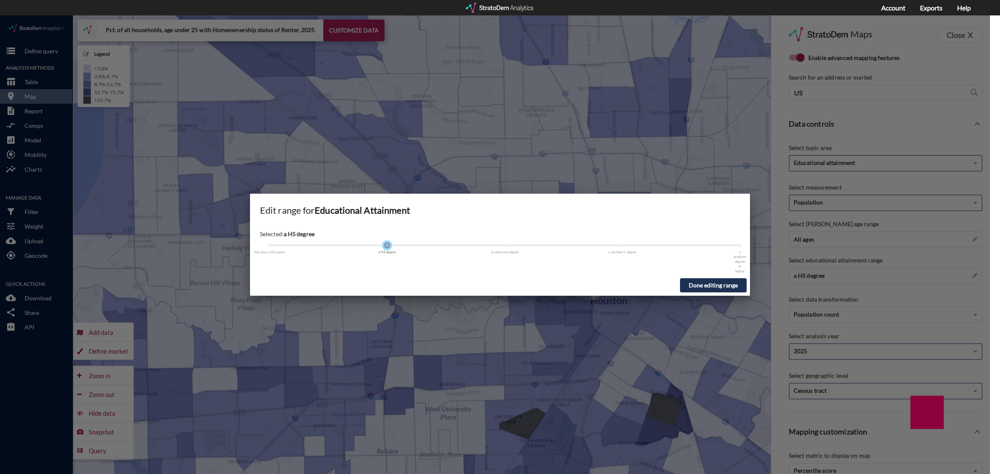
drag, startPoint x: 386, startPoint y: 231, endPoint x: 376, endPoint y: 237, distance: 11.4
click div "Selected: a HS degree less than a HS degree a HS degree an associate degree a b…"
drag, startPoint x: 387, startPoint y: 230, endPoint x: 269, endPoint y: 233, distance: 117.9
click div "Selected: a HS degree less than a HS degree a HS degree an associate degree a b…"
click span
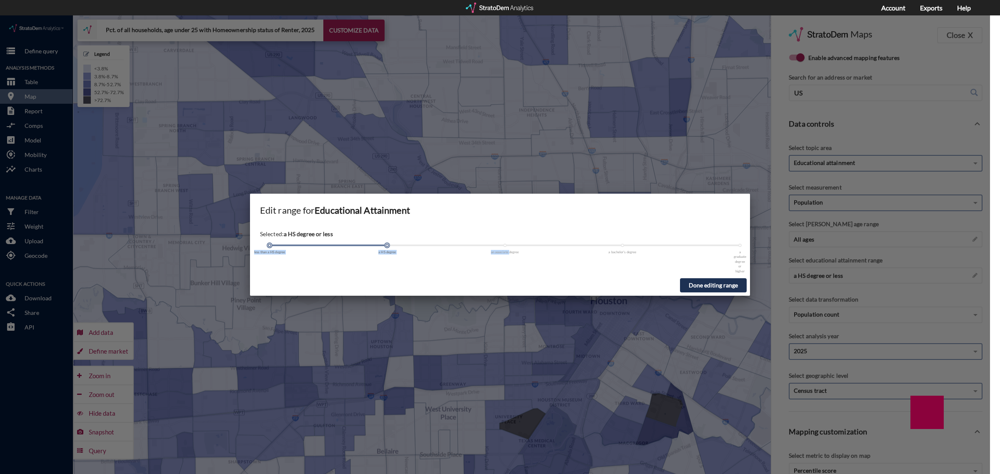
drag, startPoint x: 387, startPoint y: 231, endPoint x: 509, endPoint y: 236, distance: 121.3
click div "less than a HS degree a HS degree an associate degree a bachelor's degree a gra…"
click span
click button "Done editing range"
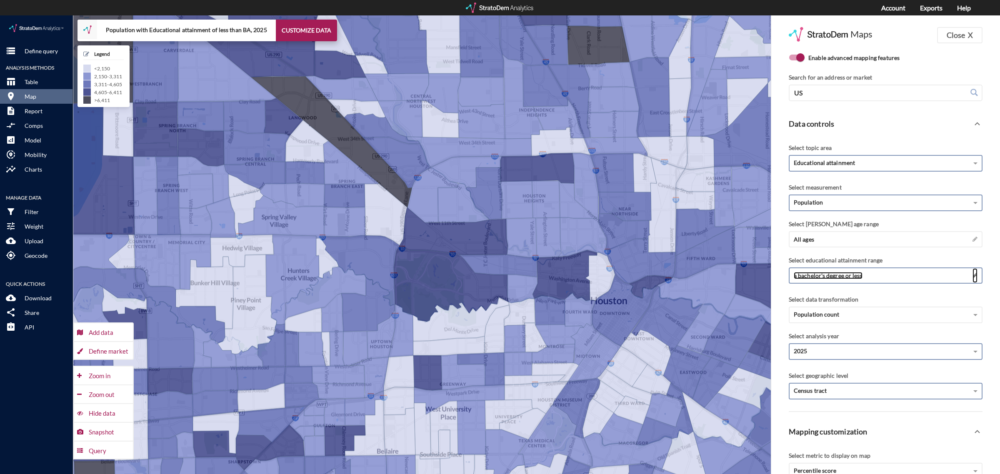
click span
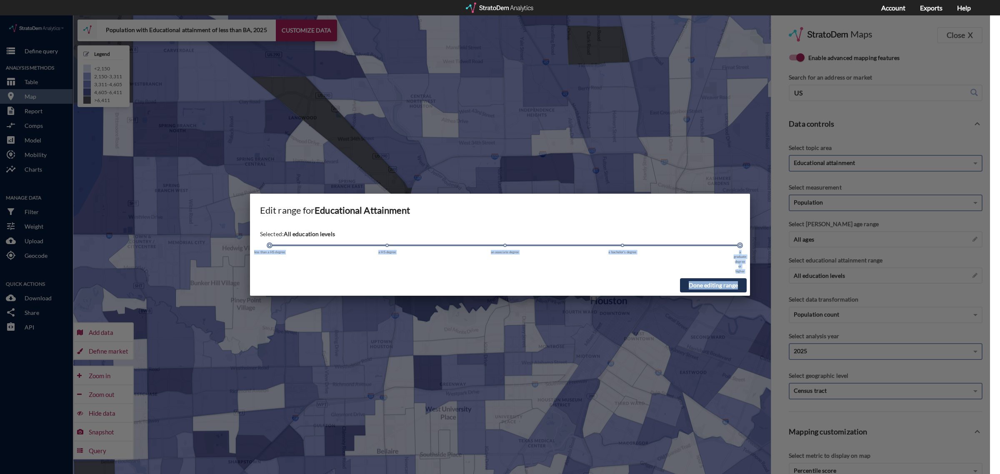
drag, startPoint x: 621, startPoint y: 230, endPoint x: 788, endPoint y: 237, distance: 166.3
click div "Edit range for Educational Attainment Selected: All education levels less than …"
drag, startPoint x: 269, startPoint y: 229, endPoint x: 599, endPoint y: 256, distance: 331.0
click div "Selected: a bachelor's degree or more less than a HS degree a HS degree an asso…"
click button "Done editing range"
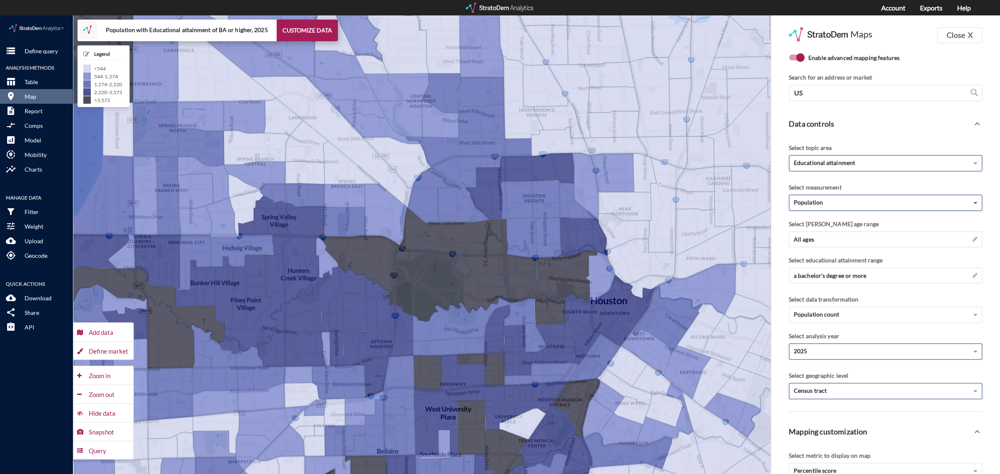
click span
click div "Concentration"
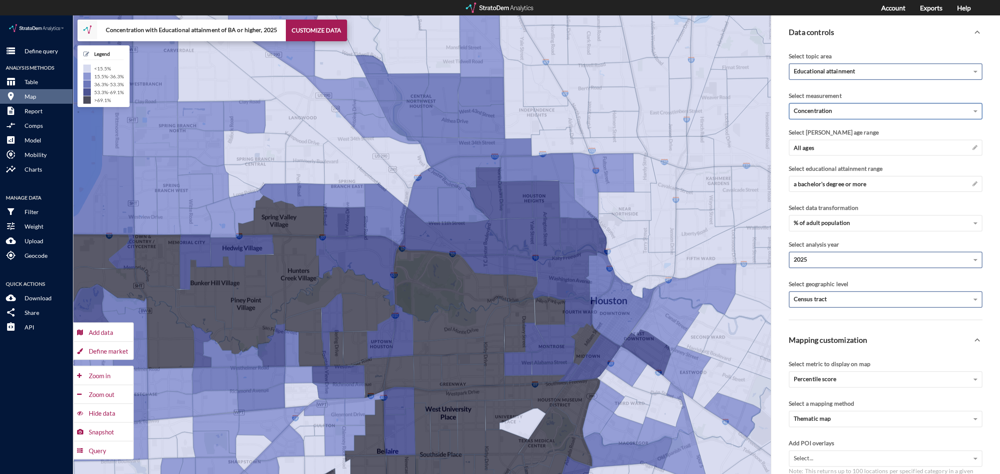
scroll to position [104, 0]
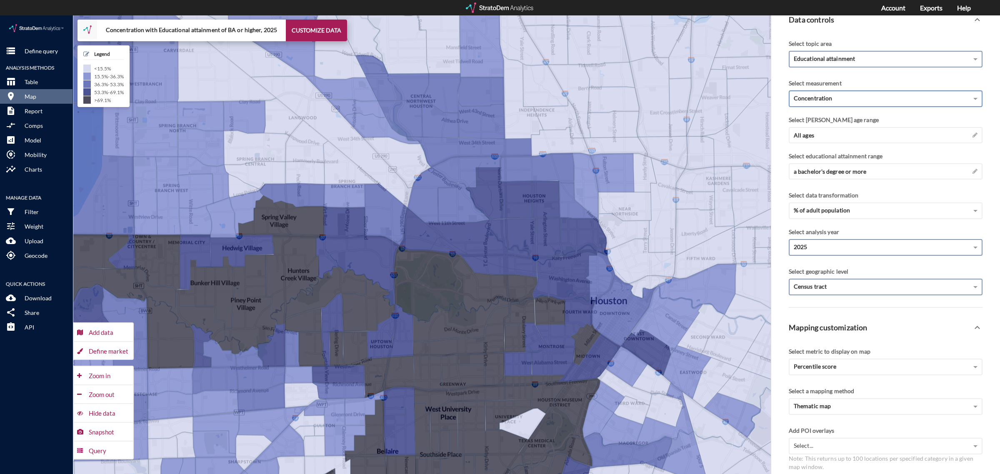
click div "Concentration"
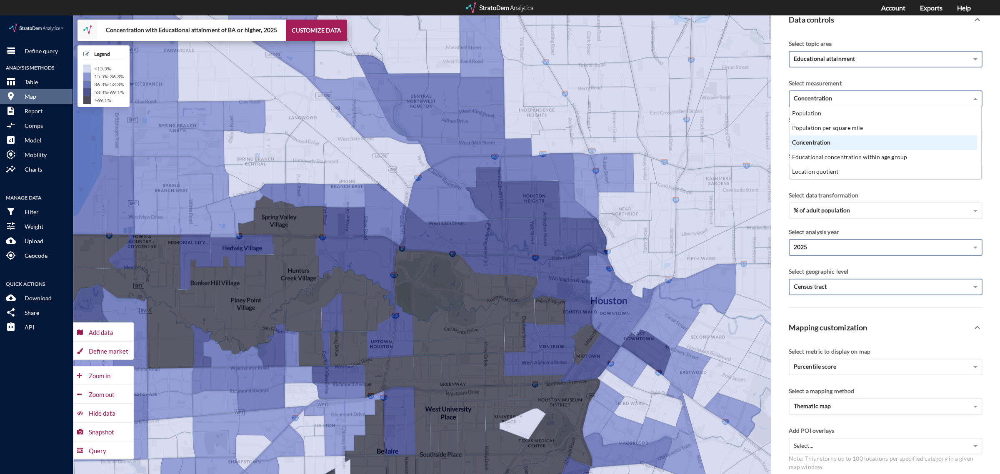
scroll to position [65, 182]
click span "Educational attainment"
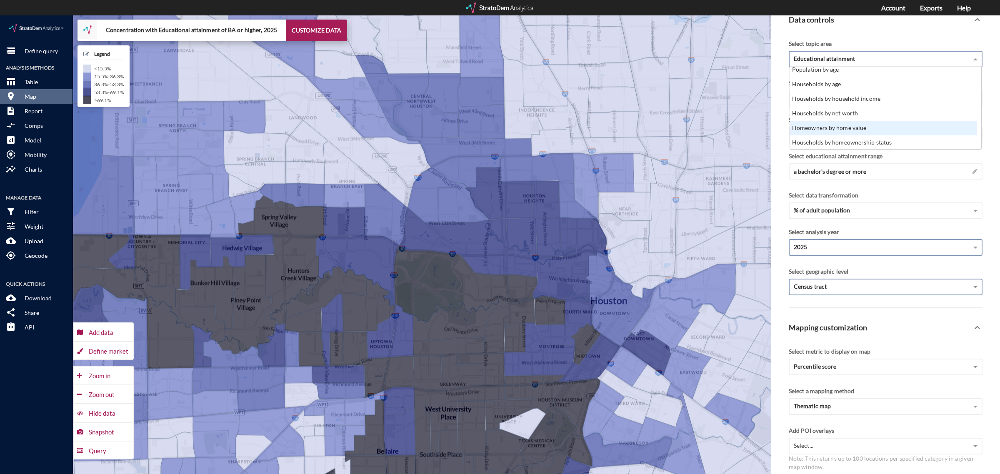
click div "Homeowners by home value"
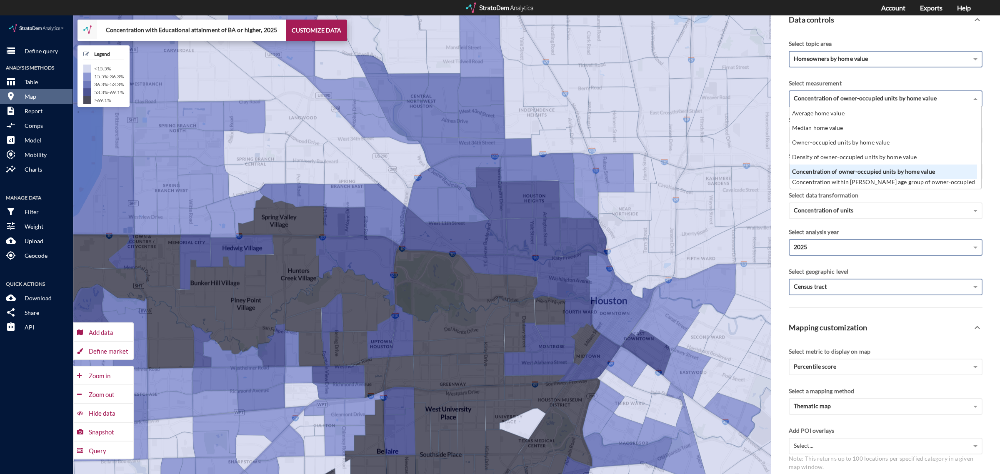
click span "Concentration of owner-occupied units by home value"
click div "Median home value"
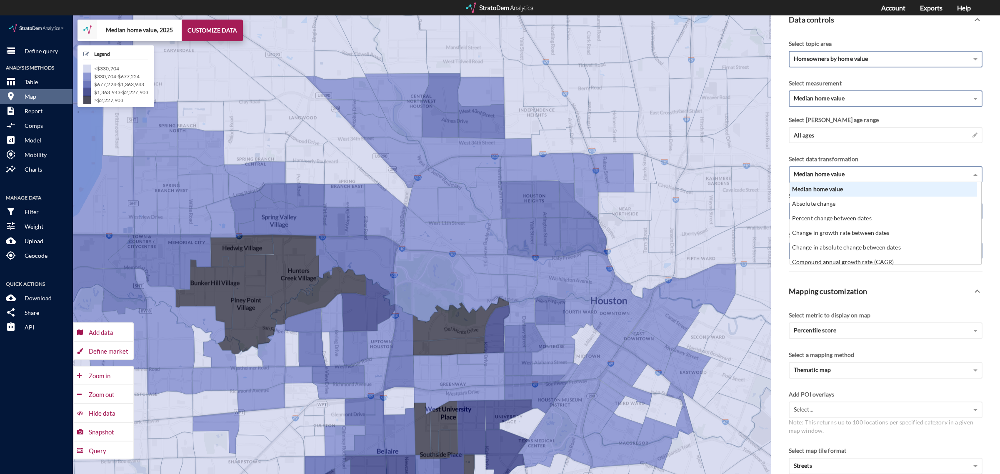
click div "Median home value"
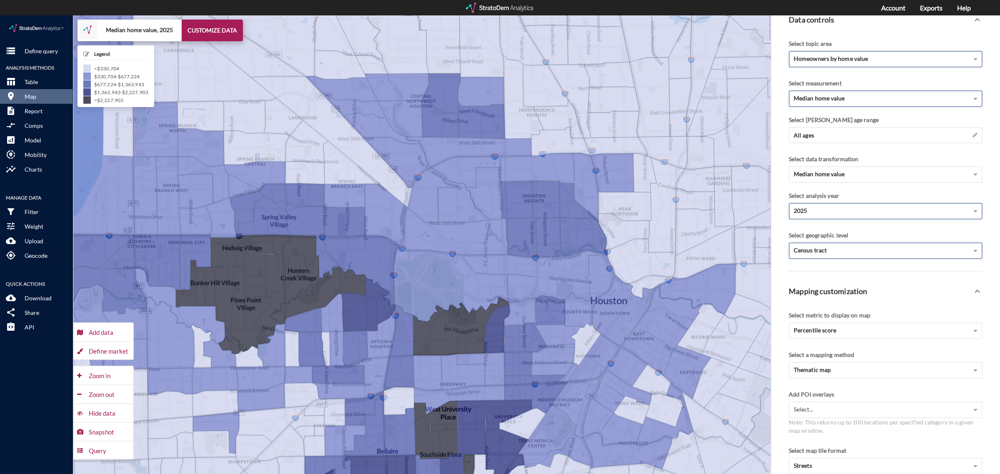
click div "Select data transformation"
click span "Median home value"
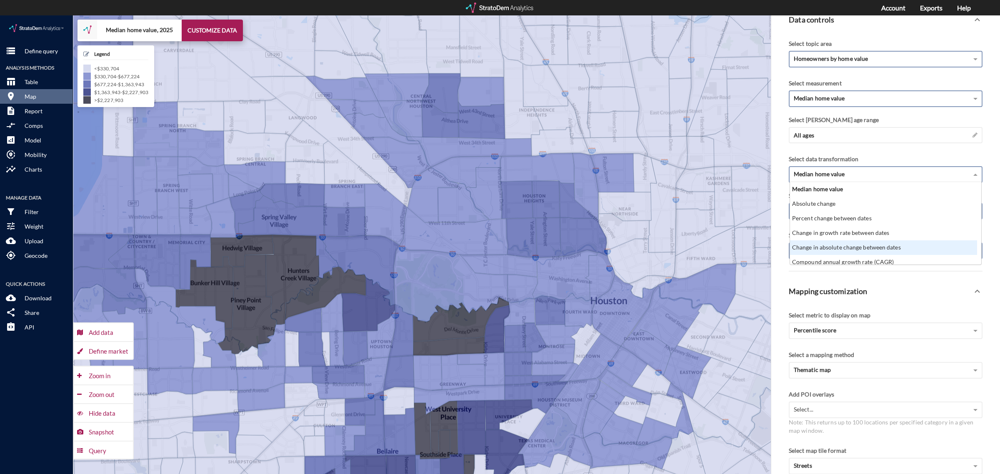
click div "Change in absolute change between dates"
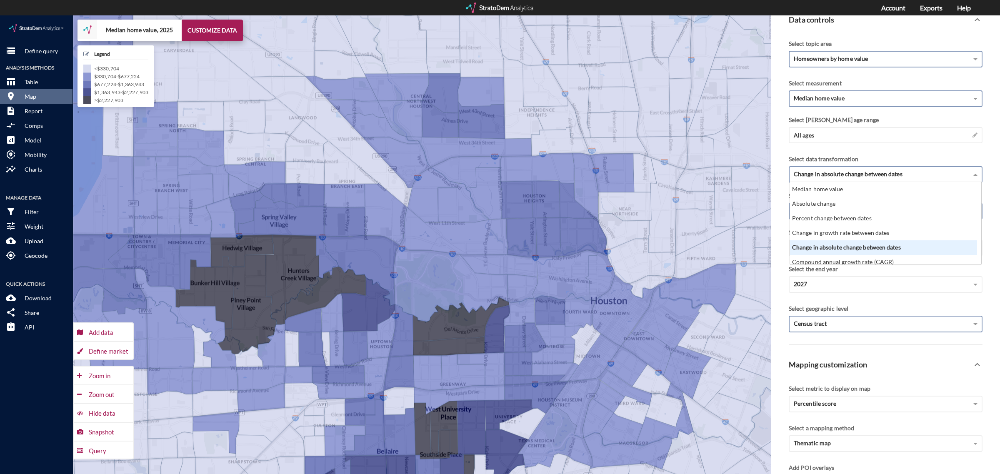
click span "Change in absolute change between dates"
click div "Compound annual growth rate (CAGR)"
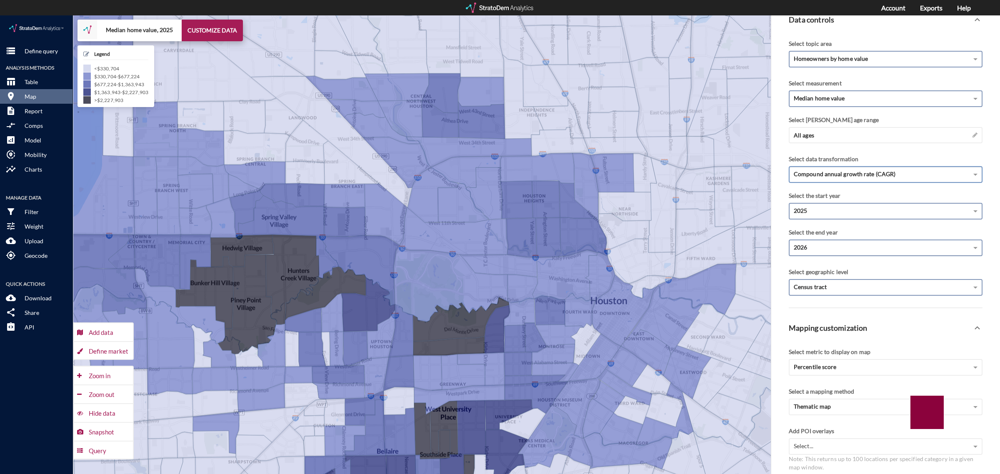
click div "2026"
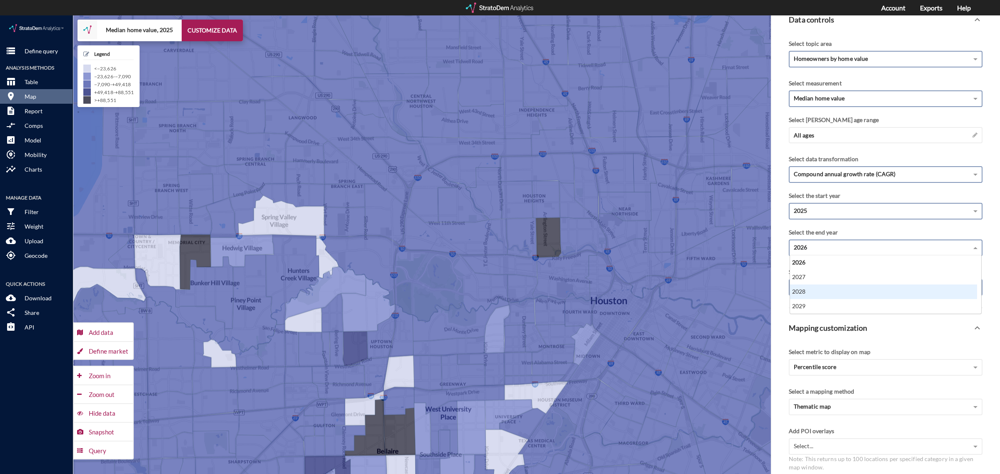
click div "2028"
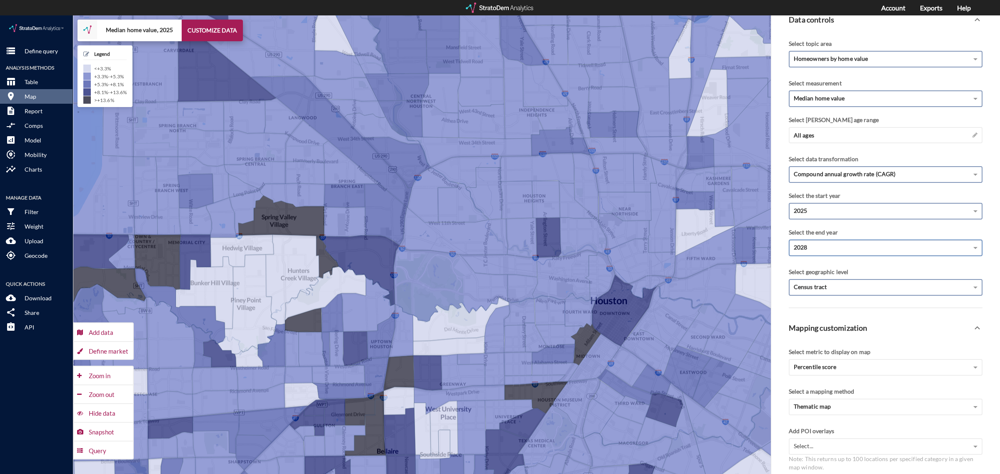
click div "2028"
click div "2029"
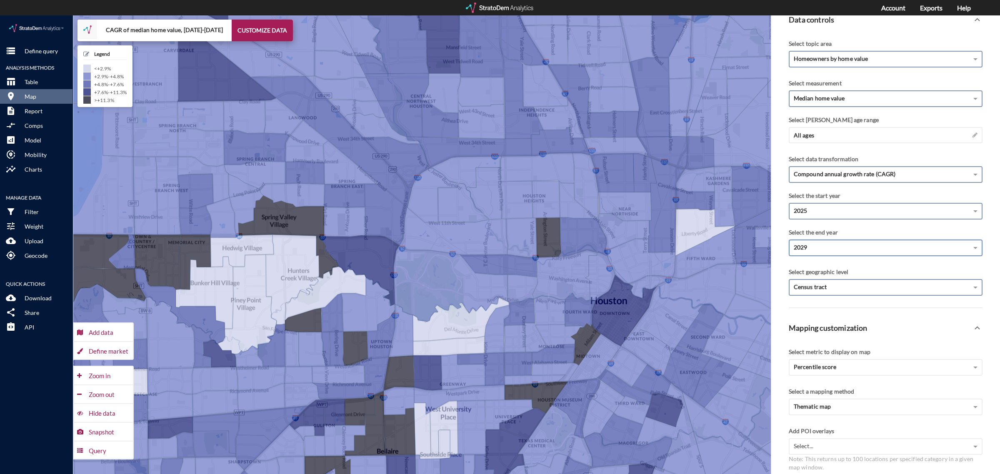
click div "Median home value"
click div "2025"
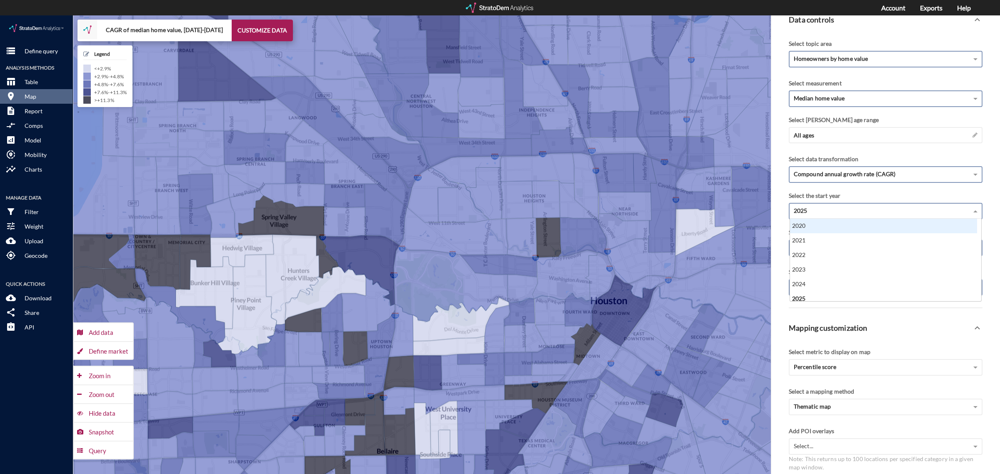
click div "2020"
click div "2026"
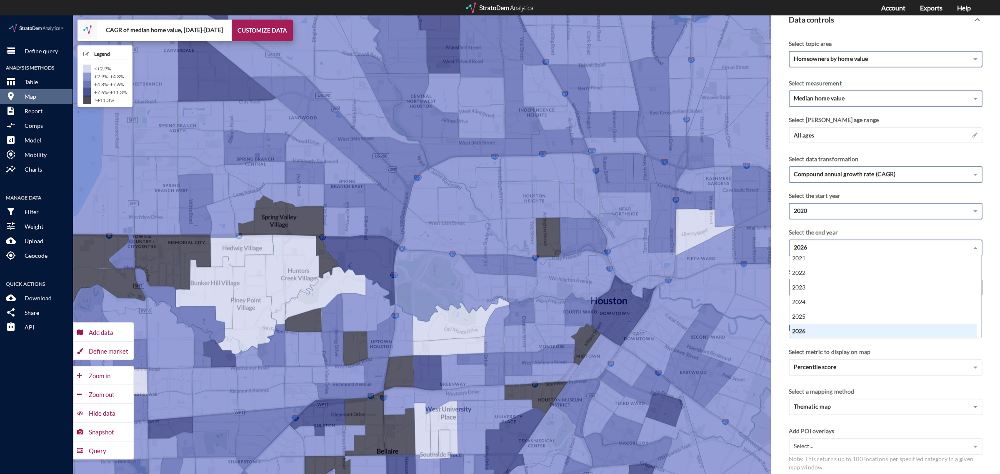
scroll to position [0, 0]
click div "2025"
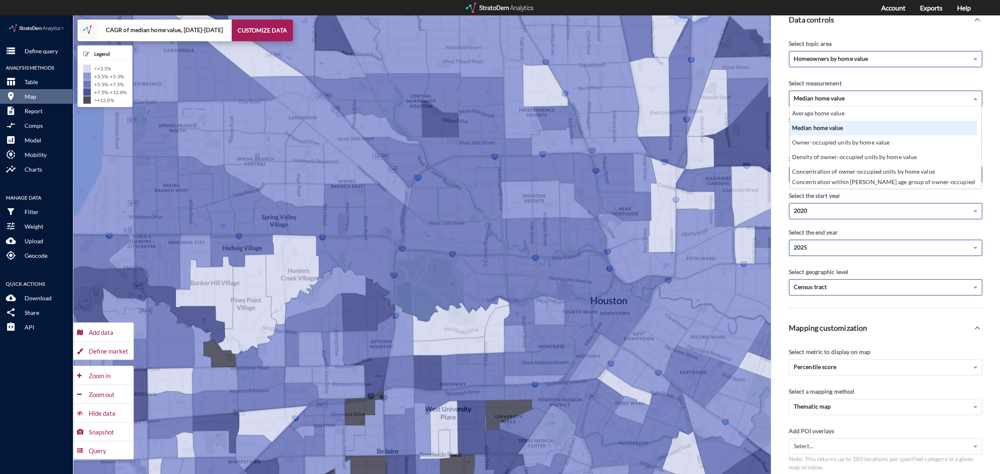
click span "Median home value"
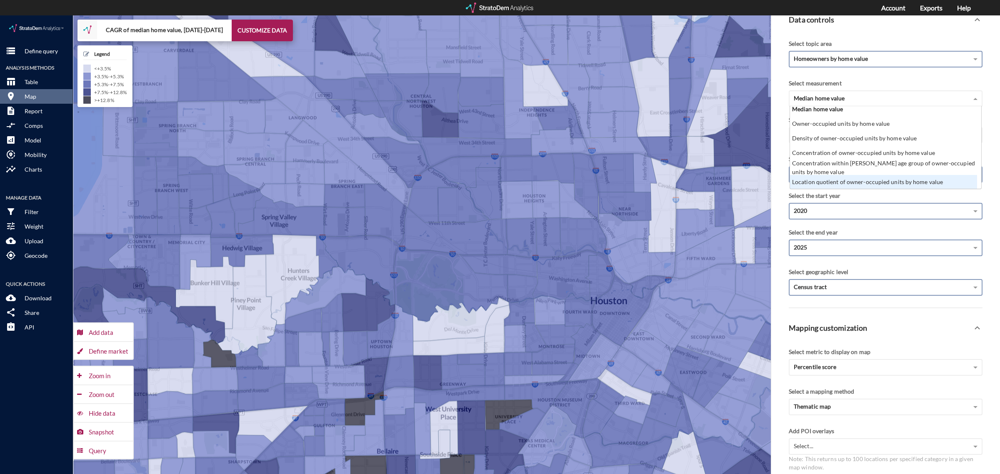
click div "Select the end year"
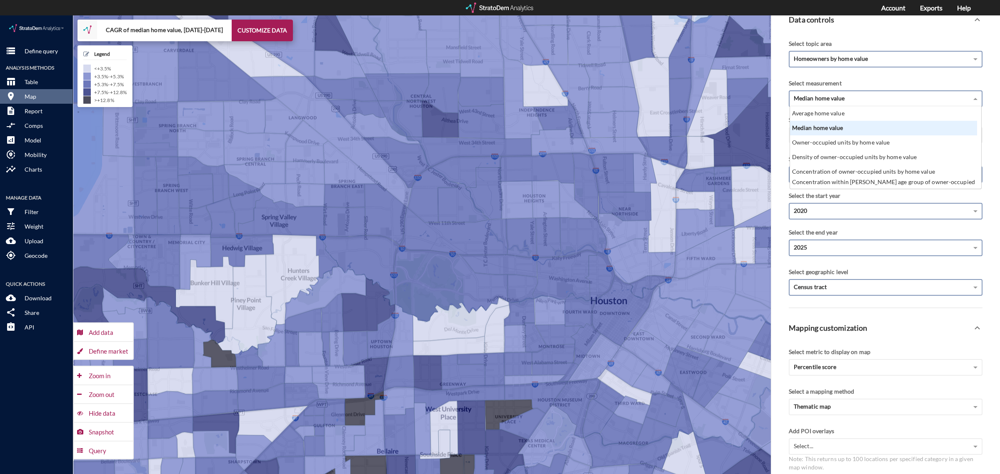
click span "Median home value"
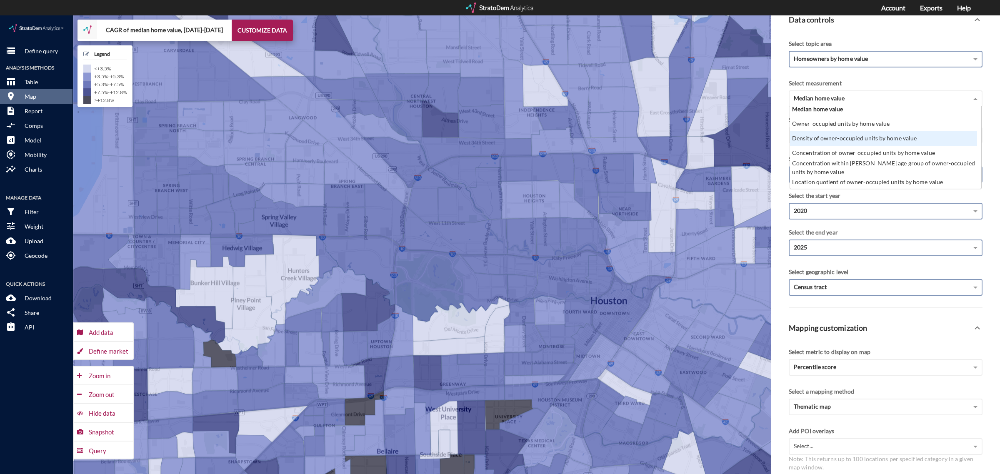
click span "Homeowners by home value"
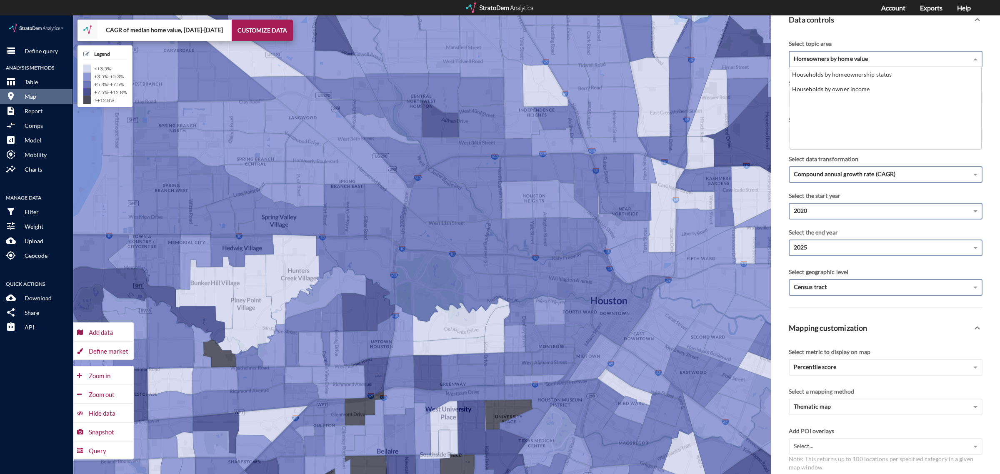
scroll to position [0, 0]
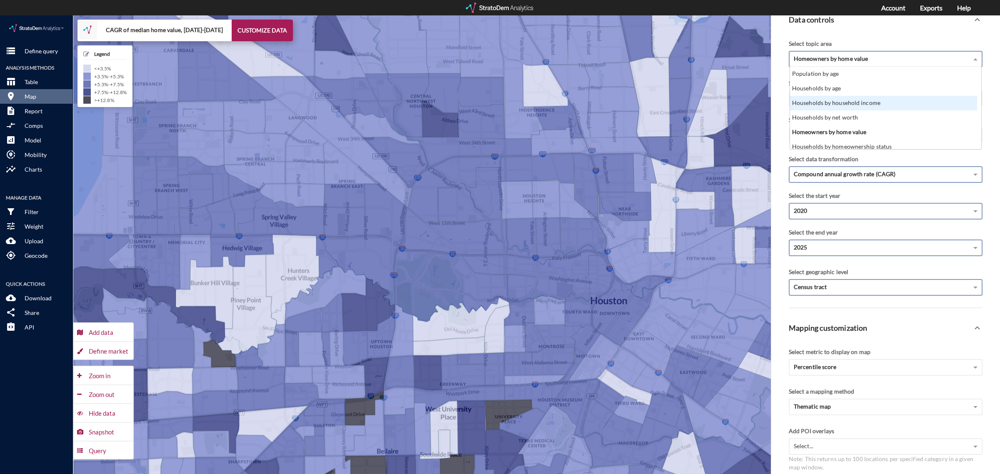
click div "Households by household income"
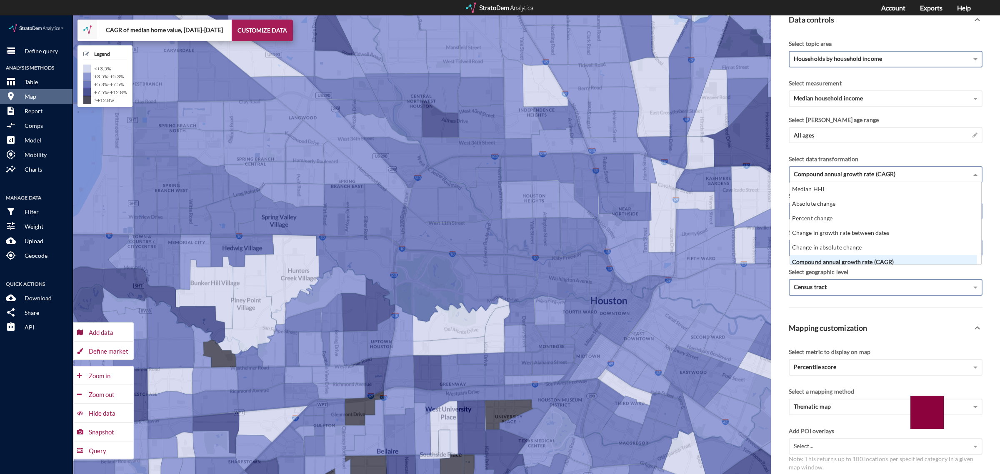
click span "Compound annual growth rate (CAGR)"
click div "Median HHI"
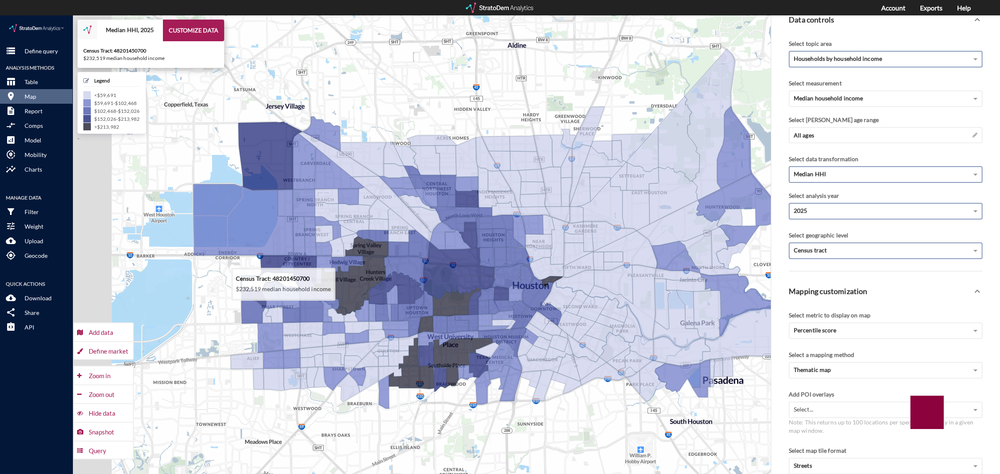
drag, startPoint x: 119, startPoint y: 286, endPoint x: 269, endPoint y: 262, distance: 152.6
click icon
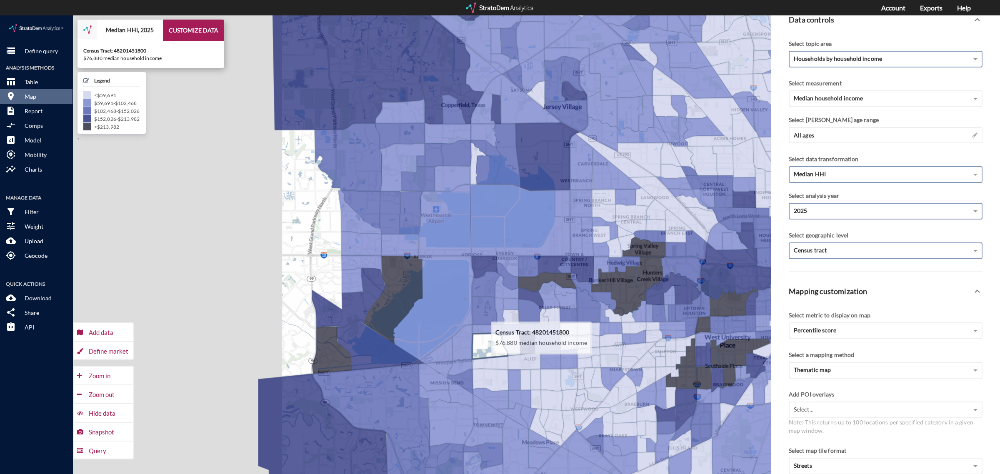
drag, startPoint x: 205, startPoint y: 317, endPoint x: 485, endPoint y: 318, distance: 280.3
click g
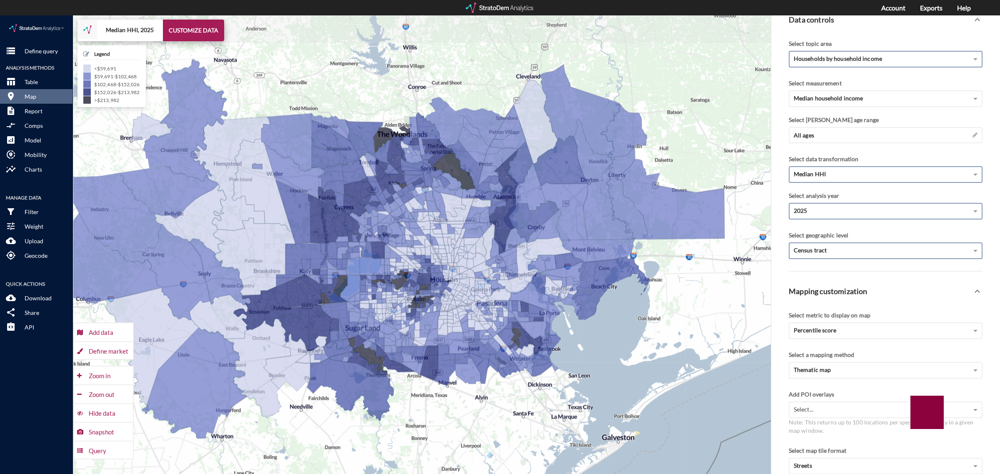
drag, startPoint x: 643, startPoint y: 349, endPoint x: 431, endPoint y: 435, distance: 229.1
click div "+ − Median HHI, 2025 CUSTOMIZE DATA Legend < $59,691 $59,691 - $102,468 $102,46…"
